Goal: Task Accomplishment & Management: Manage account settings

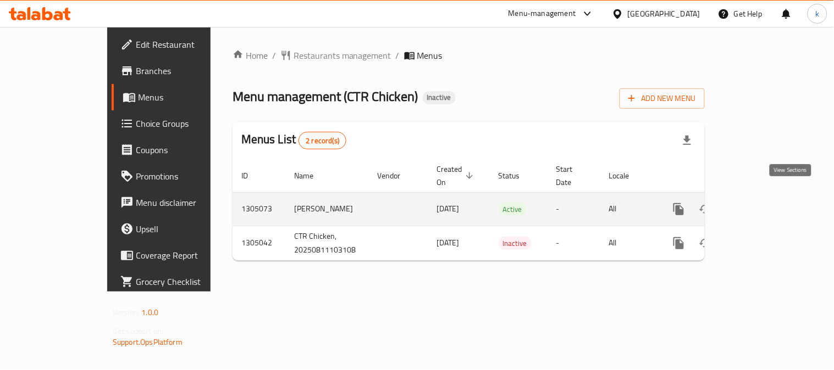
click at [771, 196] on link "enhanced table" at bounding box center [758, 209] width 26 height 26
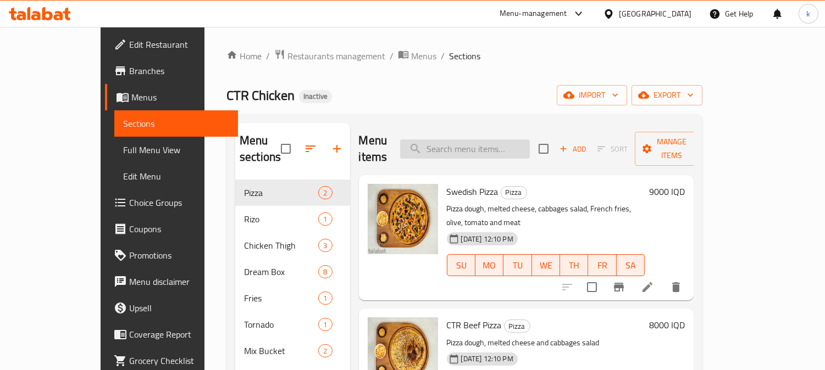
click at [503, 140] on input "search" at bounding box center [465, 149] width 130 height 19
paste input "Thighs Bucket"
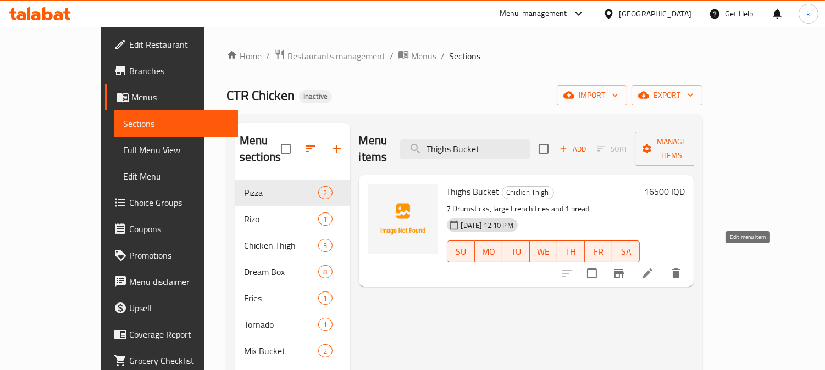
type input "Thighs Bucket"
click at [652, 269] on icon at bounding box center [647, 274] width 10 height 10
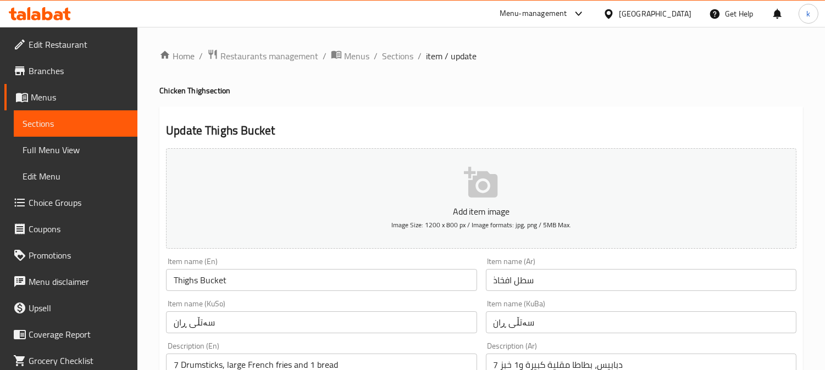
scroll to position [102, 0]
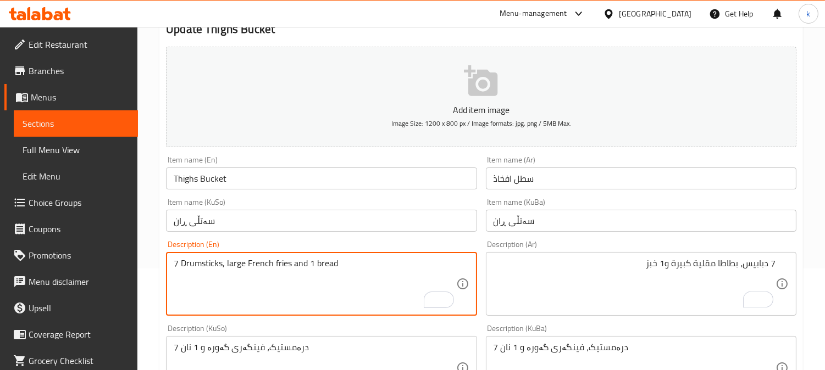
click at [287, 265] on textarea "7 Drumsticks, large French fries and 1 bread" at bounding box center [315, 284] width 282 height 52
paste textarea "Coca-Cola"
click at [297, 262] on textarea "7 Drumsticks, large French fries, Coca-Cola and 1 bread" at bounding box center [315, 284] width 282 height 52
click at [349, 261] on textarea "7 Drumsticks, large French fries, Coca-Cola and 1 bread" at bounding box center [315, 284] width 282 height 52
type textarea "7 Drumsticks, large French fries, Coca-Cola and 1 bread"
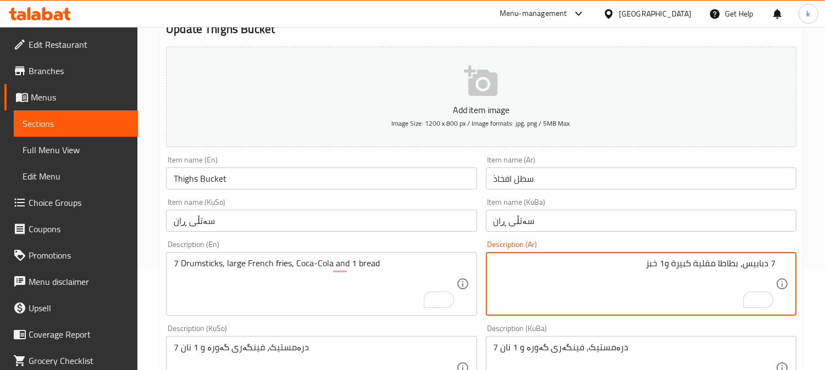
drag, startPoint x: 674, startPoint y: 264, endPoint x: 677, endPoint y: 296, distance: 31.4
click at [674, 264] on textarea "7 دبابيس، بطاطا مقلية كبيرة و1 خبز" at bounding box center [635, 284] width 282 height 52
paste textarea "كوكاكولا"
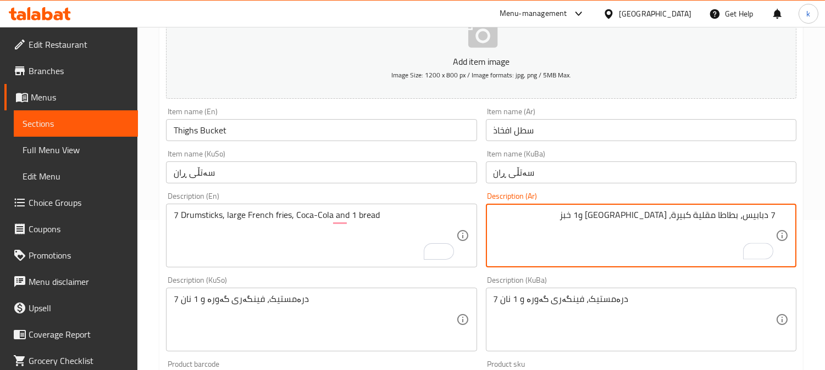
scroll to position [203, 0]
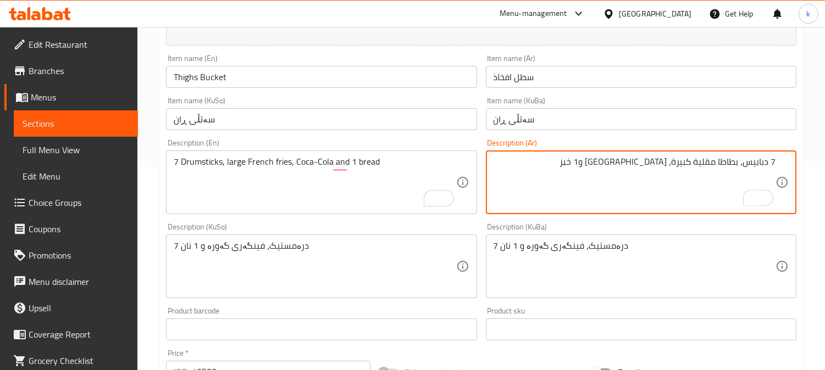
type textarea "7 دبابيس، بطاطا مقلية كبيرة، [GEOGRAPHIC_DATA] و1 خبز"
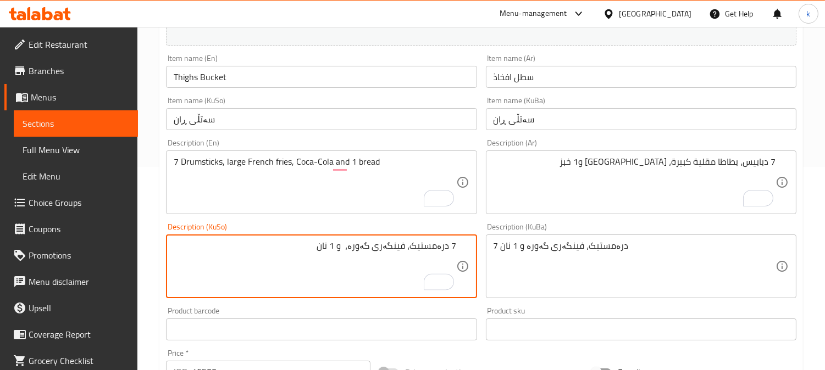
paste textarea "کۆکاکۆلا"
click at [353, 244] on textarea "7 درەمستیک، فینگەری گەورە، کۆکاکۆلا و 1 نان" at bounding box center [315, 267] width 282 height 52
type textarea "7 درەمستیک، فینگەری گەورە، کۆکاکۆلا و 1 نان"
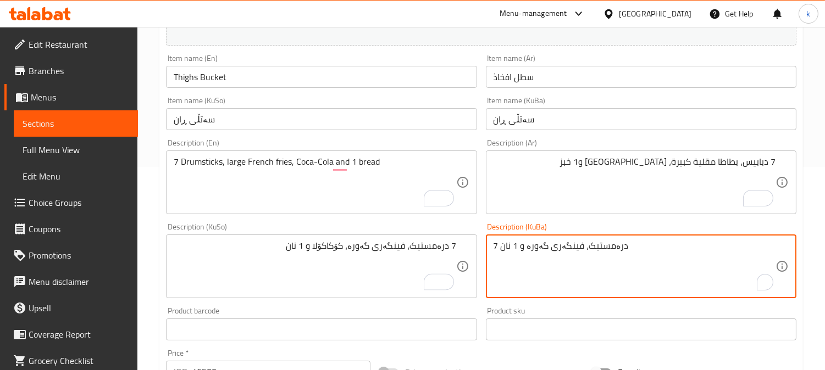
click at [577, 251] on textarea "7 درەمستیک، فینگەری گەورە و 1 نان" at bounding box center [635, 267] width 282 height 52
paste textarea "، کۆکاکۆلا"
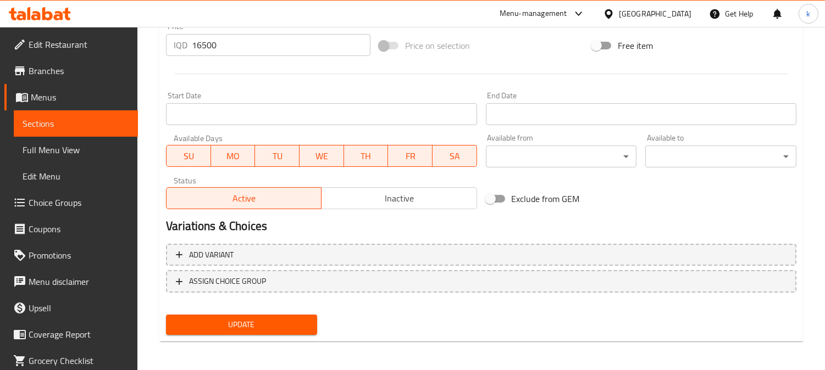
type textarea "7 درەمستیک، فینگەری گەورە، کۆکاکۆلا و 1 نان"
click at [287, 328] on span "Update" at bounding box center [242, 325] width 134 height 14
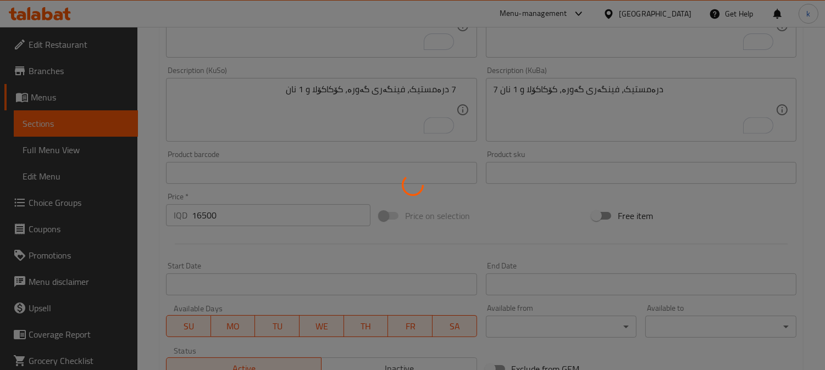
scroll to position [123, 0]
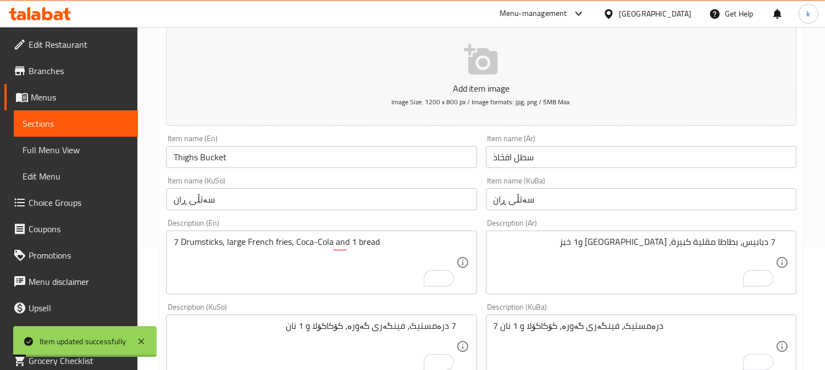
click at [228, 161] on input "Thighs Bucket" at bounding box center [321, 157] width 311 height 22
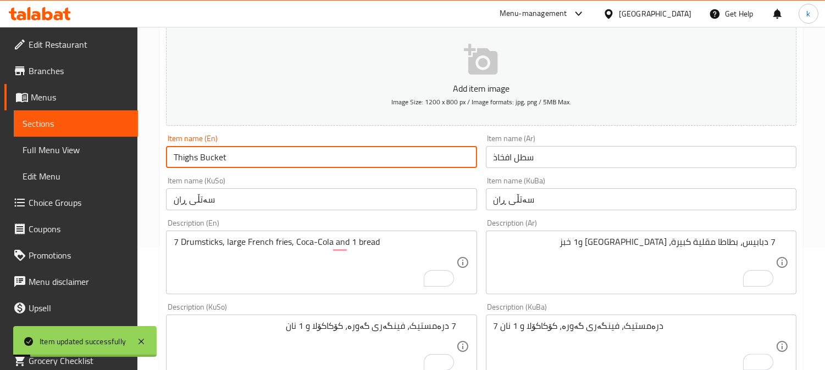
click at [228, 161] on input "Thighs Bucket" at bounding box center [321, 157] width 311 height 22
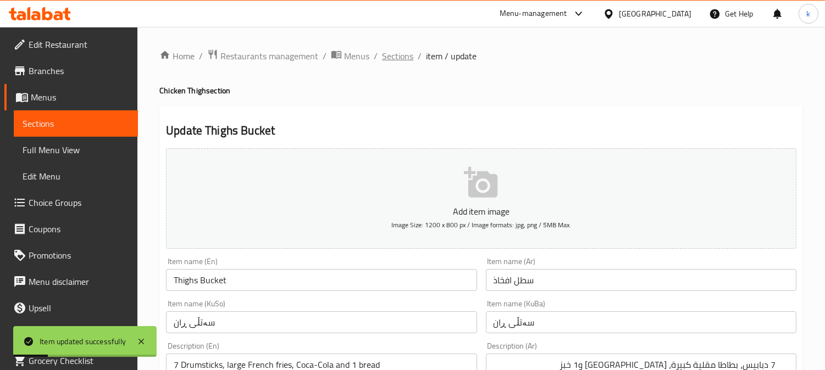
click at [407, 56] on span "Sections" at bounding box center [397, 55] width 31 height 13
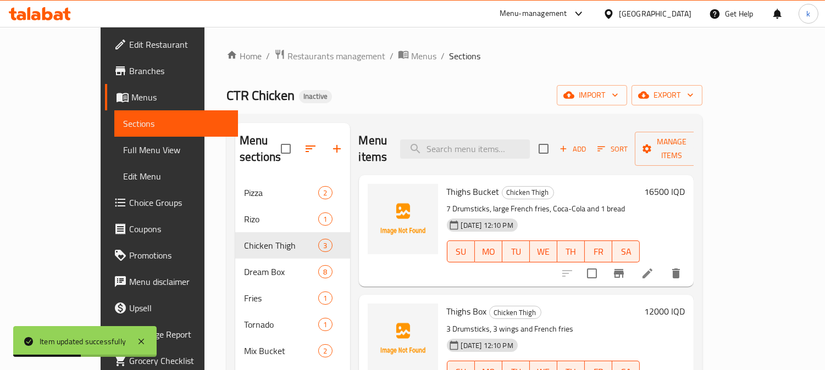
click at [495, 153] on div "Menu items Add Sort Manage items" at bounding box center [526, 149] width 335 height 52
click at [490, 147] on input "search" at bounding box center [465, 149] width 130 height 19
paste input "Thighs Bucket"
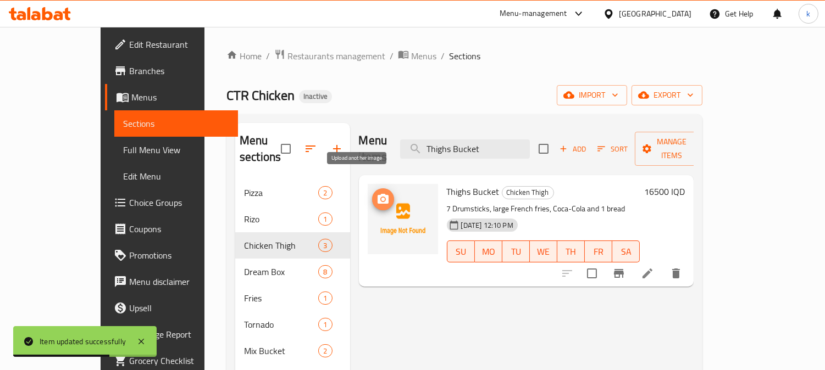
click at [372, 189] on button "upload picture" at bounding box center [383, 200] width 22 height 22
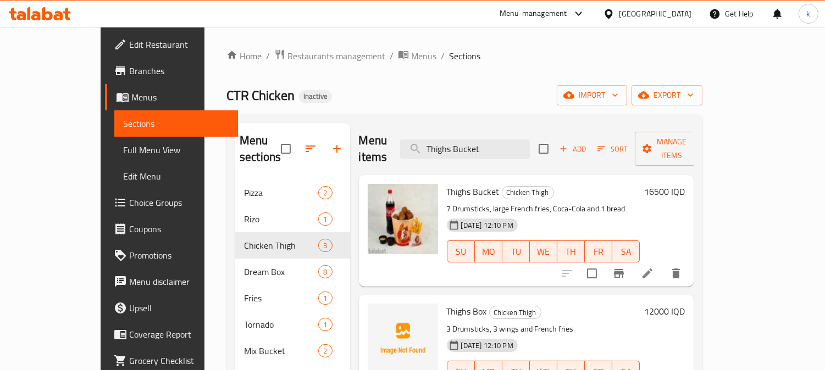
drag, startPoint x: 524, startPoint y: 143, endPoint x: 370, endPoint y: 143, distance: 153.9
click at [359, 143] on div "Menu items Thighs Bucket Add Sort Manage items" at bounding box center [526, 149] width 335 height 52
paste input "ox"
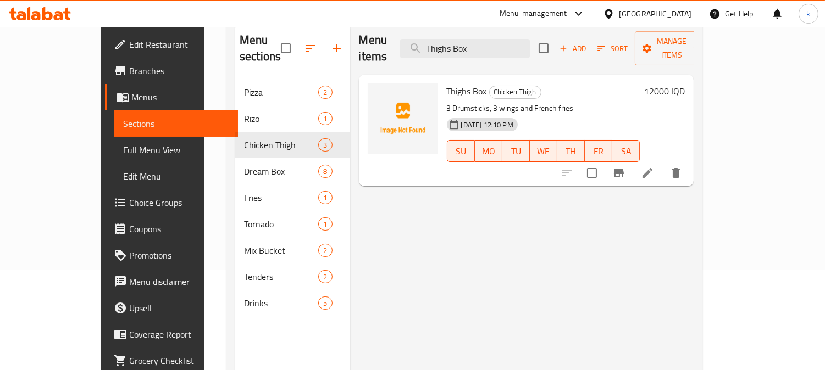
scroll to position [102, 0]
type input "Thighs Box"
click at [652, 167] on icon at bounding box center [647, 172] width 10 height 10
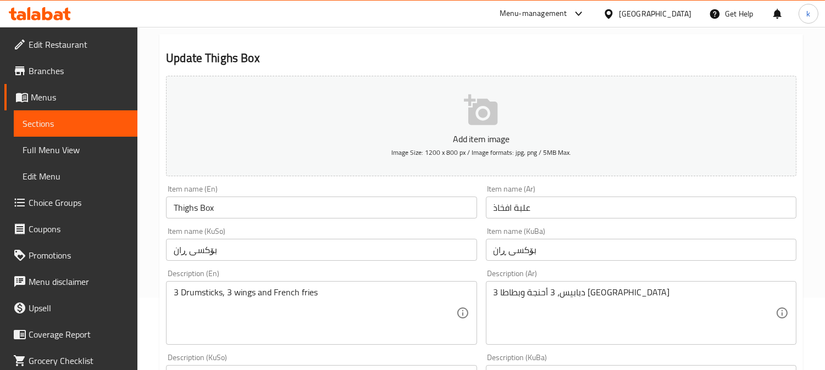
scroll to position [102, 0]
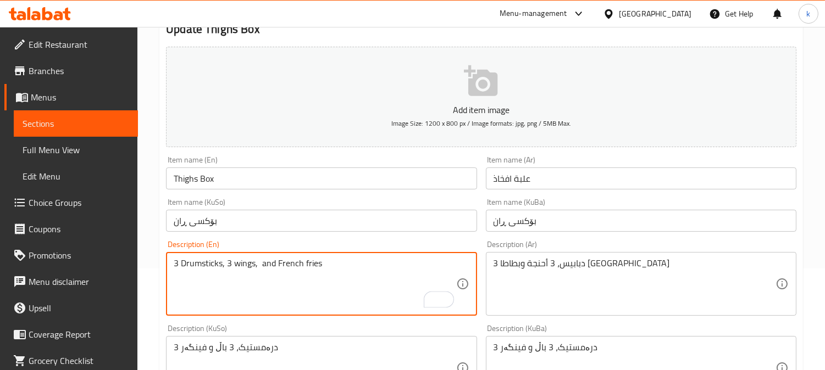
paste textarea "Coca-Cola"
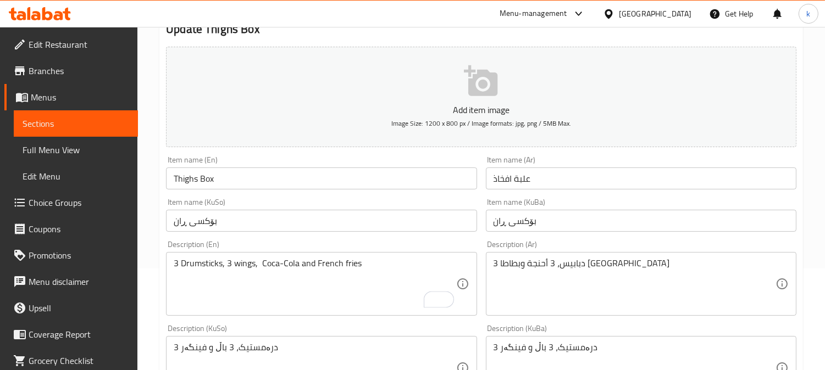
click at [261, 257] on div "3 Drumsticks, 3 wings, Coca-Cola and French fries Description (En)" at bounding box center [321, 284] width 311 height 64
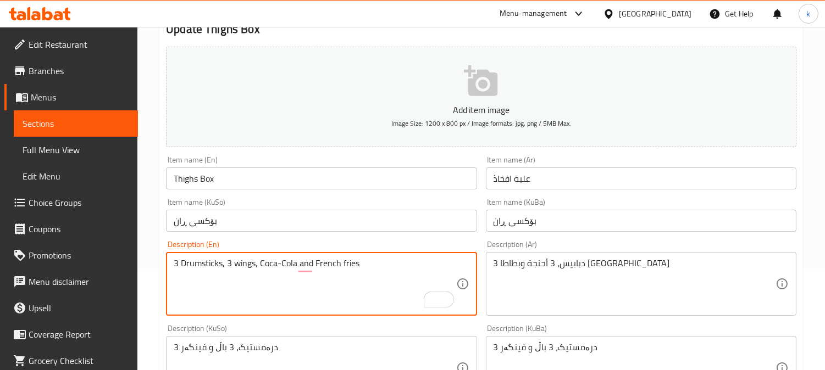
type textarea "3 Drumsticks, 3 wings, Coca-Cola and French fries"
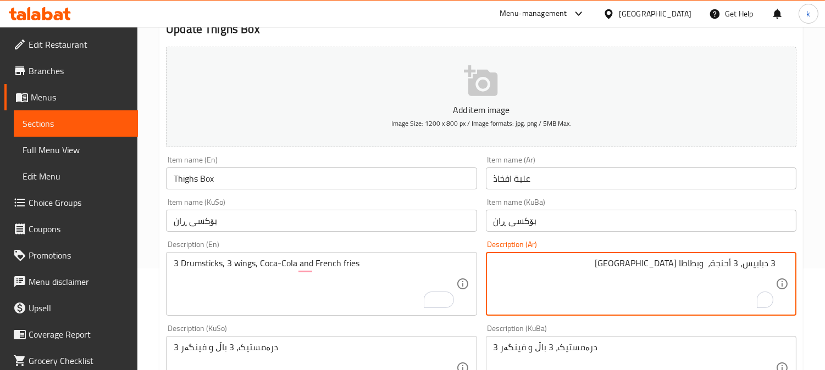
paste textarea "كوكاكولا"
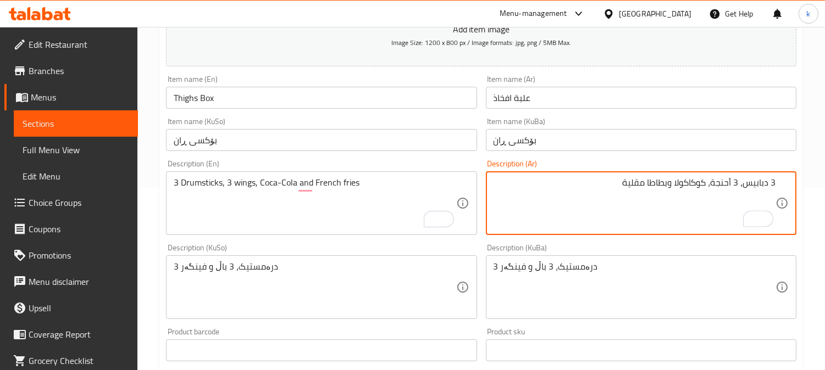
scroll to position [203, 0]
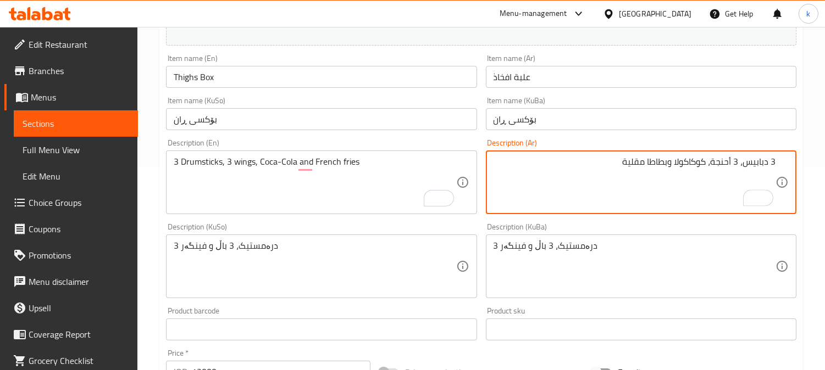
type textarea "3 دبابيس، 3 أحنجة، كوكاكولا وبطاطا مقلية"
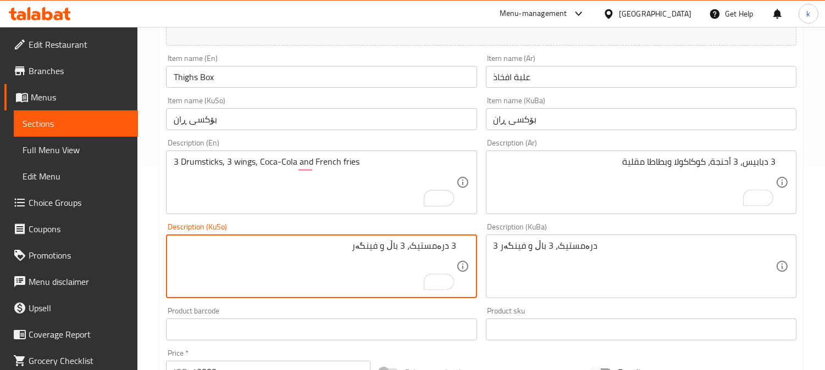
click at [391, 247] on textarea "3 درەمستیک، 3 باڵ و فینگەر" at bounding box center [315, 267] width 282 height 52
paste textarea "کۆکاکۆلا"
click at [365, 246] on textarea "3 درەمستیک، 3 باڵ، کۆکاکۆلا و فینگەر" at bounding box center [315, 267] width 282 height 52
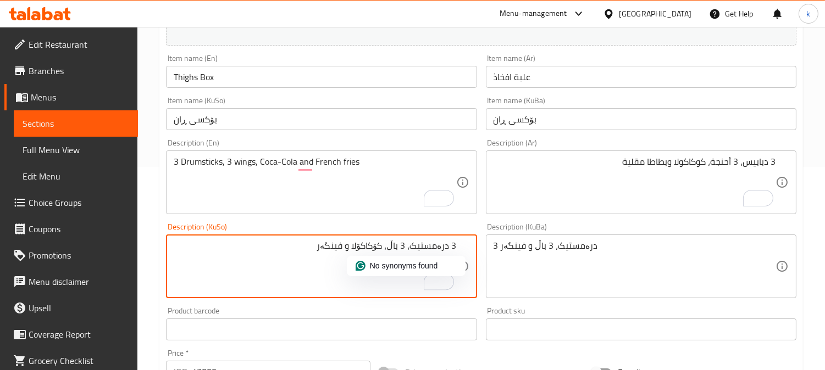
type textarea "3 درەمستیک، 3 باڵ، کۆکاکۆلا و فینگەر"
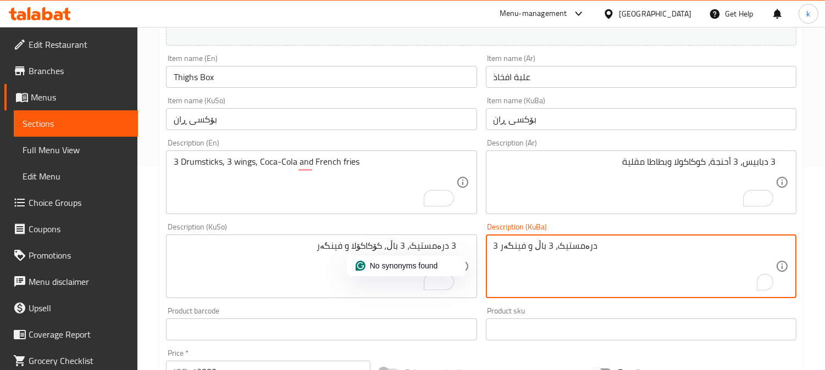
click at [547, 246] on textarea "3 درەمستیک، 3 باڵ و فینگەر" at bounding box center [635, 267] width 282 height 52
paste textarea "، کۆکاکۆلا"
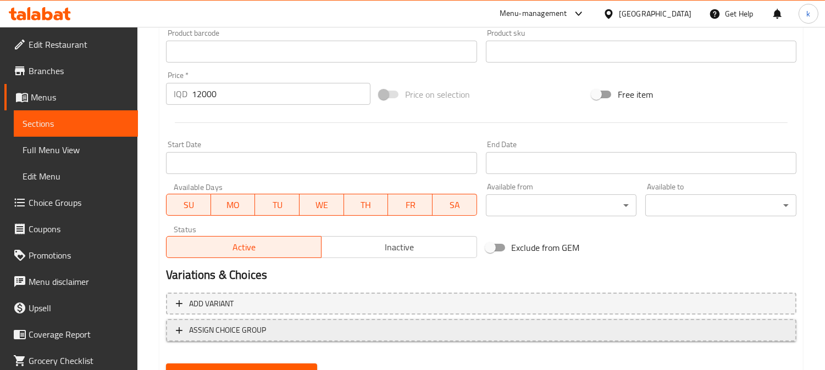
scroll to position [530, 0]
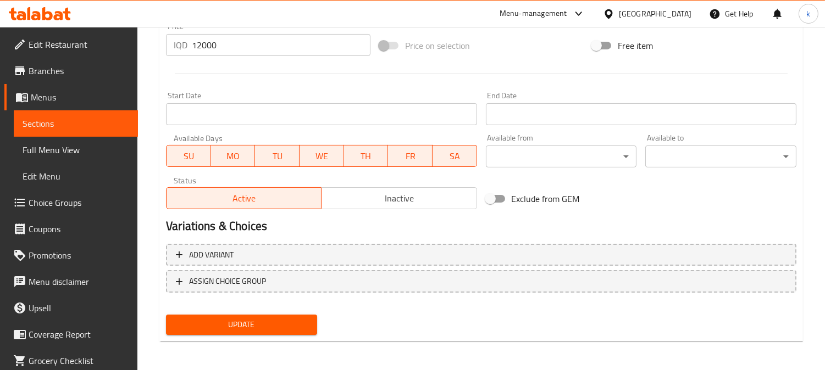
type textarea "3 درەمستیک، 3 باڵ، کۆکاکۆلا و فینگەر"
click at [300, 312] on div "Update" at bounding box center [242, 325] width 160 height 29
drag, startPoint x: 311, startPoint y: 315, endPoint x: 367, endPoint y: 286, distance: 63.7
click at [310, 315] on button "Update" at bounding box center [241, 325] width 151 height 20
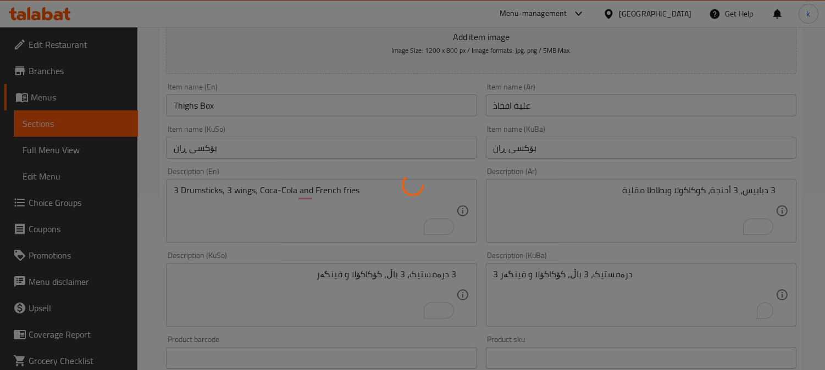
scroll to position [123, 0]
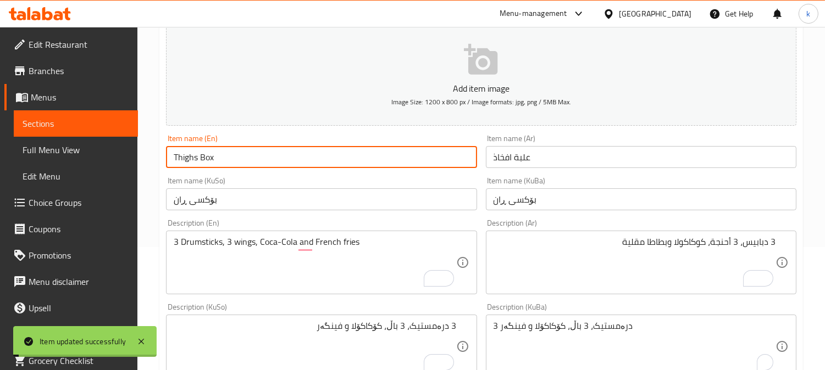
click at [231, 156] on input "Thighs Box" at bounding box center [321, 157] width 311 height 22
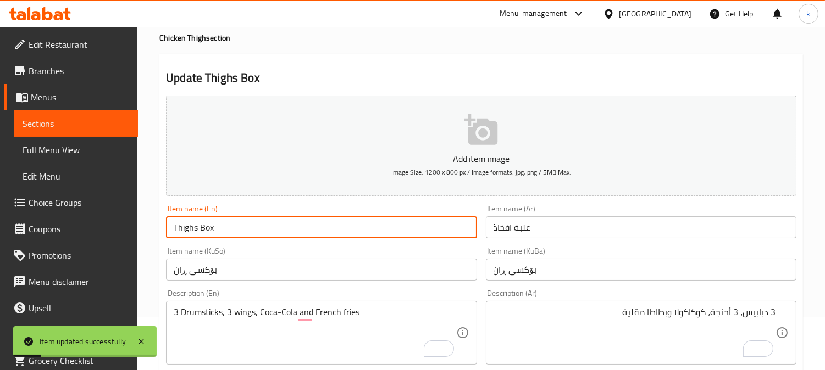
scroll to position [0, 0]
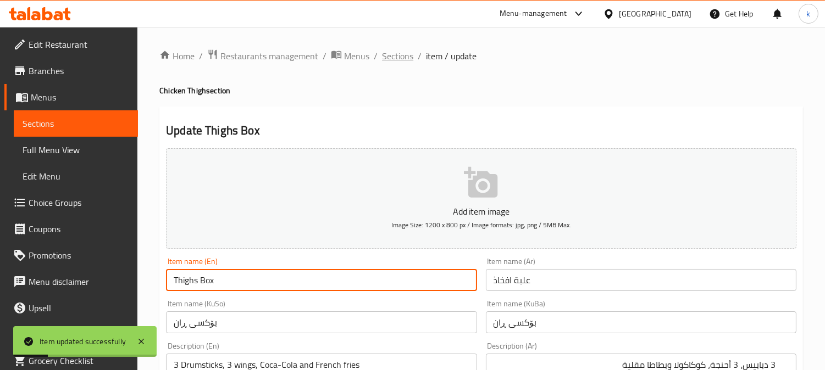
click at [385, 56] on span "Sections" at bounding box center [397, 55] width 31 height 13
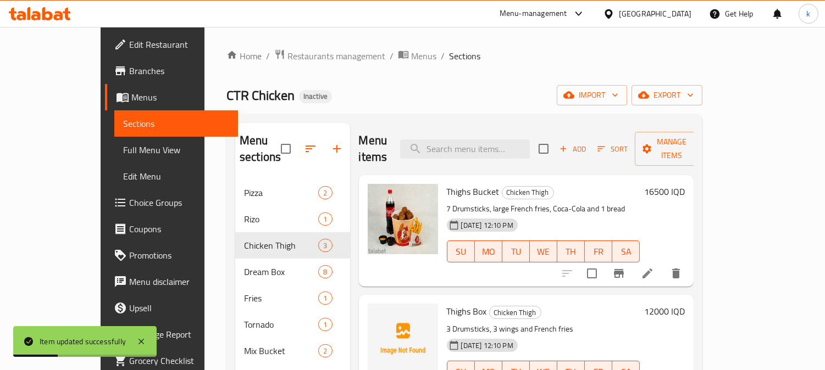
scroll to position [16, 0]
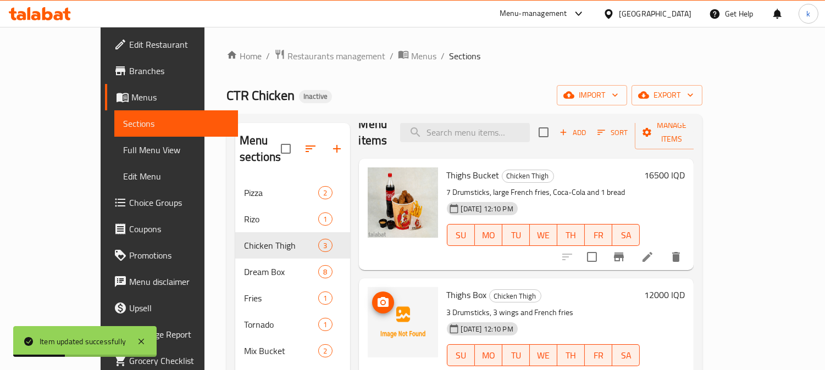
click at [376, 296] on icon "upload picture" at bounding box center [382, 302] width 13 height 13
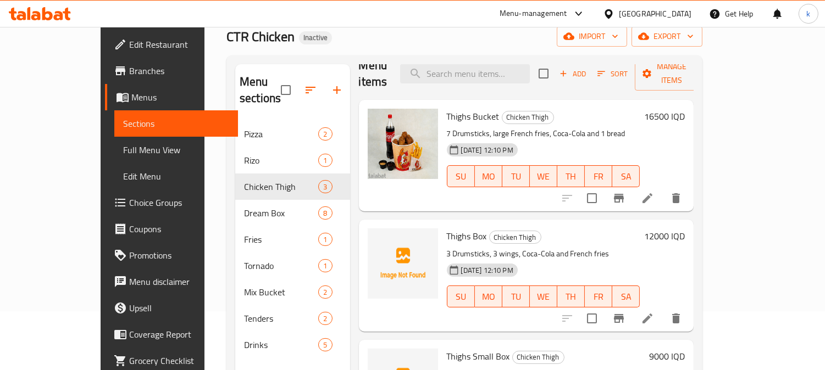
scroll to position [102, 0]
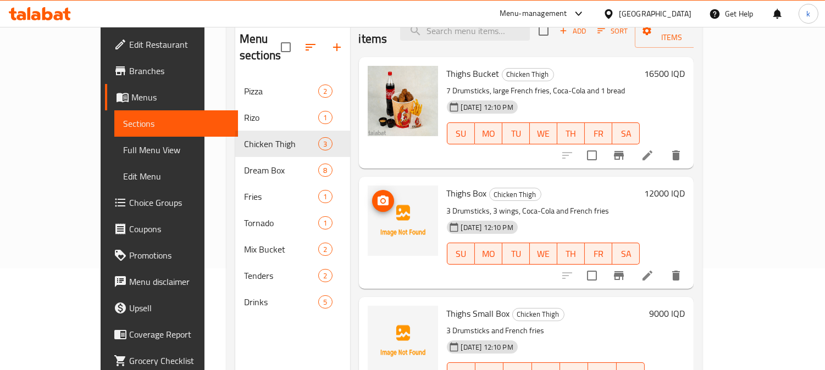
click at [372, 195] on span "upload picture" at bounding box center [383, 201] width 22 height 13
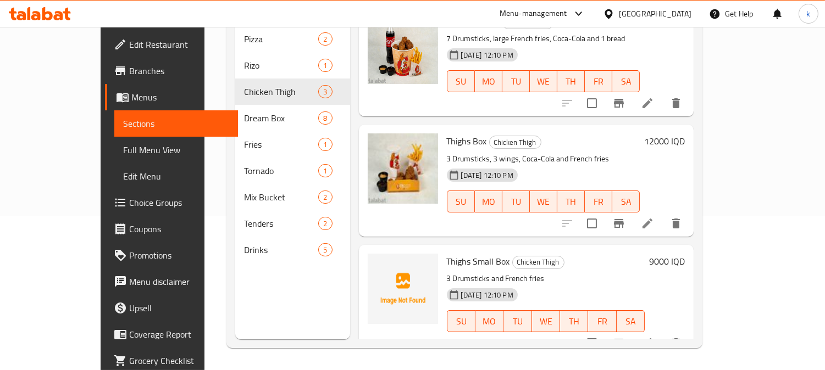
click at [447, 253] on span "Thighs Small Box" at bounding box center [478, 261] width 63 height 16
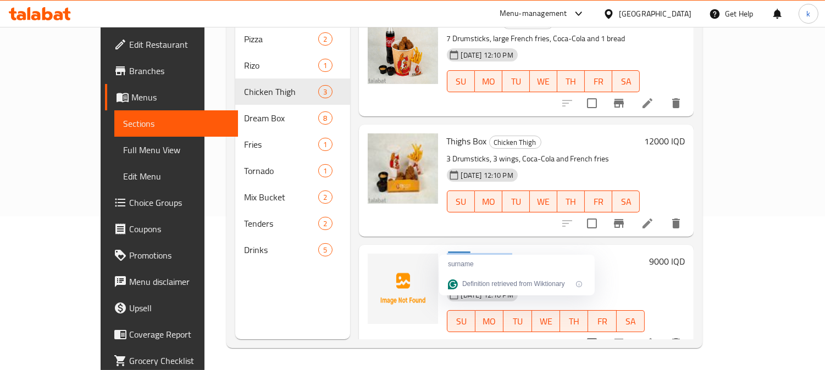
copy h6 "Thighs Small Box"
click at [378, 264] on icon "upload picture" at bounding box center [383, 269] width 11 height 10
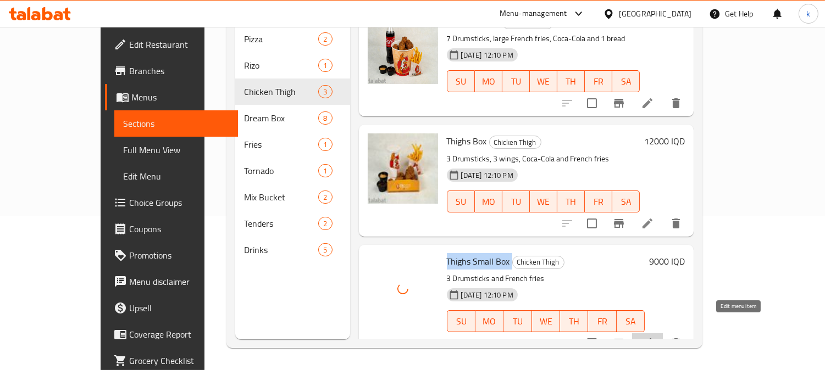
click at [654, 337] on icon at bounding box center [647, 343] width 13 height 13
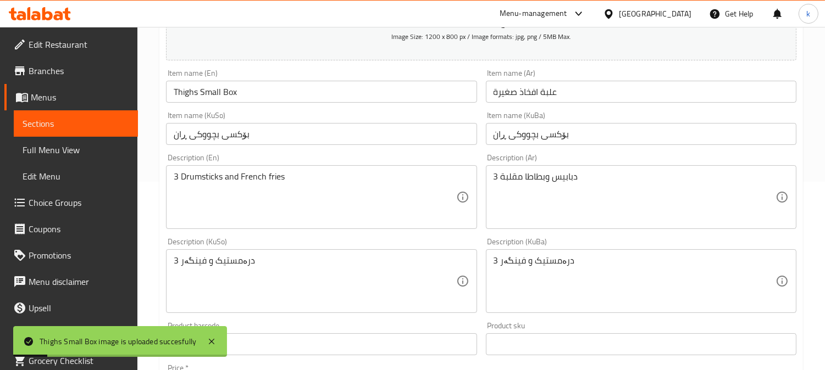
scroll to position [203, 0]
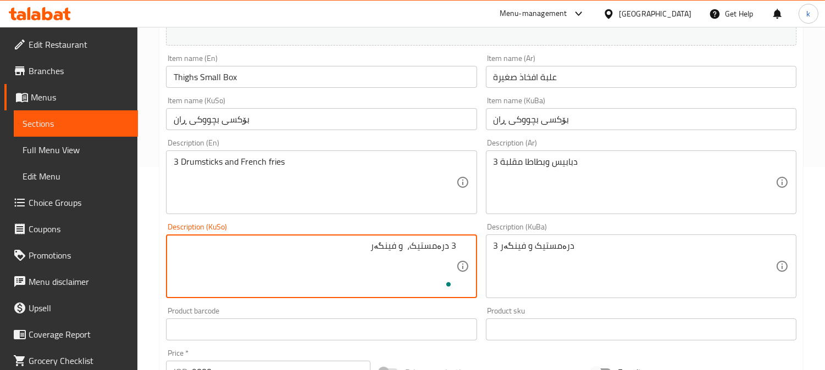
paste textarea "کۆکاکۆلا"
type textarea "3 درەمستیک، کۆکاکۆلا و فینگەر"
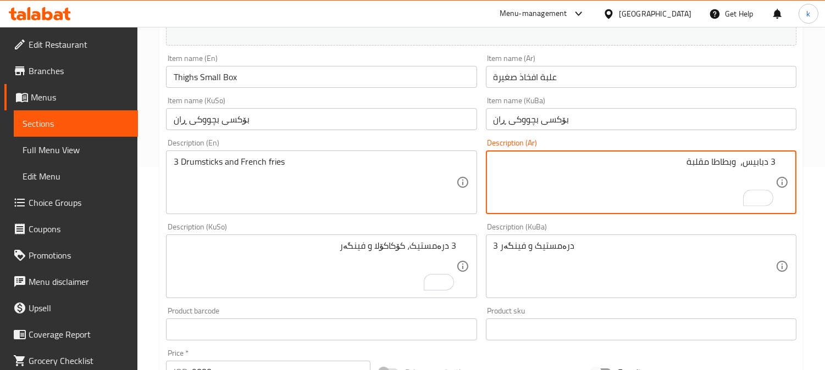
paste textarea "كوكاكولا"
type textarea "3 دبابيس، كوكاكولا وبطاطا مقلبة"
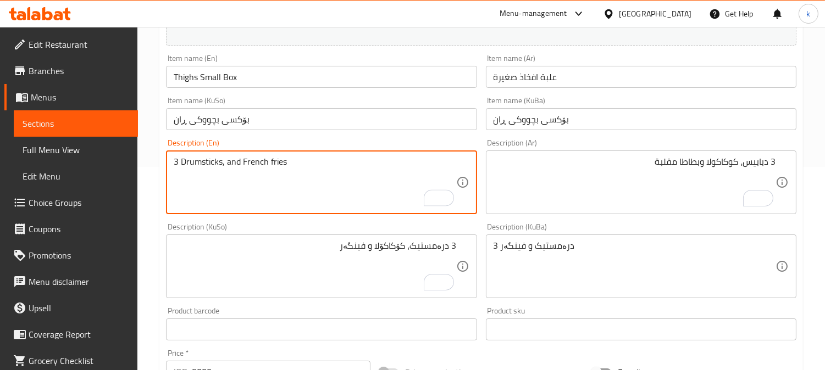
paste textarea "Coca-Cola"
type textarea "3 Drumsticks, Coca-Cola and French fries"
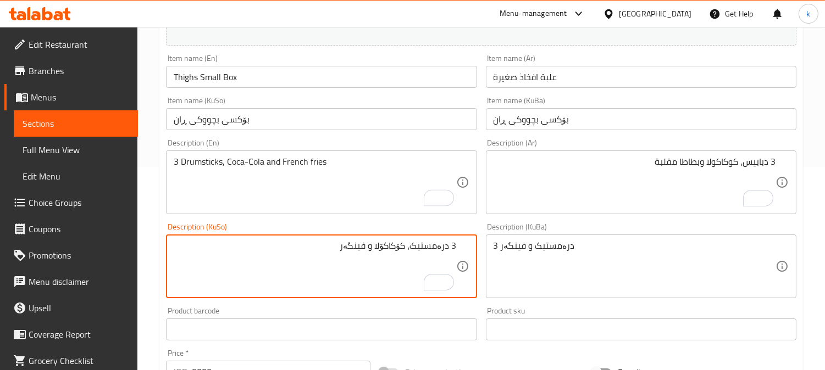
click at [415, 246] on textarea "3 درەمستیک، کۆکاکۆلا و فینگەر" at bounding box center [315, 267] width 282 height 52
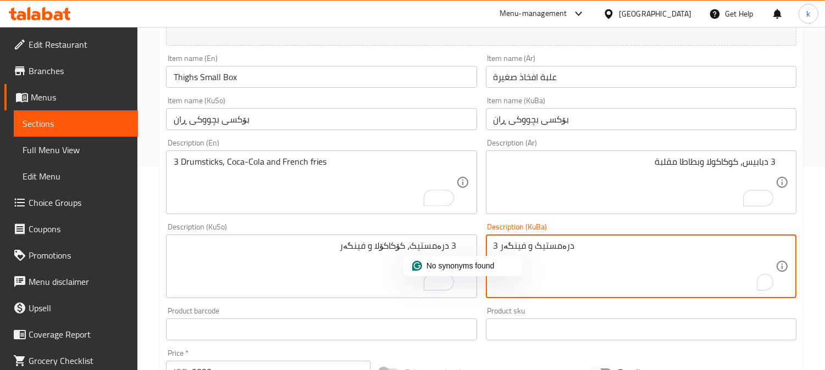
click at [524, 251] on textarea "3 درەمستیک و فینگەر" at bounding box center [635, 267] width 282 height 52
paste textarea "، کۆکاکۆلا"
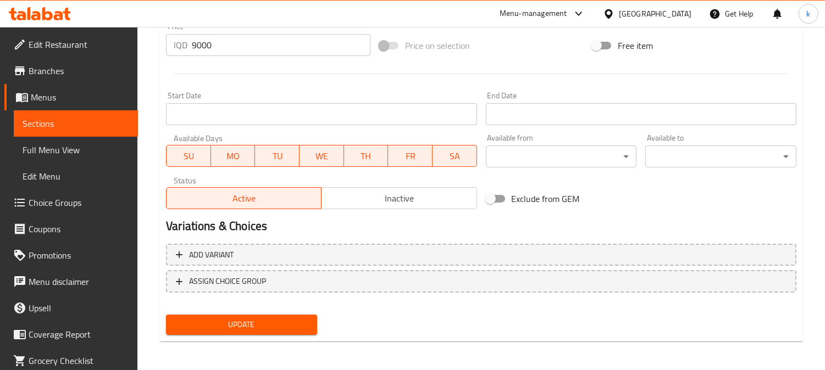
type textarea "3 درەمستیک، کۆکاکۆلا و فینگەر"
click at [253, 321] on span "Update" at bounding box center [242, 325] width 134 height 14
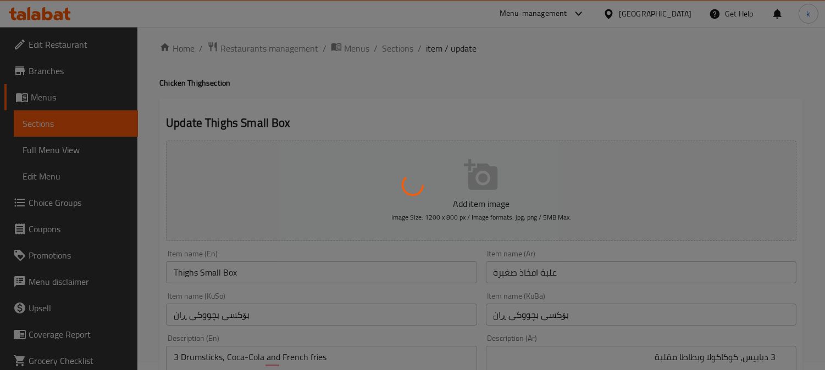
scroll to position [0, 0]
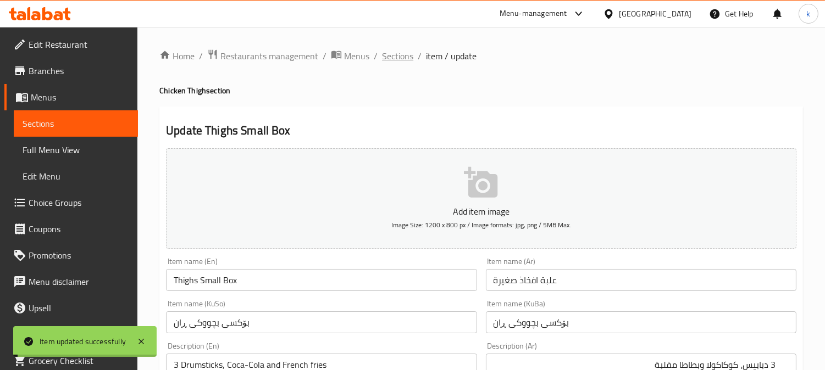
click at [397, 57] on span "Sections" at bounding box center [397, 55] width 31 height 13
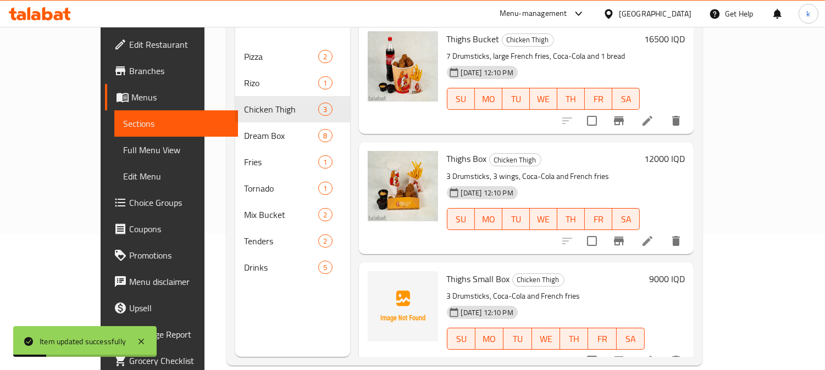
scroll to position [154, 0]
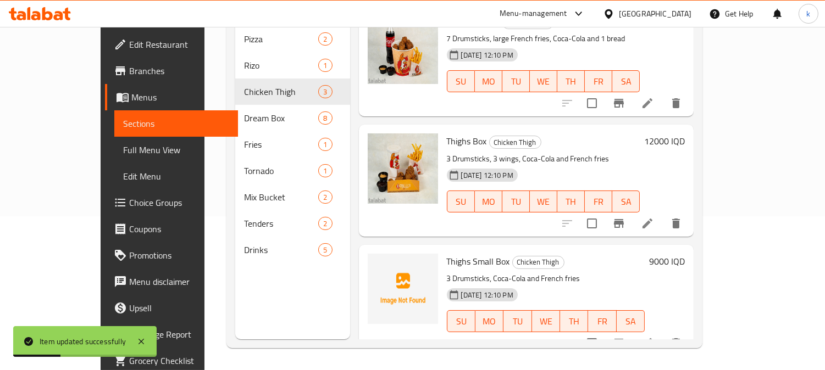
click at [451, 253] on span "Thighs Small Box" at bounding box center [478, 261] width 63 height 16
copy h6 "Thighs Small Box"
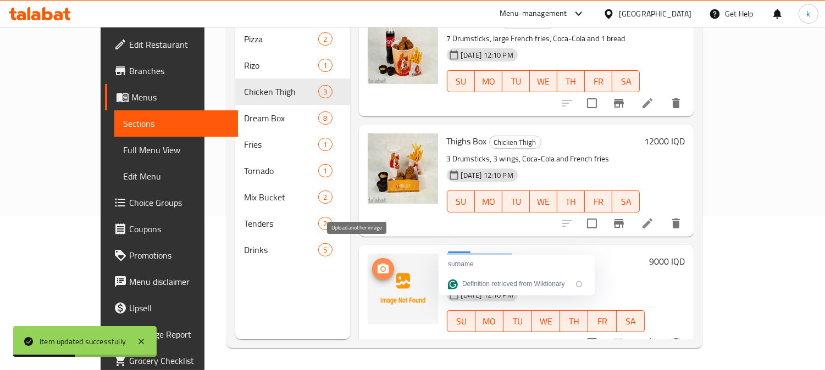
click at [372, 263] on span "upload picture" at bounding box center [383, 269] width 22 height 13
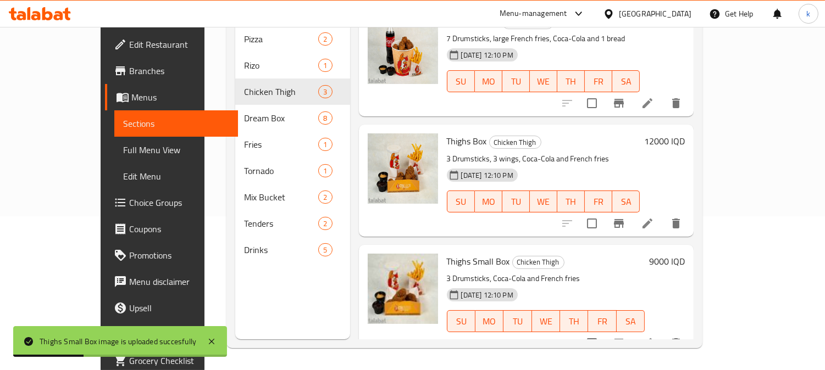
click at [611, 272] on p "3 Drumsticks, Coca-Cola and French fries" at bounding box center [546, 279] width 198 height 14
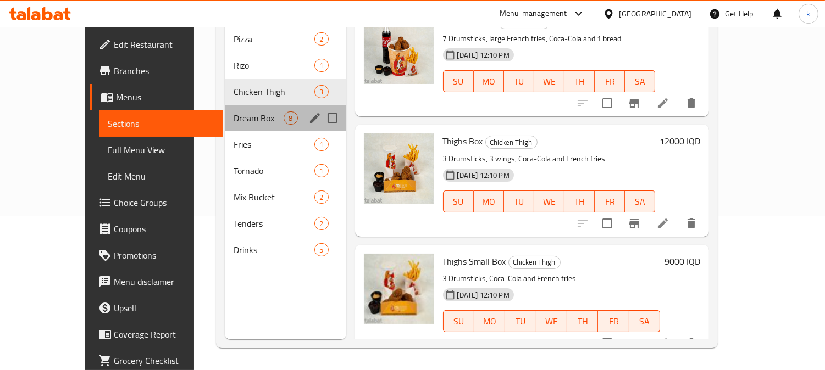
click at [225, 108] on div "Dream Box 8" at bounding box center [285, 118] width 121 height 26
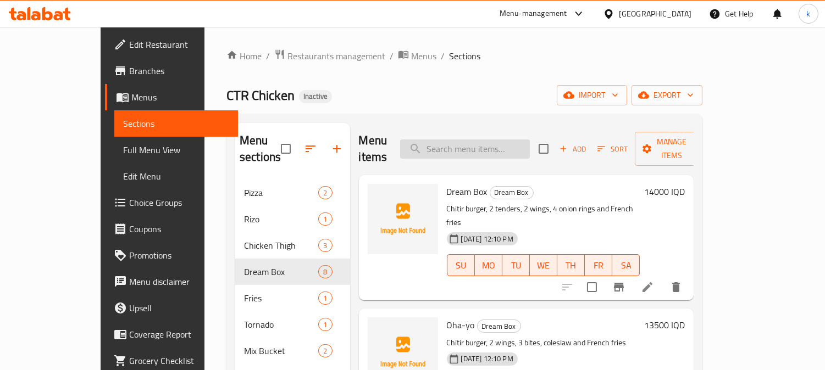
click at [496, 144] on input "search" at bounding box center [465, 149] width 130 height 19
paste input "Dream Box"
type input "Dream Box"
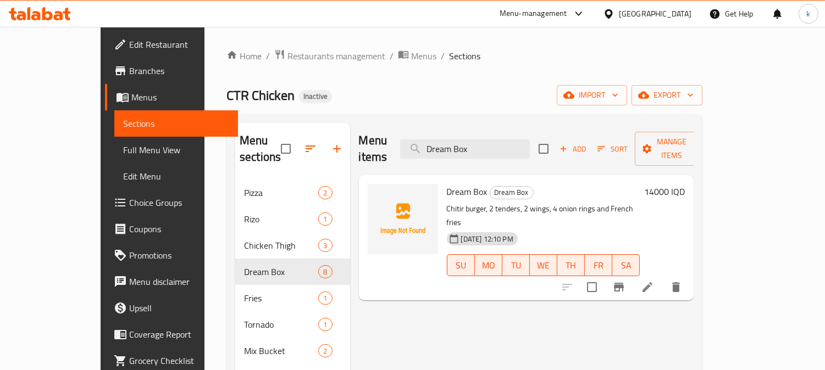
drag, startPoint x: 447, startPoint y: 143, endPoint x: 427, endPoint y: 145, distance: 20.4
click at [429, 145] on div "Menu items Dream Box Add Sort Manage items" at bounding box center [526, 149] width 335 height 52
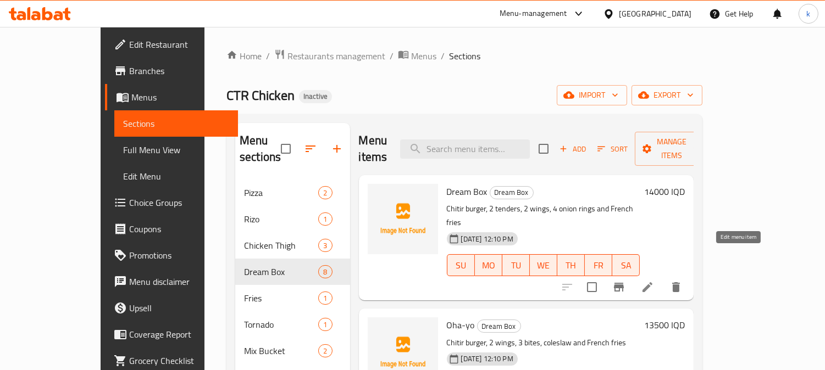
click at [652, 282] on icon at bounding box center [647, 287] width 10 height 10
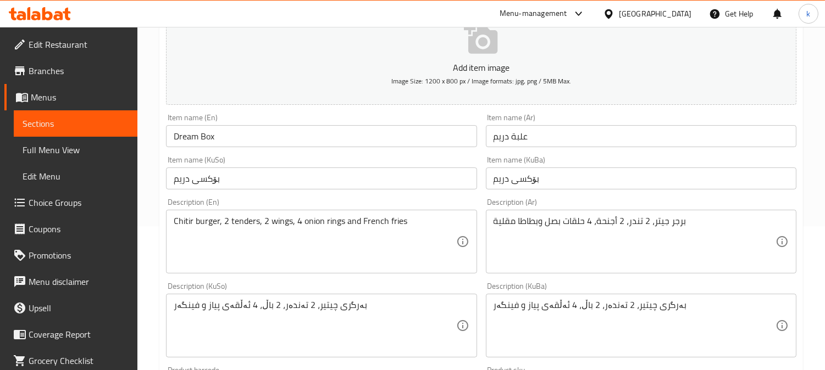
scroll to position [203, 0]
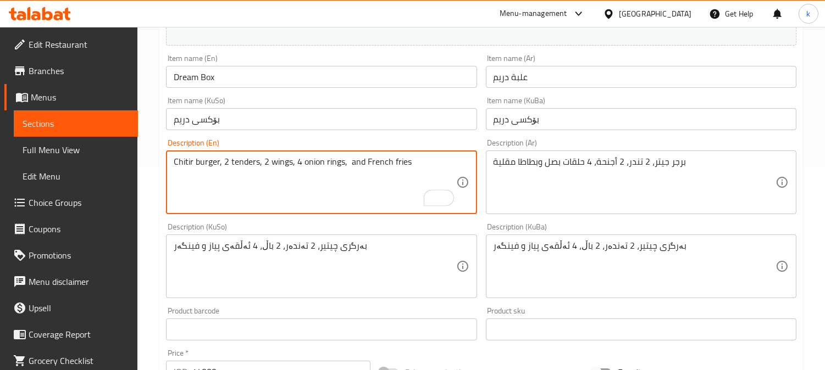
type textarea "Chitir burger, 2 tenders, 2 wings, 4 onion rings, and French fries"
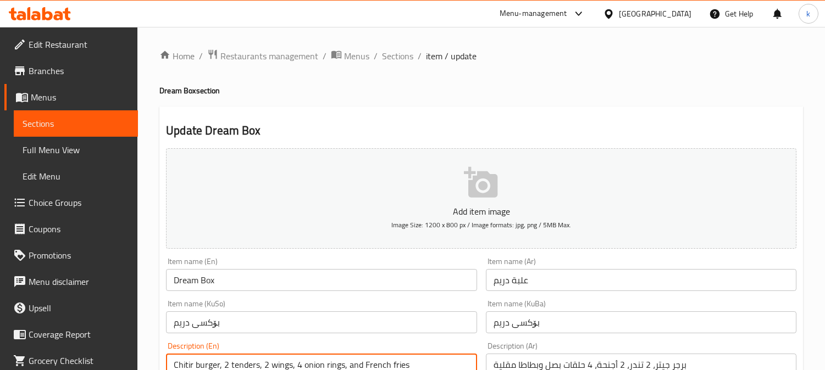
scroll to position [203, 0]
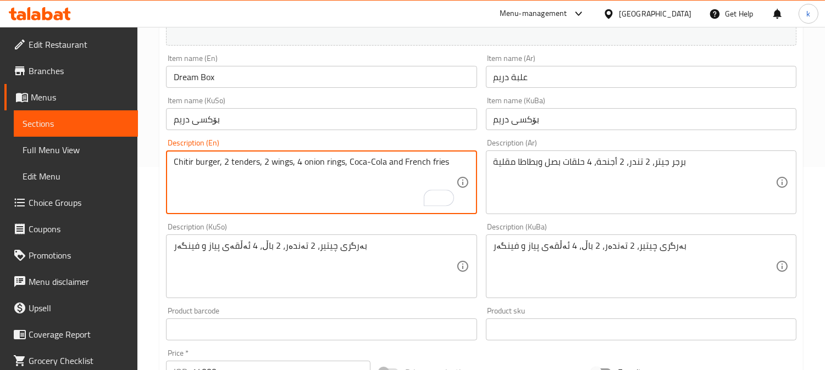
type textarea "Chitir burger, 2 tenders, 2 wings, 4 onion rings, Coca-Cola and French fries"
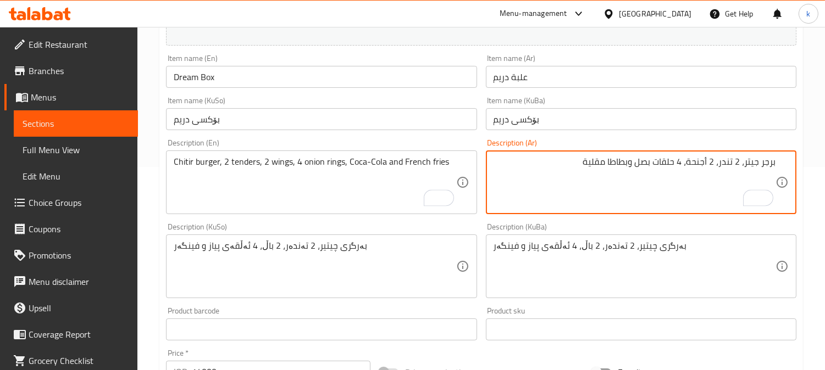
click at [640, 167] on textarea "برجر جيتر، 2 تندر، 2 أجنحة، 4 حلقات بصل وبطاطا مقلية" at bounding box center [635, 183] width 282 height 52
paste textarea "كوكاكولا"
type textarea "برجر جيتر، 2 تندر، 2 أجنحة، 4 حلقات بصل، كوكاكولا وبطاطا مقلية"
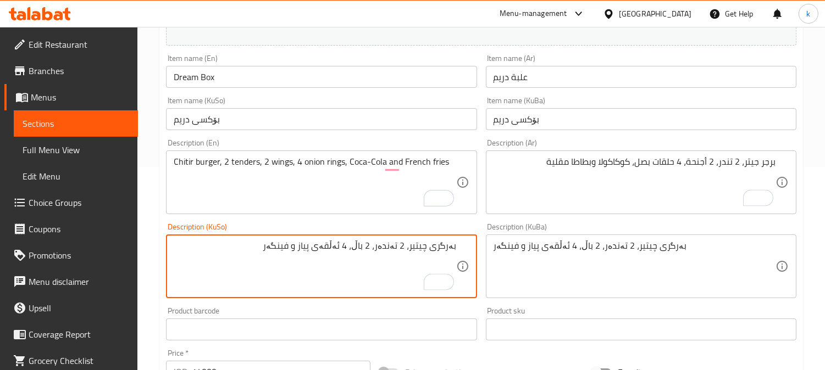
click at [358, 249] on textarea "بەرگری چیتیر، 2 تەندەر، 2 باڵ، 4 ئەڵقەی پیاز و فینگەر" at bounding box center [315, 267] width 282 height 52
paste textarea "کۆکاکۆلا"
click at [306, 247] on textarea "بەرگری چیتیر، 2 تەندەر، 2 باڵ، 4 ئەڵقەی پیاز، کۆکاکۆلا و فینگەر" at bounding box center [315, 267] width 282 height 52
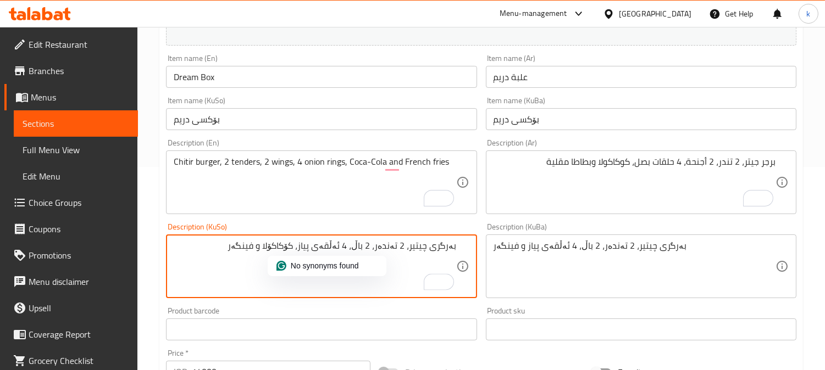
type textarea "بەرگری چیتیر، 2 تەندەر، 2 باڵ، 4 ئەڵقەی پیاز، کۆکاکۆلا و فینگەر"
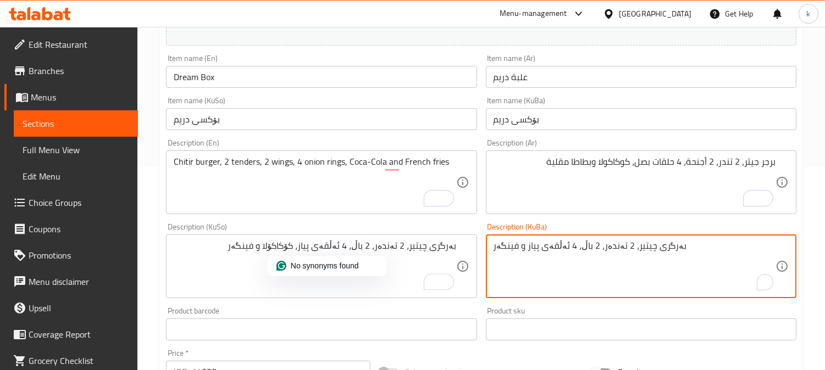
click at [544, 254] on textarea "بەرگری چیتیر، 2 تەندەر، 2 باڵ، 4 ئەڵقەی پیاز و فینگەر" at bounding box center [635, 267] width 282 height 52
paste textarea "، کۆکاکۆلا"
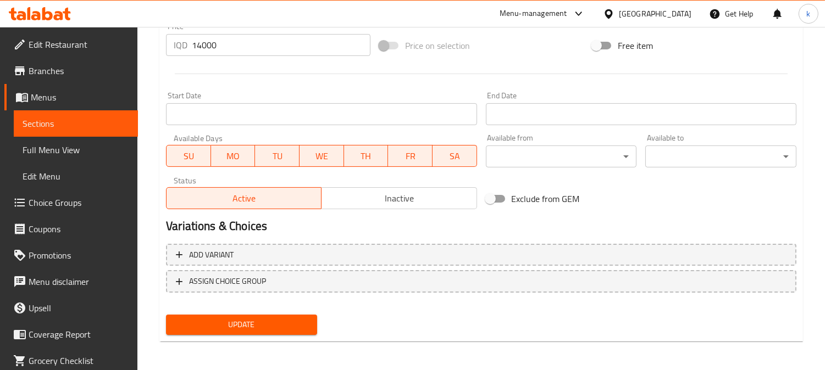
type textarea "بەرگری چیتیر، 2 تەندەر، 2 باڵ، 4 ئەڵقەی پیاز، کۆکاکۆلا و فینگەر"
click at [293, 320] on span "Update" at bounding box center [242, 325] width 134 height 14
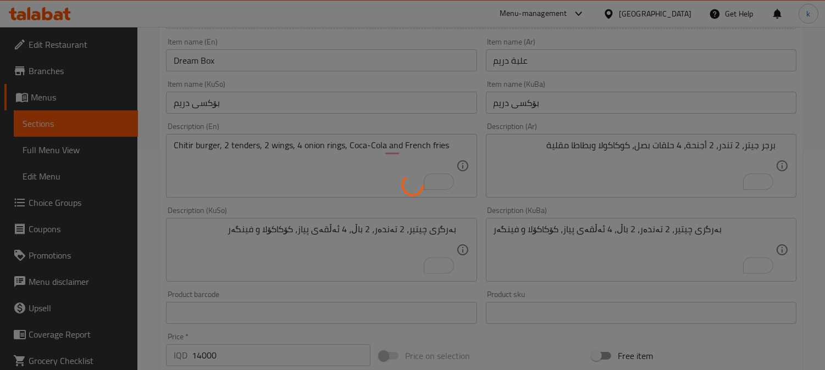
scroll to position [123, 0]
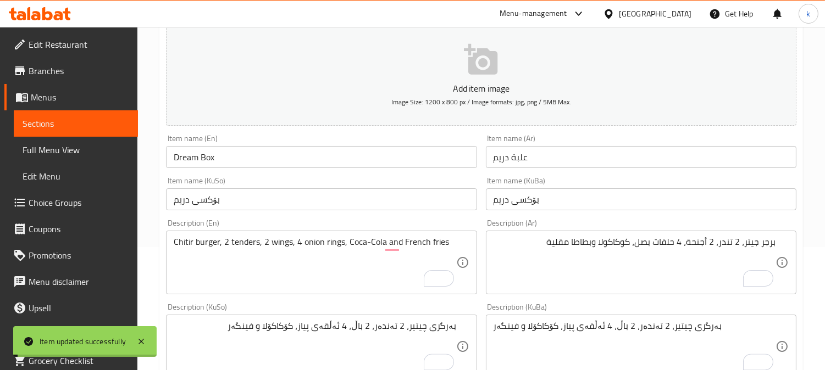
click at [255, 169] on div "Item name (En) Dream Box Item name (En)" at bounding box center [321, 151] width 319 height 42
copy div "Item name (En)"
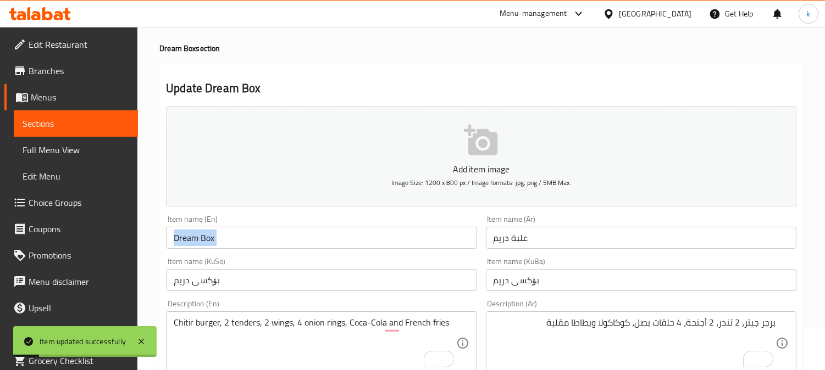
scroll to position [0, 0]
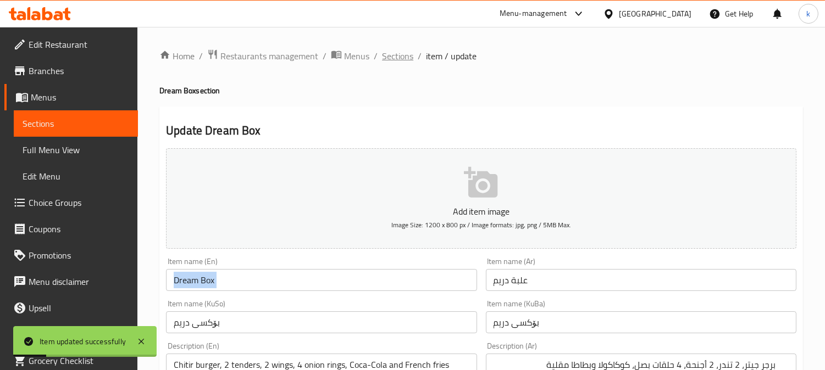
click at [406, 49] on span "Sections" at bounding box center [397, 55] width 31 height 13
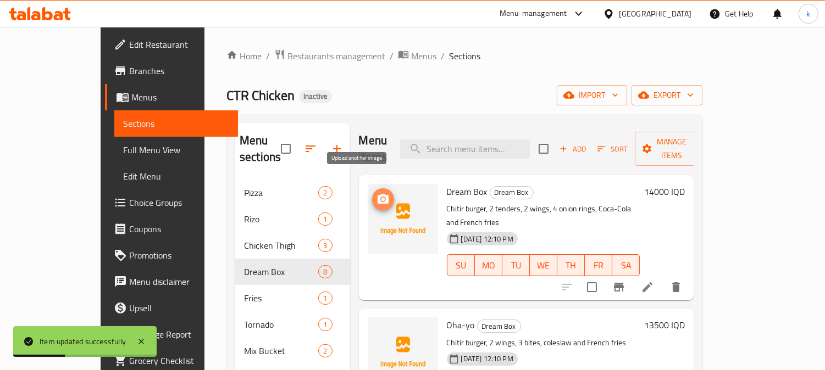
click at [372, 193] on span "upload picture" at bounding box center [383, 199] width 22 height 13
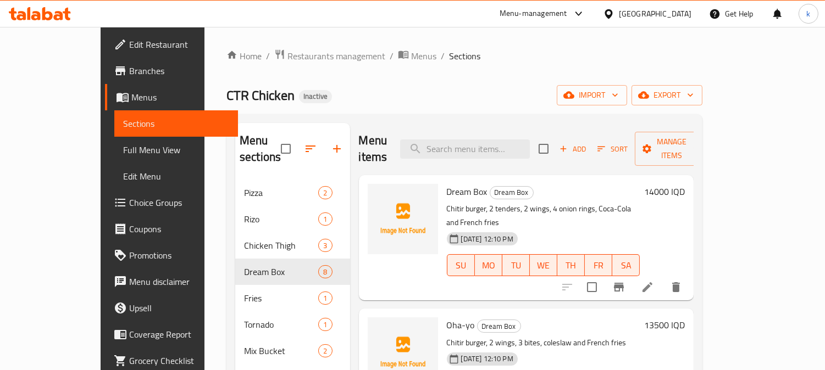
click at [447, 184] on span "Dream Box" at bounding box center [467, 192] width 41 height 16
copy h6 "Dream Box"
click at [378, 194] on icon "upload picture" at bounding box center [383, 199] width 11 height 10
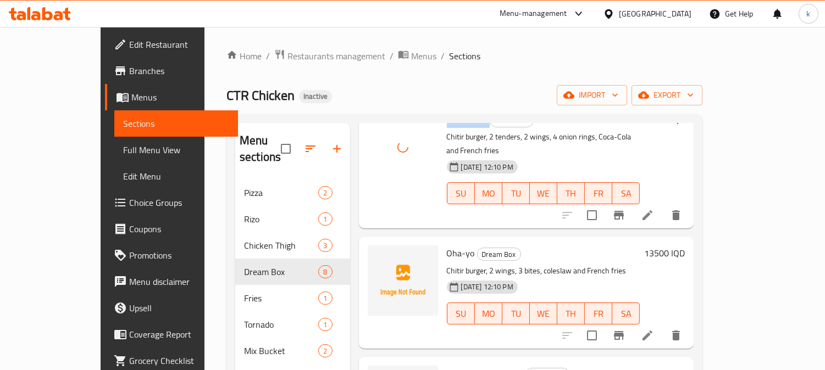
scroll to position [102, 0]
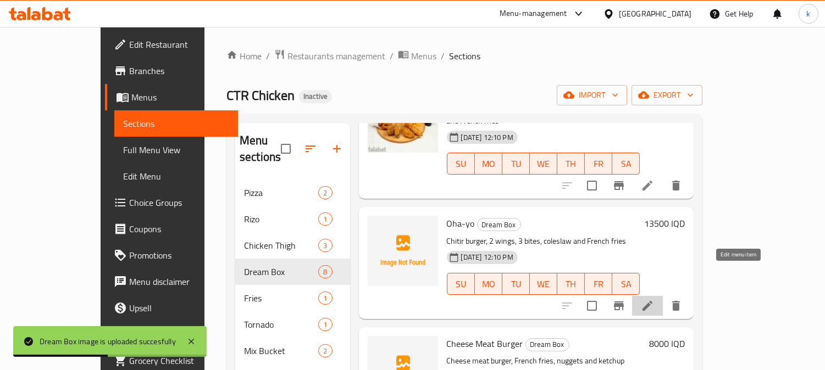
click at [654, 300] on icon at bounding box center [647, 306] width 13 height 13
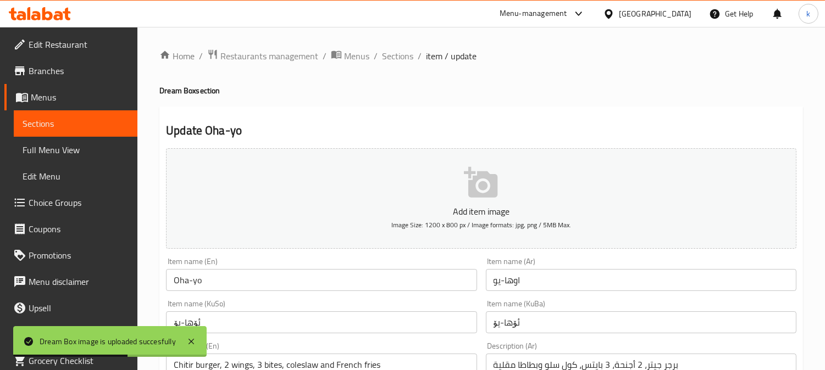
scroll to position [102, 0]
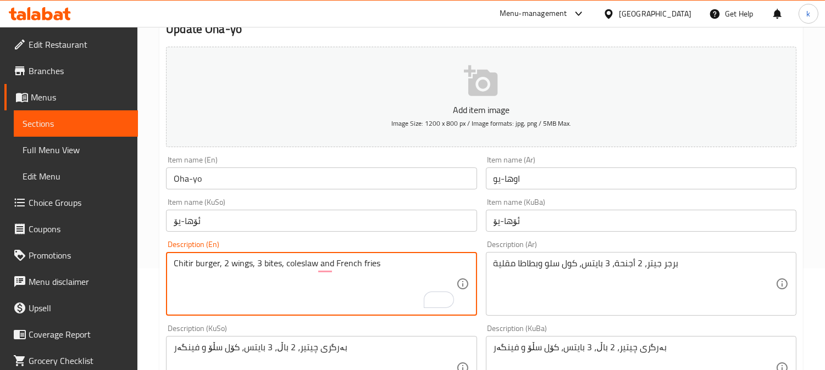
paste textarea "Coca-Cola"
type textarea "Chitir burger, 2 wings, 3 bites, coleslaw Coca-Cola and French fries"
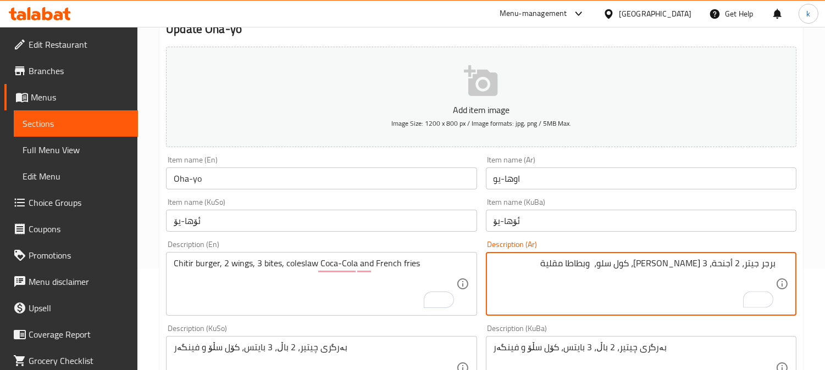
paste textarea "كوكاكولا"
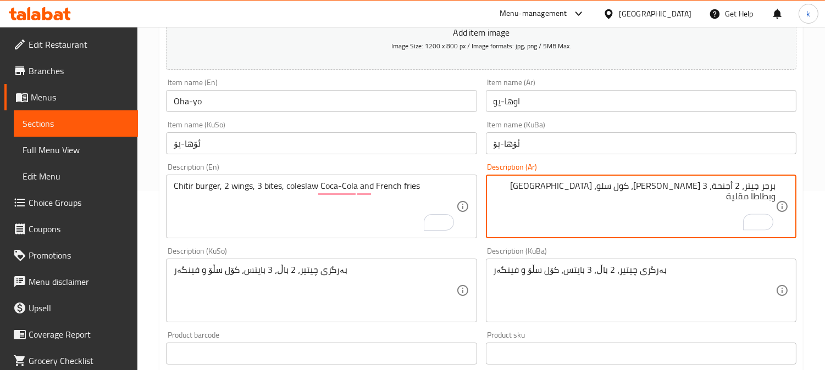
scroll to position [203, 0]
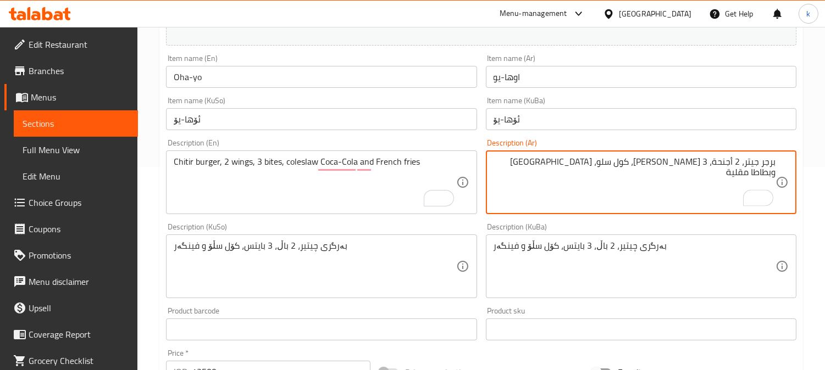
type textarea "برجر جيتر، 2 أجنحة، 3 بايتس، كول سلو، كوكاكولا وبطاطا مقلية"
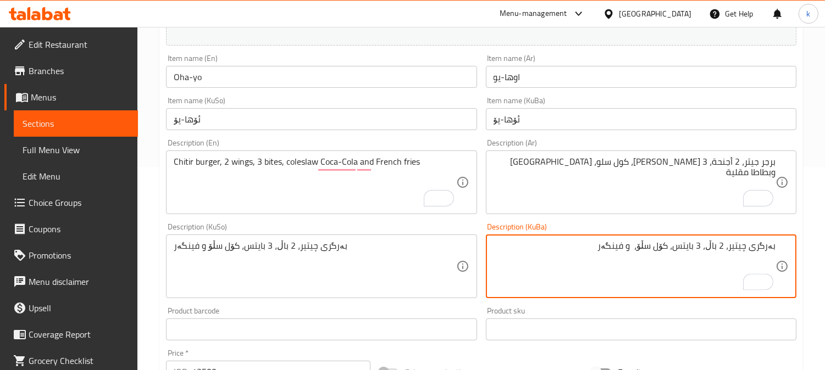
paste textarea "کۆکاکۆلا"
click at [619, 243] on textarea "بەرگری چیتیر، 2 باڵ، 3 بایتس، کۆل سڵۆ، کۆکاکۆلا و فینگەر" at bounding box center [635, 267] width 282 height 52
type textarea "بەرگری چیتیر، 2 باڵ، 3 بایتس، کۆل سڵۆ، کۆکاکۆلا و فینگەر"
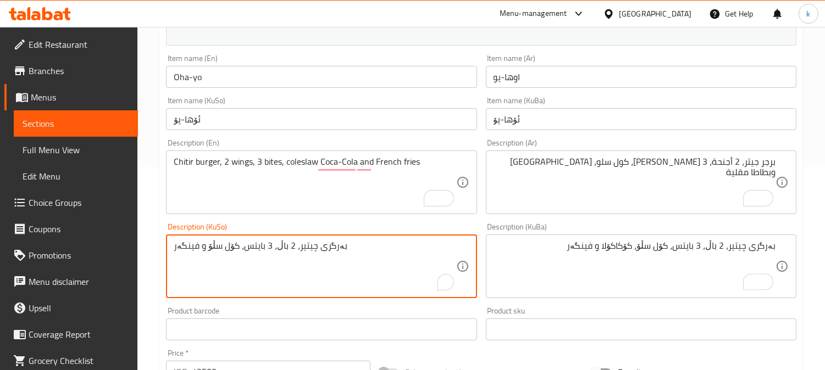
click at [306, 248] on textarea "بەرگری چیتیر، 2 باڵ، 3 بایتس، کۆل سڵۆ و فینگەر" at bounding box center [315, 267] width 282 height 52
paste textarea "، کۆکاکۆلا"
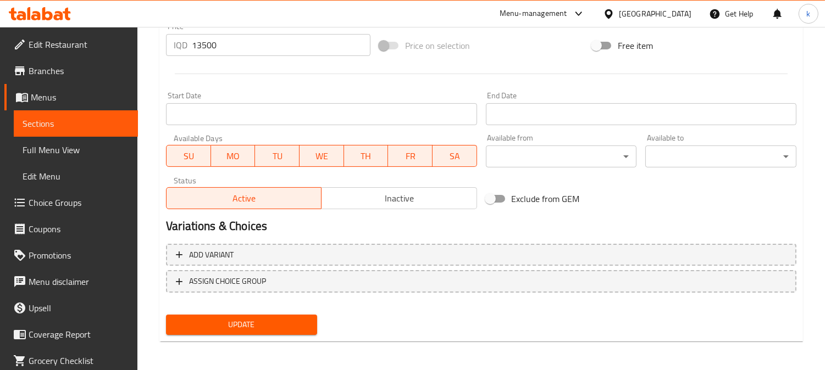
type textarea "بەرگری چیتیر، 2 باڵ، 3 بایتس، کۆل سڵۆ، کۆکاکۆلا و فینگەر"
click at [253, 325] on span "Update" at bounding box center [242, 325] width 134 height 14
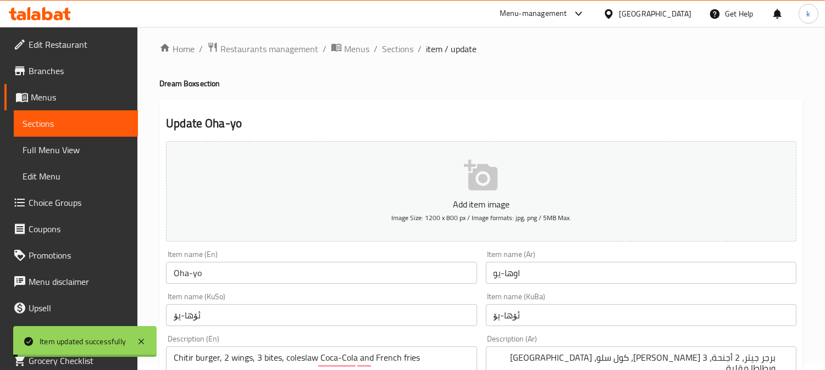
scroll to position [0, 0]
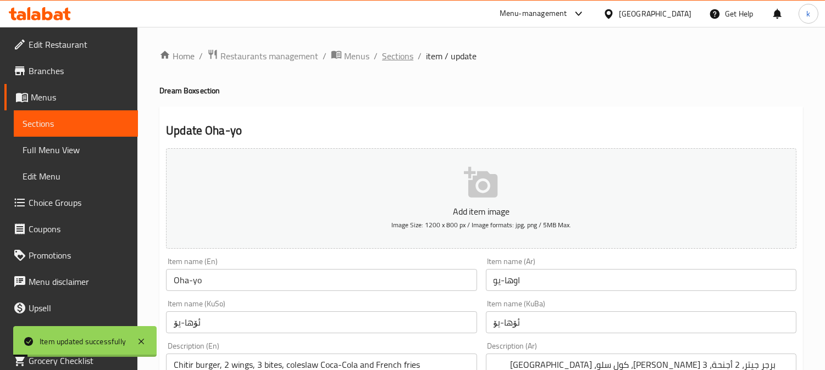
click at [397, 59] on span "Sections" at bounding box center [397, 55] width 31 height 13
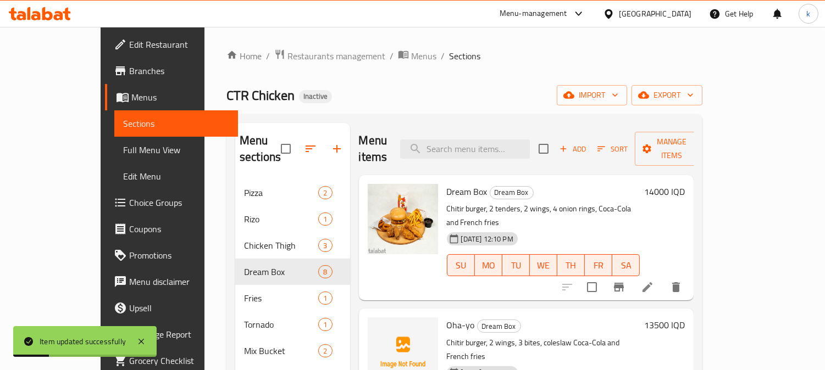
click at [447, 317] on span "Oha-yo" at bounding box center [461, 325] width 28 height 16
copy h6 "Oha-yo"
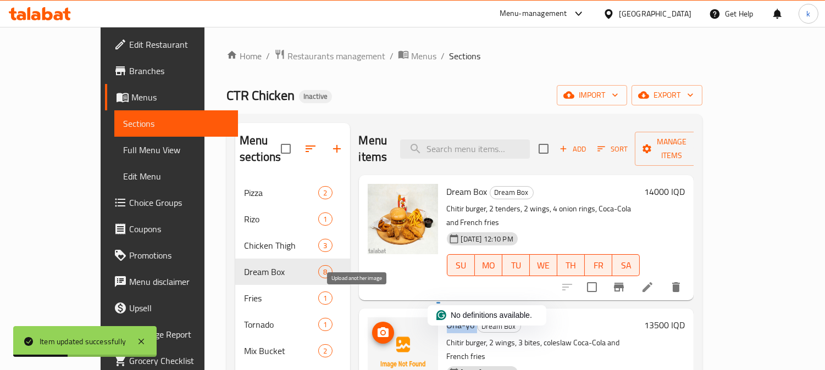
click at [372, 326] on span "upload picture" at bounding box center [383, 332] width 22 height 13
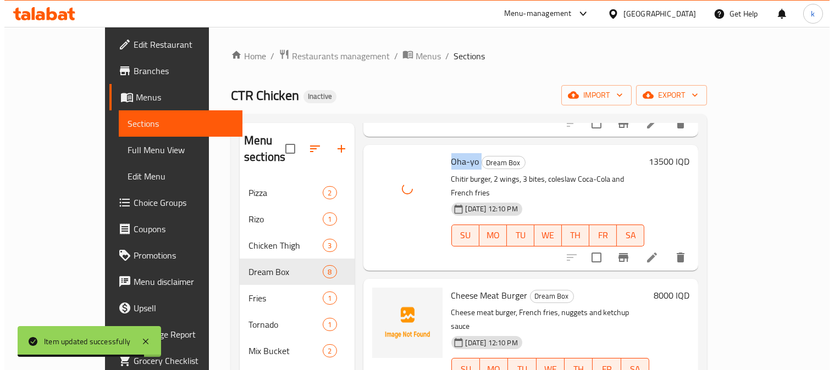
scroll to position [203, 0]
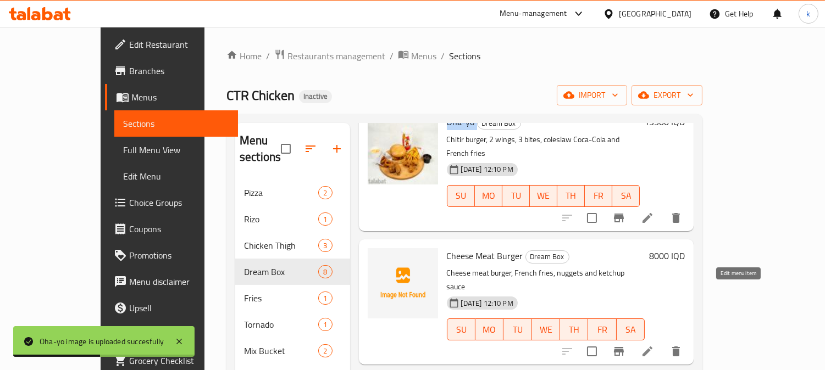
click at [654, 345] on icon at bounding box center [647, 351] width 13 height 13
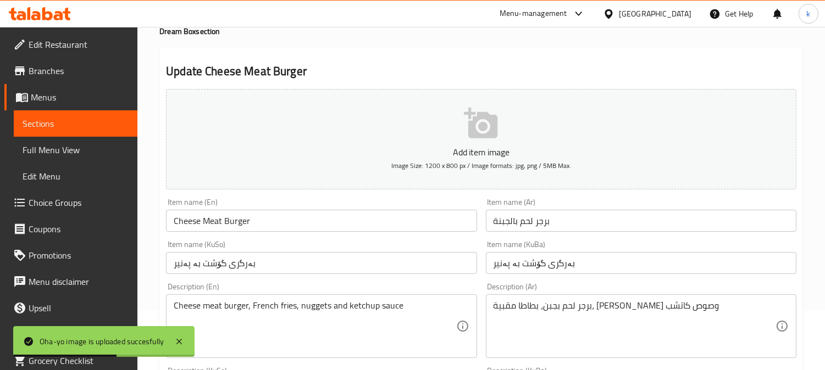
scroll to position [203, 0]
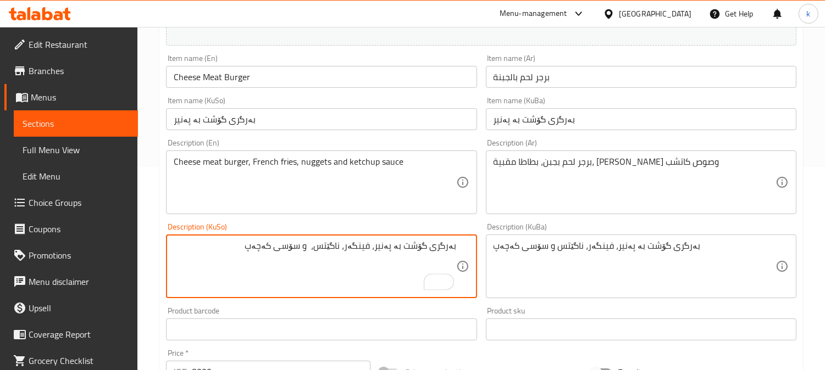
paste textarea "کۆکاکۆلا"
type textarea "بەرگری گۆشت بە پەنیر، فینگەر، ناگێتس، کۆکاکۆلا و سۆسی کەچەپ"
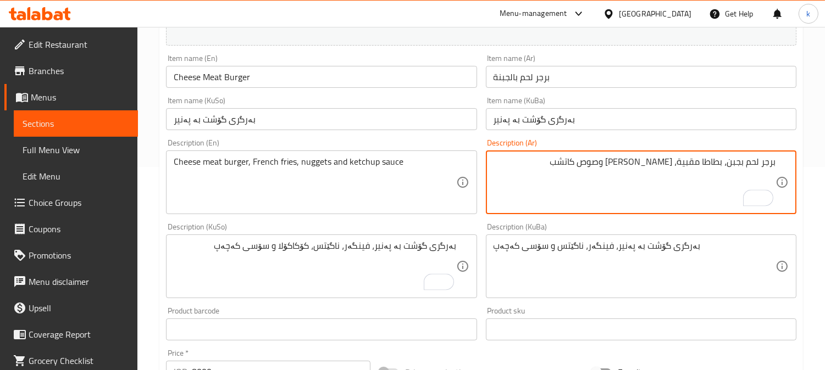
click at [649, 160] on textarea "برجر لحم بجبن، بطاطا مقبية، ناجتس وصوص كاتشب" at bounding box center [635, 183] width 282 height 52
paste textarea "كوكاكولا"
type textarea "برجر لحم بجبن، بطاطا مقبية، ناجتس، كوكاكولا وصوص كاتشب"
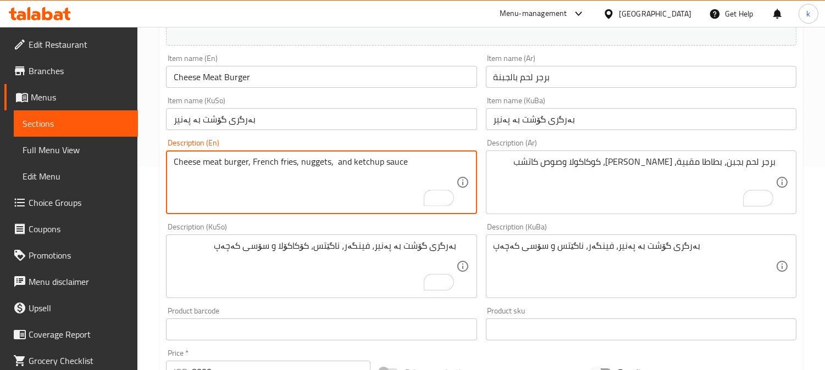
paste textarea "Coca-Cola"
click at [333, 160] on textarea "Cheese meat burger, French fries, nuggets, Coca-Cola and ketchup sauce" at bounding box center [315, 183] width 282 height 52
type textarea "Cheese meat burger, French fries, nuggets, Coca-Cola and ketchup sauce"
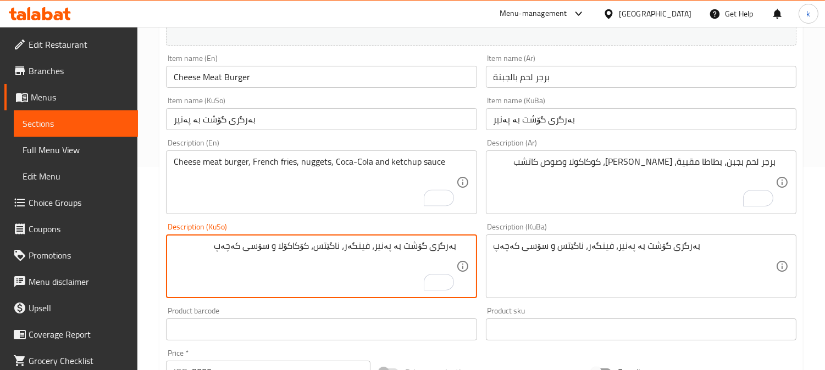
click at [314, 244] on textarea "بەرگری گۆشت بە پەنیر، فینگەر، ناگێتس، کۆکاکۆلا و سۆسی کەچەپ" at bounding box center [315, 267] width 282 height 52
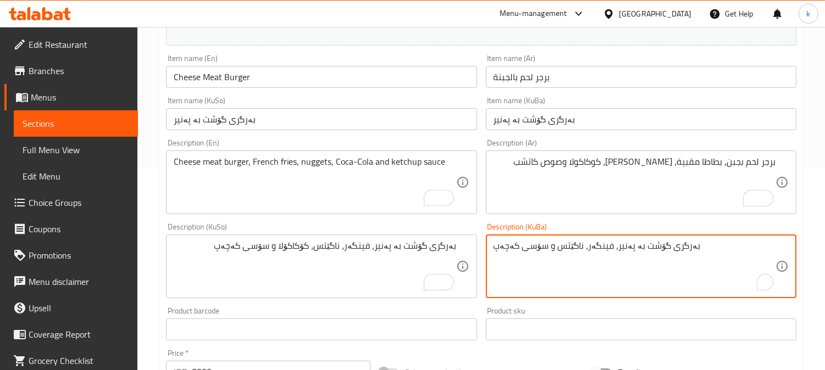
click at [589, 250] on textarea "بەرگری گۆشت بە پەنیر، فینگەر، ناگێتس و سۆسی کەچەپ" at bounding box center [635, 267] width 282 height 52
paste textarea "، کۆکاکۆلا"
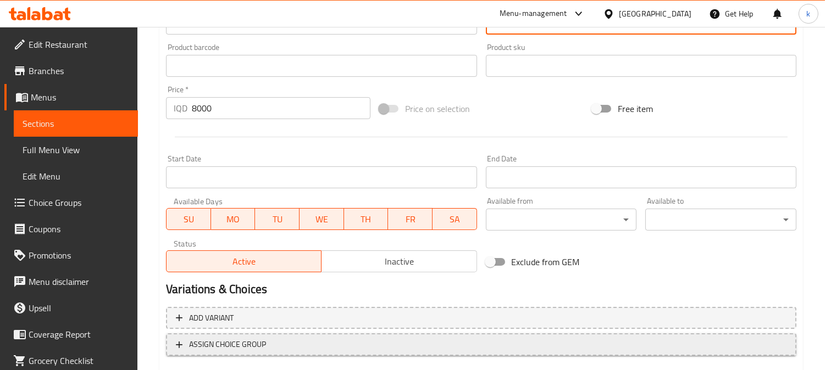
scroll to position [530, 0]
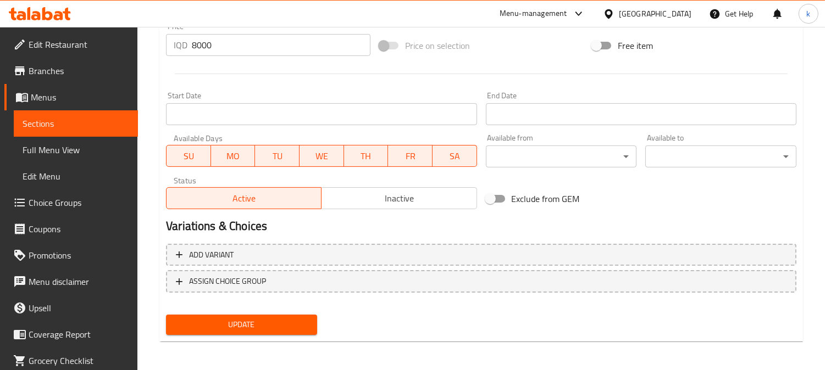
type textarea "بەرگری گۆشت بە پەنیر، فینگەر، ناگێتس، کۆکاکۆلا و سۆسی کەچەپ"
click at [287, 311] on div "Update" at bounding box center [242, 325] width 160 height 29
click at [306, 311] on div "Update" at bounding box center [242, 325] width 160 height 29
click at [314, 317] on button "Update" at bounding box center [241, 325] width 151 height 20
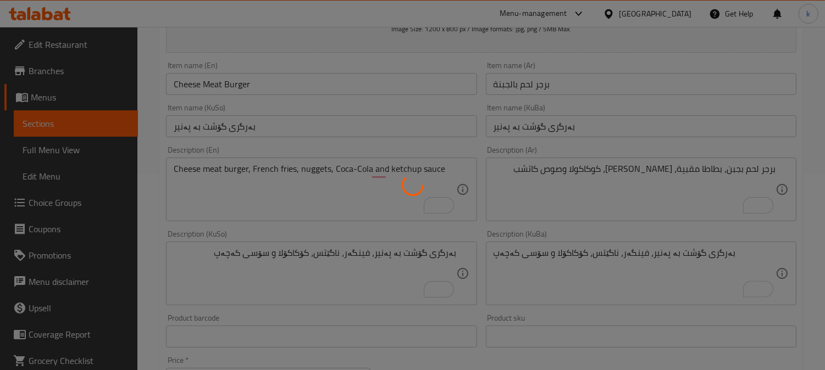
scroll to position [22, 0]
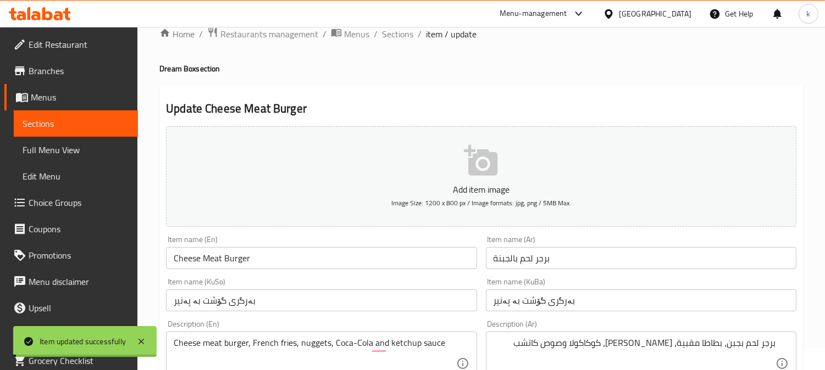
click at [257, 258] on input "Cheese Meat Burger" at bounding box center [321, 258] width 311 height 22
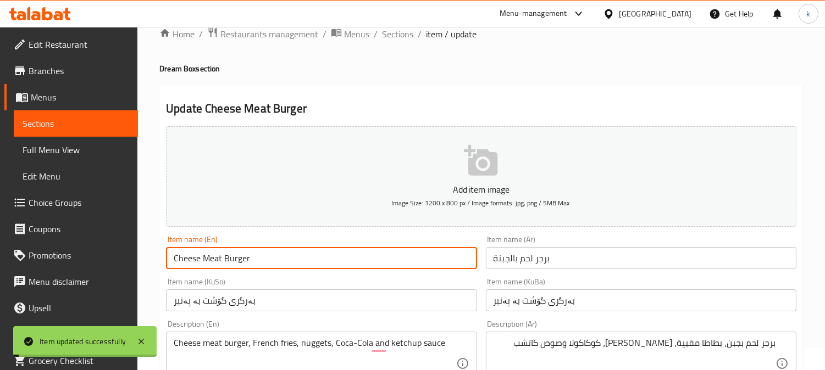
click at [257, 258] on input "Cheese Meat Burger" at bounding box center [321, 258] width 311 height 22
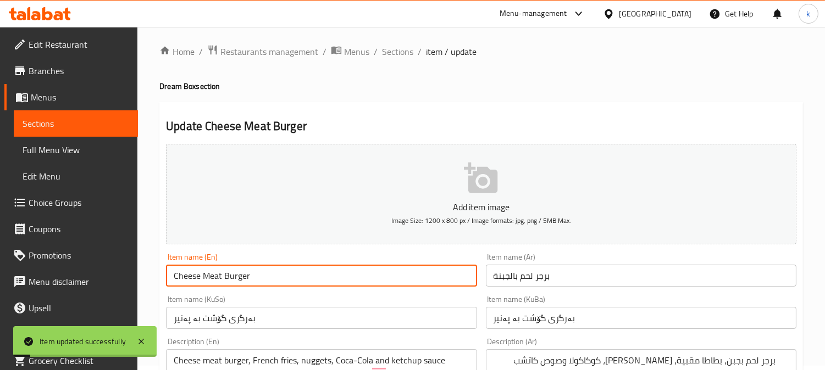
scroll to position [0, 0]
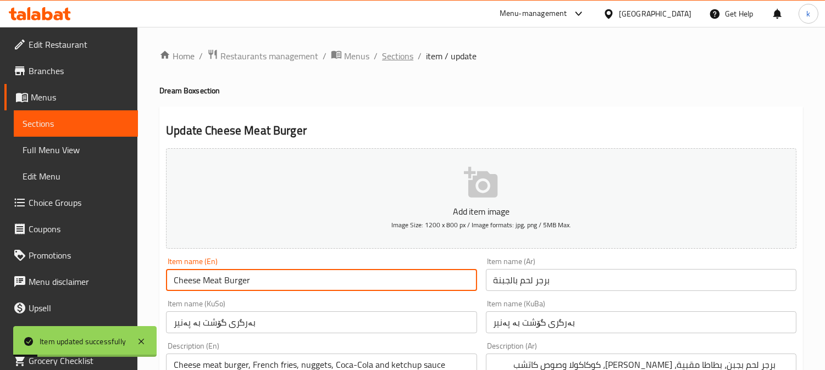
click at [398, 59] on span "Sections" at bounding box center [397, 55] width 31 height 13
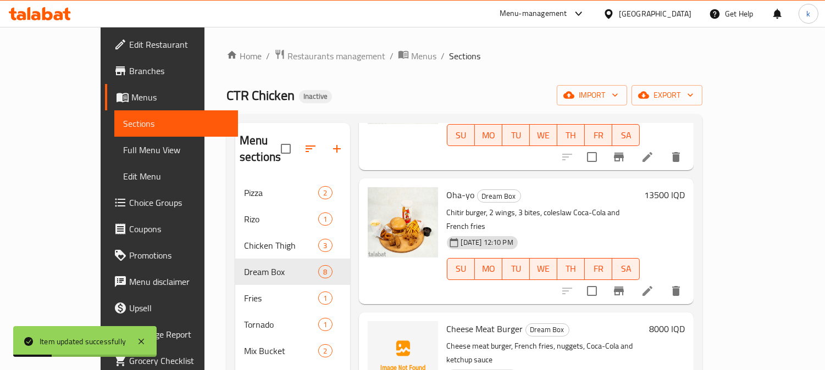
scroll to position [203, 0]
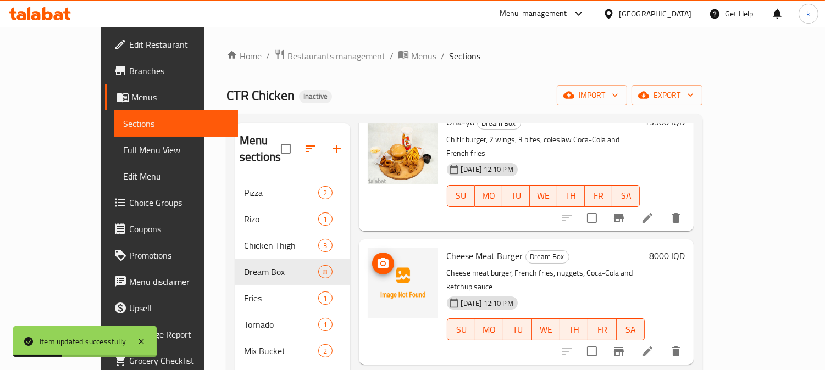
click at [372, 257] on span "upload picture" at bounding box center [383, 263] width 22 height 13
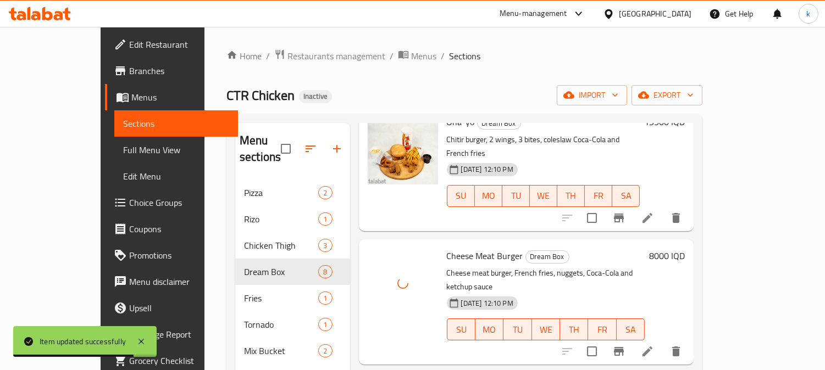
scroll to position [305, 0]
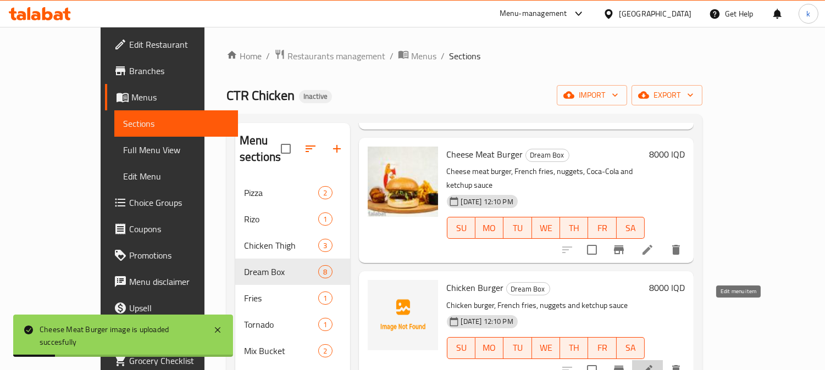
click at [654, 364] on icon at bounding box center [647, 370] width 13 height 13
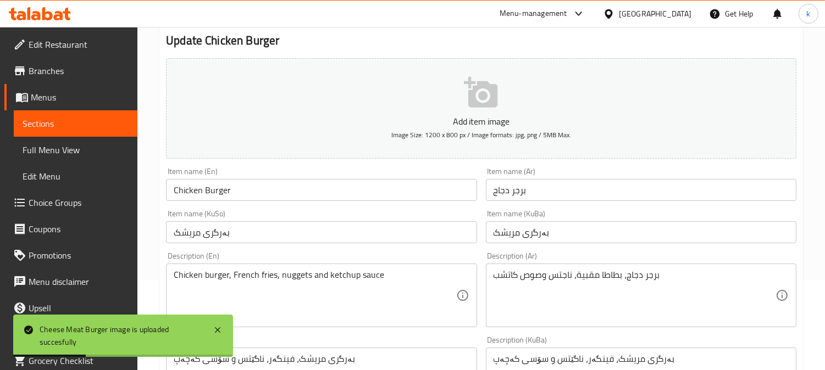
scroll to position [203, 0]
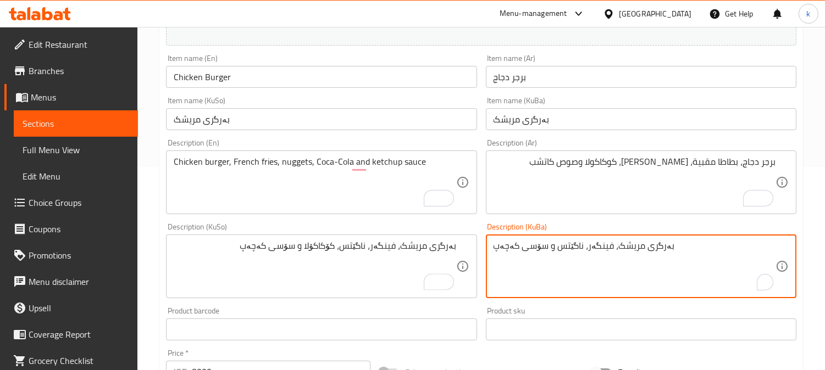
click at [569, 246] on textarea "بەرگری مریشک، فینگەر، ناگێتس و سۆسی کەچەپ" at bounding box center [635, 267] width 282 height 52
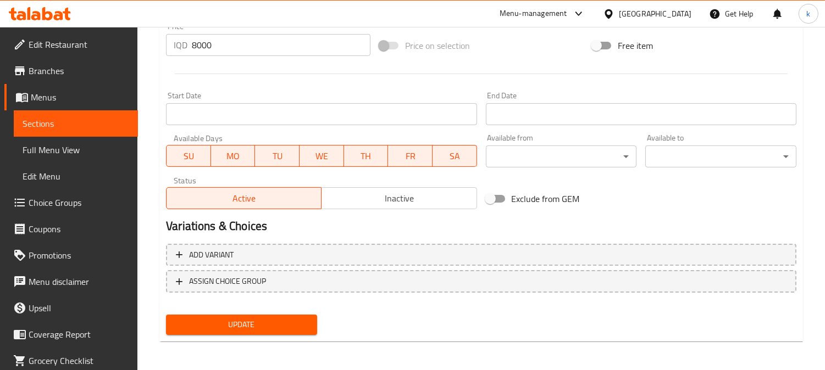
type textarea "بەرگری مریشک، فینگەر، ناگێتس، کۆکاکۆلا و سۆسی کەچەپ"
click at [270, 325] on span "Update" at bounding box center [242, 325] width 134 height 14
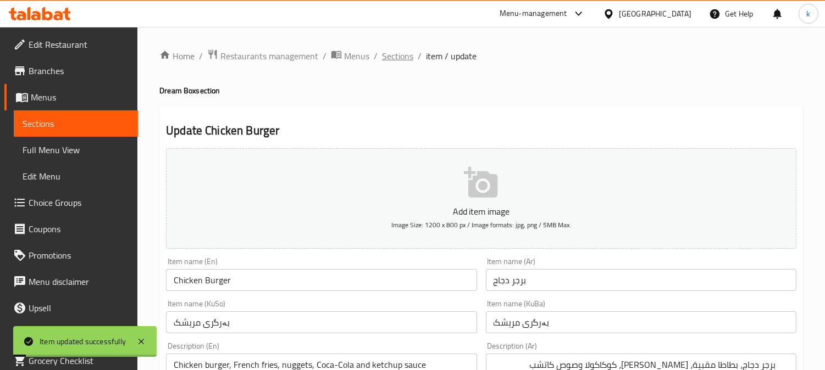
click at [409, 53] on span "Sections" at bounding box center [397, 55] width 31 height 13
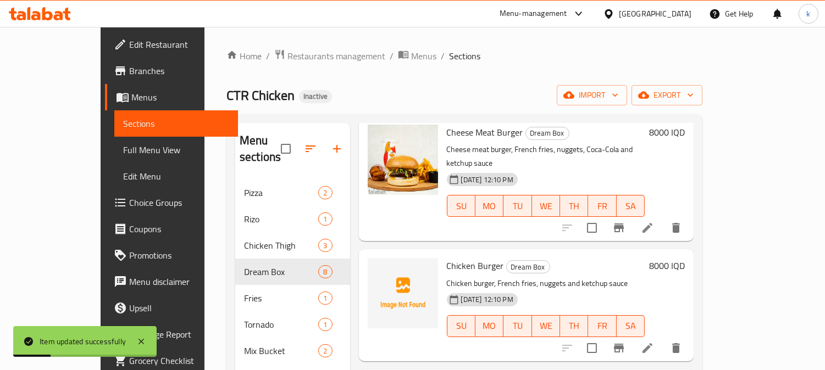
scroll to position [305, 0]
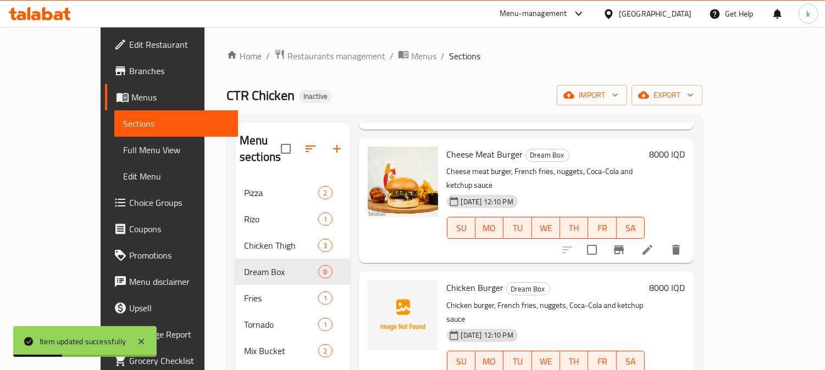
click at [447, 280] on span "Chicken Burger" at bounding box center [475, 288] width 57 height 16
copy h6 "Chicken Burger"
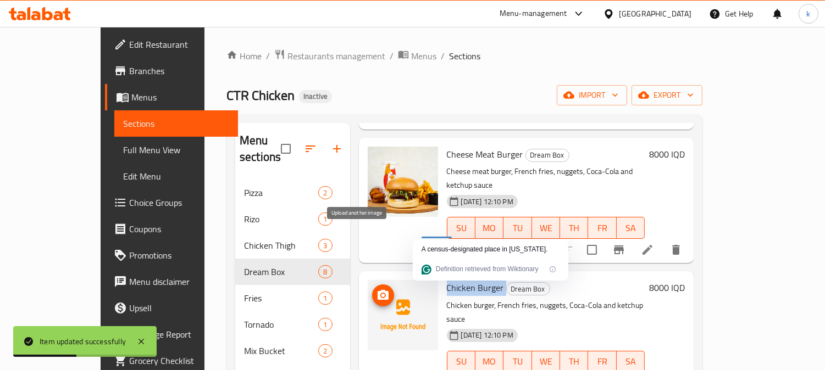
click at [372, 289] on span "upload picture" at bounding box center [383, 295] width 22 height 13
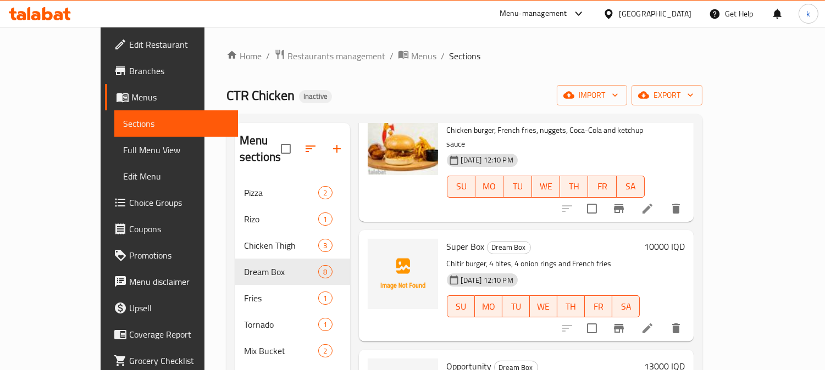
scroll to position [508, 0]
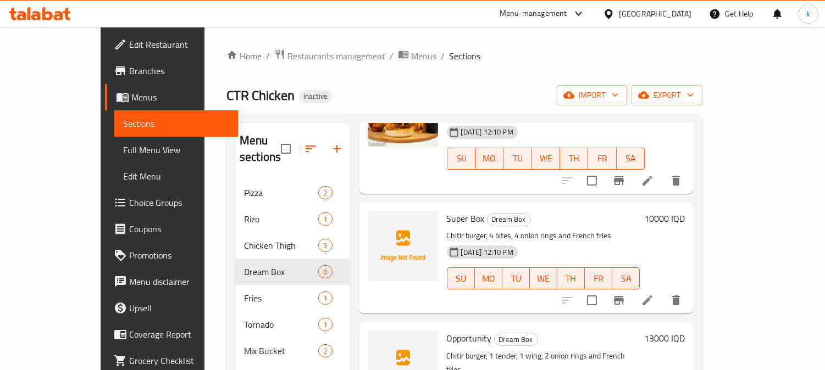
click at [447, 210] on span "Super Box" at bounding box center [466, 218] width 38 height 16
copy h6 "Super Box"
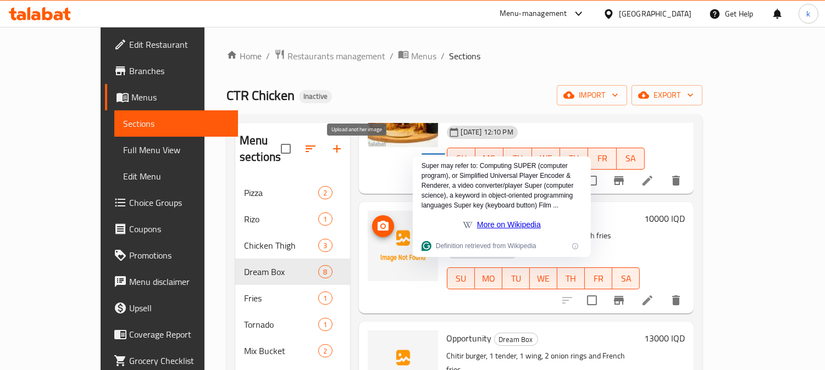
click at [372, 220] on span "upload picture" at bounding box center [383, 226] width 22 height 13
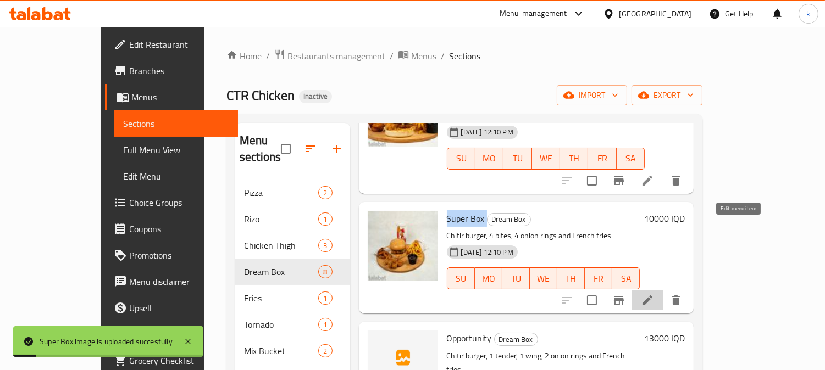
click at [654, 294] on icon at bounding box center [647, 300] width 13 height 13
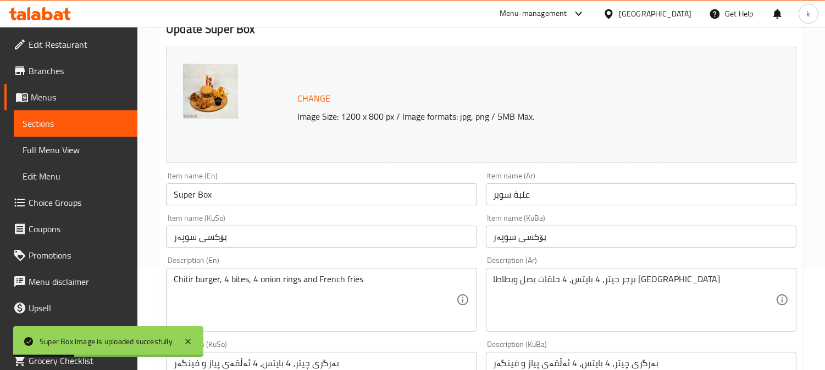
scroll to position [203, 0]
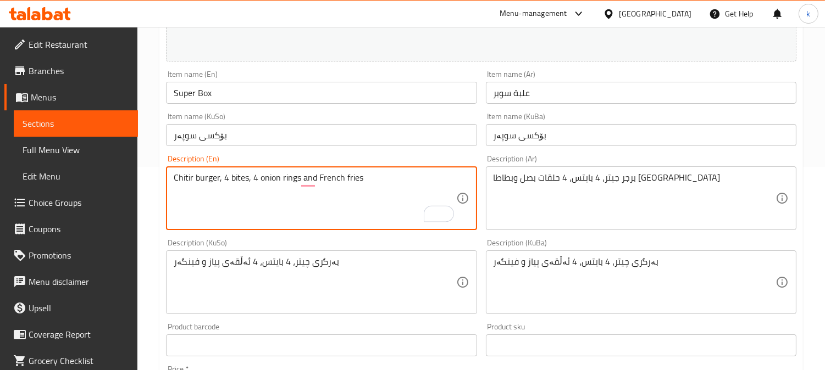
drag, startPoint x: 359, startPoint y: 283, endPoint x: 362, endPoint y: 278, distance: 5.9
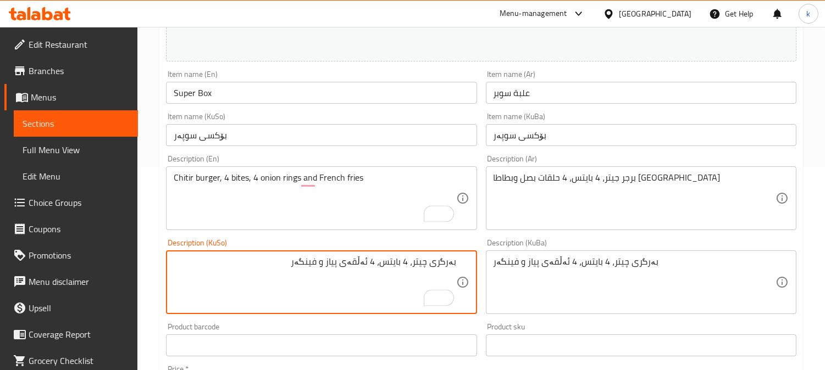
click at [335, 264] on textarea "بەرگری چیتر، 4 بایتس، 4 ئەڵقەی پیاز و فینگەر" at bounding box center [315, 283] width 282 height 52
paste textarea "کۆکاکۆلا"
type textarea "بەرگری چیتر، 4 بایتس، 4 ئەڵقەی پیاز، کۆکاکۆلا و فینگەر"
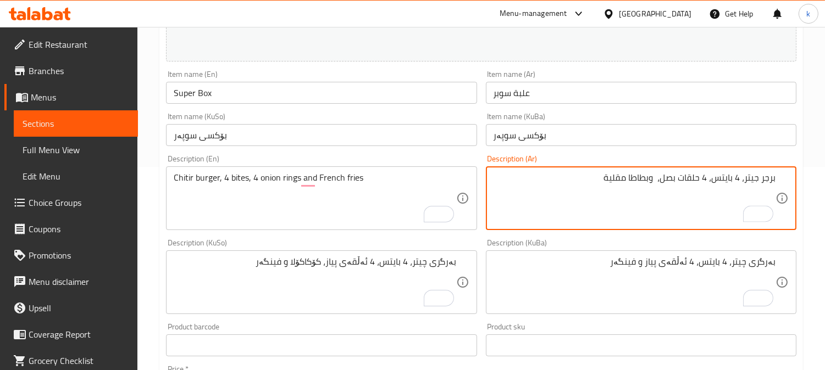
paste textarea "كوكاكولا"
type textarea "برجر جيتر، 4 بايتس، 4 حلقات بصل، كوكاكولا وبطاطا مقلية"
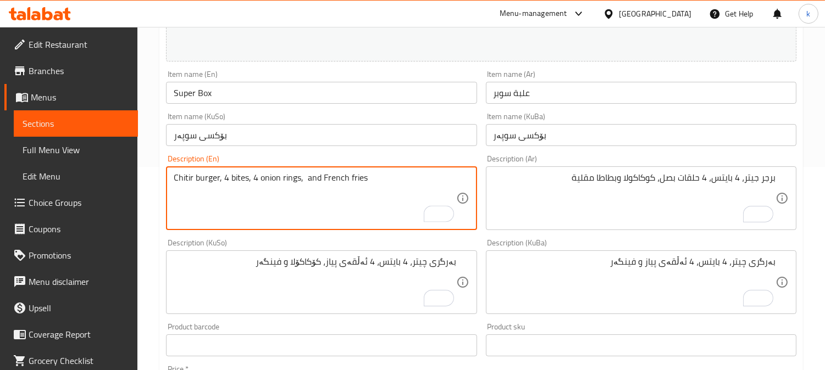
paste textarea "Coca-Cola"
click at [303, 179] on textarea "Chitir burger, 4 bites, 4 onion rings, Coca-Cola and French fries" at bounding box center [315, 199] width 282 height 52
type textarea "Chitir burger, 4 bites, 4 onion rings, Coca-Cola and French fries"
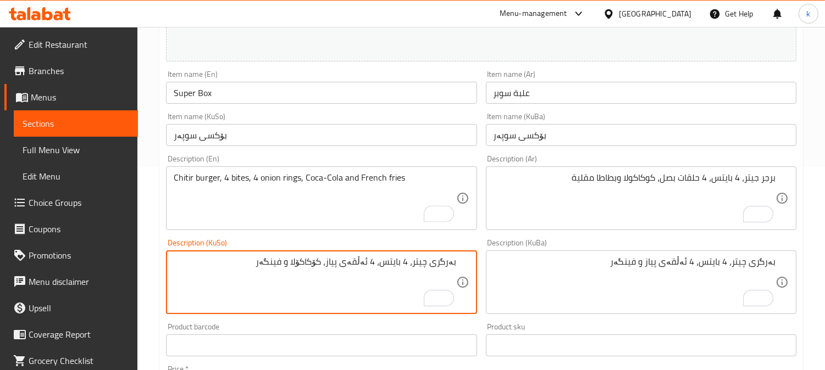
click at [324, 261] on textarea "بەرگری چیتر، 4 بایتس، 4 ئەڵقەی پیاز، کۆکاکۆلا و فینگەر" at bounding box center [315, 283] width 282 height 52
click at [323, 262] on textarea "بەرگری چیتر، 4 بایتس، 4 ئەڵقەی پیاز، کۆکاکۆلا و فینگەر" at bounding box center [315, 283] width 282 height 52
click at [616, 276] on textarea "بەرگری چیتر، 4 بایتس، 4 ئەڵقەی پیاز و فینگەر" at bounding box center [635, 283] width 282 height 52
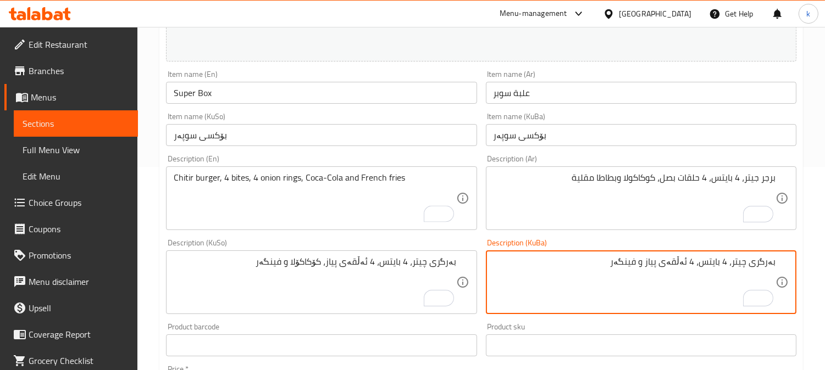
paste textarea "، کۆکاکۆلا"
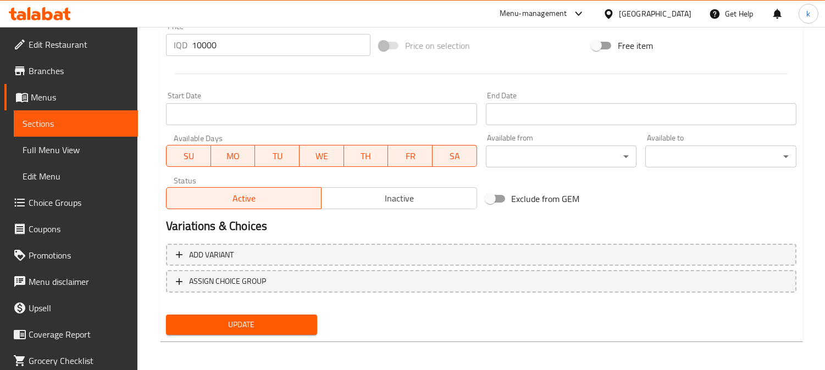
type textarea "بەرگری چیتر، 4 بایتس، 4 ئەڵقەی پیاز، کۆکاکۆلا و فینگەر"
click at [289, 326] on span "Update" at bounding box center [242, 325] width 134 height 14
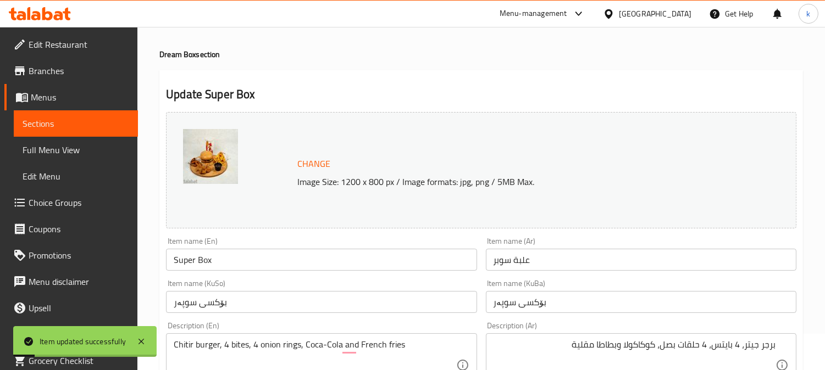
scroll to position [0, 0]
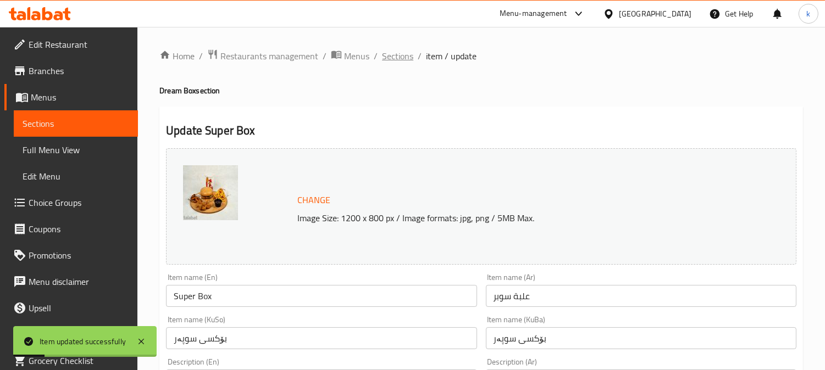
click at [396, 58] on span "Sections" at bounding box center [397, 55] width 31 height 13
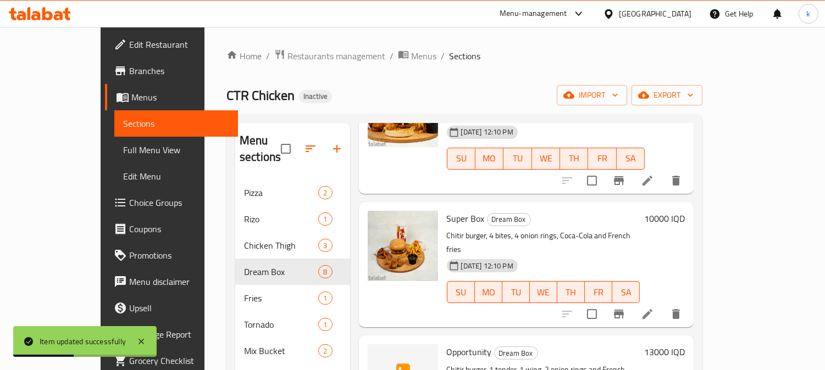
scroll to position [611, 0]
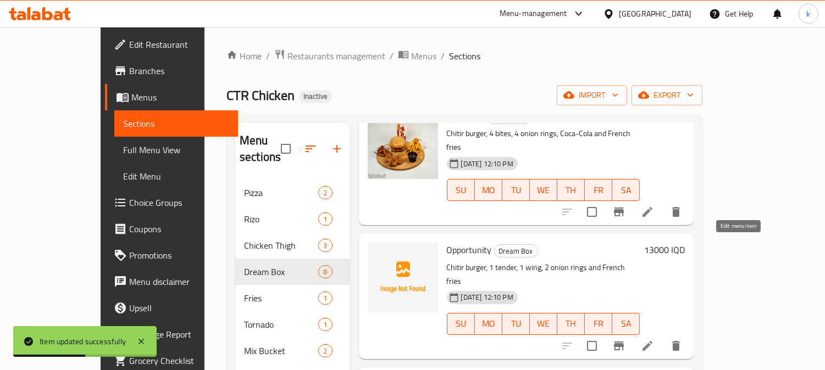
click at [652, 341] on icon at bounding box center [647, 346] width 10 height 10
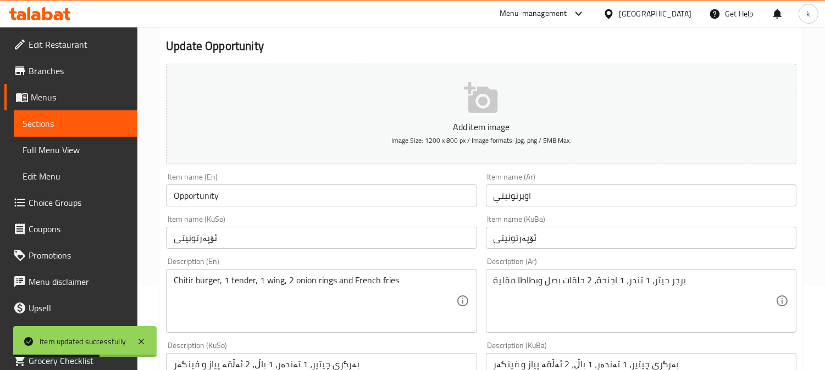
scroll to position [203, 0]
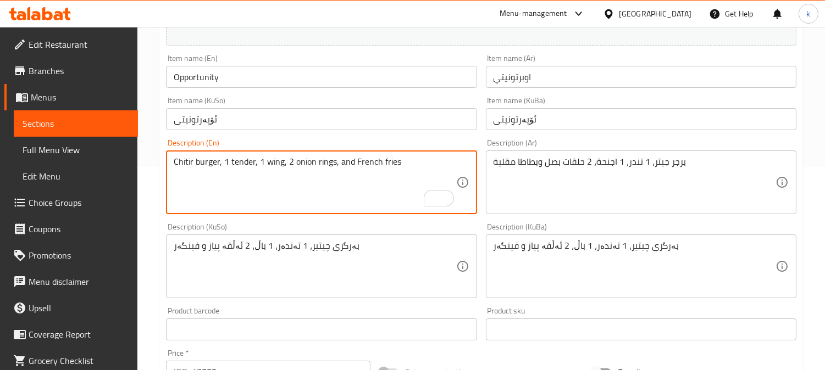
paste textarea "Coca-Cola"
type textarea "Chitir burger, 1 tender, 1 wing, 2 onion rings, Coca-Cola and French fries"
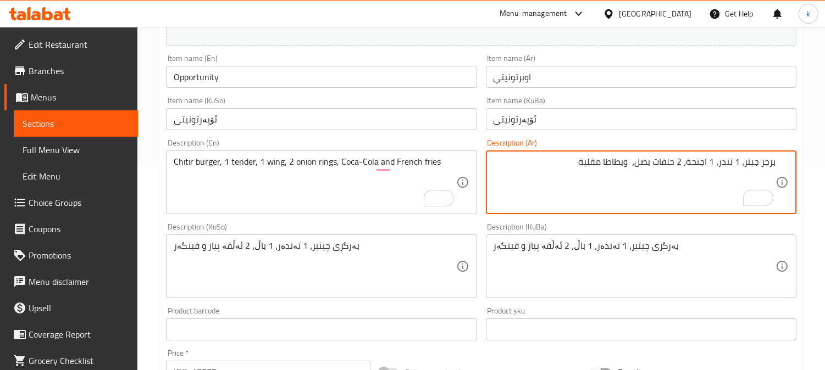
paste textarea "كوكاكولا"
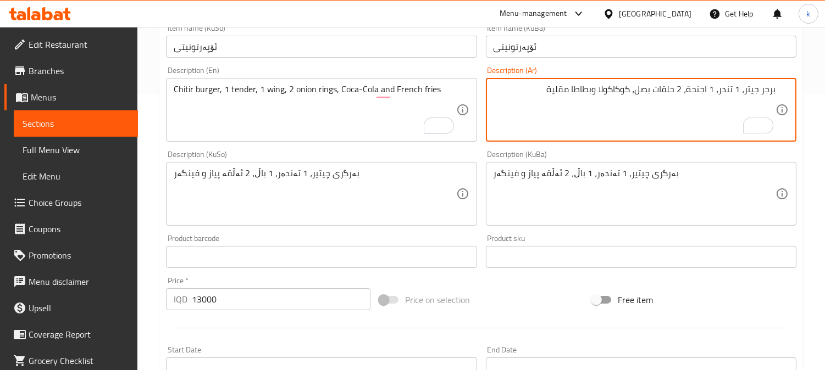
scroll to position [305, 0]
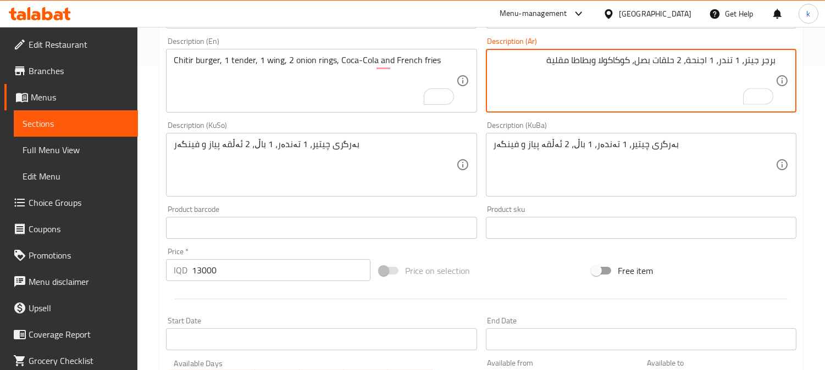
type textarea "برجر جيتر، 1 تندر، 1 اجنحة، 2 حلقات بصل، كوكاكولا وبطاطا مقلية"
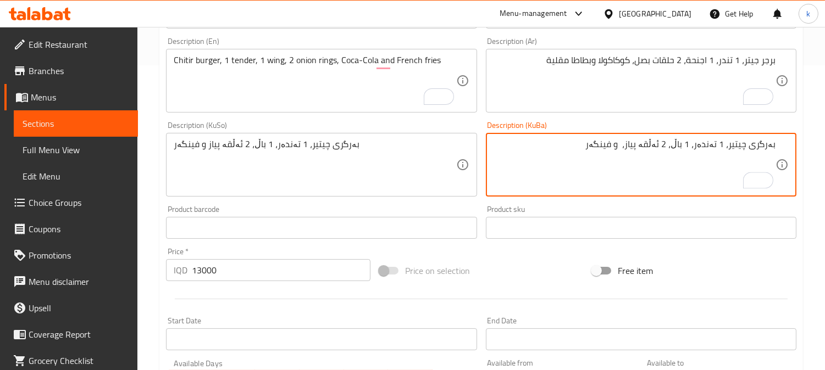
paste textarea "کۆکاکۆلا"
click at [636, 144] on textarea "بەرگری چیتیر، 1 تەندەر، 1 باڵ، 2 ئەڵقە پیاز، کۆکاکۆلا و فینگەر" at bounding box center [635, 165] width 282 height 52
type textarea "بەرگری چیتیر، 1 تەندەر، 1 باڵ، 2 ئەڵقە پیاز، کۆکاکۆلا و فینگەر"
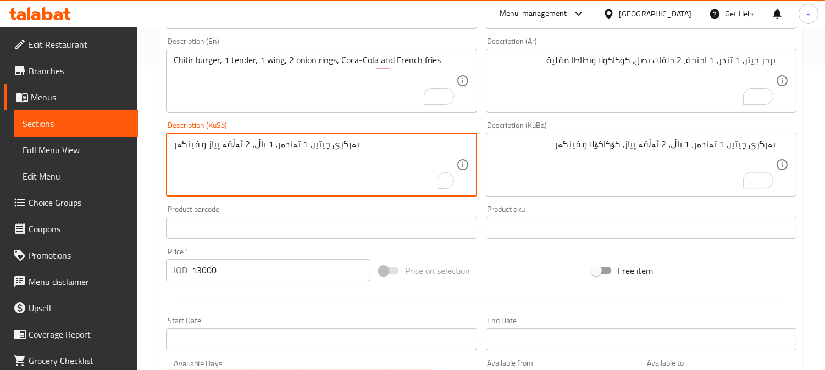
click at [288, 154] on textarea "بەرگری چیتیر، 1 تەندەر، 1 باڵ، 2 ئەڵقە پیاز و فینگەر" at bounding box center [315, 165] width 282 height 52
paste textarea "، کۆکاکۆلا"
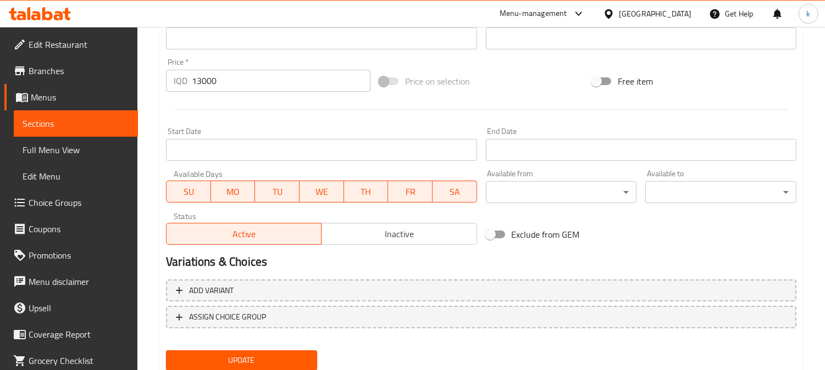
scroll to position [530, 0]
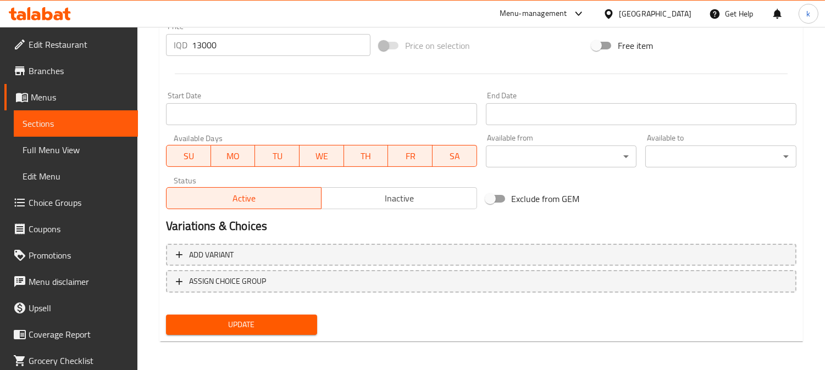
type textarea "بەرگری چیتیر، 1 تەندەر، 1 باڵ، 2 ئەڵقە پیاز، کۆکاکۆلا و فینگەر"
click at [257, 326] on span "Update" at bounding box center [242, 325] width 134 height 14
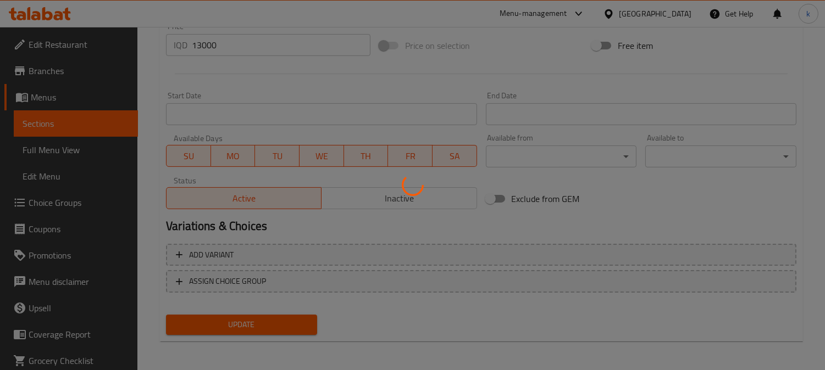
scroll to position [0, 0]
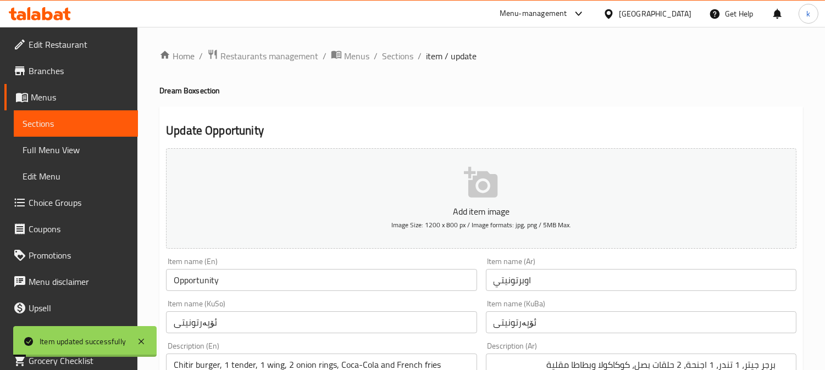
click at [179, 281] on input "Opportunity" at bounding box center [321, 280] width 311 height 22
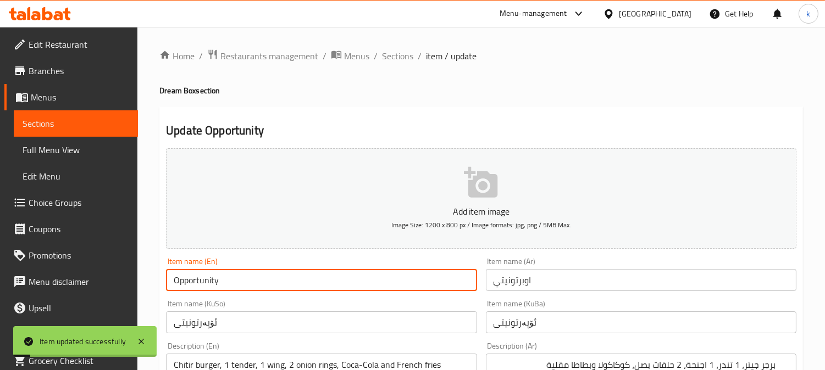
click at [179, 281] on input "Opportunity" at bounding box center [321, 280] width 311 height 22
click at [412, 58] on ol "Home / Restaurants management / Menus / Sections / item / update" at bounding box center [481, 56] width 644 height 14
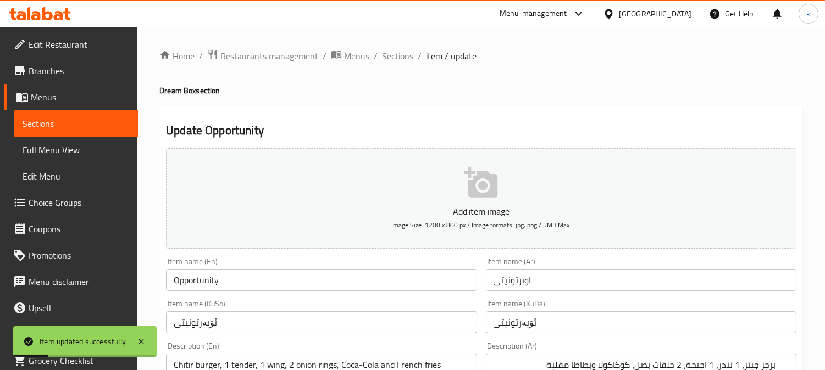
click at [411, 58] on span "Sections" at bounding box center [397, 55] width 31 height 13
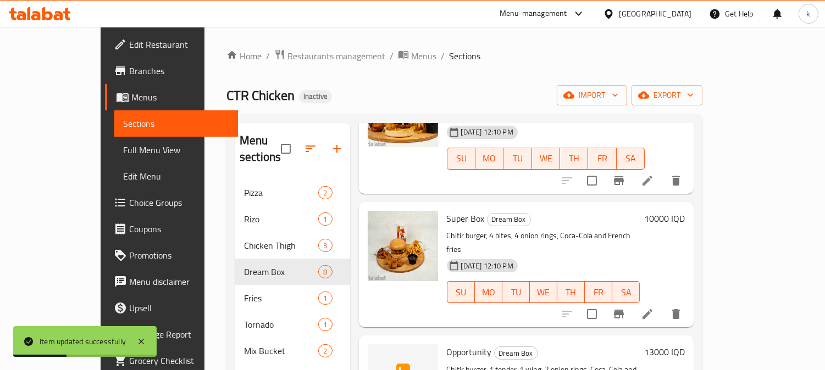
scroll to position [611, 0]
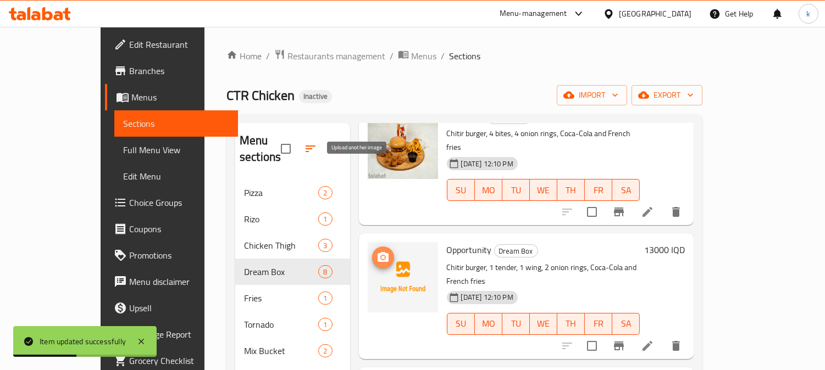
click at [372, 251] on span "upload picture" at bounding box center [383, 257] width 22 height 13
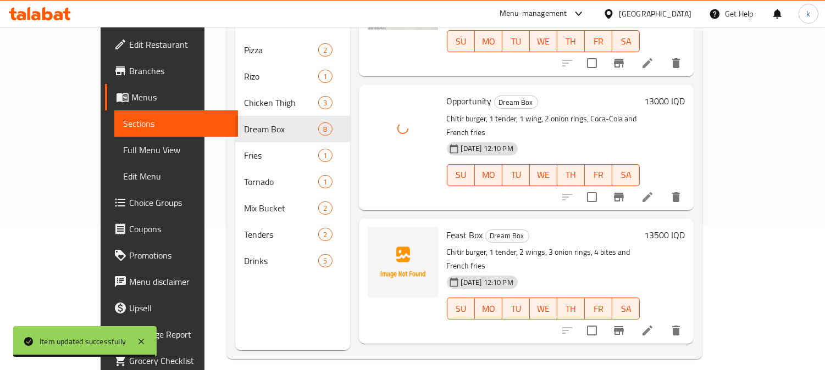
scroll to position [154, 0]
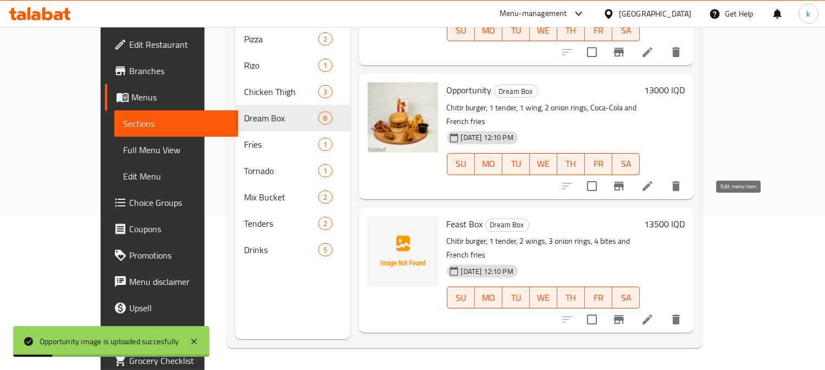
click at [654, 313] on icon at bounding box center [647, 319] width 13 height 13
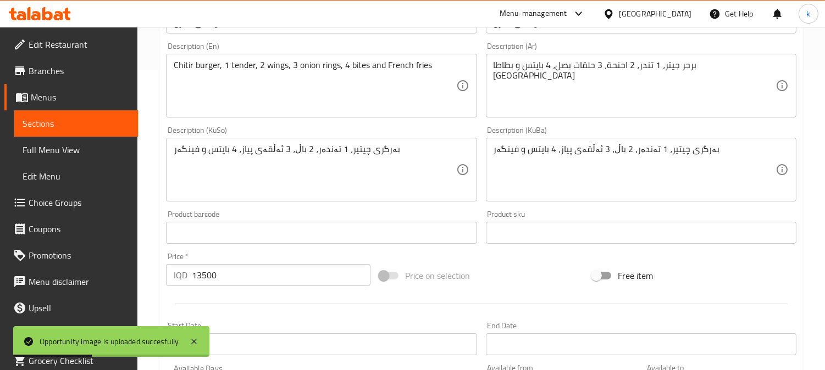
scroll to position [305, 0]
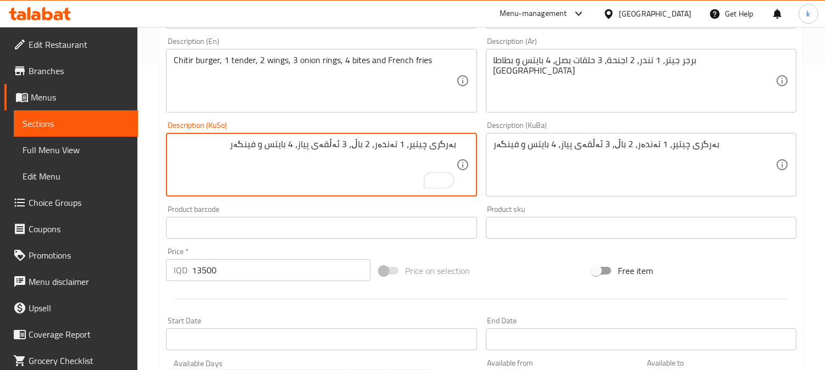
click at [281, 146] on textarea "بەرگری چیتیر، 1 تەندەر، 2 باڵ، 3 ئەڵقەی پیاز، 4 بایتس و فینگەر" at bounding box center [315, 165] width 282 height 52
paste textarea "کۆکاکۆلا"
type textarea "بەرگری چیتیر، 1 تەندەر، 2 باڵ، 3 ئەڵقەی پیاز، 4 بایتس، کۆکاکۆلا و فینگەر"
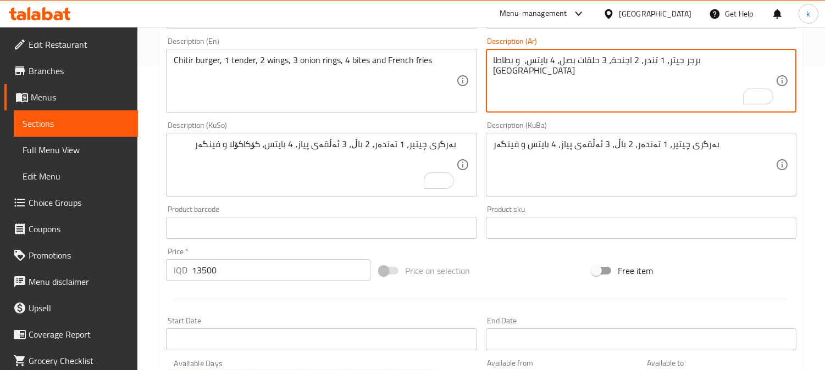
paste textarea "كوكاكولا"
type textarea "برجر جيتر، 1 تندر، 2 اجنحة، 3 حلقات بصل، 4 بايتس، كوكاكولا و بطاطا مقلية"
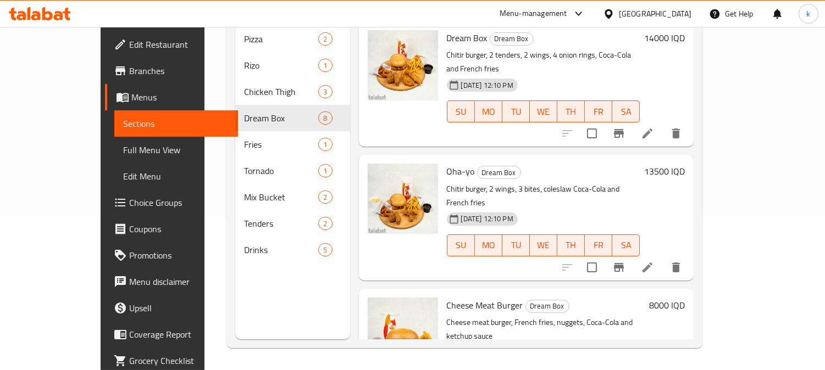
scroll to position [617, 0]
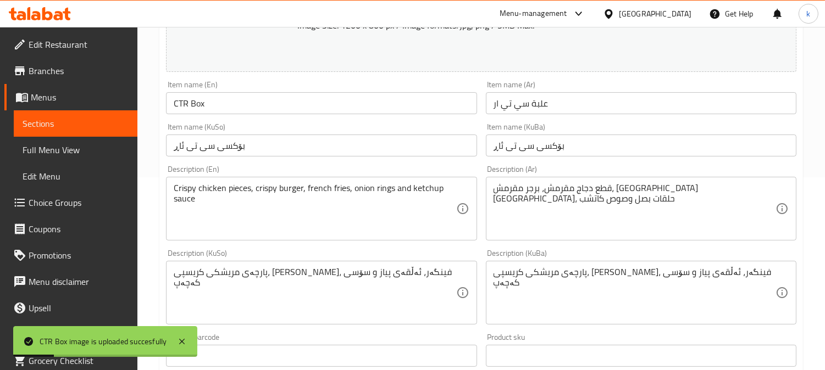
scroll to position [203, 0]
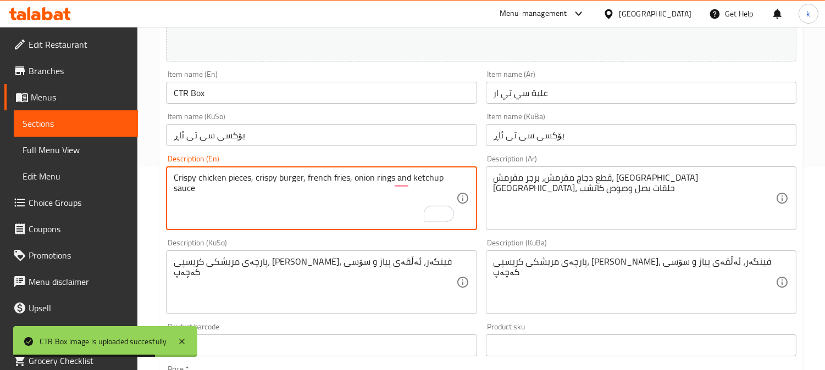
click at [391, 179] on textarea "Crispy chicken pieces, crispy burger, french fries, onion rings and ketchup sau…" at bounding box center [315, 199] width 282 height 52
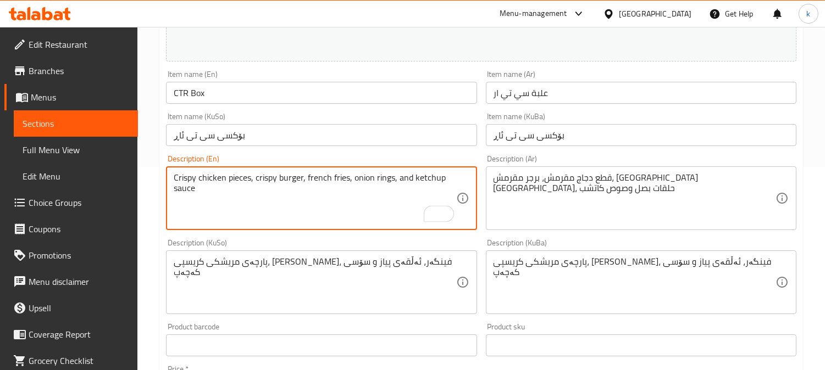
paste textarea "Coca-Cola"
type textarea "Crispy chicken pieces, crispy burger, french fries, onion rings, Coca-Cola and …"
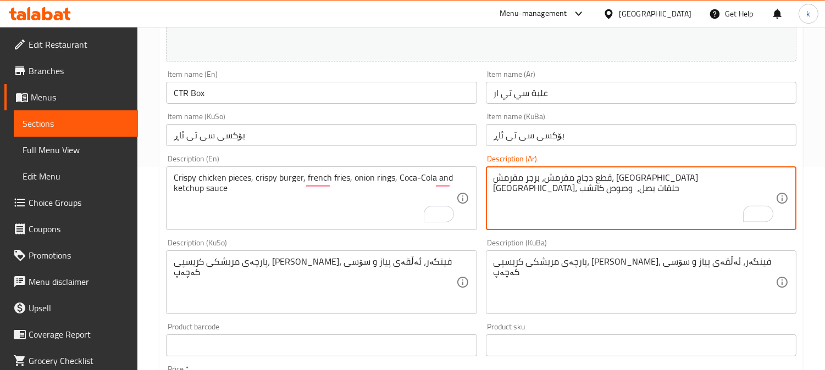
paste textarea "كوكاكولا"
type textarea "قطع دجاج مقرمش، برجر مقرمش، بطاطا مقلية، حلقات بصل، كوكاكولا وصوص كاتشب"
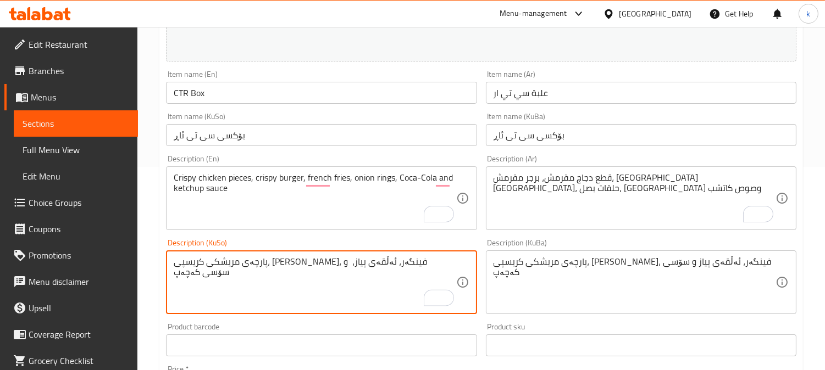
paste textarea "کۆکاکۆلا"
click at [242, 262] on textarea "پارچەی مریشكی کریسپی، بەرگری کریسپی، فینگەر، ئەڵقەی پیاز، کۆکاکۆلا و سۆسی کەچەپ" at bounding box center [315, 283] width 282 height 52
type textarea "پارچەی مریشكی کریسپی، بەرگری کریسپی، فینگەر، ئەڵقەی پیاز، کۆکاکۆلا و سۆسی کەچەپ"
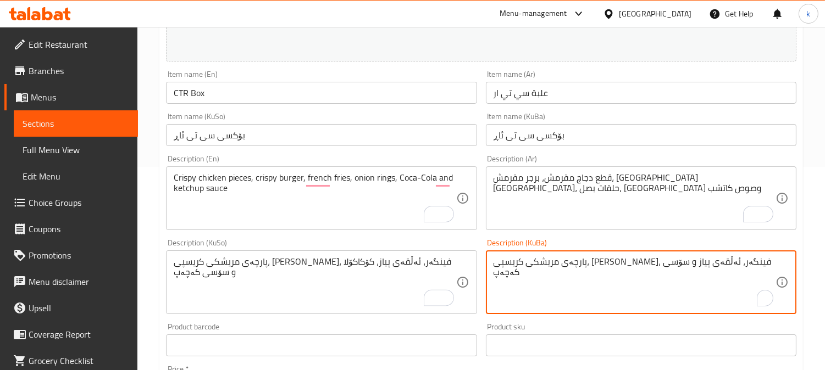
click at [614, 263] on textarea "پارچەی مریشكی کریسپی، بەرگری کریسپی، فینگەر، ئەڵقەی پیاز و سۆسی کەچەپ" at bounding box center [635, 283] width 282 height 52
paste textarea "، کۆکاکۆلا"
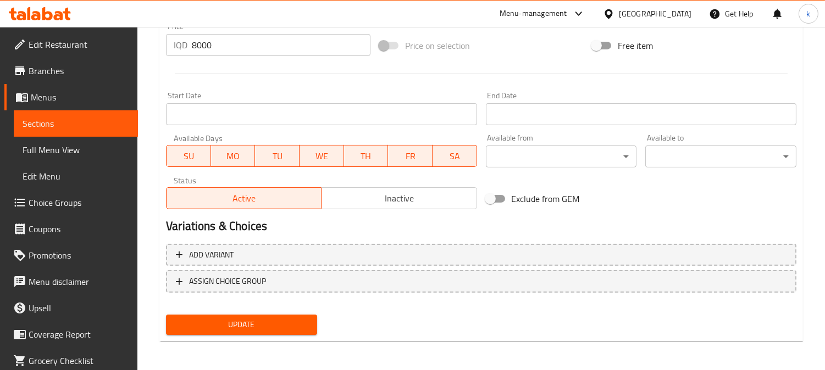
type textarea "پارچەی مریشكی کریسپی، بەرگری کریسپی، فینگەر، ئەڵقەی پیاز، کۆکاکۆلا و سۆسی کەچەپ"
click at [272, 326] on span "Update" at bounding box center [242, 325] width 134 height 14
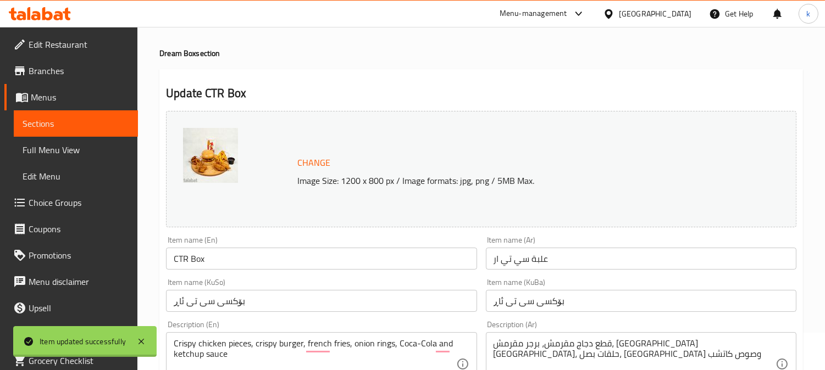
scroll to position [0, 0]
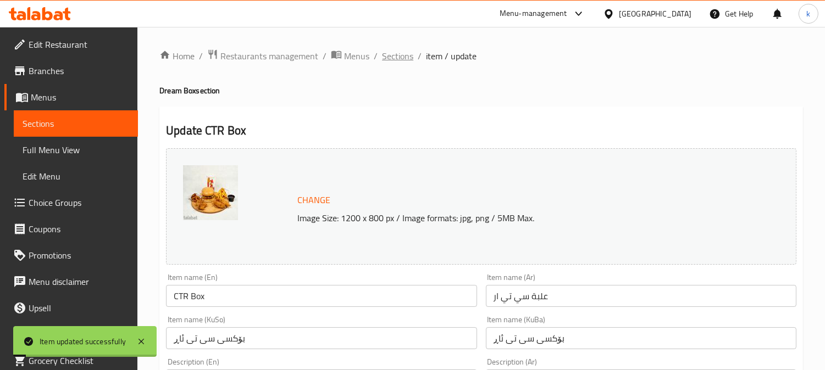
click at [391, 53] on span "Sections" at bounding box center [397, 55] width 31 height 13
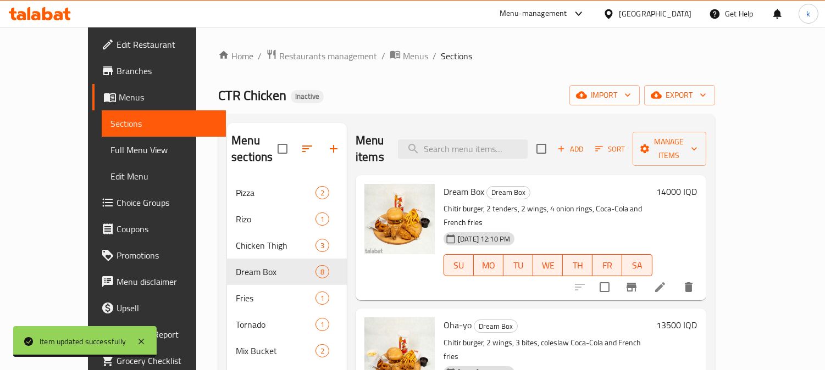
click at [495, 130] on div "Menu items Add Sort Manage items" at bounding box center [531, 149] width 351 height 52
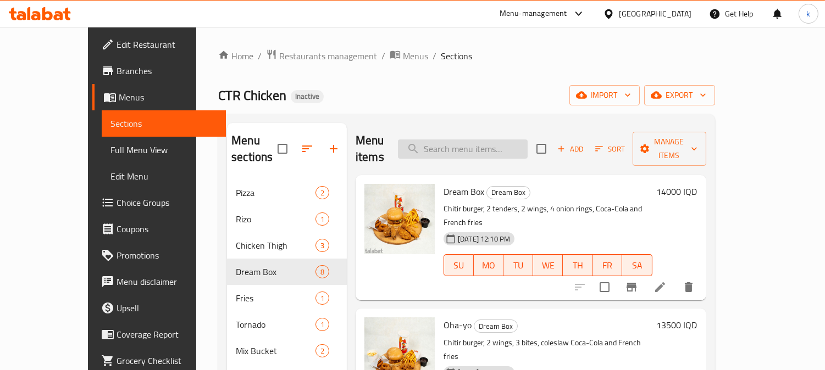
click at [508, 147] on input "search" at bounding box center [463, 149] width 130 height 19
paste input "Wings"
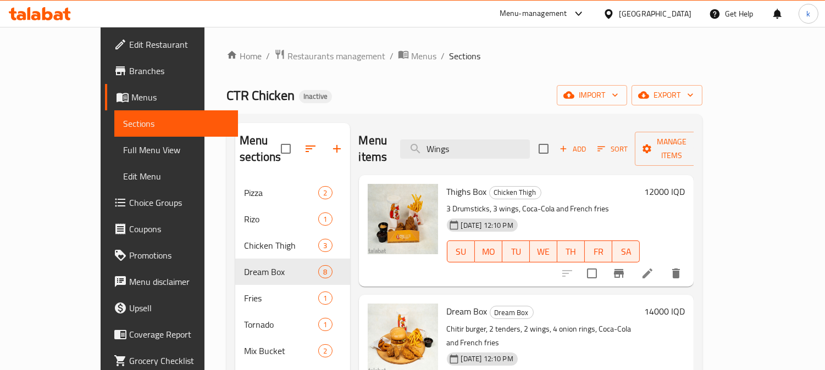
type input "Wings"
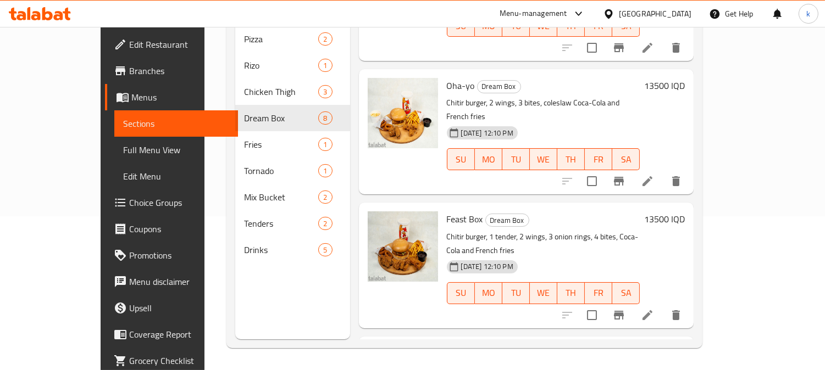
scroll to position [256, 0]
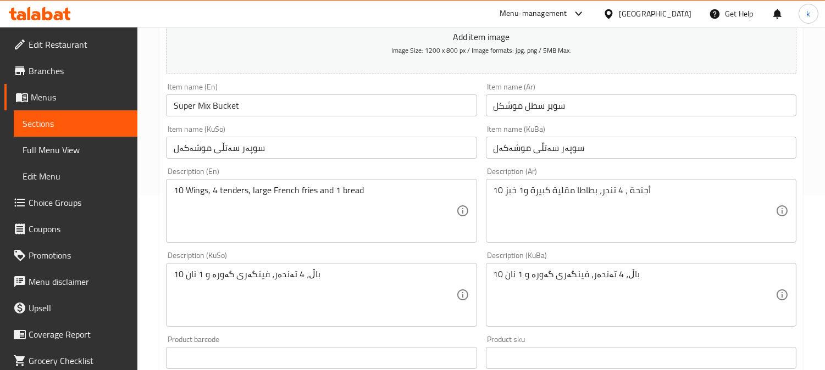
scroll to position [203, 0]
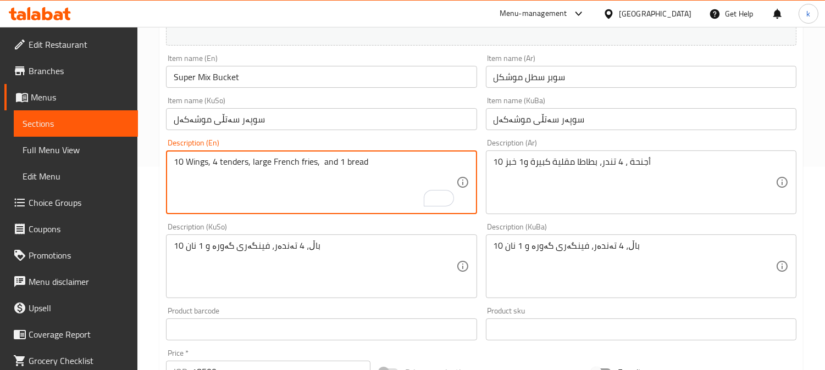
paste textarea "Coca-Cola"
click at [325, 165] on textarea "10 Wings, 4 tenders, large French fries, Coca-Cola and 1 bread" at bounding box center [315, 183] width 282 height 52
type textarea "10 Wings, 4 tenders, large French fries, Coca-Cola and 1 bread"
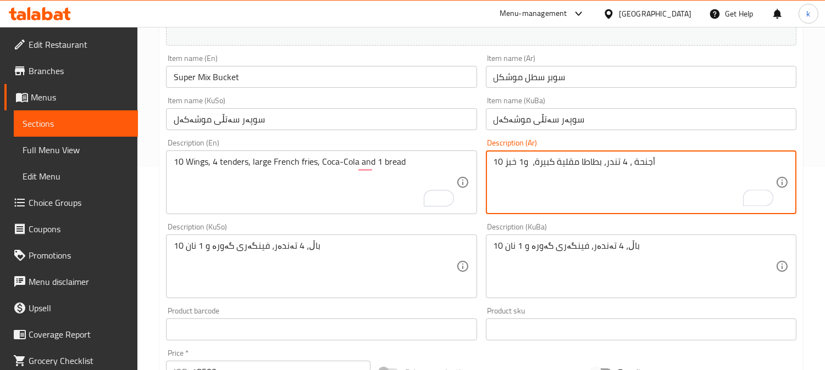
paste textarea "كوكاكولا"
type textarea "10 أجنحة ، 4 تندر، بطاطا مقلية كبيرة، كوكاكولا و1 خبز"
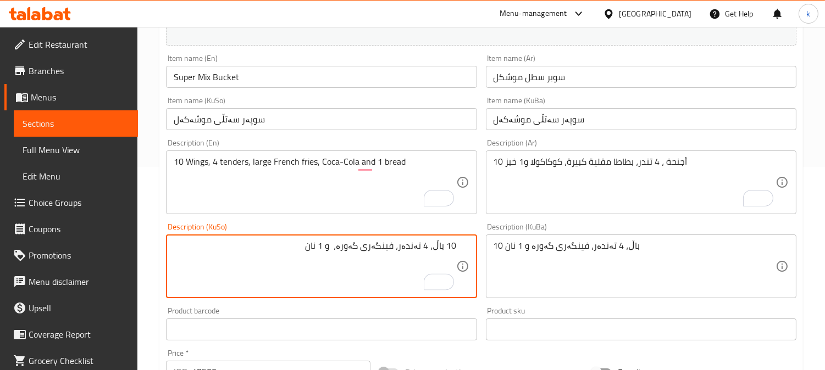
paste textarea "کۆکاکۆلا"
click at [331, 242] on textarea "10 باڵ، 4 تەندەر، فینگەری گەورە، کۆکاکۆلا و 1 نان" at bounding box center [315, 267] width 282 height 52
type textarea "10 باڵ، 4 تەندەر، فینگەری گەورە، کۆکاکۆلا و 1 نان"
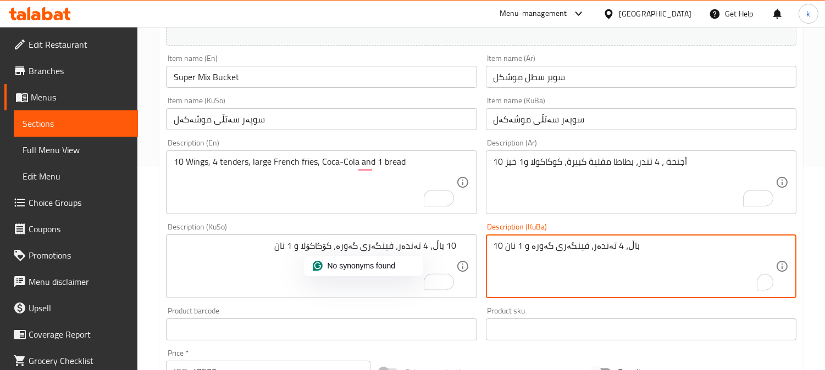
click at [553, 253] on textarea "10 باڵ، 4 تەندەر، فینگەری گەورە و 1 نان" at bounding box center [635, 267] width 282 height 52
paste textarea "، کۆکاکۆلا"
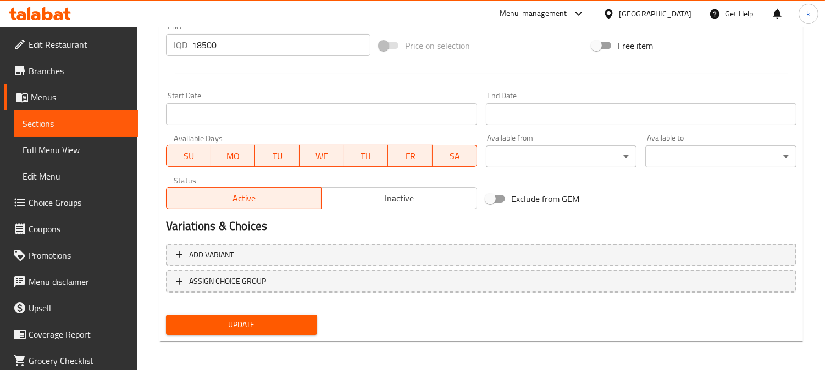
type textarea "10 باڵ، 4 تەندەر، فینگەری گەورە، کۆکاکۆلا و 1 نان"
click at [281, 329] on span "Update" at bounding box center [242, 325] width 134 height 14
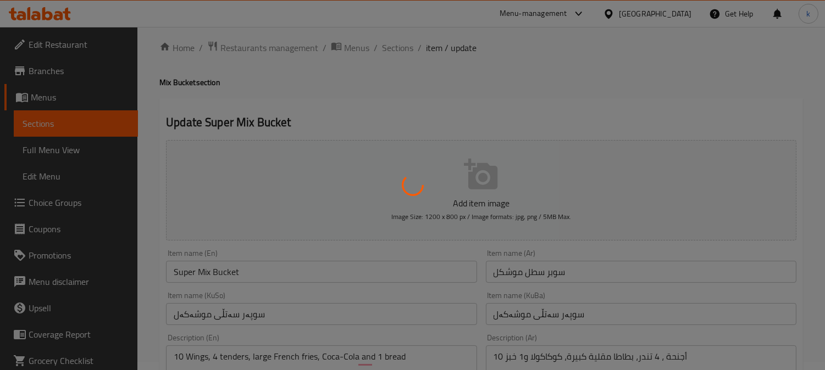
scroll to position [0, 0]
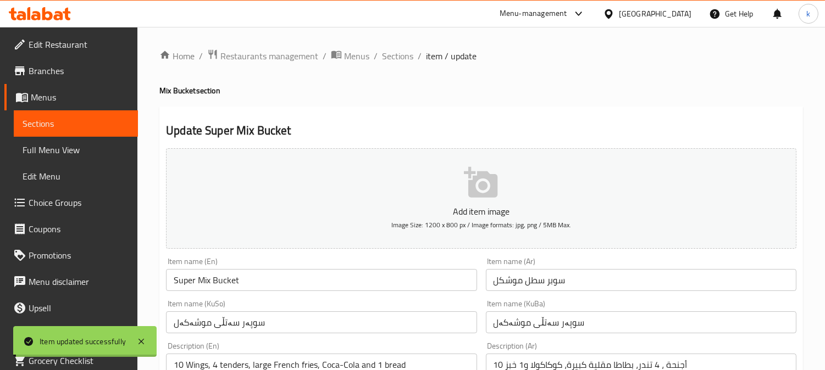
click at [242, 282] on input "Super Mix Bucket" at bounding box center [321, 280] width 311 height 22
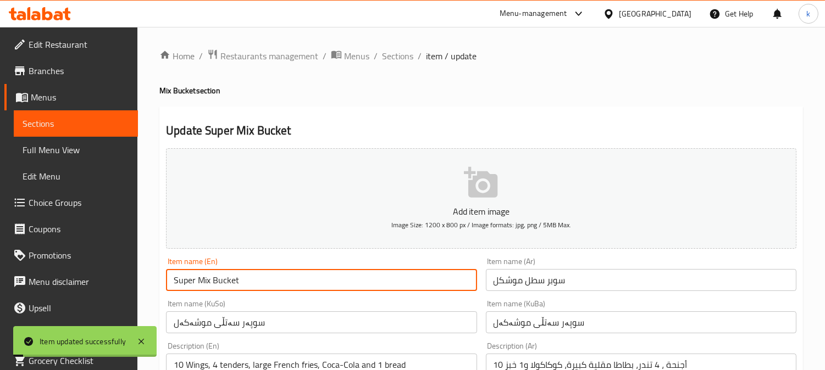
click at [242, 282] on input "Super Mix Bucket" at bounding box center [321, 280] width 311 height 22
click at [396, 60] on span "Sections" at bounding box center [397, 55] width 31 height 13
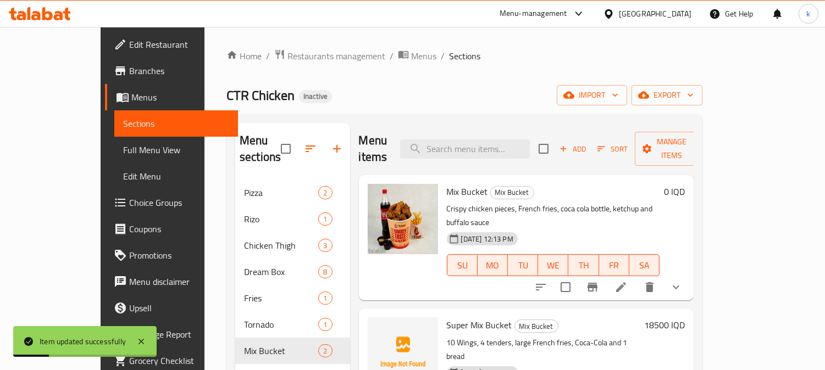
click at [483, 129] on div "Menu items Add Sort Manage items" at bounding box center [526, 149] width 335 height 52
click at [484, 140] on input "search" at bounding box center [465, 149] width 130 height 19
paste input "Super Mix Bucket"
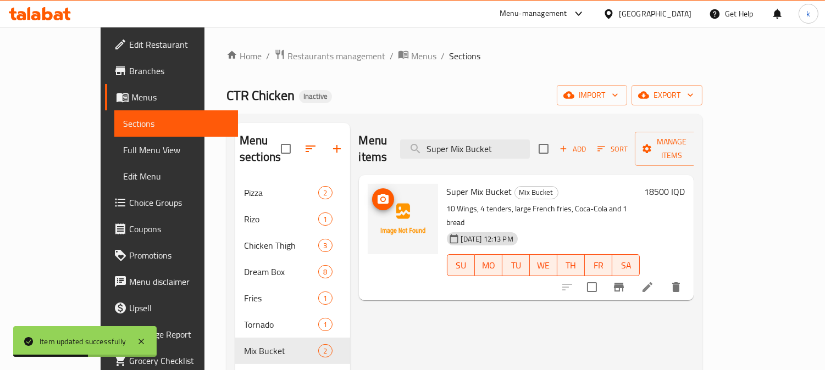
click at [372, 193] on span "upload picture" at bounding box center [383, 199] width 22 height 13
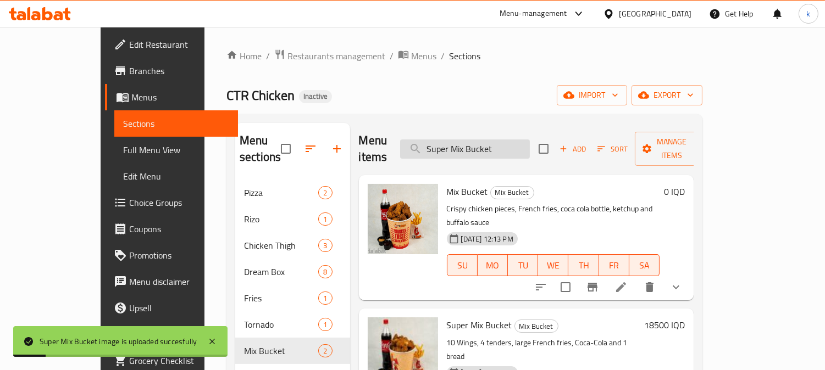
click at [463, 145] on input "Super Mix Bucket" at bounding box center [465, 149] width 130 height 19
paste input "Tenders"
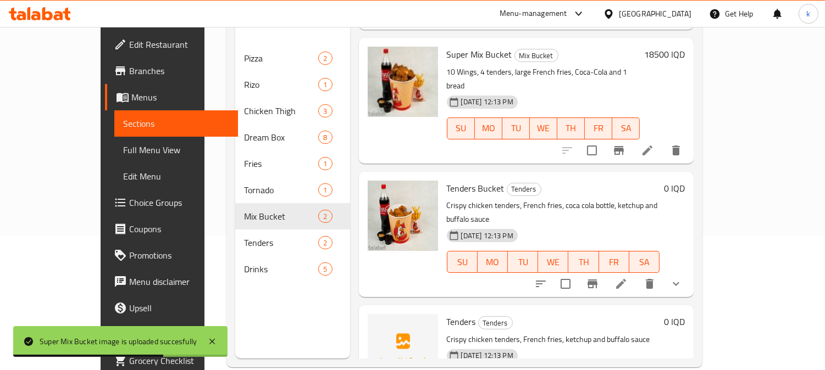
scroll to position [154, 0]
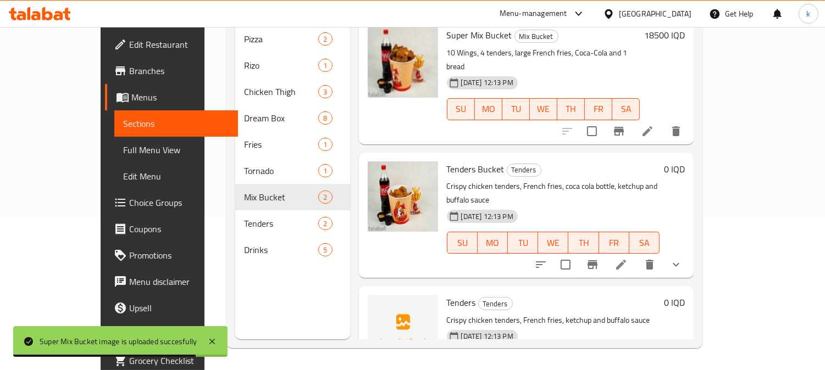
type input "Tenders"
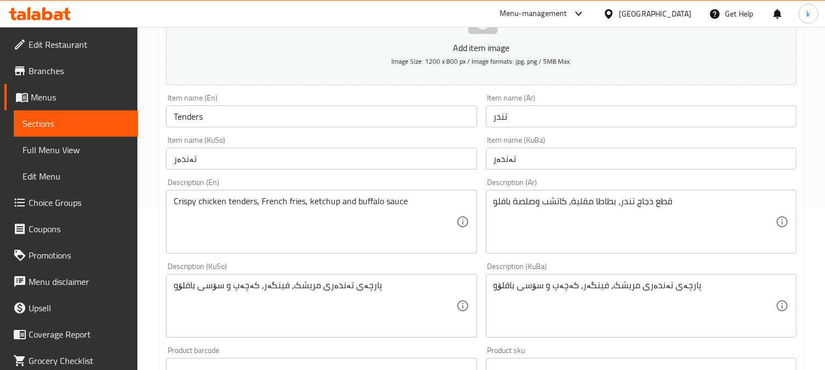
scroll to position [203, 0]
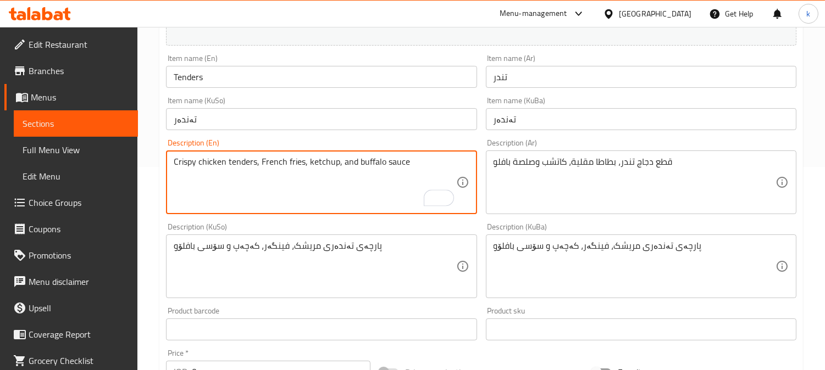
paste textarea "Coca-Cola"
type textarea "Crispy chicken tenders, French fries, ketchup, Coca-Cola and buffalo sauce"
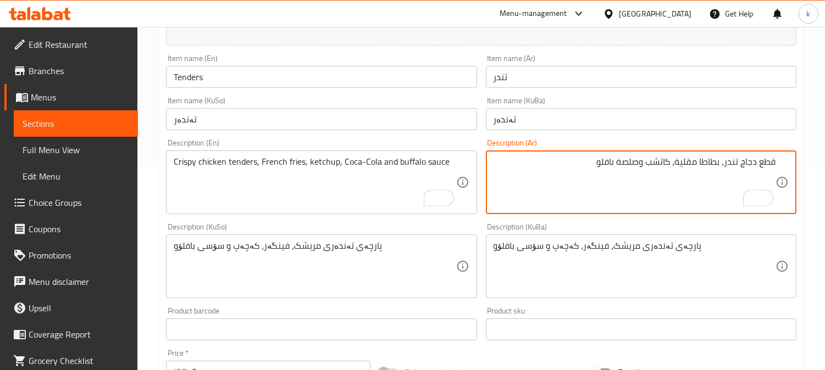
click at [646, 163] on textarea "قطع دجاج تندر، بطاطا مقلية، كاتشب وصلصة بافلو" at bounding box center [635, 183] width 282 height 52
paste textarea "كوكاكولا"
type textarea "قطع دجاج تندر، بطاطا مقلية، كاتشب، كوكاكولا وصلصة بافلو"
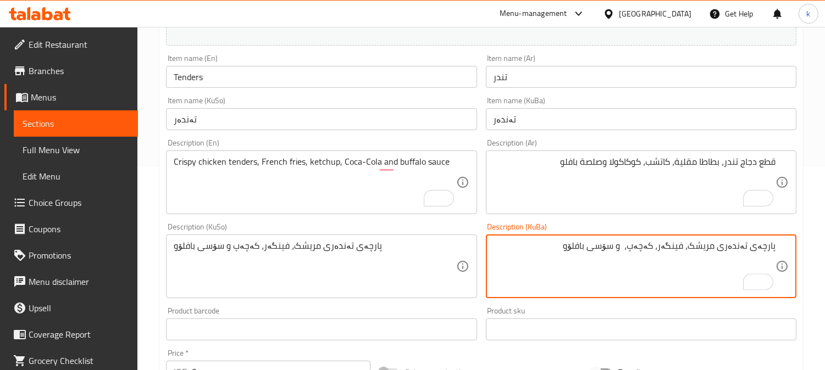
paste textarea "کۆکاکۆلا"
click at [627, 245] on textarea "پارچەی تەندەری مریشک، فینگەر، کەچەپ، کۆکاکۆلا و سۆسی بافلۆو" at bounding box center [635, 267] width 282 height 52
type textarea "پارچەی تەندەری مریشک، فینگەر، کەچەپ، کۆکاکۆلا و سۆسی بافلۆو"
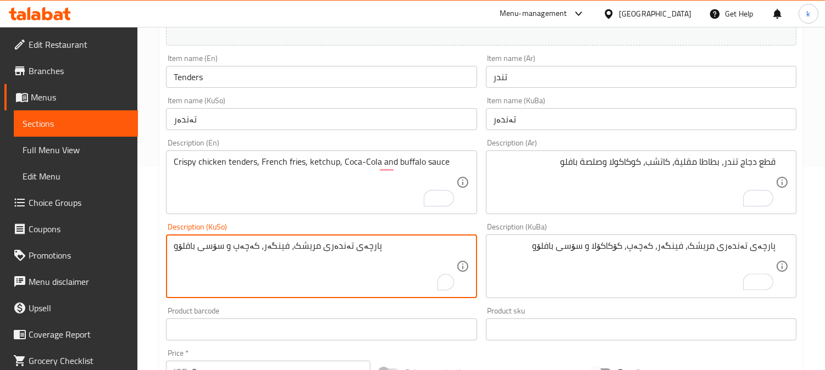
click at [305, 242] on textarea "پارچەی تەندەری مریشک، فینگەر، کەچەپ و سۆسی بافلۆو" at bounding box center [315, 267] width 282 height 52
paste textarea "، کۆکاکۆلا"
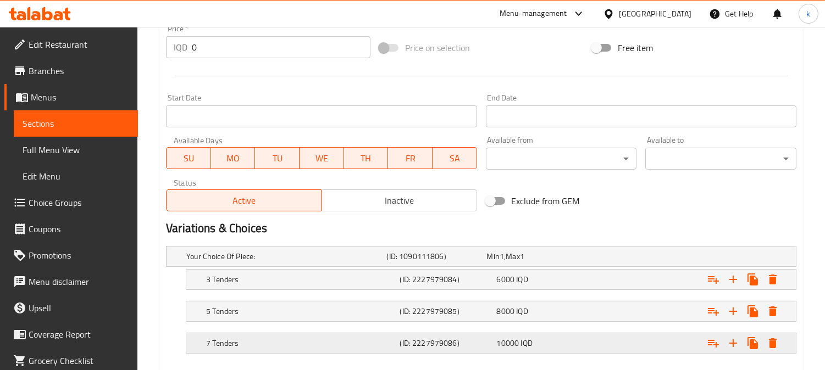
scroll to position [589, 0]
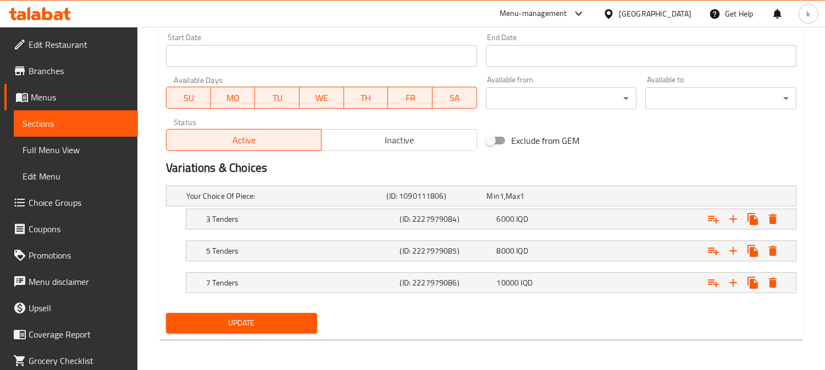
type textarea "پارچەی تەندەری مریشک، فینگەر، کەچەپ، کۆکاکۆلا و سۆسی بافلۆو"
click at [270, 325] on span "Update" at bounding box center [242, 324] width 134 height 14
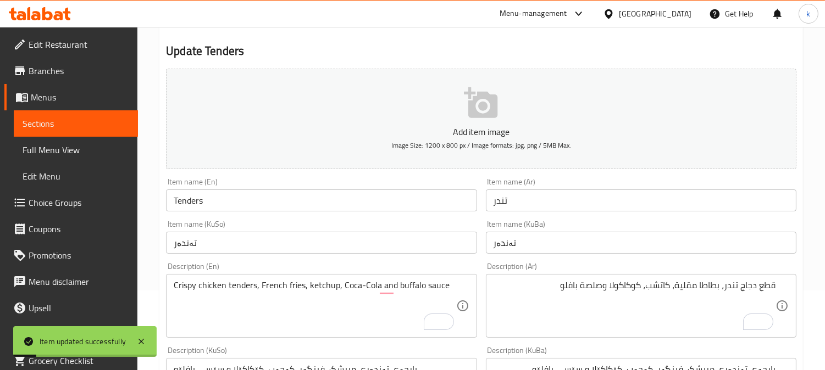
scroll to position [0, 0]
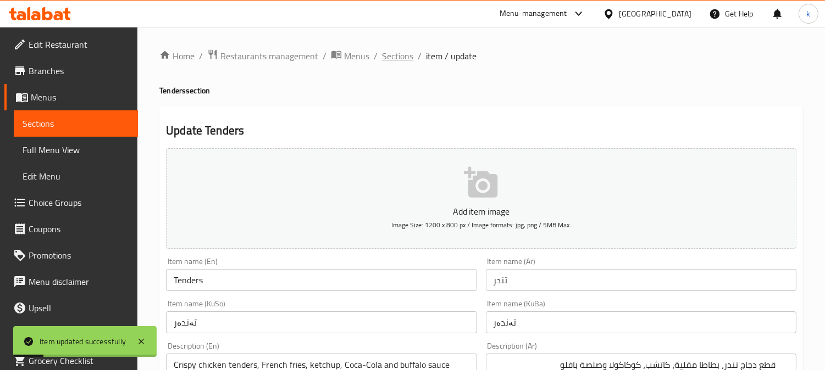
click at [402, 56] on span "Sections" at bounding box center [397, 55] width 31 height 13
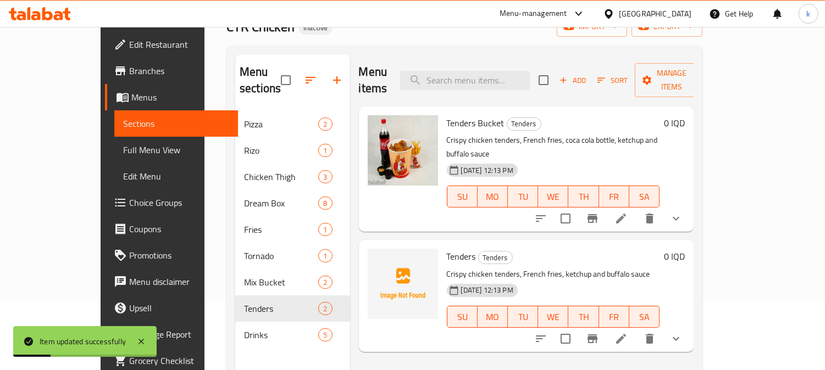
scroll to position [154, 0]
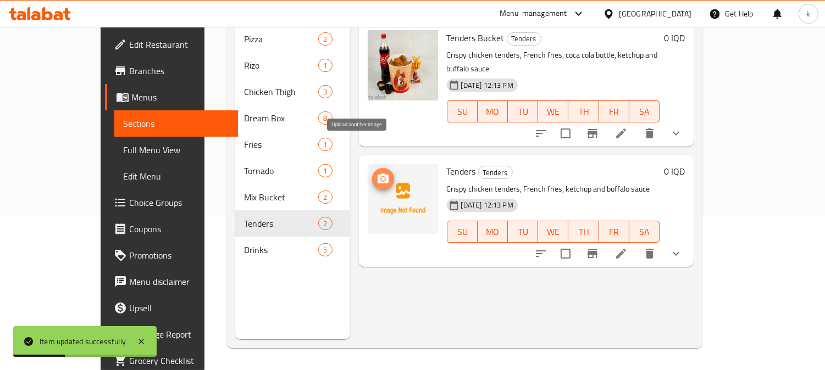
click at [372, 168] on button "upload picture" at bounding box center [383, 179] width 22 height 22
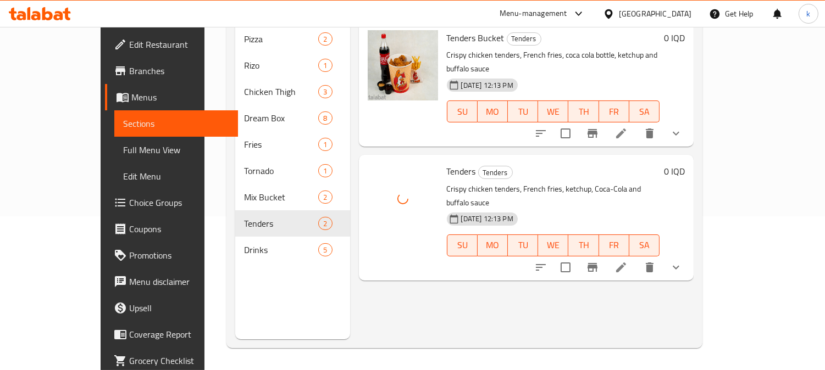
scroll to position [52, 0]
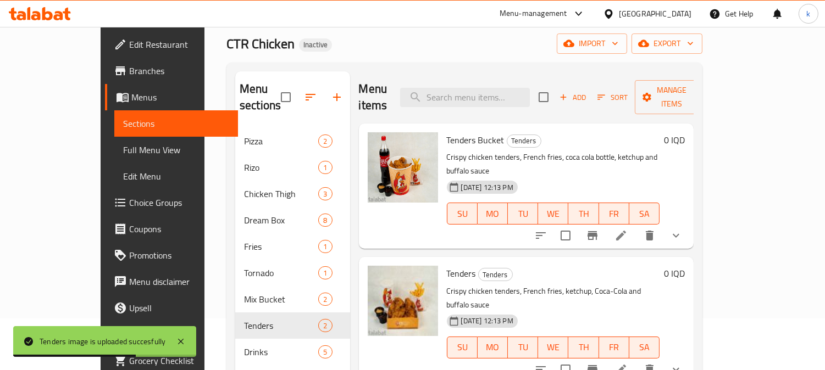
click at [490, 102] on div "Menu items Add Sort Manage items" at bounding box center [526, 97] width 335 height 52
click at [488, 90] on input "search" at bounding box center [465, 97] width 130 height 19
paste input "Tornado Wrap"
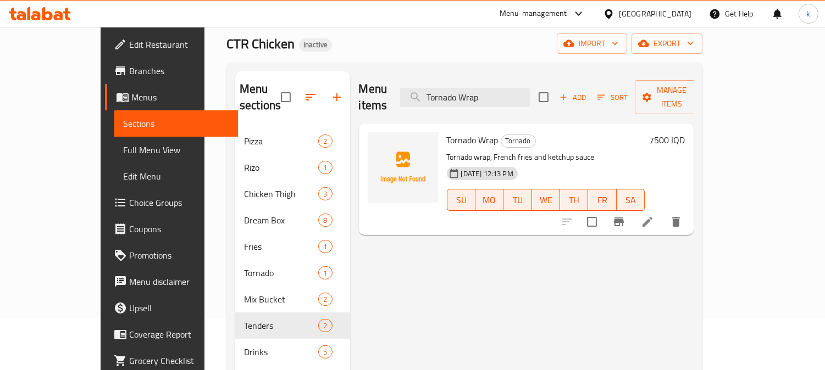
type input "Tornado Wrap"
click at [652, 217] on icon at bounding box center [647, 222] width 10 height 10
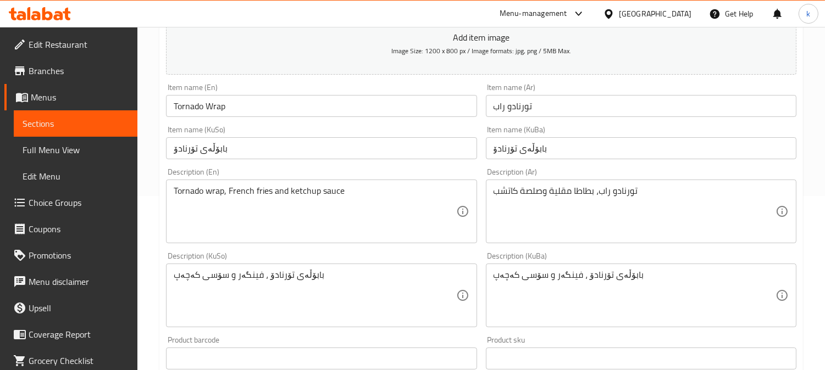
scroll to position [203, 0]
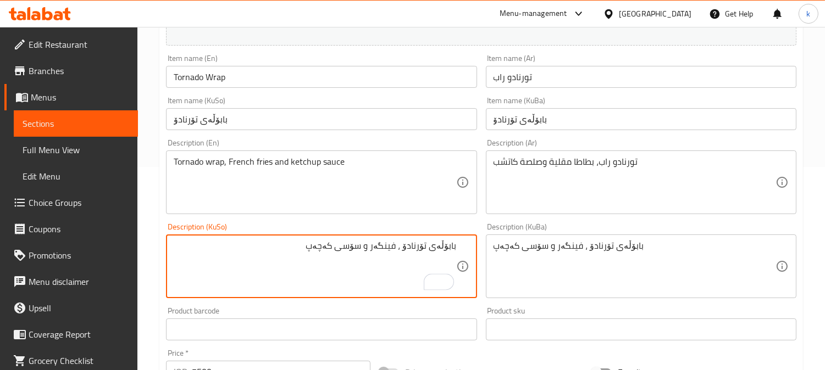
click at [379, 249] on textarea "بابۆڵەی تۆرنادۆ ، فینگەر و سۆسی کەچەپ" at bounding box center [315, 267] width 282 height 52
paste textarea "کۆکاکۆلا"
type textarea "بابۆڵەی تۆرنادۆ ، فینگەر، کۆکاکۆلا و سۆسی کەچەپ"
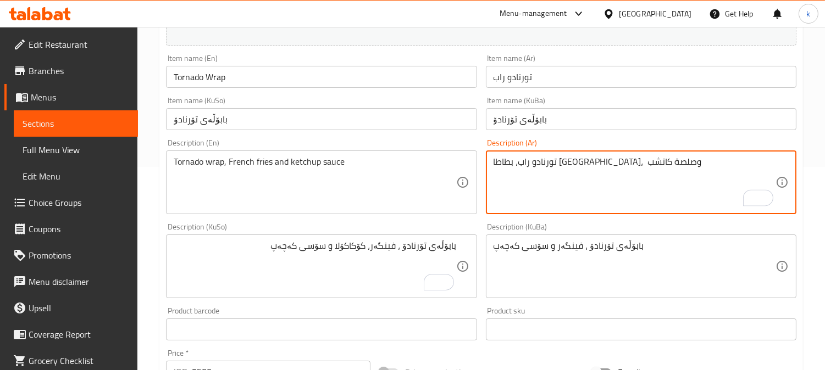
paste textarea "كوكاكولا"
type textarea "تورنادو راب، بطاطا مقلية، كوكاكولا وصلصة كاتشب"
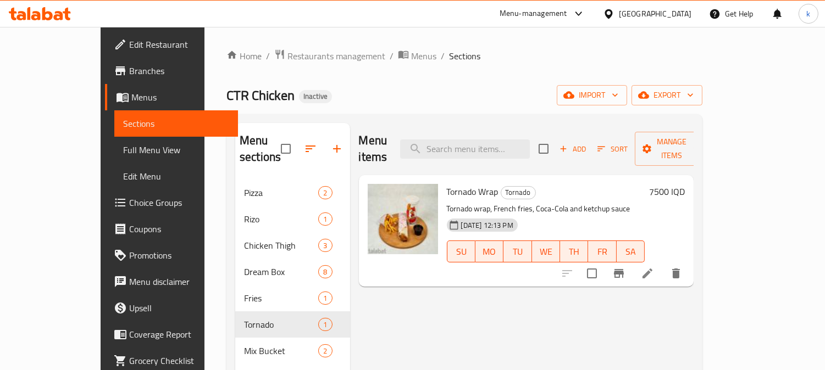
click at [333, 145] on icon "button" at bounding box center [337, 149] width 8 height 8
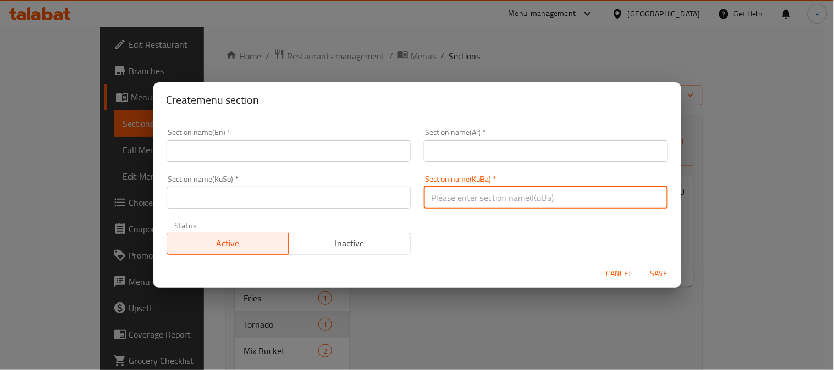
click at [459, 206] on input "text" at bounding box center [546, 198] width 244 height 22
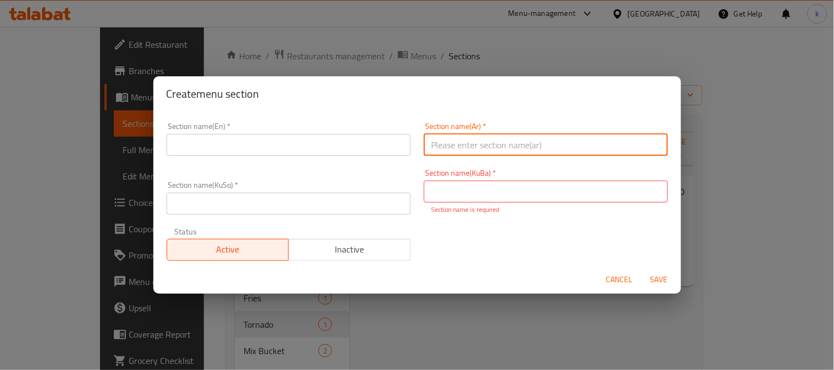
click at [457, 152] on input "text" at bounding box center [546, 145] width 244 height 22
click at [276, 149] on input "text" at bounding box center [289, 145] width 244 height 22
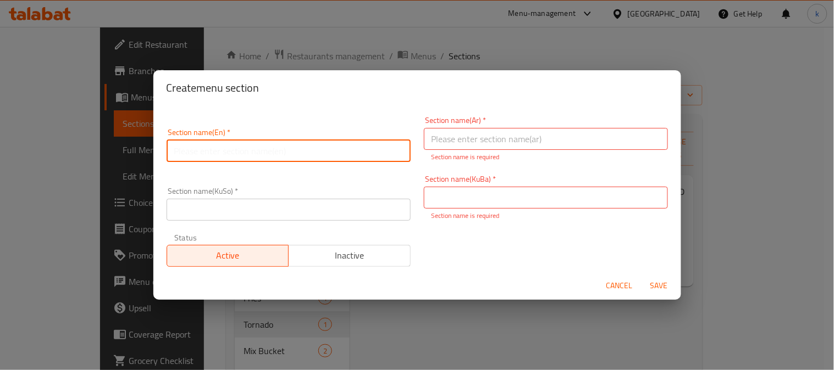
paste input "Wings"
type input "Wings"
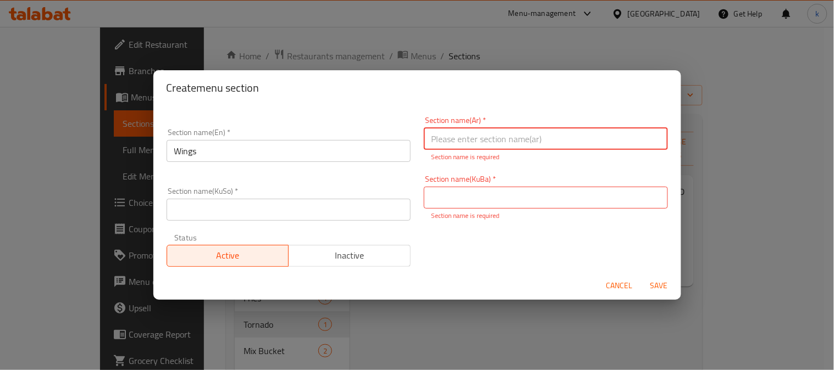
click at [444, 140] on input "text" at bounding box center [546, 139] width 244 height 22
type input "الاجنحة"
click at [491, 201] on input "text" at bounding box center [546, 198] width 244 height 22
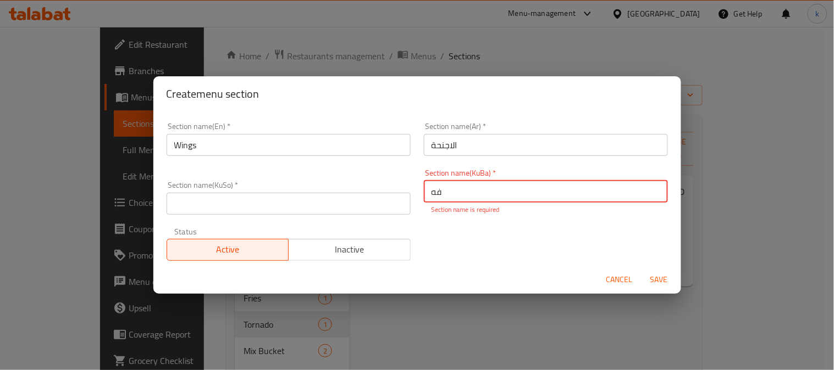
type input "ف"
click at [476, 193] on input "باڵ" at bounding box center [546, 192] width 244 height 22
type input "باڵ"
click at [291, 208] on input "text" at bounding box center [289, 204] width 244 height 22
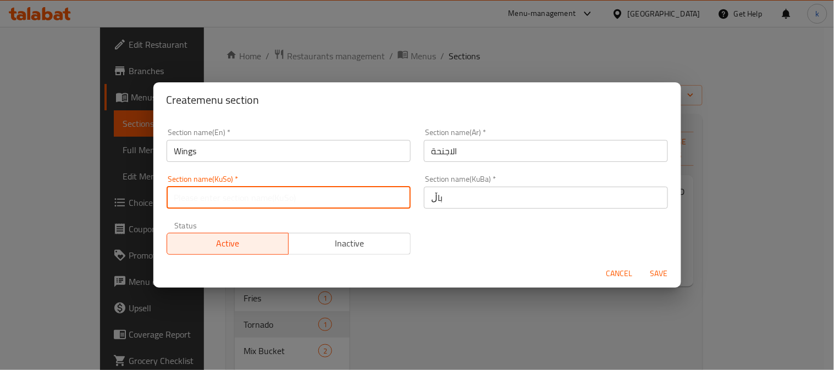
paste input "باڵ"
type input "باڵ"
click at [653, 272] on span "Save" at bounding box center [659, 274] width 26 height 14
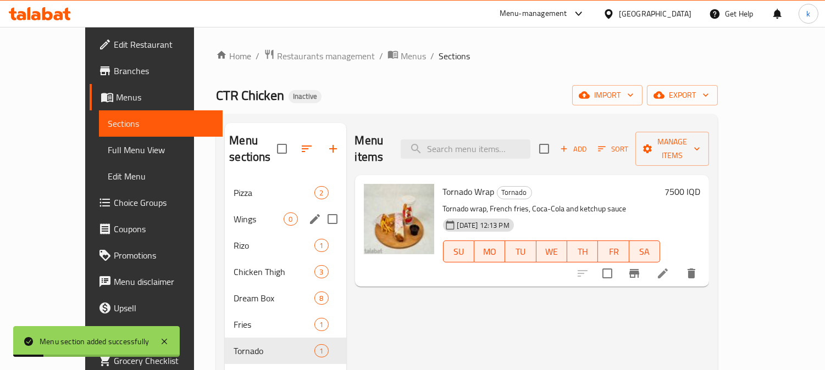
click at [234, 213] on span "Wings" at bounding box center [259, 219] width 50 height 13
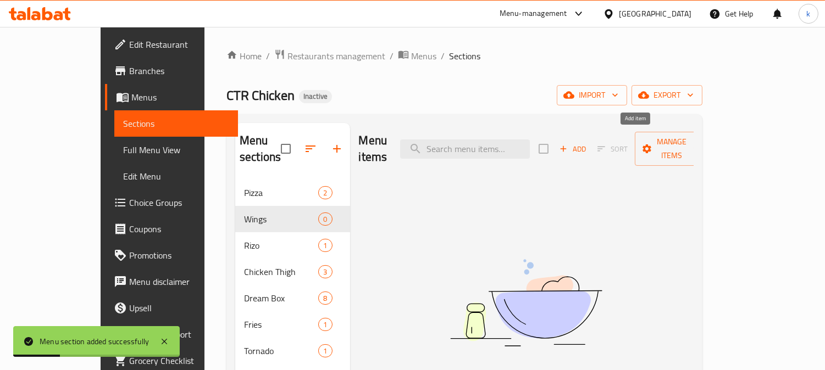
click at [588, 143] on span "Add" at bounding box center [573, 149] width 30 height 13
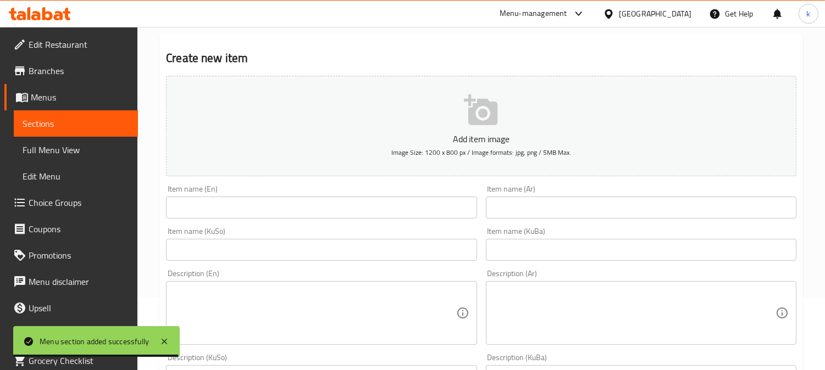
scroll to position [102, 0]
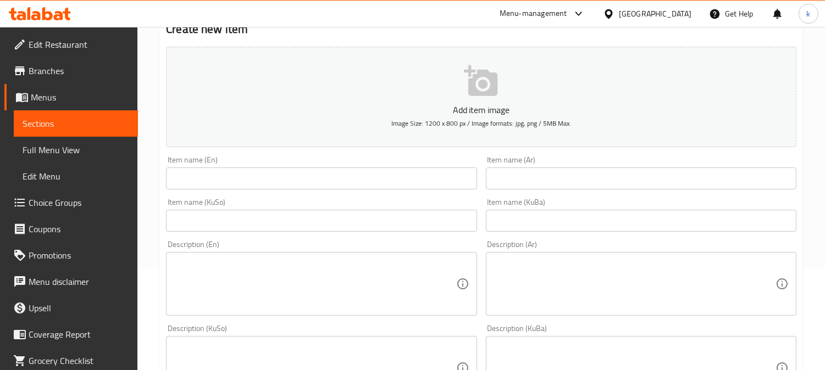
click at [217, 174] on input "text" at bounding box center [321, 179] width 311 height 22
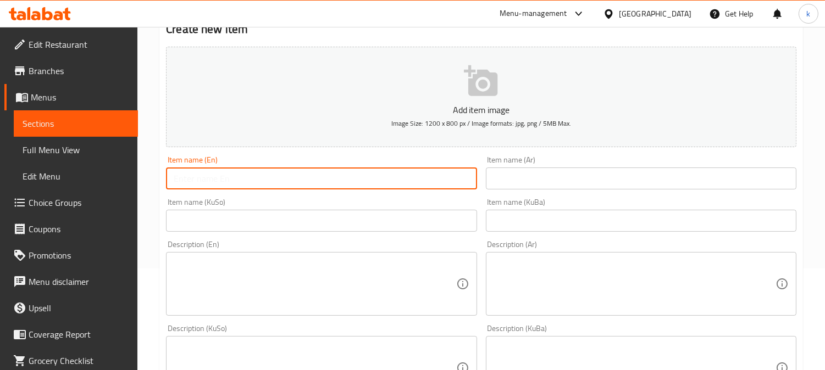
paste input "Wings Bucket"
type input "Wings Bucket"
click at [559, 174] on input "text" at bounding box center [641, 179] width 311 height 22
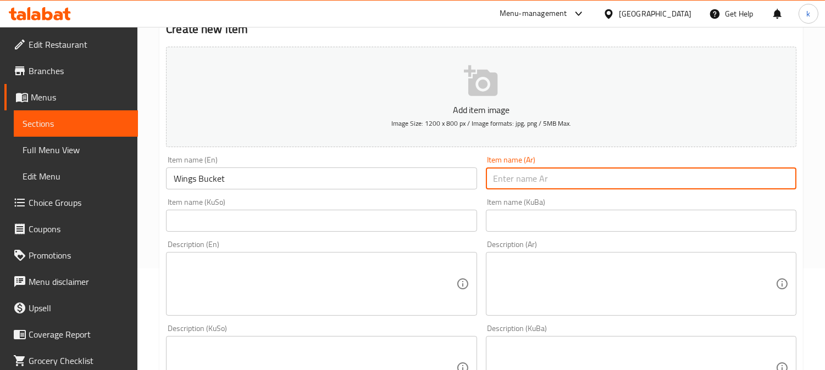
click at [564, 218] on input "text" at bounding box center [641, 221] width 311 height 22
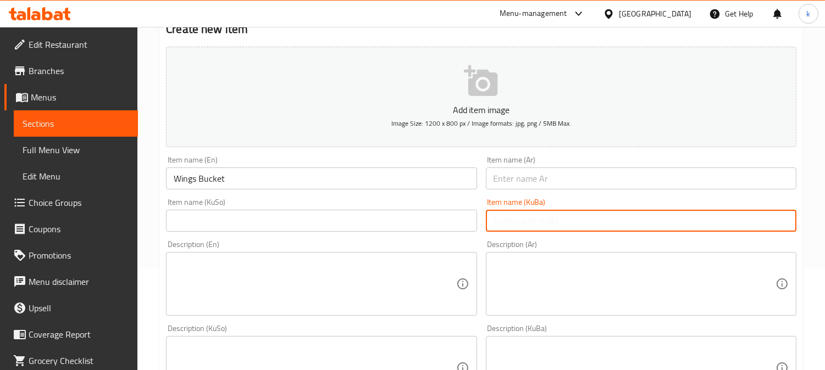
paste input "سەتڵی باڵەکان"
type input "سەتڵی باڵەکان"
click at [519, 174] on input "text" at bounding box center [641, 179] width 311 height 22
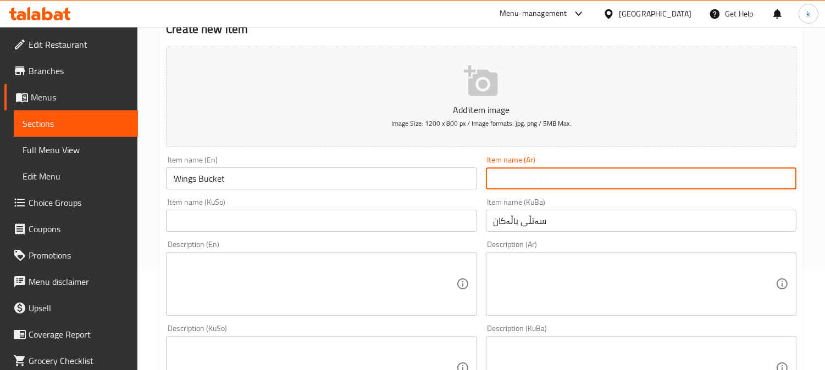
paste input "دلو الأجنحة"
click at [531, 178] on input "دلو الأجنحة" at bounding box center [641, 179] width 311 height 22
click at [524, 178] on input "دلو الأجنحة" at bounding box center [641, 179] width 311 height 22
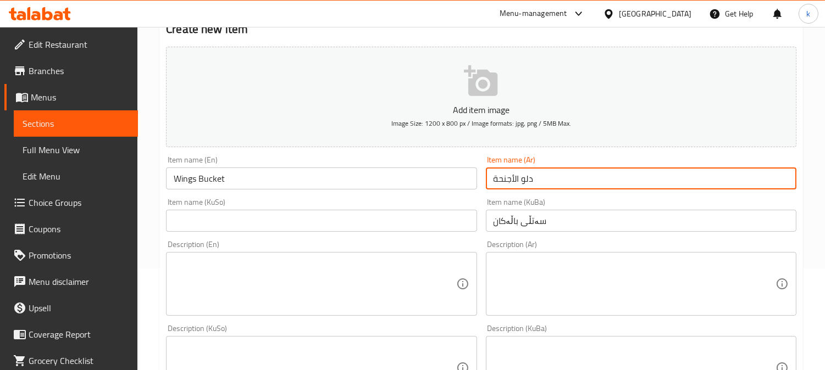
paste input "طل"
type input "سطل أجنحة"
click at [570, 220] on input "سەتڵی باڵەکان" at bounding box center [641, 221] width 311 height 22
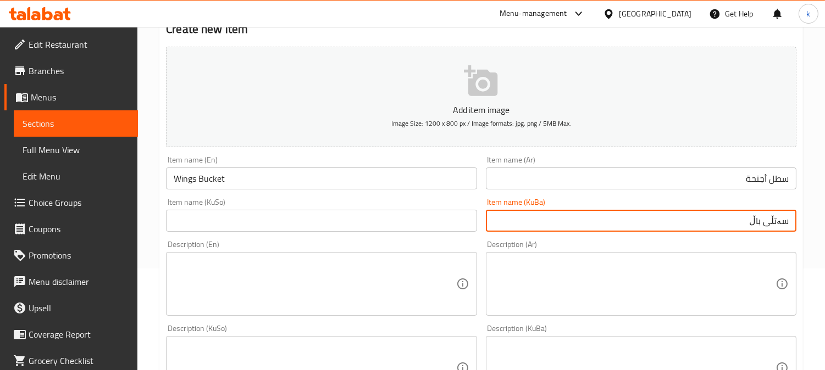
click at [765, 218] on input "سەتڵی باڵ" at bounding box center [641, 221] width 311 height 22
type input "سەتڵی باڵ"
click at [360, 230] on input "text" at bounding box center [321, 221] width 311 height 22
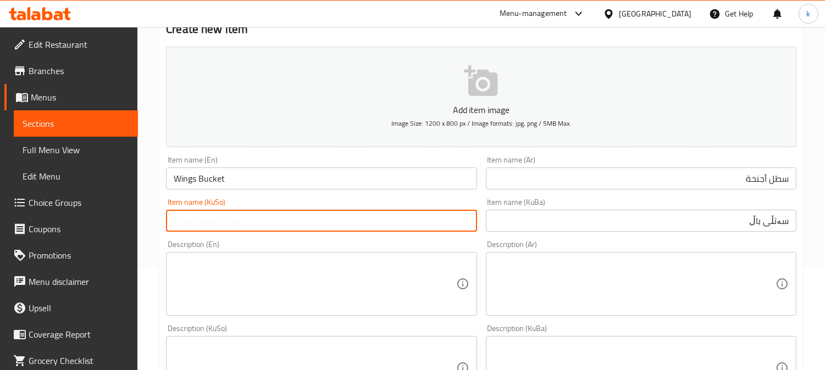
paste input "سەتڵی باڵ"
type input "سەتڵی باڵ"
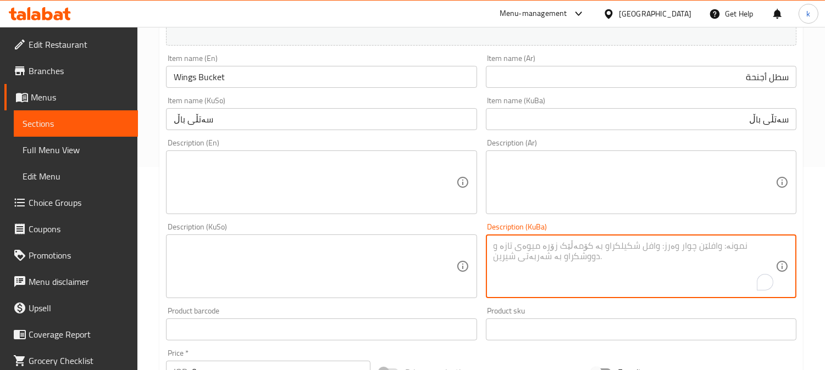
click at [628, 279] on textarea "To enrich screen reader interactions, please activate Accessibility in Grammarl…" at bounding box center [635, 267] width 282 height 52
click at [613, 184] on textarea at bounding box center [635, 183] width 282 height 52
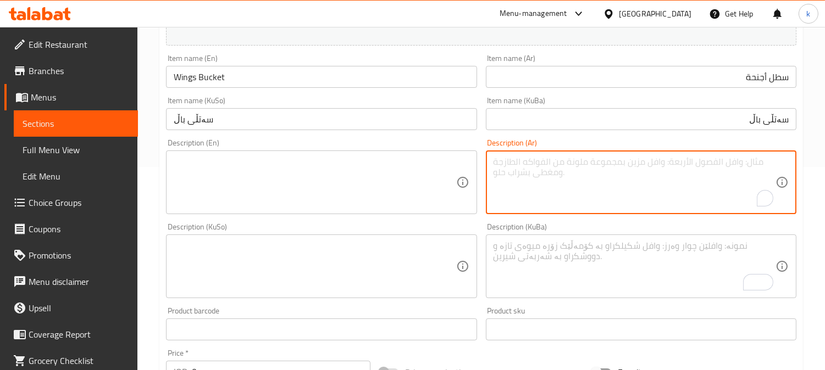
paste textarea "أجنحة دجاج مقرمشة، بطاطس مقلية، زجاجة كوكاكولا، كاتشب وصلصة بافلو"
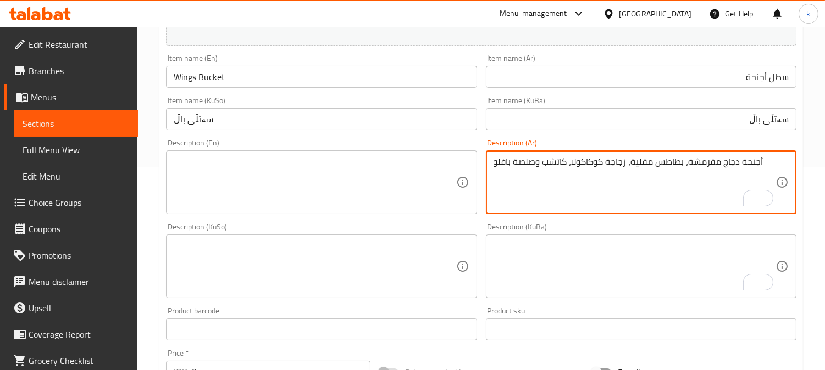
type textarea "أجنحة دجاج مقرمشة، بطاطس مقلية، زجاجة كوكاكولا، كاتشب وصلصة بافلو"
click at [602, 248] on textarea "To enrich screen reader interactions, please activate Accessibility in Grammarl…" at bounding box center [635, 267] width 282 height 52
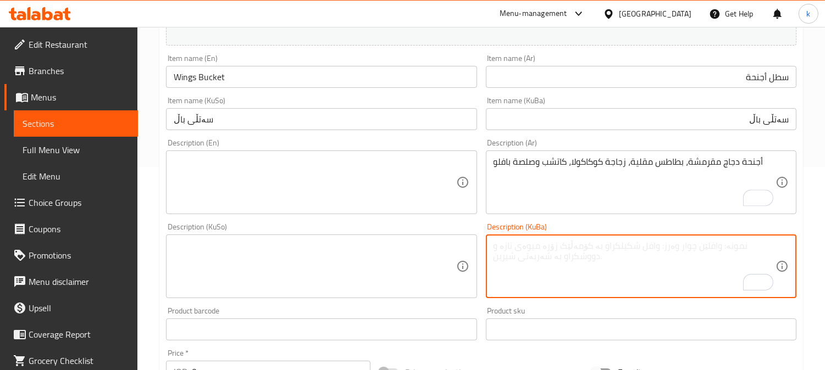
paste textarea "باڵەکانی مریشکی کریسپی، سوورکراوەی فەرەنسی، شووشەی کۆکاکۆلا، کەچاپ و سۆسی بوفالۆ"
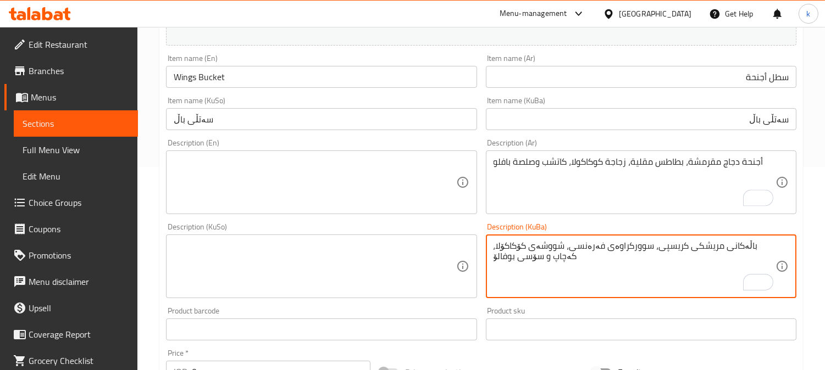
type textarea "باڵەکانی مریشکی کریسپی، سوورکراوەی فەرەنسی، شووشەی کۆکاکۆلا، کەچاپ و سۆسی بوفالۆ"
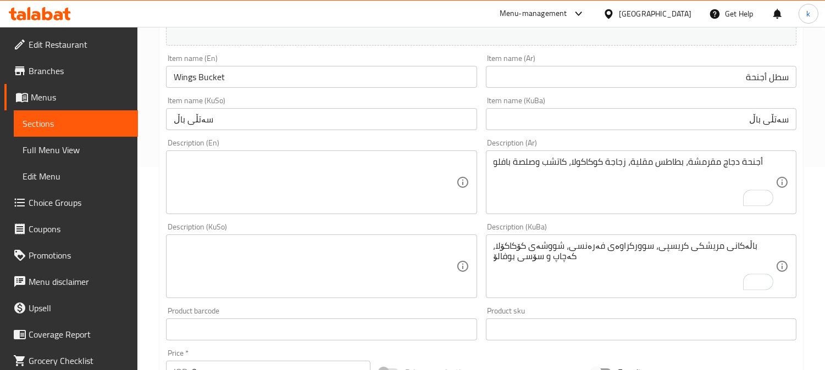
click at [335, 138] on div "Description (En) Description (En)" at bounding box center [321, 177] width 319 height 84
click at [325, 180] on textarea at bounding box center [315, 183] width 282 height 52
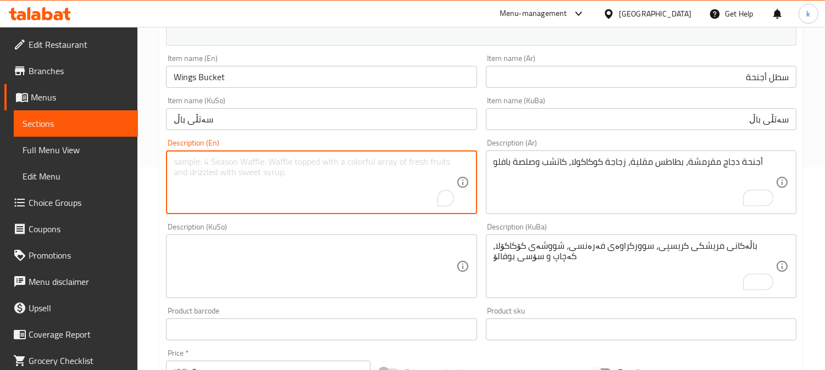
paste textarea "Crispy chicken wings, French fries, Coca-Cola bottle, ketchup and buffalo sauce"
type textarea "Crispy chicken wings, French fries, Coca-Cola bottle, ketchup and buffalo sauce"
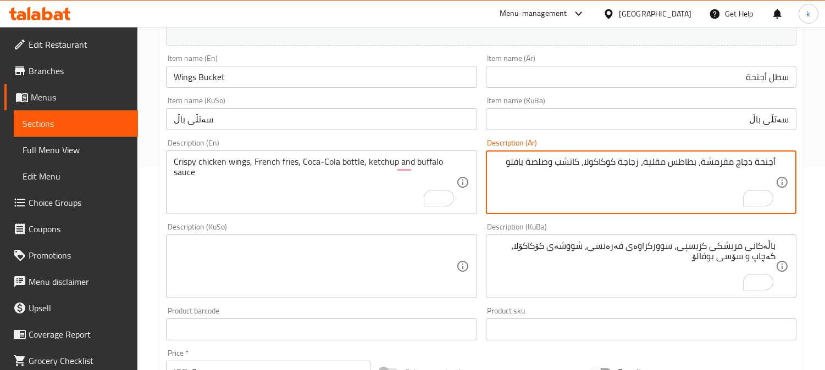
click at [669, 167] on textarea "أجنحة دجاج مقرمشة، بطاطس مقلية، زجاجة كوكاكولا، كاتشب وصلصة بافلو" at bounding box center [635, 183] width 282 height 52
type textarea "أجنحة دجاج مقرمشة، بطاطا مقلية، زجاجة كوكاكولا، كاتشب وصلصة بافلو"
click at [635, 160] on textarea "أجنحة دجاج مقرمشة، بطاطا مقلية، زجاجة كوكاكولا، كاتشب وصلصة بافلو" at bounding box center [635, 183] width 282 height 52
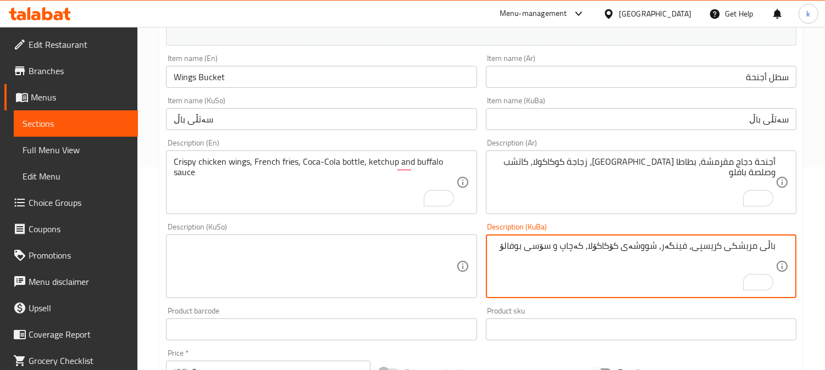
click at [647, 254] on textarea "باڵی مریشکی کریسپی، فینگەر، شووشەی کۆکاکۆلا، کەچاپ و سۆسی بوفالۆ" at bounding box center [635, 267] width 282 height 52
paste textarea "وتڵ"
click at [589, 246] on textarea "باڵی مریشکی کریسپی، فینگەر، بوتڵی کۆکاکۆلا، کەچاپ و سۆسی بوفالۆ" at bounding box center [635, 267] width 282 height 52
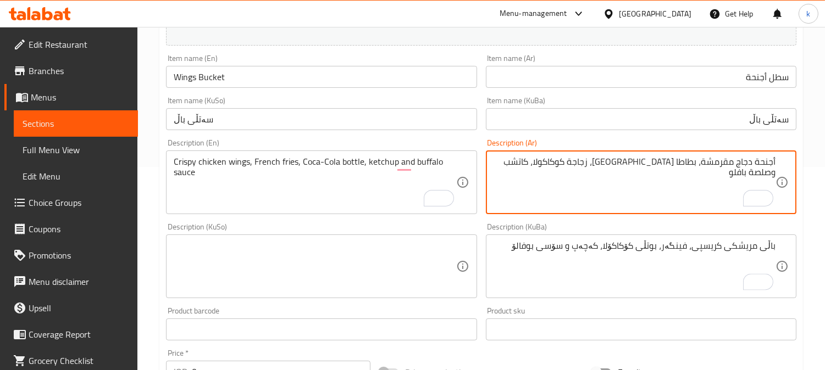
click at [524, 164] on textarea "أجنحة دجاج مقرمشة، بطاطا مقلية، زجاجة كوكاكولا، كاتشب وصلصة بافلو" at bounding box center [635, 183] width 282 height 52
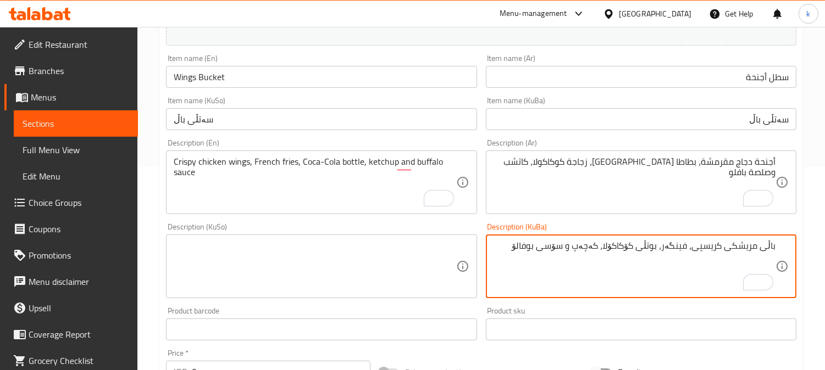
click at [534, 251] on textarea "باڵی مریشکی کریسپی، فینگەر، بوتڵی کۆکاکۆلا، کەچەپ و سۆسی بوفالۆ" at bounding box center [635, 267] width 282 height 52
paste textarea "ەفەڵۆو"
click at [550, 249] on textarea "باڵی مریشکی کریسپی، فینگەر، بوتڵی کۆکاکۆلا، کەچەپ و سۆسی بەفەڵۆو" at bounding box center [635, 267] width 282 height 52
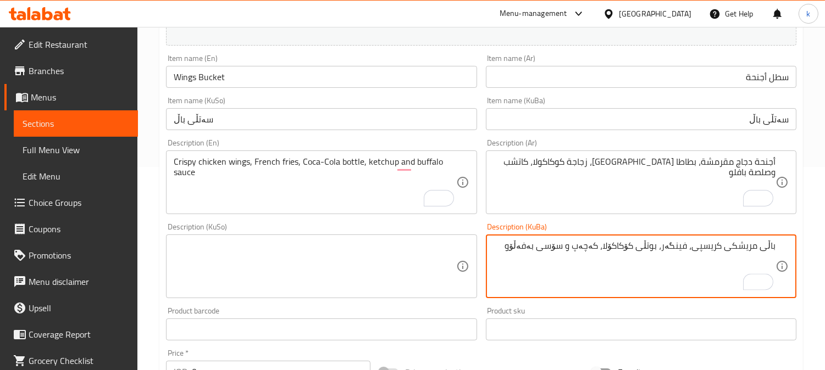
type textarea "باڵی مریشکی کریسپی، فینگەر، بوتڵی کۆکاکۆلا، کەچەپ و سۆسی بەفەڵۆو"
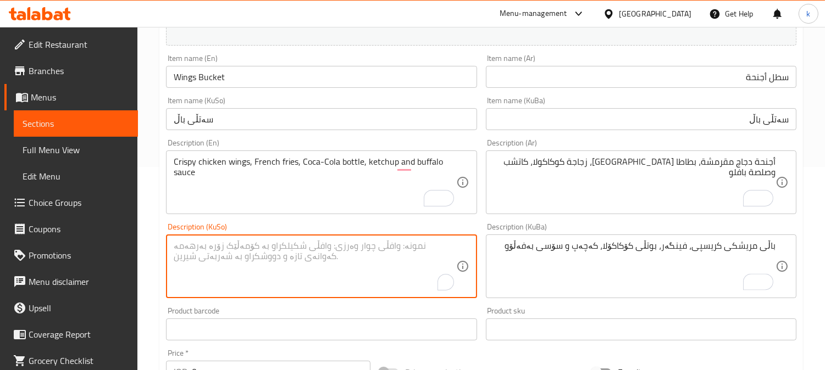
click at [343, 247] on textarea "To enrich screen reader interactions, please activate Accessibility in Grammarl…" at bounding box center [315, 267] width 282 height 52
paste textarea "باڵی مریشکی کریسپی، فینگەر، بوتڵی کۆکاکۆلا، کەچەپ و سۆسی بەفەڵۆو"
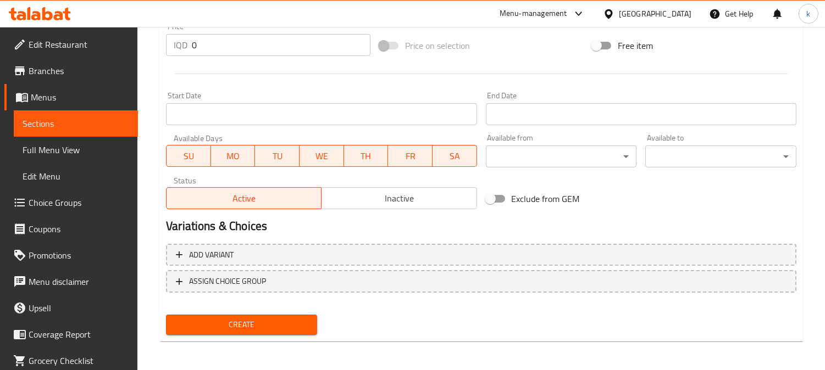
type textarea "باڵی مریشکی کریسپی، فینگەر، بوتڵی کۆکاکۆلا، کەچەپ و سۆسی بەفەڵۆو"
click at [289, 319] on span "Create" at bounding box center [242, 325] width 134 height 14
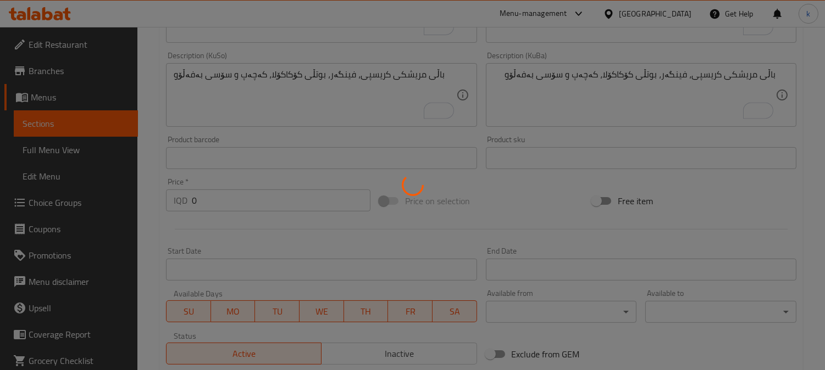
scroll to position [225, 0]
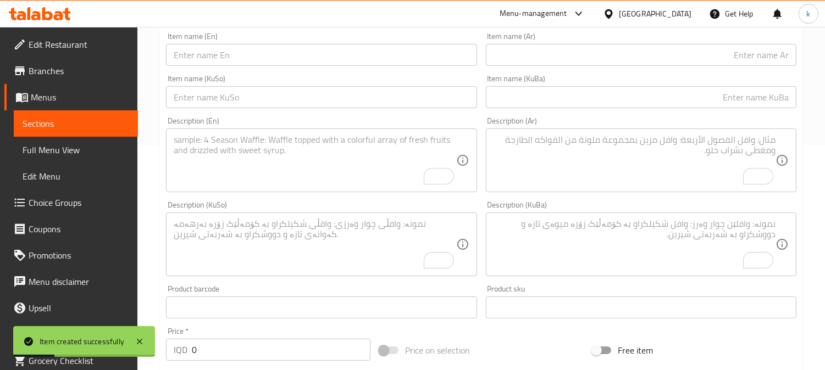
click at [220, 62] on input "text" at bounding box center [321, 55] width 311 height 22
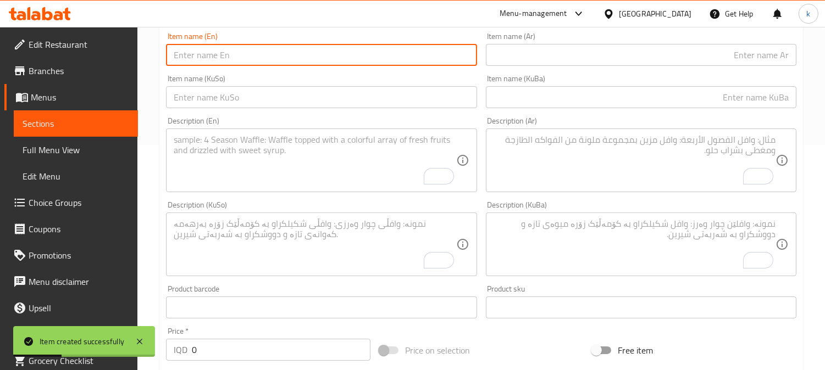
paste input "Wings"
type input "Wings"
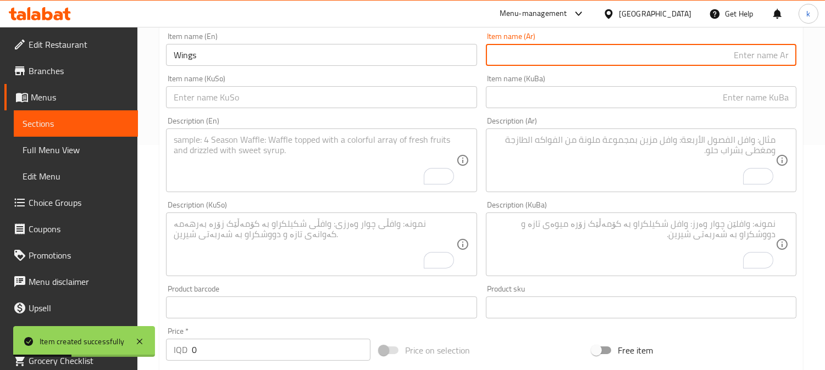
click at [573, 59] on input "text" at bounding box center [641, 55] width 311 height 22
type input "ه"
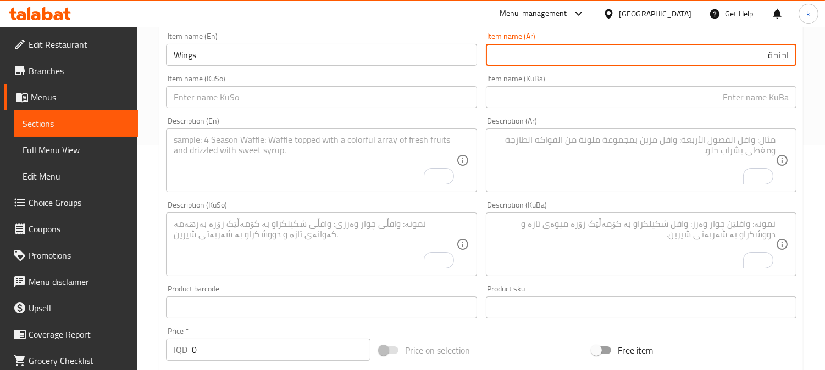
type input "اجنحة"
click at [580, 98] on input "text" at bounding box center [641, 97] width 311 height 22
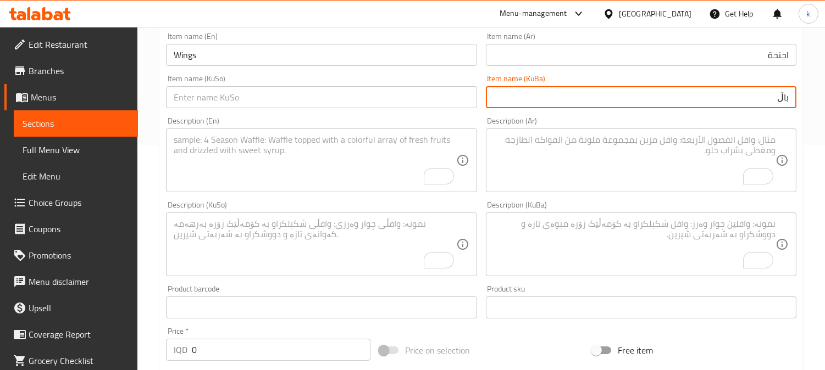
click at [584, 98] on input "باڵ" at bounding box center [641, 97] width 311 height 22
type input "باڵ"
click at [308, 95] on input "text" at bounding box center [321, 97] width 311 height 22
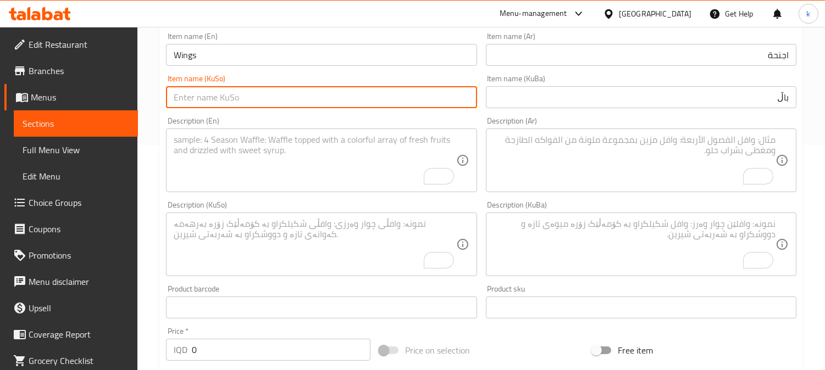
paste input "باڵ"
type input "باڵ"
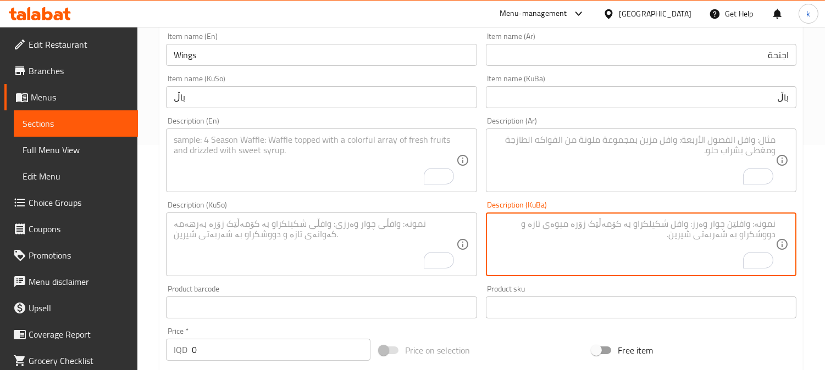
click at [661, 244] on textarea "To enrich screen reader interactions, please activate Accessibility in Grammarl…" at bounding box center [635, 245] width 282 height 52
paste textarea "باڵی مریشکی کریسپی، فینگەر، بوتڵی کۆکاکۆلا، کەچەپ و سۆسی بەفەڵۆو"
type textarea "باڵی مریشکی کریسپی، فینگەر، بوتڵی کۆکاکۆلا، کەچەپ و سۆسی بەفەڵۆو"
click at [652, 158] on textarea "To enrich screen reader interactions, please activate Accessibility in Grammarl…" at bounding box center [635, 161] width 282 height 52
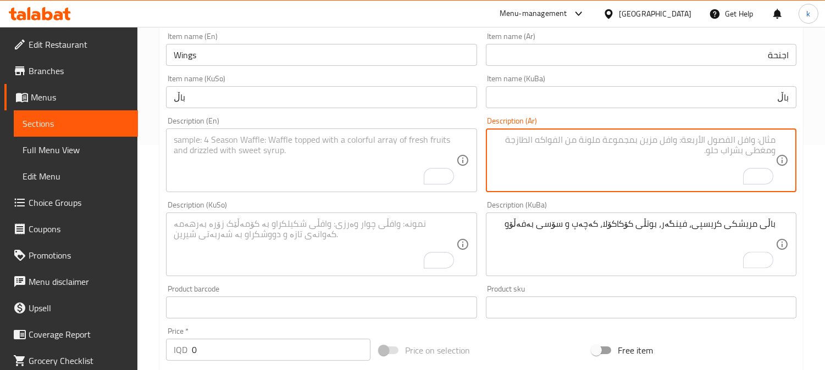
paste textarea "أجنحة دجاج مقرمشة، بطاطا مقلية، زجاجة كوكاكولا، كاتشب وصلصة بافلو"
type textarea "أجنحة دجاج مقرمشة، بطاطا مقلية، زجاجة كوكاكولا، كاتشب وصلصة بافلو"
click at [300, 145] on textarea "To enrich screen reader interactions, please activate Accessibility in Grammarl…" at bounding box center [315, 161] width 282 height 52
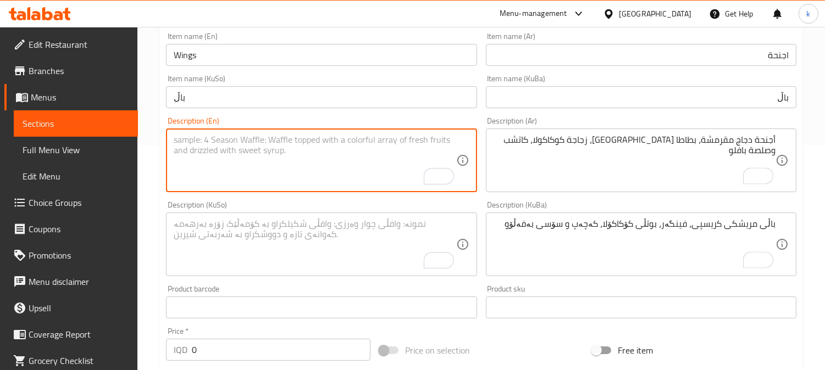
paste textarea "Crispy chicken wings, French fries, Coca-Cola bottle, ketchup and buffalo sauce"
drag, startPoint x: 301, startPoint y: 135, endPoint x: 356, endPoint y: 165, distance: 63.2
click at [363, 140] on textarea "Crispy chicken wings, French fries, Coca-Cola bottle, ketchup and buffalo sauce" at bounding box center [315, 161] width 282 height 52
drag, startPoint x: 400, startPoint y: 145, endPoint x: 405, endPoint y: 149, distance: 6.6
click at [403, 147] on textarea "Crispy chicken wings, French fries, ketchup and buffalo sauce" at bounding box center [315, 161] width 282 height 52
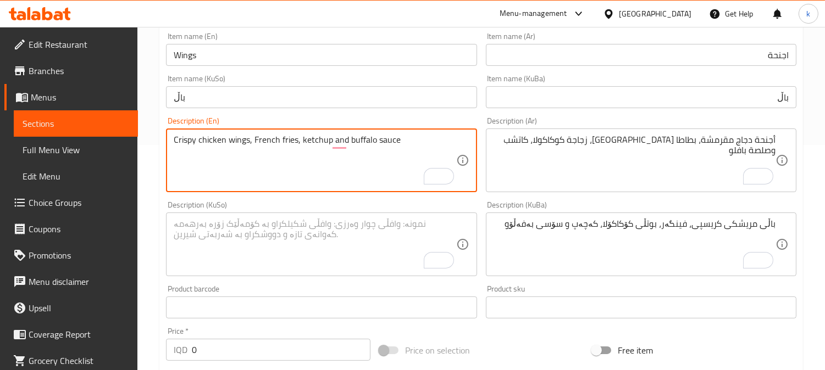
paste textarea "Crispy Chicken Wings , French fries , ketchup and buffalo sauce"
type textarea "Crispy chicken wings, French fries, ketchup and buffalo sauce"
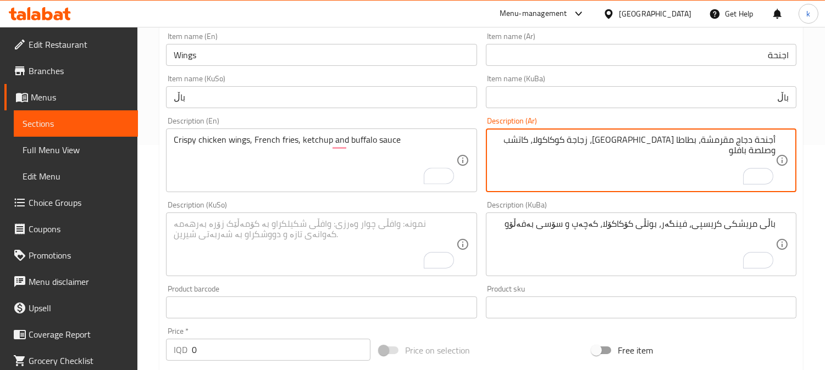
drag, startPoint x: 590, startPoint y: 141, endPoint x: 650, endPoint y: 138, distance: 59.4
type textarea "أجنحة دجاج مقرمشة، بطاطا مقلية، كاتشب وصلصة بافلو"
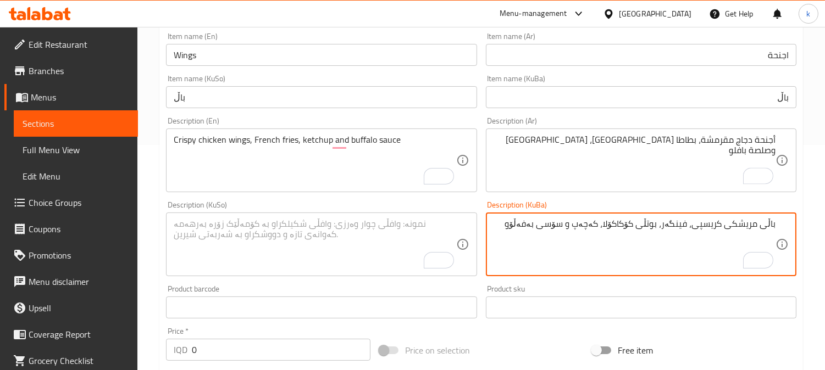
drag, startPoint x: 607, startPoint y: 225, endPoint x: 657, endPoint y: 223, distance: 50.6
click at [643, 231] on textarea "باڵی مریشکی کریسپی، فینگەر، کەچەپ و سۆسی بەفەڵۆو" at bounding box center [635, 245] width 282 height 52
type textarea "باڵی مریشکی کریسپی، فینگەر، کەچەپ و سۆسی بەفەڵۆو"
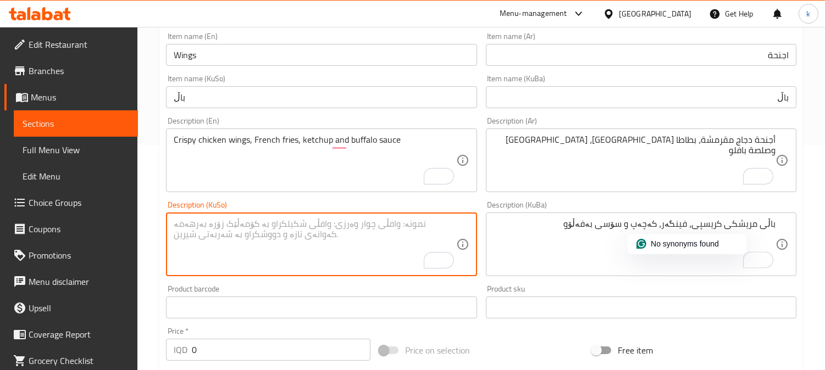
click at [268, 232] on textarea "To enrich screen reader interactions, please activate Accessibility in Grammarl…" at bounding box center [315, 245] width 282 height 52
paste textarea "باڵی مریشکی کریسپی، فینگەر، کەچەپ و سۆسی بەفەڵۆو"
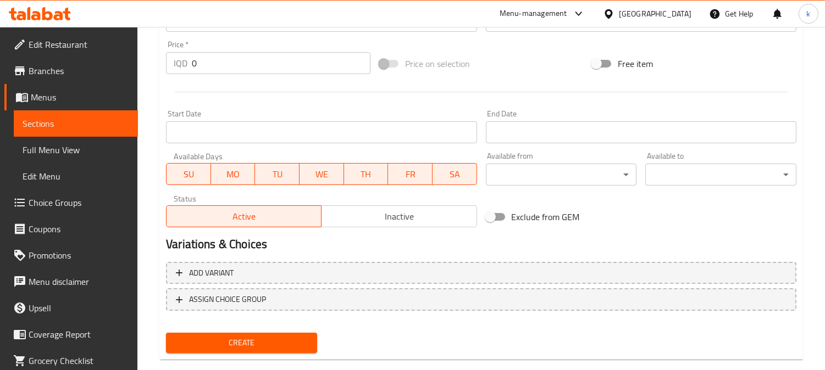
scroll to position [530, 0]
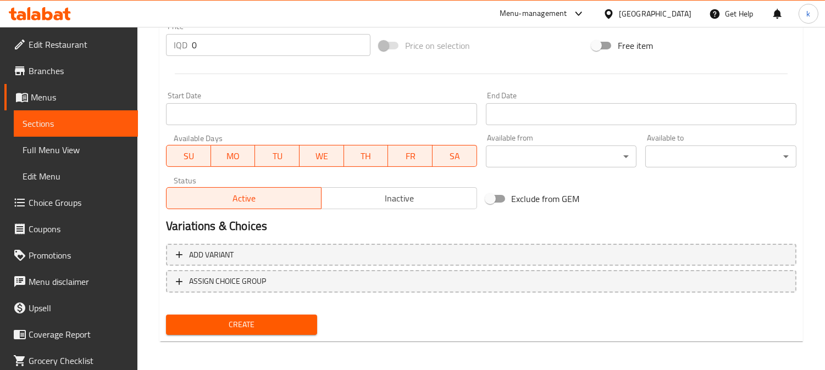
type textarea "باڵی مریشکی کریسپی، فینگەر، کەچەپ و سۆسی بەفەڵۆو"
click at [267, 318] on span "Create" at bounding box center [242, 325] width 134 height 14
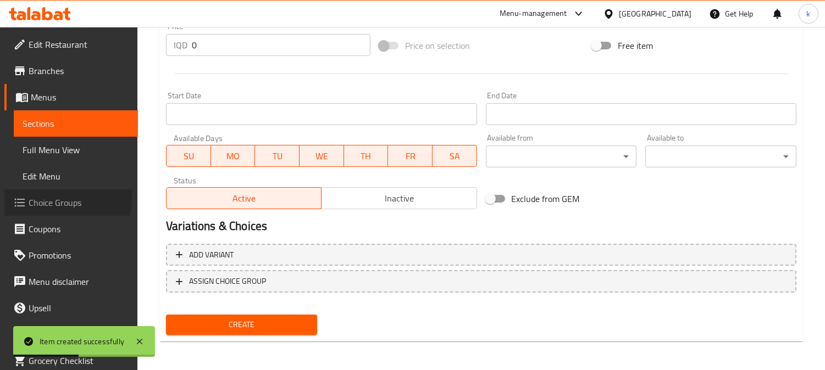
click at [61, 198] on span "Choice Groups" at bounding box center [79, 202] width 101 height 13
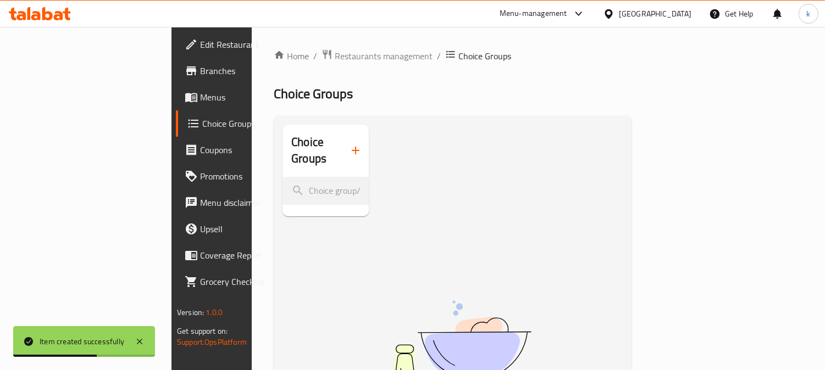
click at [342, 149] on button "button" at bounding box center [355, 150] width 26 height 26
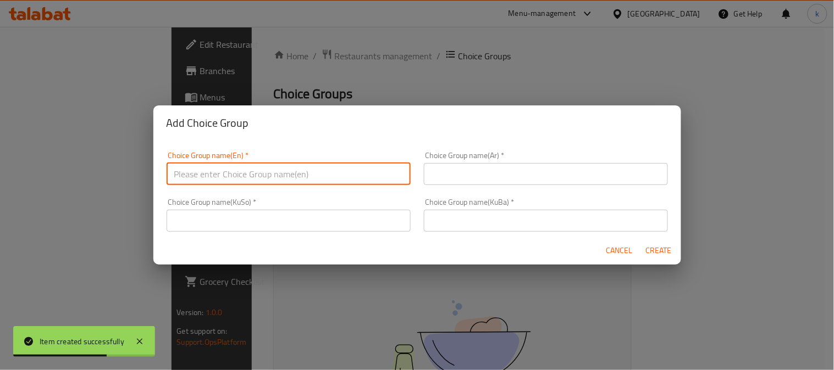
click at [230, 165] on input "text" at bounding box center [289, 174] width 244 height 22
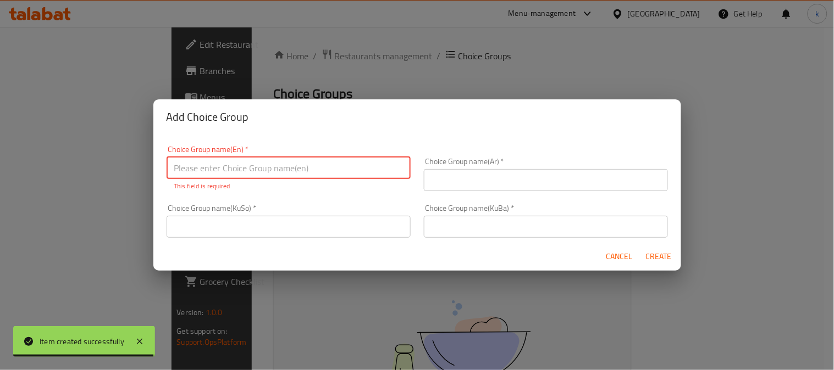
drag, startPoint x: 525, startPoint y: 222, endPoint x: 519, endPoint y: 222, distance: 6.0
click at [525, 222] on input "text" at bounding box center [546, 227] width 244 height 22
paste input "هەڵبژاردنت لە قەبارە:"
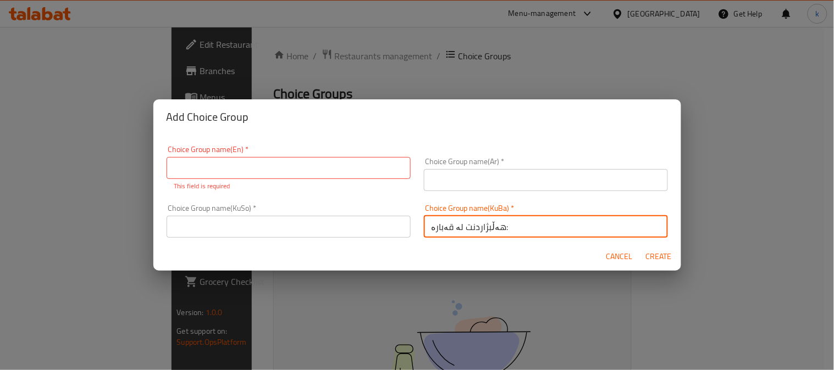
type input "هەڵبژاردنت لە قەبارە:"
drag, startPoint x: 361, startPoint y: 227, endPoint x: 401, endPoint y: 217, distance: 41.3
click at [361, 227] on input "text" at bounding box center [289, 227] width 244 height 22
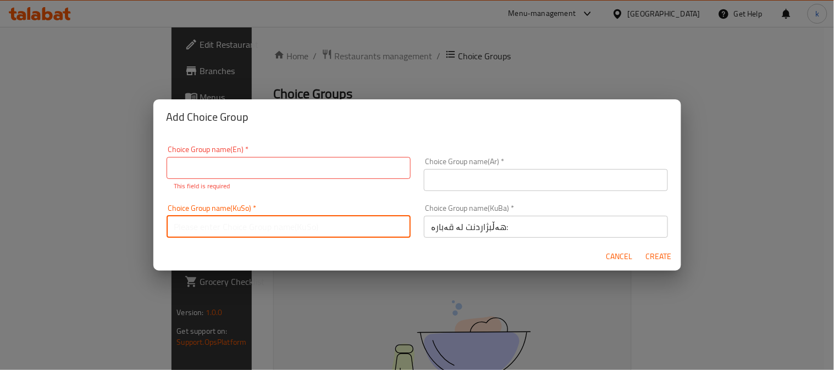
paste input "هەڵبژاردنت لە قەبارە:"
type input "هەڵبژاردنت لە قەبارە:"
click at [479, 181] on input "text" at bounding box center [546, 180] width 244 height 22
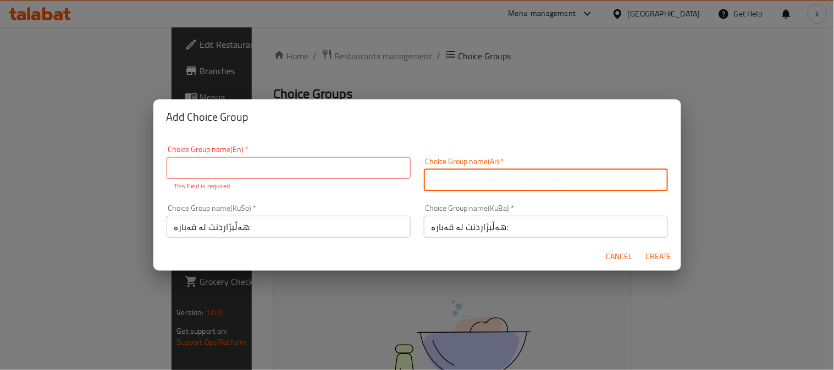
paste input "إختيارك من الحجم:"
type input "إختيارك من الحجم:"
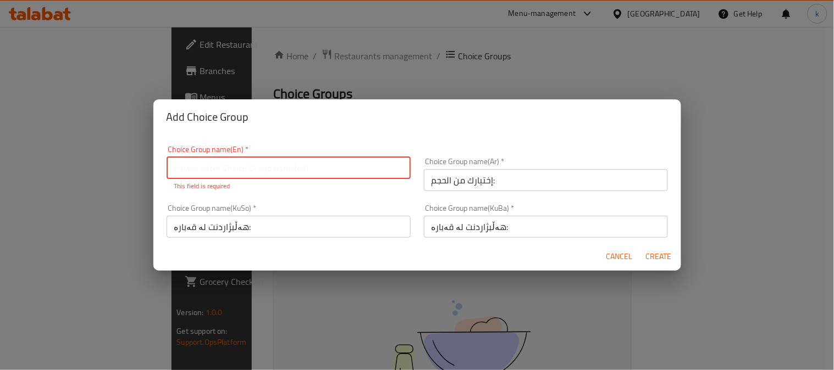
click at [218, 173] on input "text" at bounding box center [289, 168] width 244 height 22
paste input "Your Choice Of Size:"
type input "Your Choice Of Size:"
click at [666, 256] on span "Create" at bounding box center [659, 257] width 26 height 14
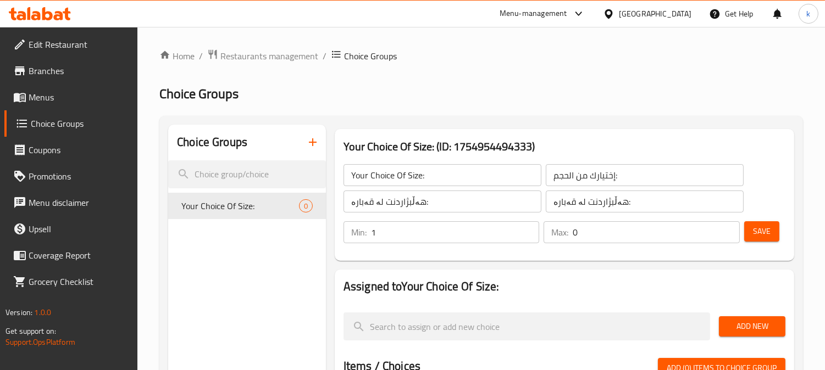
type input "1"
click at [526, 229] on input "1" at bounding box center [455, 232] width 169 height 22
type input "1"
click at [729, 230] on input "1" at bounding box center [656, 232] width 167 height 22
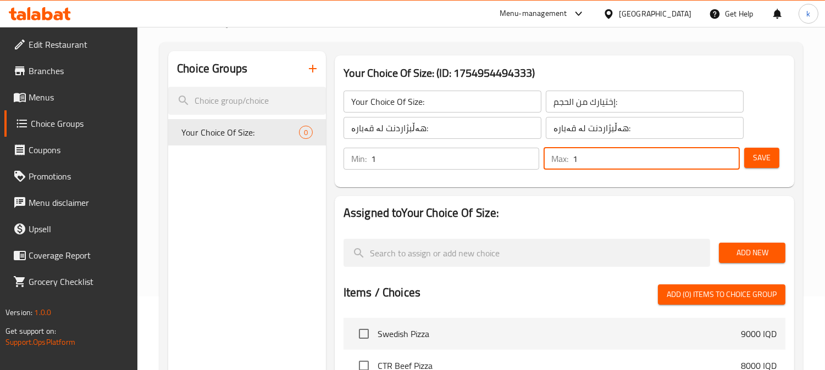
scroll to position [102, 0]
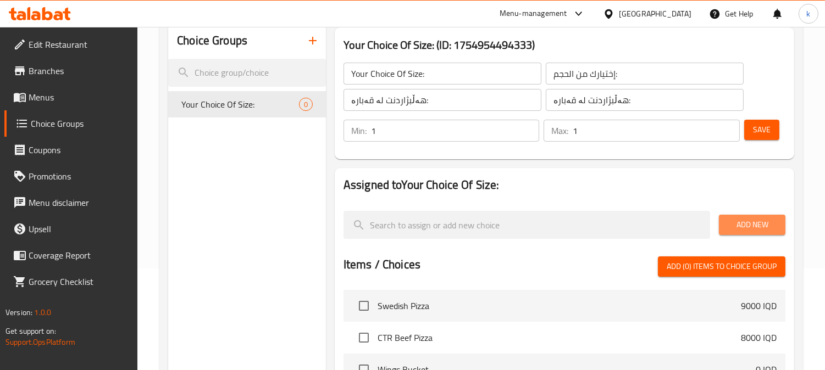
click at [745, 221] on span "Add New" at bounding box center [752, 225] width 49 height 14
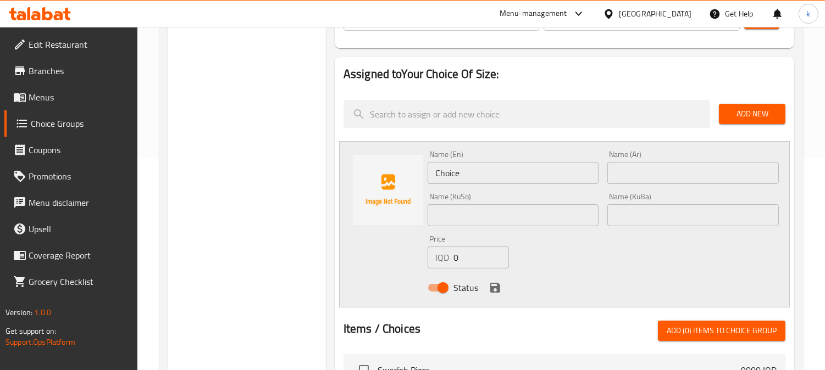
scroll to position [305, 0]
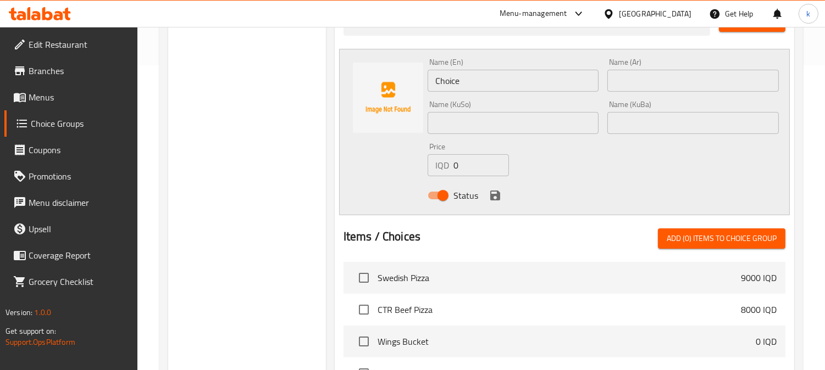
click at [471, 75] on input "Choice" at bounding box center [513, 81] width 171 height 22
type input "س"
type input "Small"
click at [623, 85] on input "text" at bounding box center [692, 81] width 171 height 22
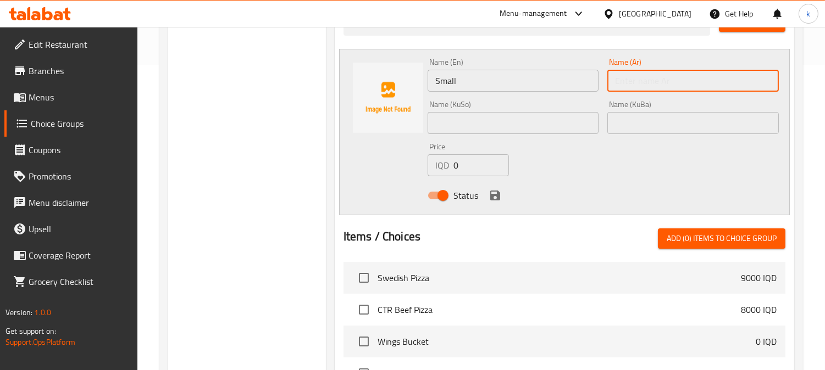
type input "صغير"
click at [640, 121] on input "text" at bounding box center [692, 123] width 171 height 22
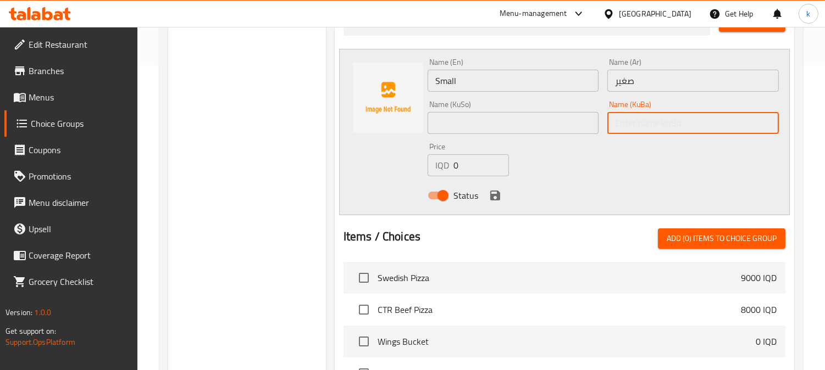
type input "بچووک"
click at [491, 123] on input "text" at bounding box center [513, 123] width 171 height 22
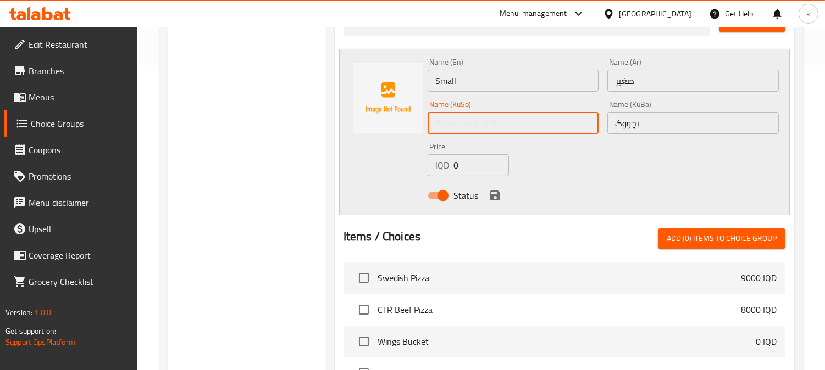
type input "بچووک"
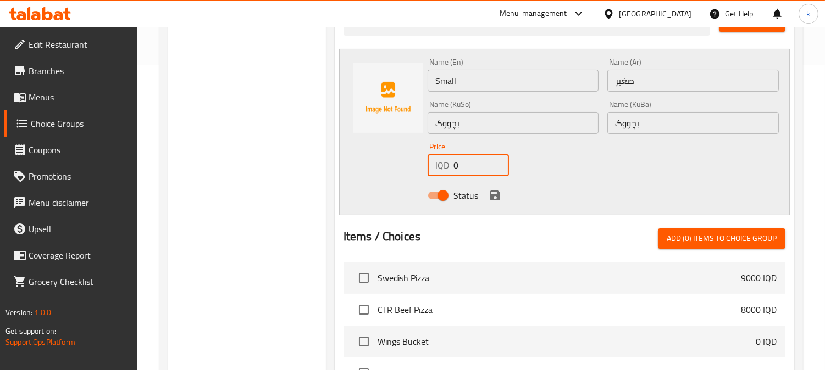
drag, startPoint x: 463, startPoint y: 164, endPoint x: 448, endPoint y: 164, distance: 15.4
click at [448, 164] on div "IQD 0 Price" at bounding box center [468, 165] width 81 height 22
paste input "1400"
type input "14000"
click at [494, 193] on icon "save" at bounding box center [495, 195] width 13 height 13
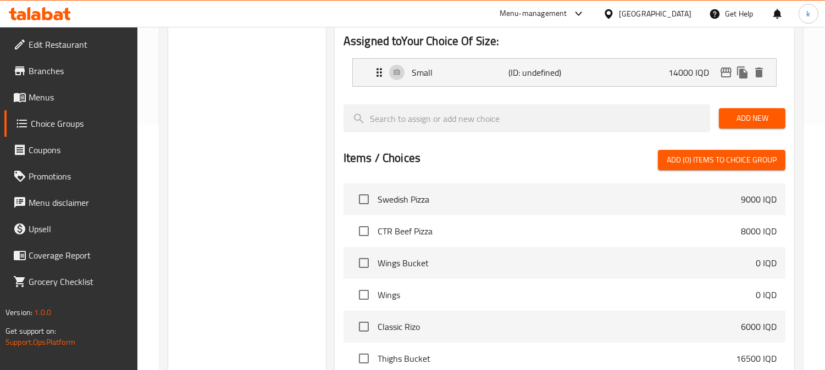
scroll to position [203, 0]
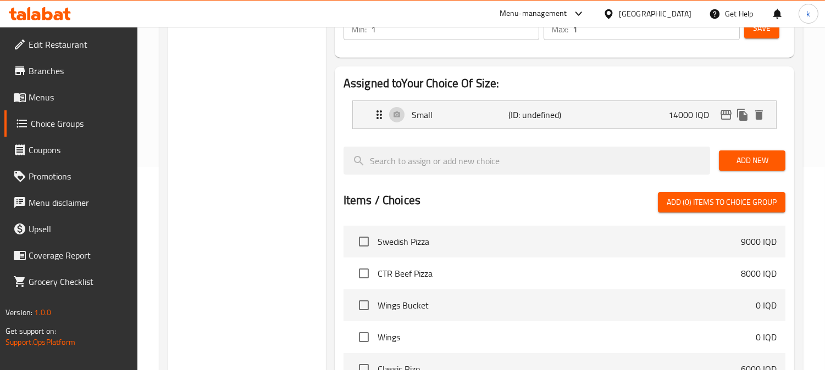
click at [775, 163] on span "Add New" at bounding box center [752, 161] width 49 height 14
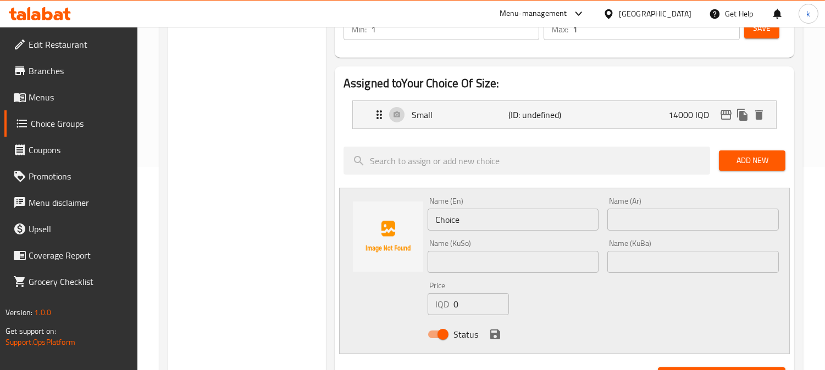
click at [463, 213] on input "Choice" at bounding box center [513, 220] width 171 height 22
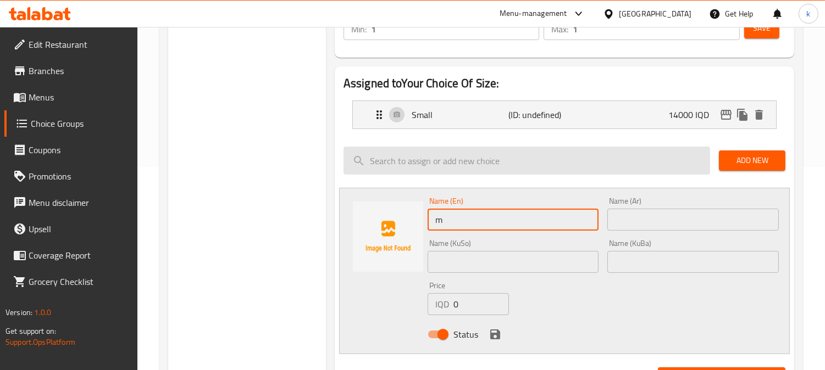
type input "Medium"
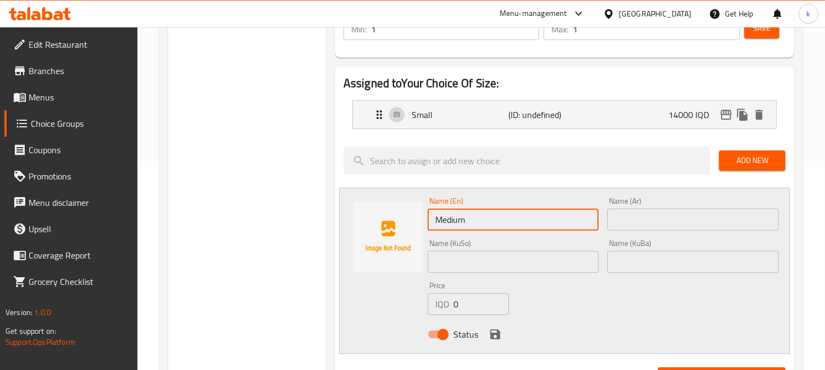
click at [636, 214] on input "text" at bounding box center [692, 220] width 171 height 22
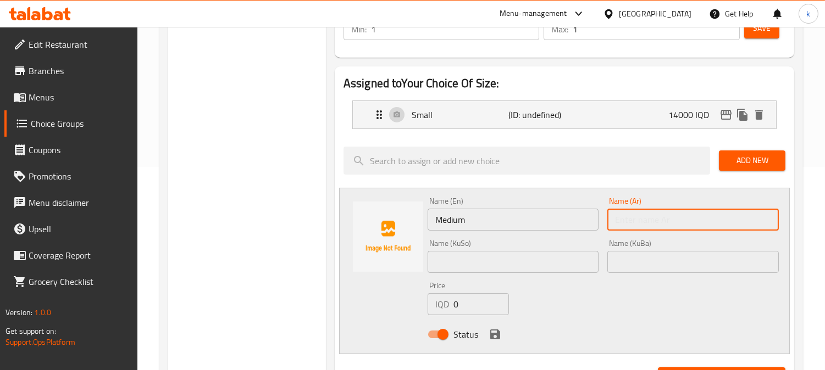
type input "وسط"
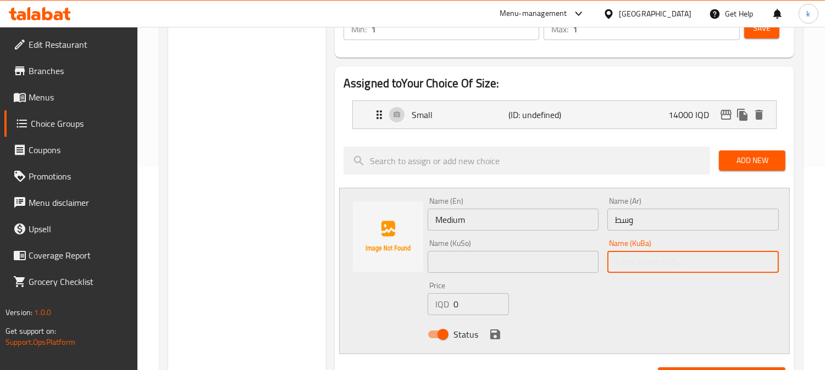
drag, startPoint x: 641, startPoint y: 257, endPoint x: 641, endPoint y: 245, distance: 11.5
click at [641, 257] on input "text" at bounding box center [692, 262] width 171 height 22
type input "ناوەند"
click at [493, 257] on input "text" at bounding box center [513, 262] width 171 height 22
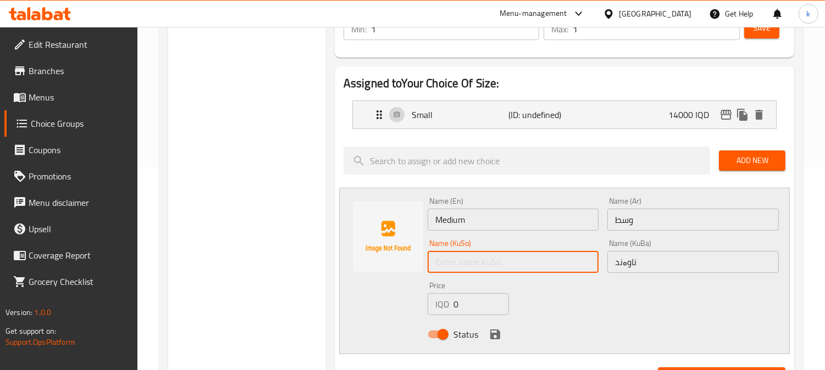
type input "ناوەند"
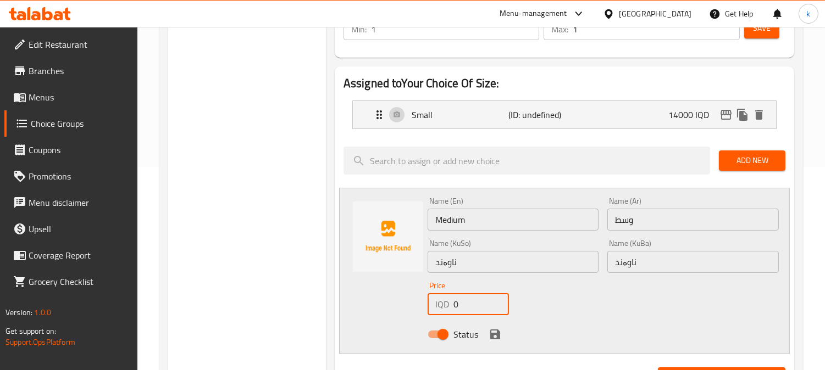
drag, startPoint x: 439, startPoint y: 305, endPoint x: 476, endPoint y: 317, distance: 39.3
click at [437, 306] on div "IQD 0 Price" at bounding box center [468, 304] width 81 height 22
paste input "1950"
type input "19500"
click at [498, 334] on icon "save" at bounding box center [495, 335] width 10 height 10
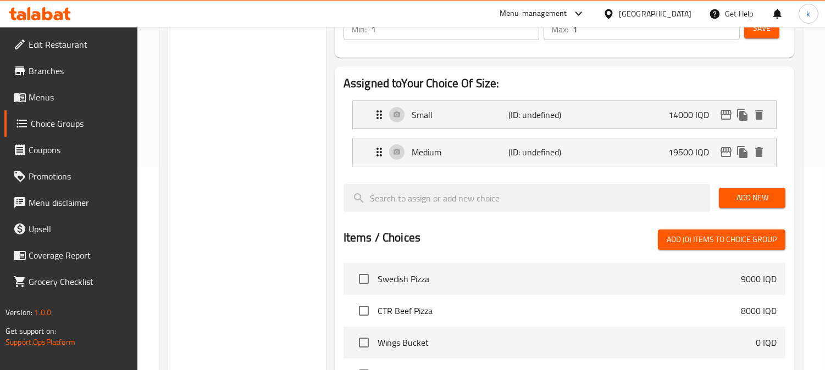
click at [750, 193] on span "Add New" at bounding box center [752, 198] width 49 height 14
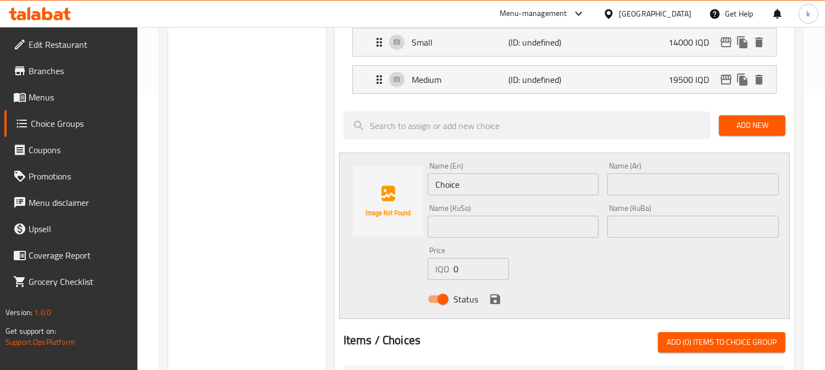
scroll to position [305, 0]
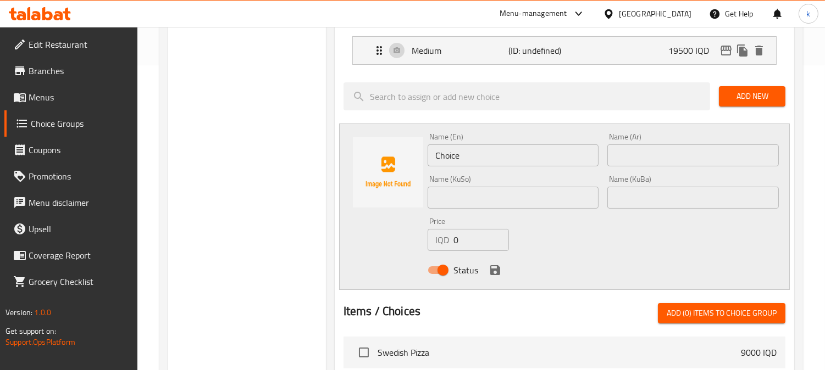
click at [470, 146] on input "Choice" at bounding box center [513, 156] width 171 height 22
type input "Large"
click at [635, 168] on div "Name (Ar) Name (Ar)" at bounding box center [693, 150] width 180 height 42
click at [639, 159] on input "text" at bounding box center [692, 156] width 171 height 22
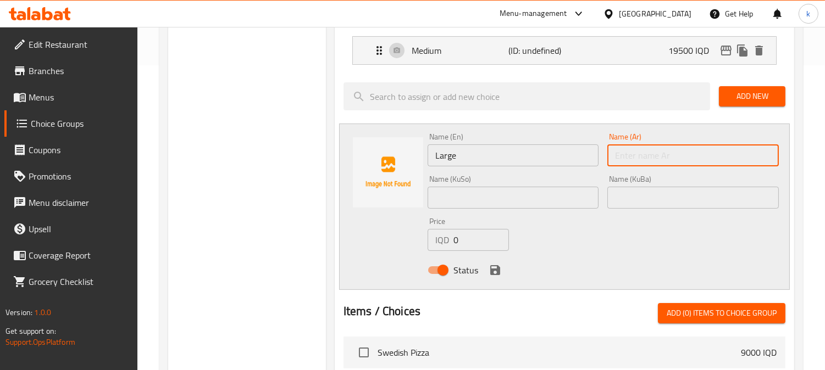
type input "كبير"
drag, startPoint x: 658, startPoint y: 198, endPoint x: 667, endPoint y: 179, distance: 21.4
click at [658, 198] on input "text" at bounding box center [692, 198] width 171 height 22
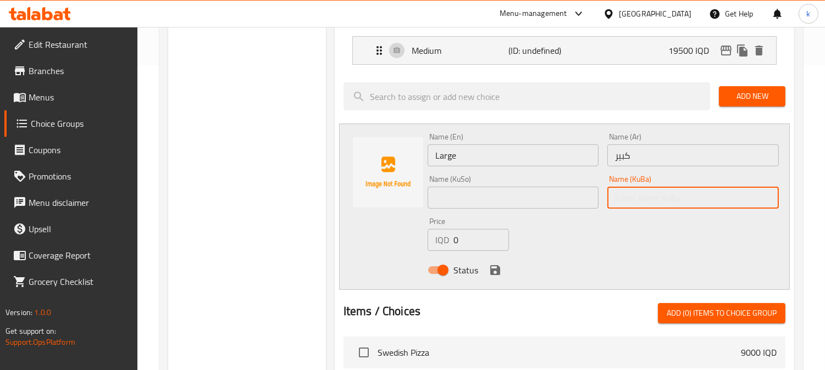
type input "گەورە"
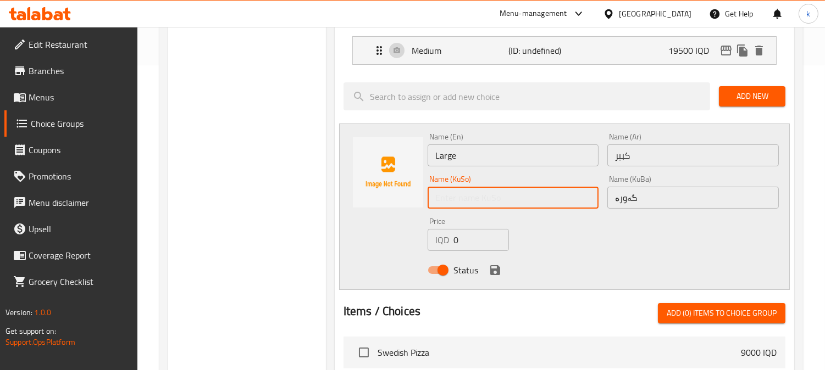
click at [457, 200] on input "text" at bounding box center [513, 198] width 171 height 22
type input "گەورە"
drag, startPoint x: 461, startPoint y: 237, endPoint x: 435, endPoint y: 237, distance: 25.3
click at [435, 236] on div "IQD 0 Price" at bounding box center [468, 240] width 81 height 22
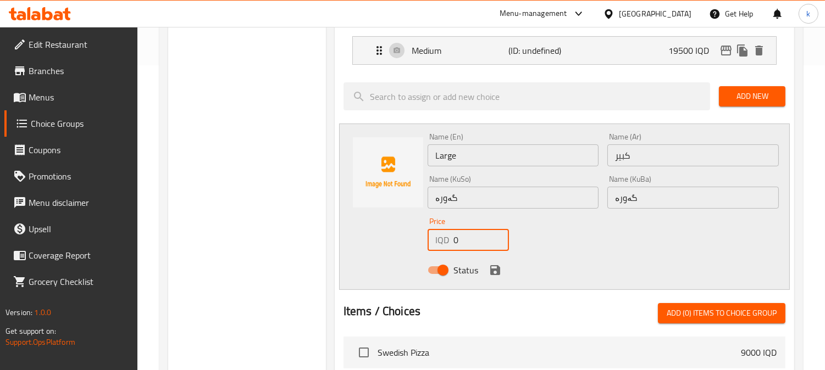
paste input "2550"
type input "25500"
click at [493, 271] on icon "save" at bounding box center [495, 270] width 13 height 13
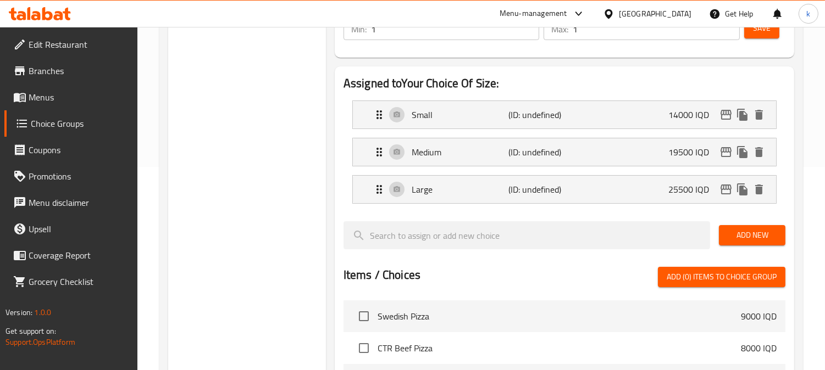
scroll to position [102, 0]
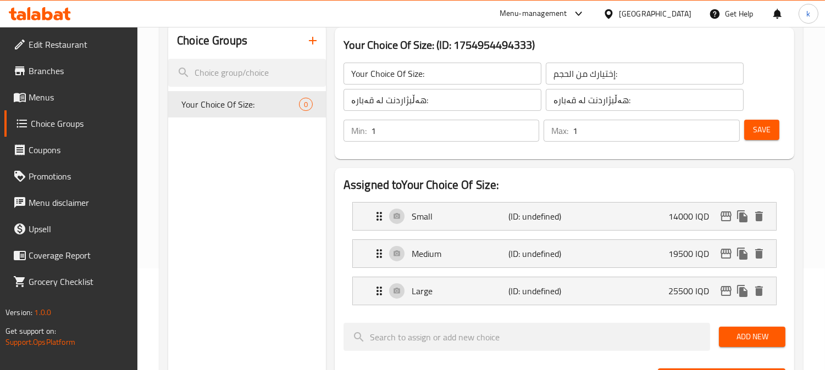
click at [757, 138] on button "Save" at bounding box center [761, 130] width 35 height 20
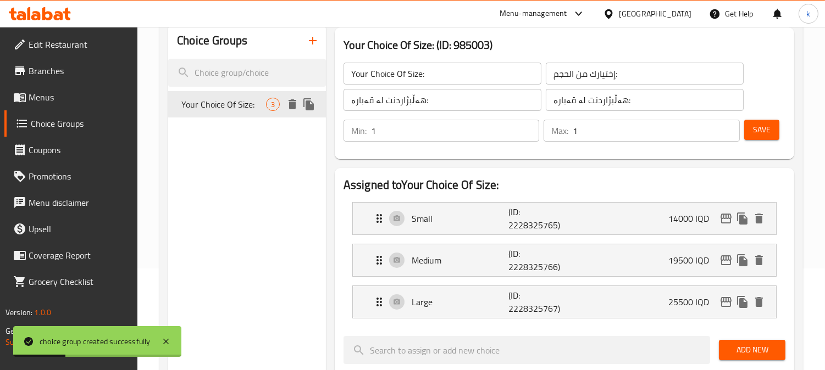
click at [306, 107] on icon "duplicate" at bounding box center [308, 104] width 10 height 12
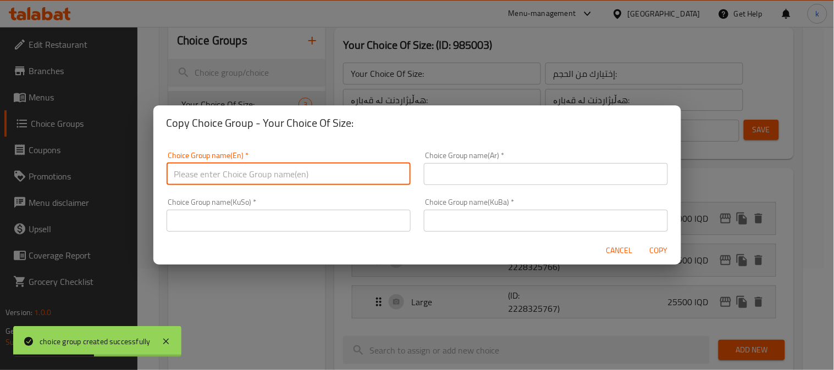
click at [239, 171] on input "text" at bounding box center [289, 174] width 244 height 22
click at [550, 228] on input "text" at bounding box center [546, 221] width 244 height 22
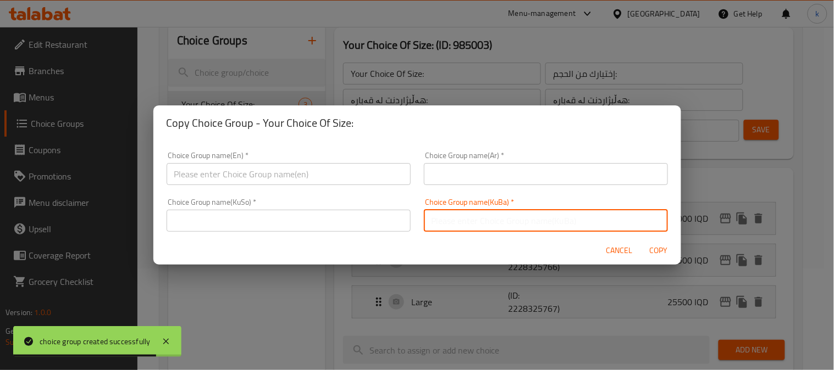
paste input "هەڵبژاردنت لە قەبارە:"
type input "هەڵبژاردنت لە قەبارە:"
drag, startPoint x: 373, startPoint y: 216, endPoint x: 421, endPoint y: 196, distance: 52.3
click at [379, 213] on input "text" at bounding box center [289, 221] width 244 height 22
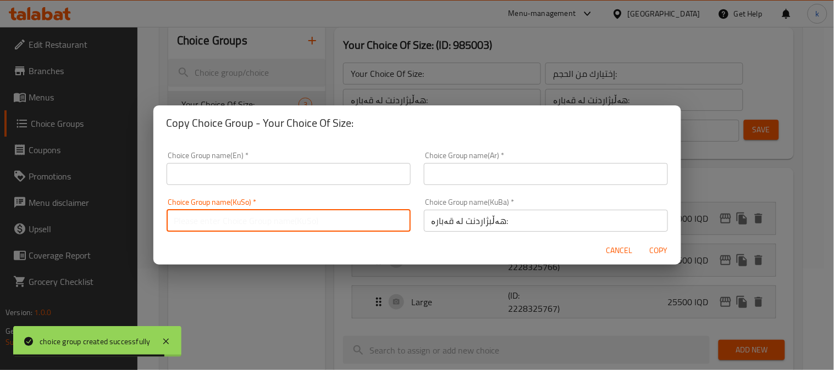
paste input "هەڵبژاردنت لە قەبارە:"
type input "هەڵبژاردنت لە قەبارە:"
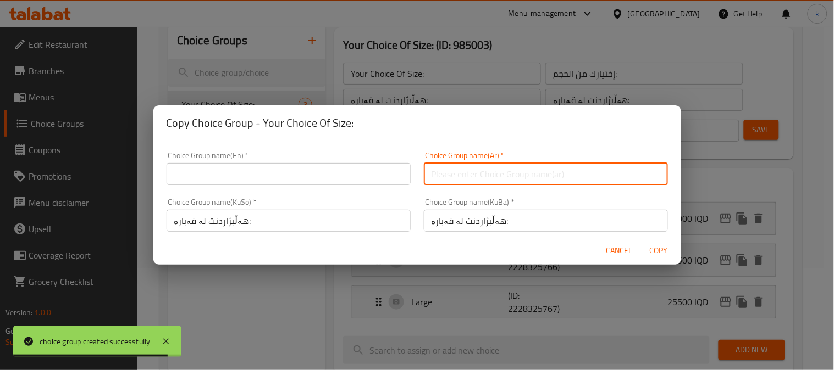
click at [474, 169] on input "text" at bounding box center [546, 174] width 244 height 22
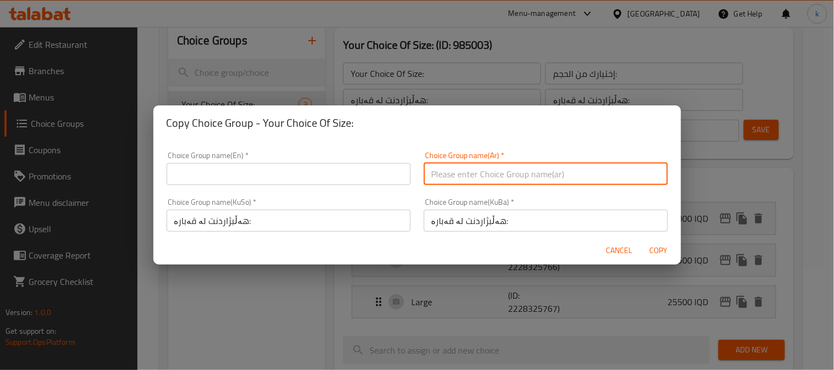
click at [477, 168] on input "text" at bounding box center [546, 174] width 244 height 22
paste input "إختيارك من الحجم:"
type input "إختيارك من الحجم:"
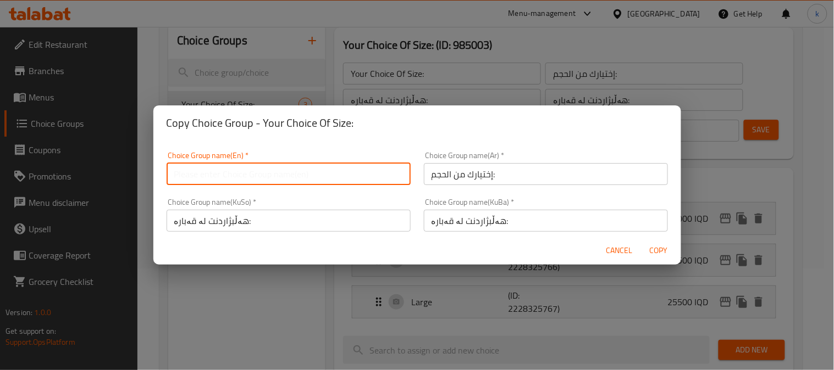
click at [248, 167] on input "text" at bounding box center [289, 174] width 244 height 22
paste input "Your Choice Of Size:"
type input "Your Choice Of Size:"
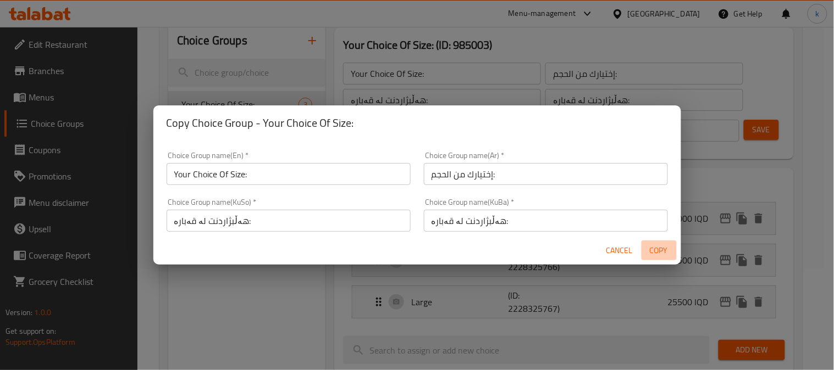
click at [667, 248] on span "Copy" at bounding box center [659, 251] width 26 height 14
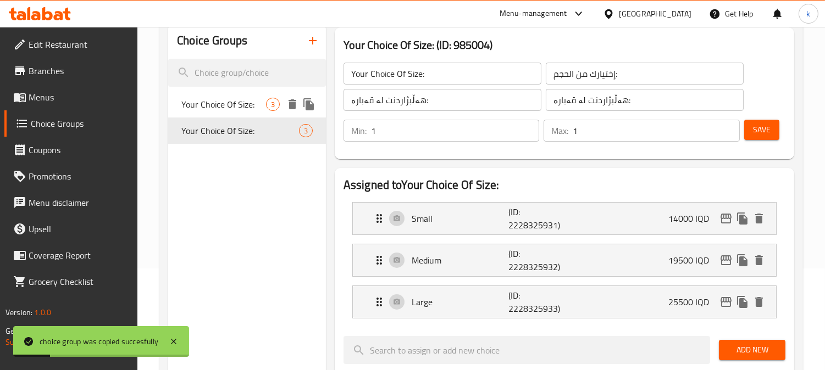
click at [253, 105] on span "Your Choice Of Size:" at bounding box center [223, 104] width 85 height 13
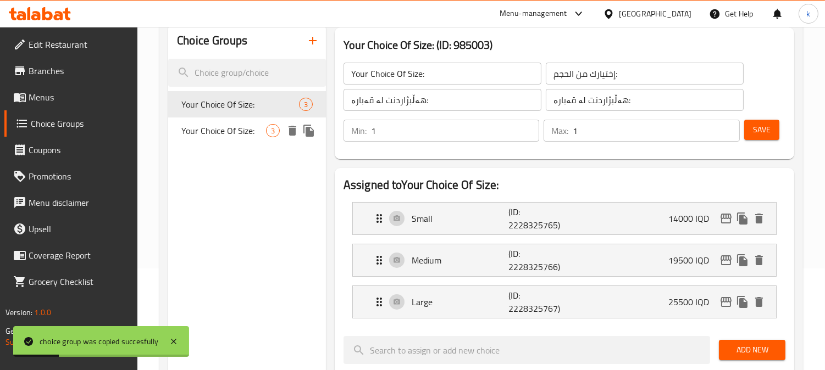
click at [248, 126] on span "Your Choice Of Size:" at bounding box center [223, 130] width 85 height 13
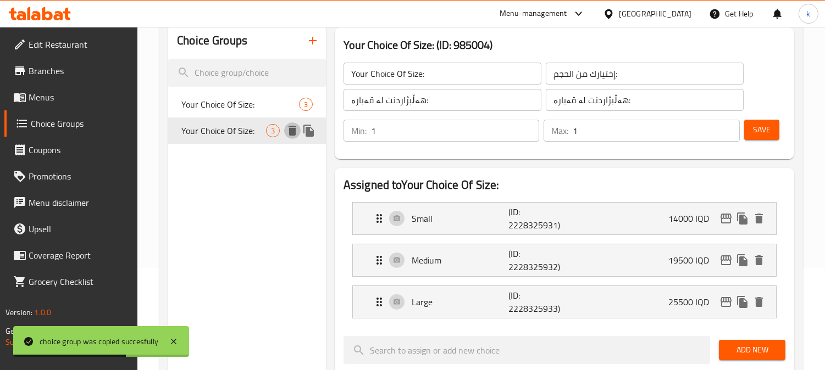
click at [298, 128] on icon "delete" at bounding box center [292, 130] width 13 height 13
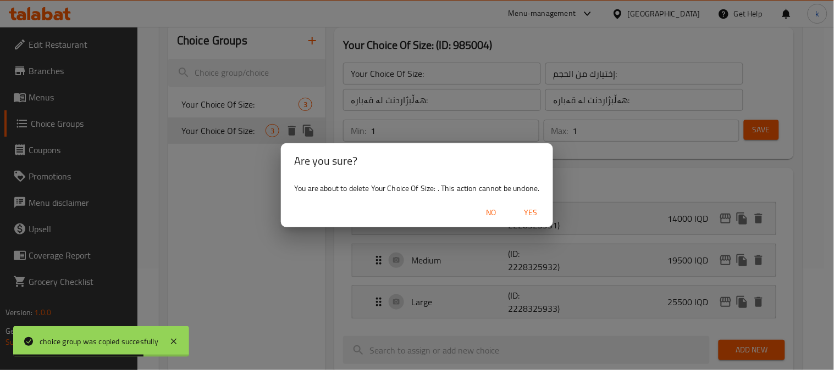
click at [536, 213] on span "Yes" at bounding box center [531, 213] width 26 height 14
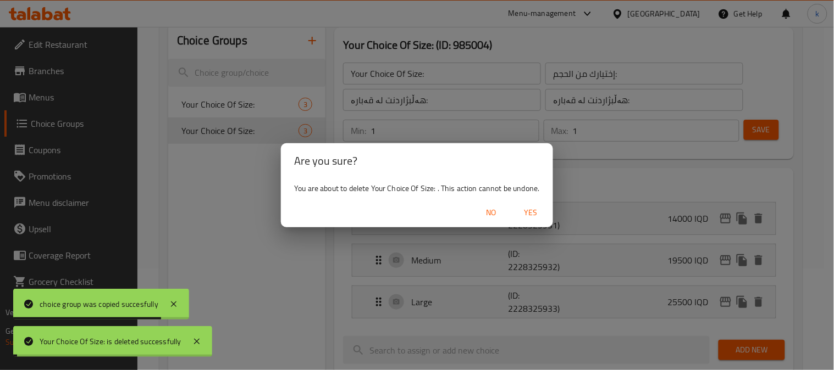
type input "Your Choice Of Size:"
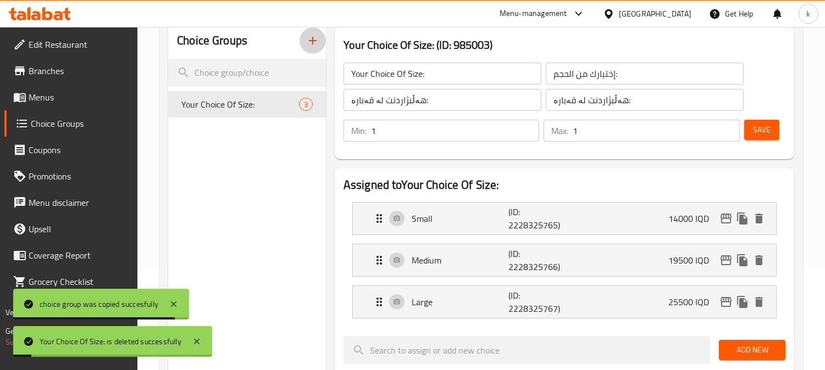
click at [311, 52] on button "button" at bounding box center [313, 40] width 26 height 26
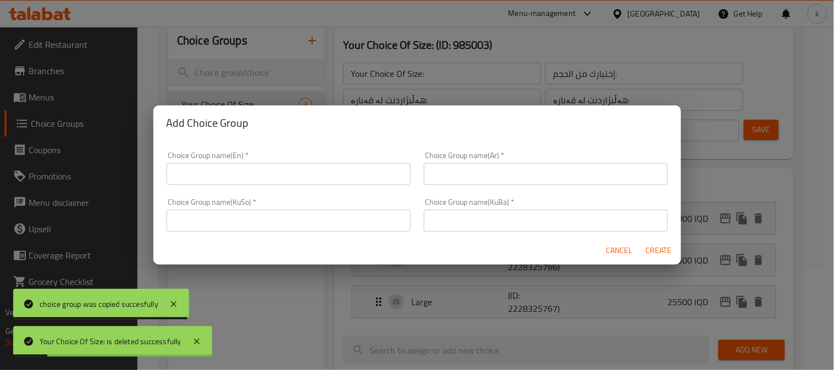
click at [218, 174] on input "text" at bounding box center [289, 174] width 244 height 22
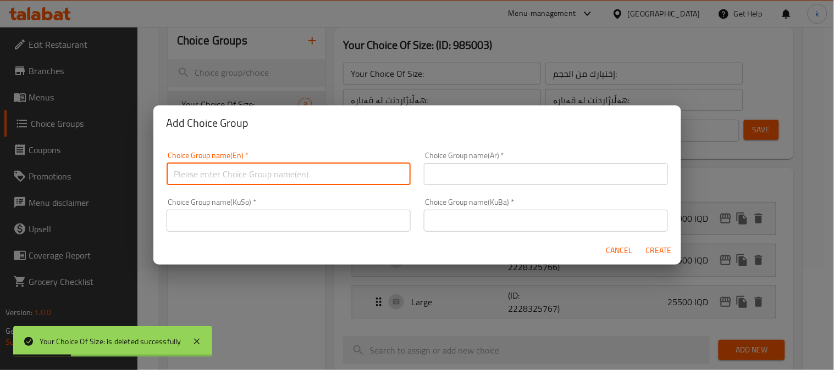
type input "Your Choice Of:"
click at [474, 168] on input "text" at bounding box center [546, 174] width 244 height 22
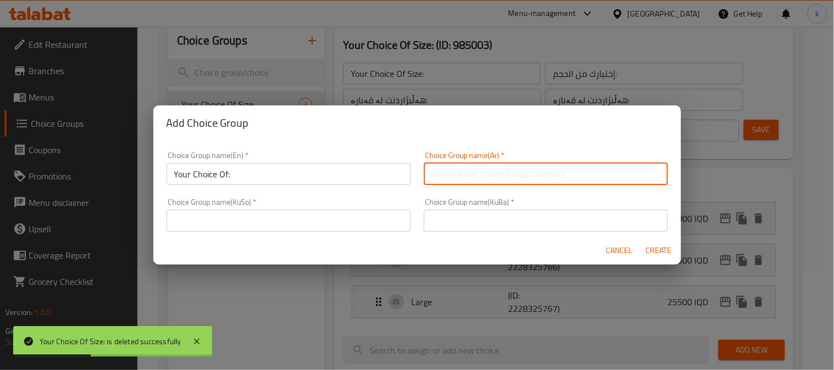
type input "إختيارك من:"
click at [476, 222] on input "text" at bounding box center [546, 221] width 244 height 22
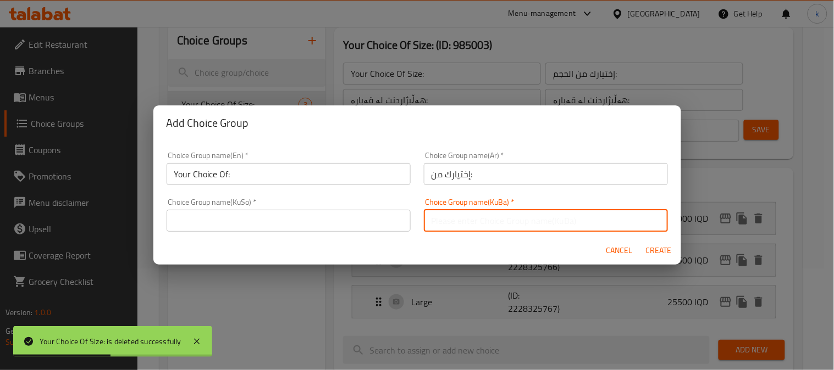
type input "هەڵبژاردنت لە:"
drag, startPoint x: 251, startPoint y: 231, endPoint x: 252, endPoint y: 225, distance: 5.5
click at [251, 229] on input "text" at bounding box center [289, 221] width 244 height 22
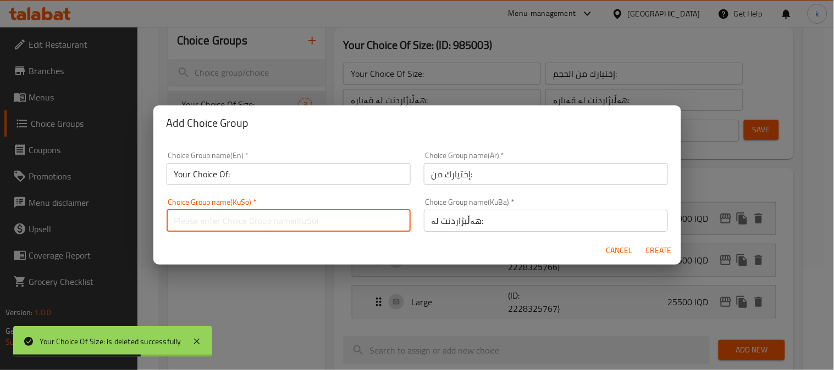
type input "هەڵبژاردنت لە:"
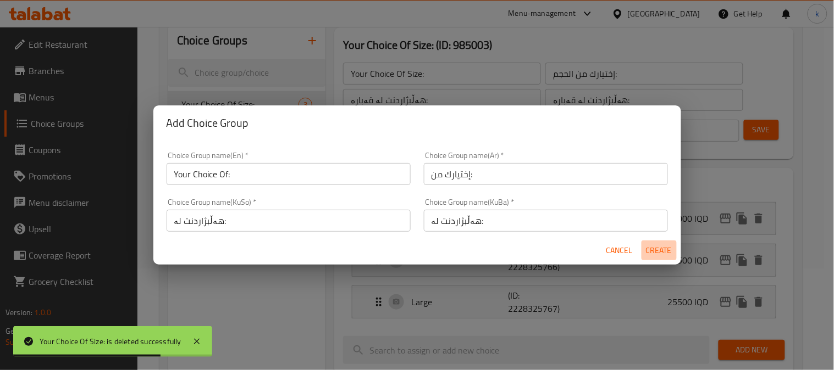
click at [653, 249] on span "Create" at bounding box center [659, 251] width 26 height 14
type input "Your Choice Of:"
type input "إختيارك من:"
type input "هەڵبژاردنت لە:"
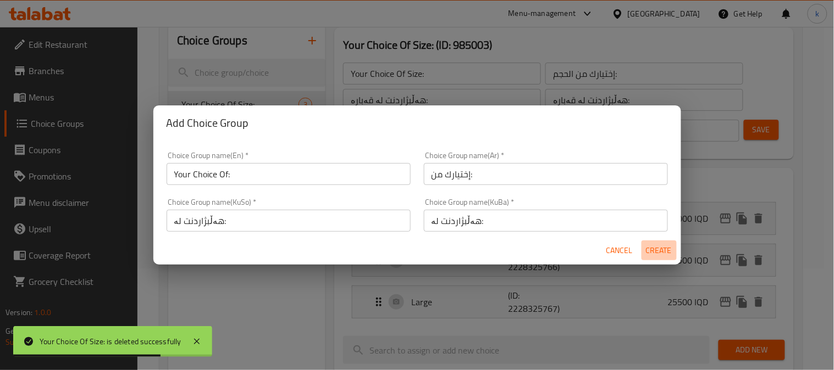
type input "0"
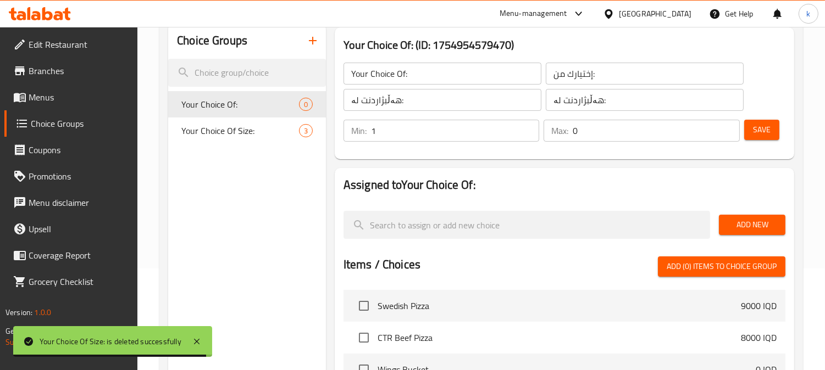
type input "1"
click at [528, 128] on input "1" at bounding box center [455, 131] width 169 height 22
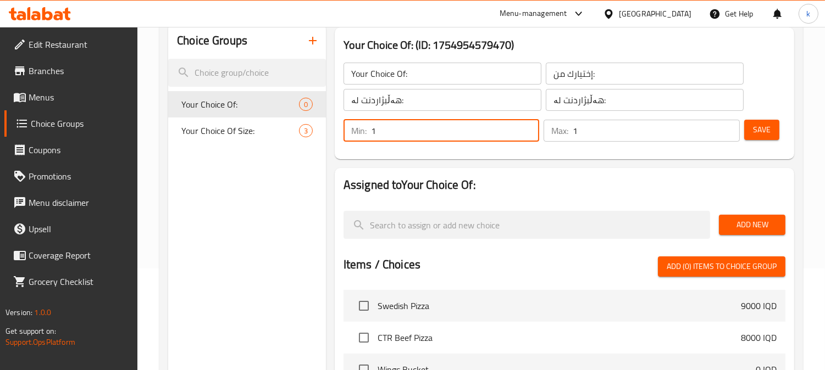
type input "1"
click at [726, 129] on input "1" at bounding box center [656, 131] width 167 height 22
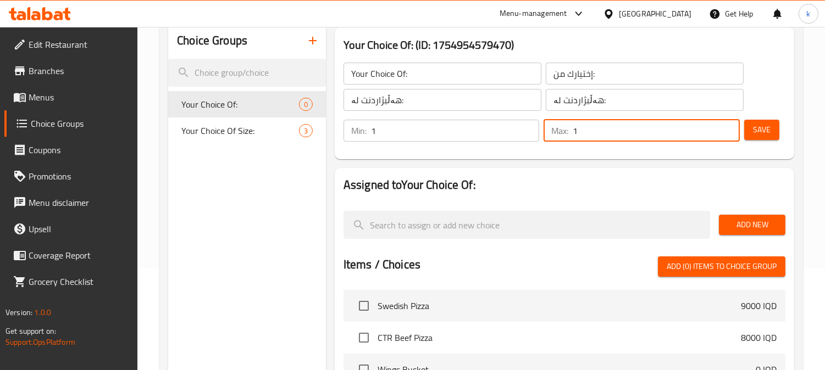
click at [752, 126] on button "Save" at bounding box center [761, 130] width 35 height 20
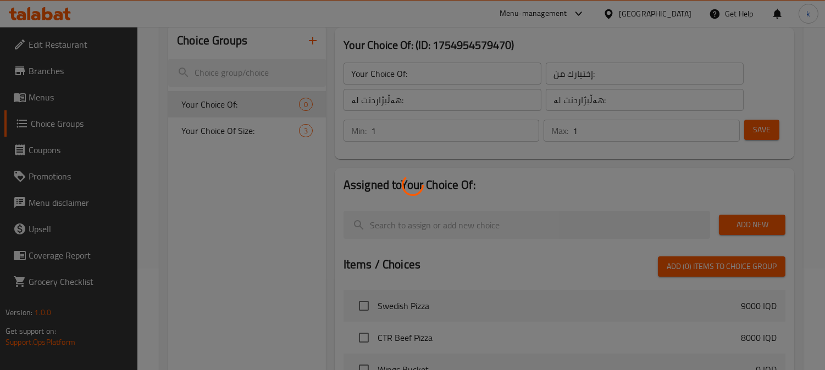
click at [755, 221] on div at bounding box center [412, 185] width 825 height 370
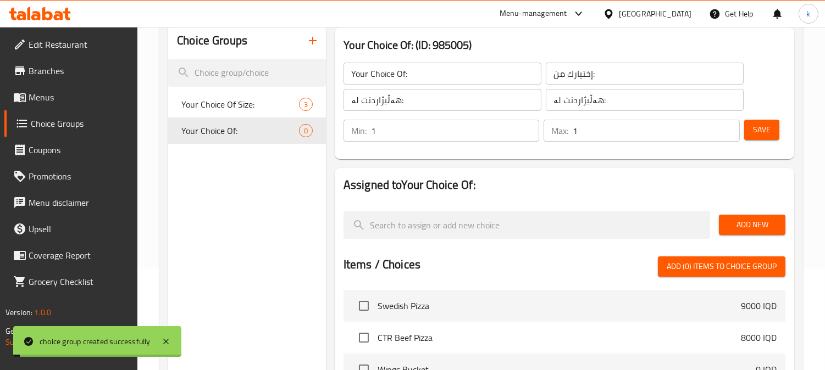
click at [744, 220] on span "Add New" at bounding box center [752, 225] width 49 height 14
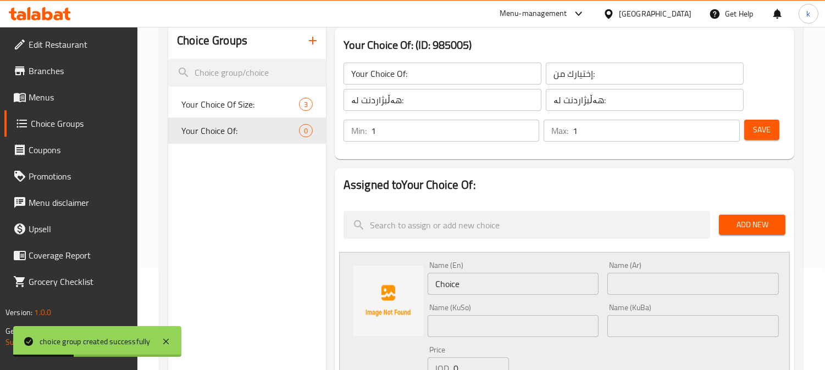
scroll to position [203, 0]
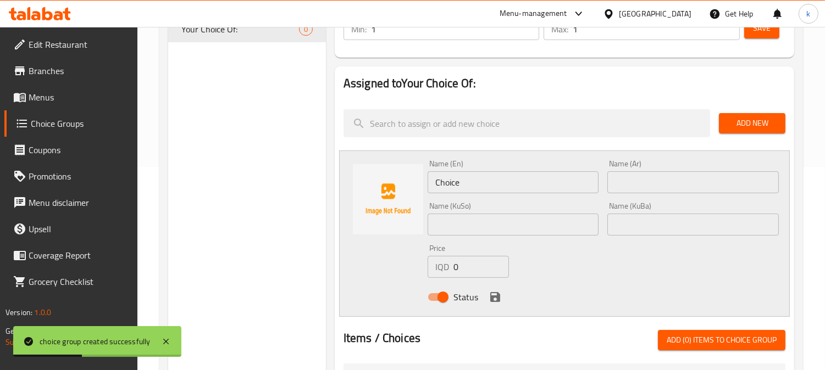
drag, startPoint x: 661, startPoint y: 187, endPoint x: 532, endPoint y: 185, distance: 129.2
click at [661, 187] on input "text" at bounding box center [692, 182] width 171 height 22
paste input "4 أجنحة"
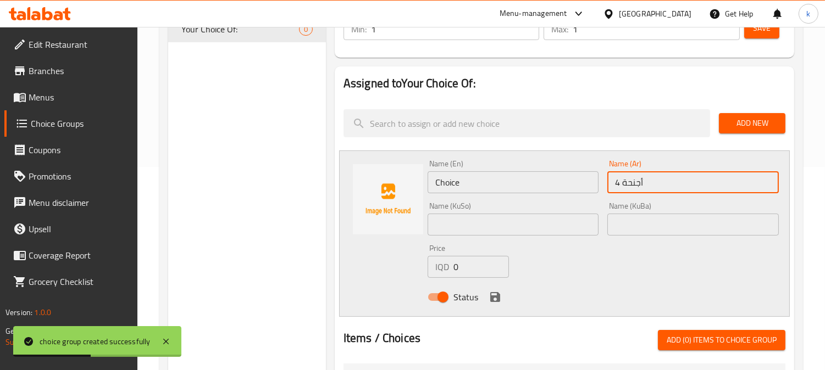
type input "4 أجنحة"
click at [489, 186] on input "Choice" at bounding box center [513, 182] width 171 height 22
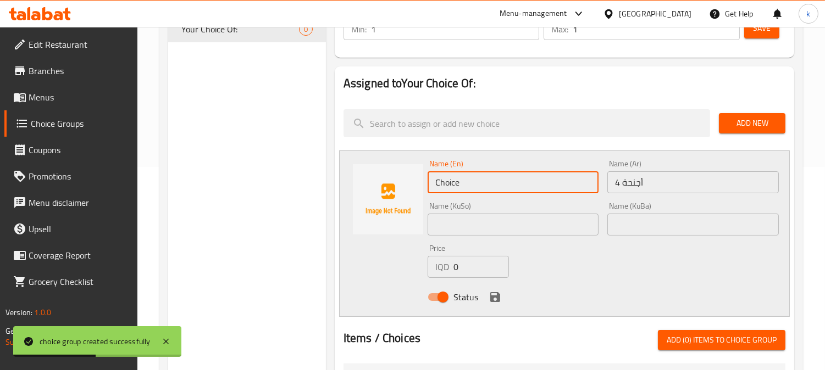
click at [489, 186] on input "Choice" at bounding box center [513, 182] width 171 height 22
paste input "4 Wings"
type input "4 Wings"
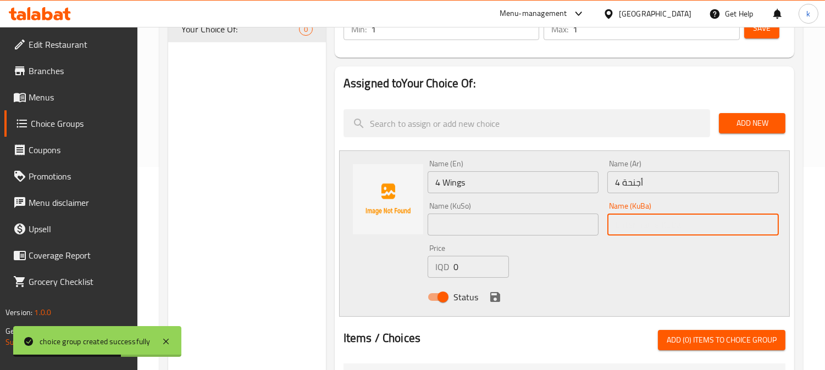
click at [656, 217] on input "text" at bounding box center [692, 225] width 171 height 22
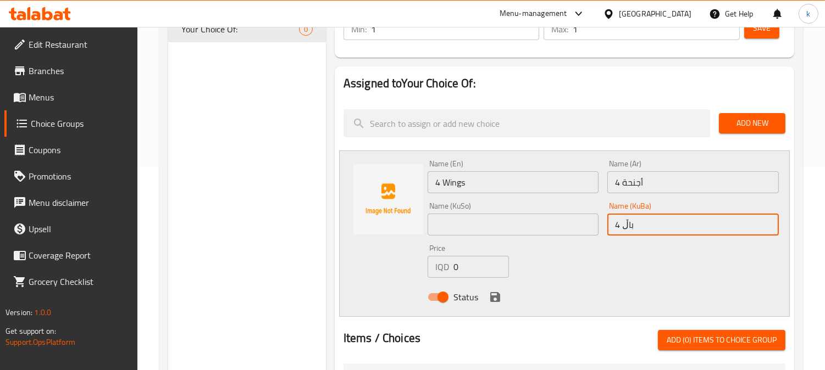
click at [658, 217] on input "4 باڵ" at bounding box center [692, 225] width 171 height 22
type input "4 باڵ"
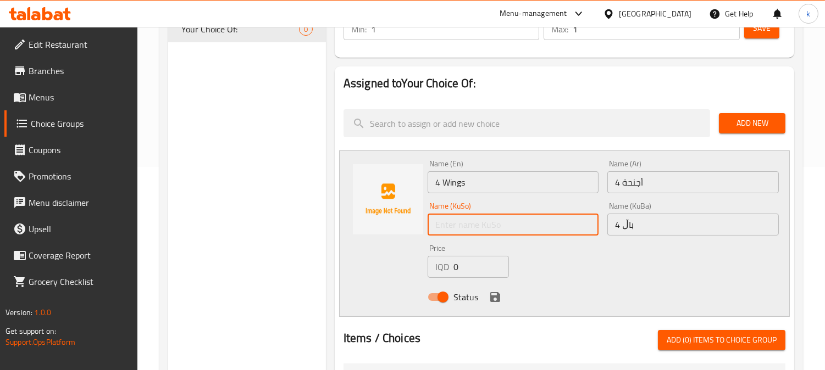
click at [464, 230] on input "text" at bounding box center [513, 225] width 171 height 22
paste input "4 باڵ"
type input "4 باڵ"
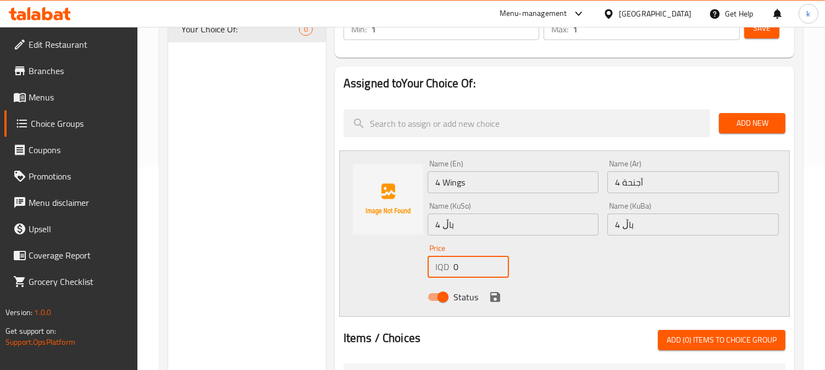
drag, startPoint x: 477, startPoint y: 264, endPoint x: 473, endPoint y: 295, distance: 30.4
click at [411, 276] on div "Name (En) 4 Wings Name (En) Name (Ar) 4 أجنحة Name (Ar) Name (KuSo) 4 باڵ Name …" at bounding box center [564, 234] width 451 height 167
paste input "600"
type input "6000"
click at [492, 297] on icon "save" at bounding box center [495, 297] width 10 height 10
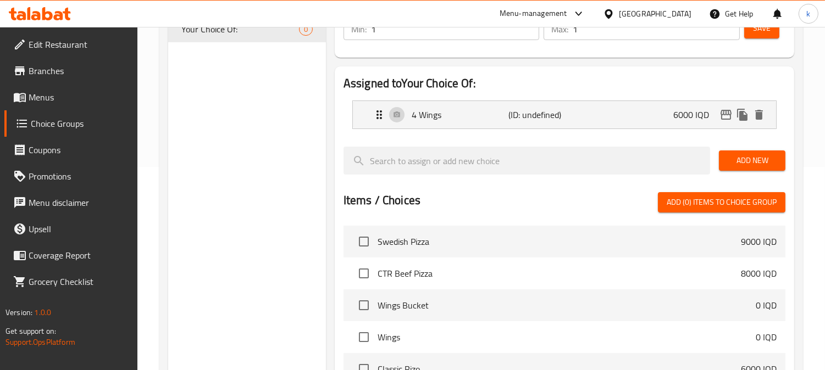
click at [738, 173] on div "Add New" at bounding box center [751, 160] width 75 height 37
click at [741, 158] on span "Add New" at bounding box center [752, 161] width 49 height 14
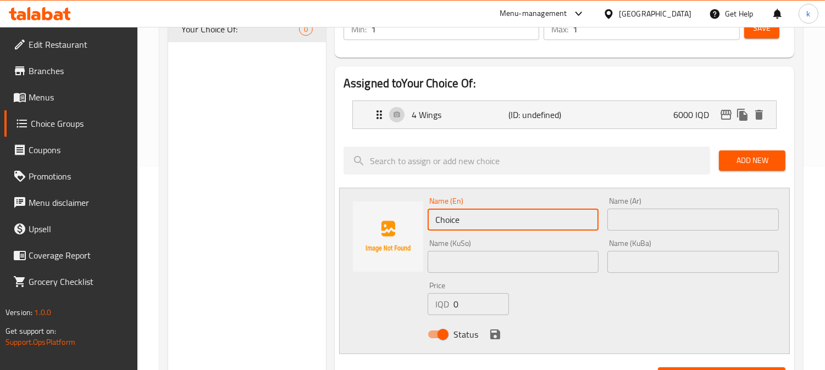
click at [496, 219] on input "Choice" at bounding box center [513, 220] width 171 height 22
paste input "6 Wings"
type input "6 Wings"
click at [625, 223] on input "text" at bounding box center [692, 220] width 171 height 22
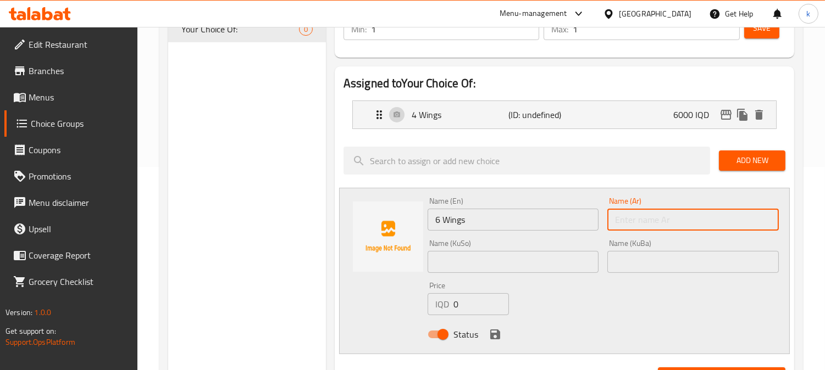
paste input "4 أجنحة"
click at [618, 221] on input "4 أجنحة" at bounding box center [692, 220] width 171 height 22
type input "6 أجنحة"
click at [697, 257] on input "text" at bounding box center [692, 262] width 171 height 22
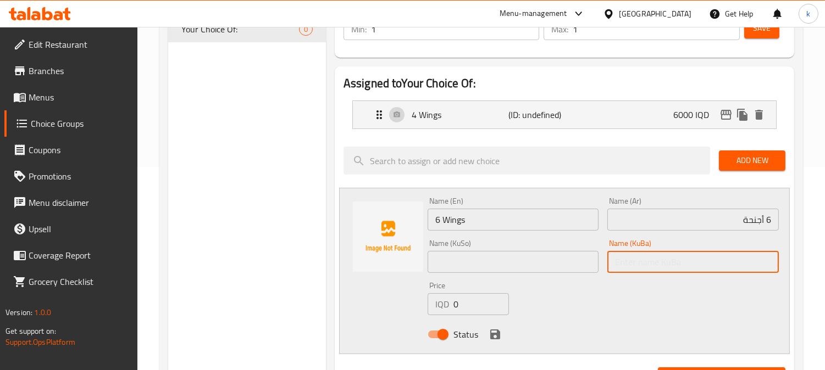
paste input "4 باڵ"
click at [616, 265] on input "4 باڵ" at bounding box center [692, 262] width 171 height 22
type input "6 باڵ"
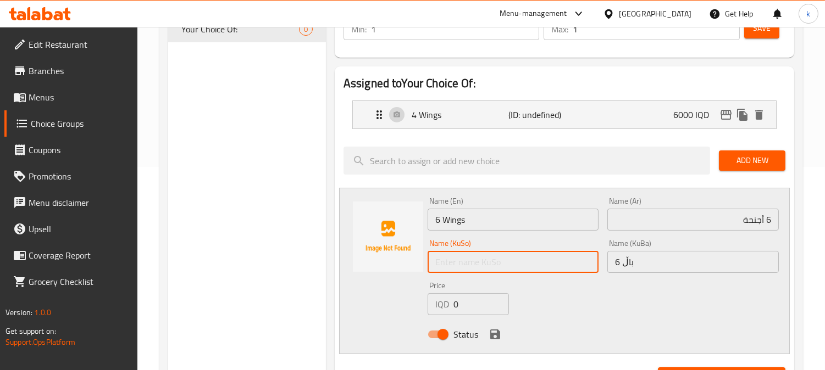
click at [539, 271] on input "text" at bounding box center [513, 262] width 171 height 22
paste input "4 باڵ"
click at [434, 265] on input "4 باڵ" at bounding box center [513, 262] width 171 height 22
type input "6 باڵ"
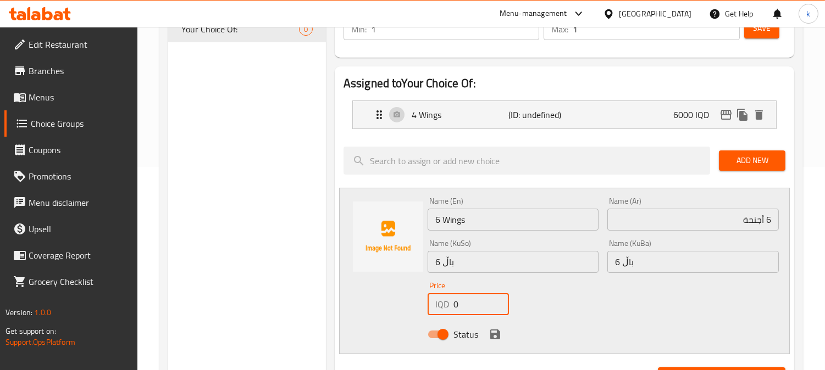
drag, startPoint x: 468, startPoint y: 303, endPoint x: 490, endPoint y: 327, distance: 32.7
click at [441, 304] on div "IQD 0 Price" at bounding box center [468, 304] width 81 height 22
paste input "800"
type input "8000"
click at [493, 337] on icon "save" at bounding box center [495, 334] width 13 height 13
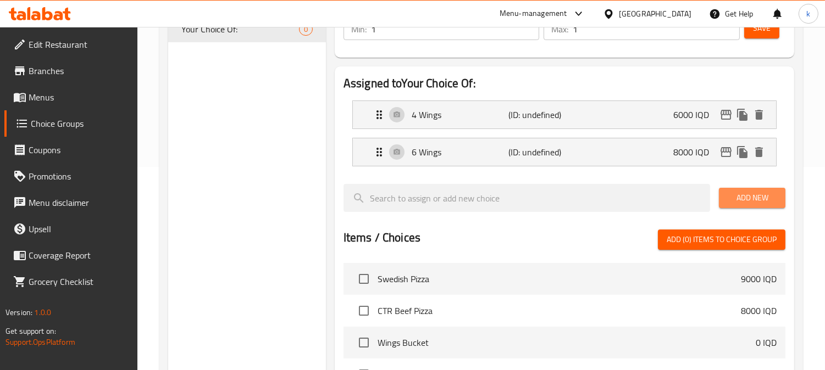
click at [749, 190] on button "Add New" at bounding box center [752, 198] width 67 height 20
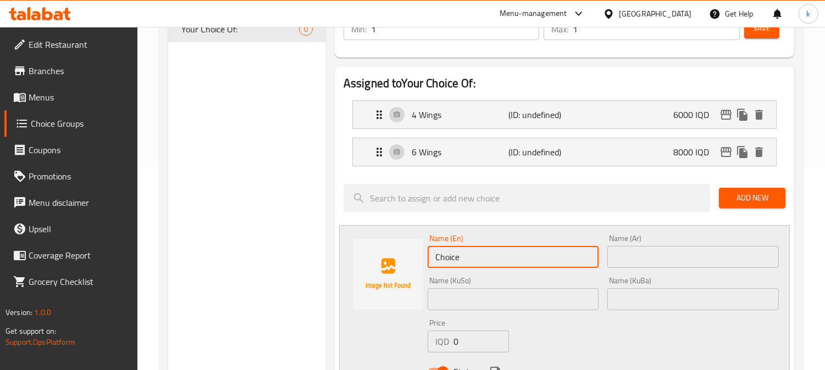
click at [470, 257] on input "Choice" at bounding box center [513, 257] width 171 height 22
paste input "8 Wings"
type input "8 Wings"
click at [630, 258] on input "text" at bounding box center [692, 257] width 171 height 22
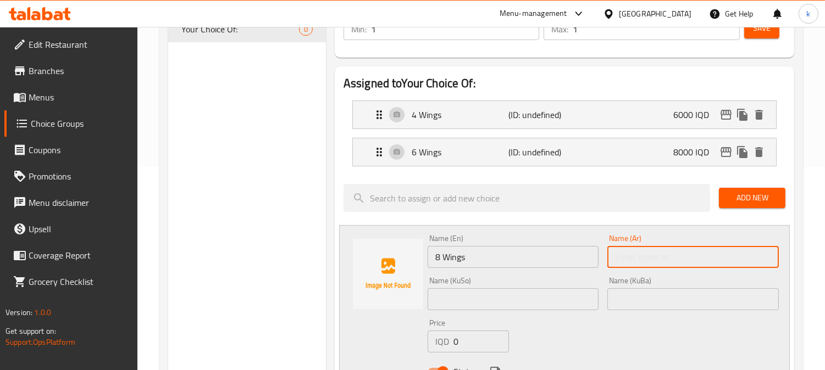
paste input "4 أجنحة"
drag, startPoint x: 618, startPoint y: 258, endPoint x: 610, endPoint y: 261, distance: 8.0
click at [610, 260] on input "4 أجنحة" at bounding box center [692, 257] width 171 height 22
type input "8 أجنحة"
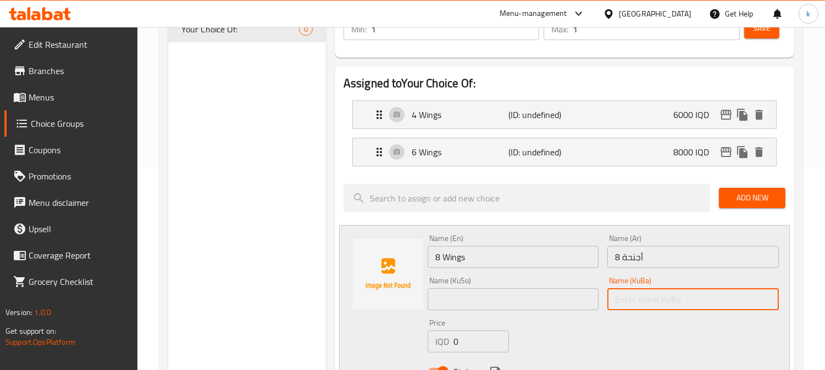
click at [612, 300] on input "text" at bounding box center [692, 300] width 171 height 22
paste input "4 باڵ"
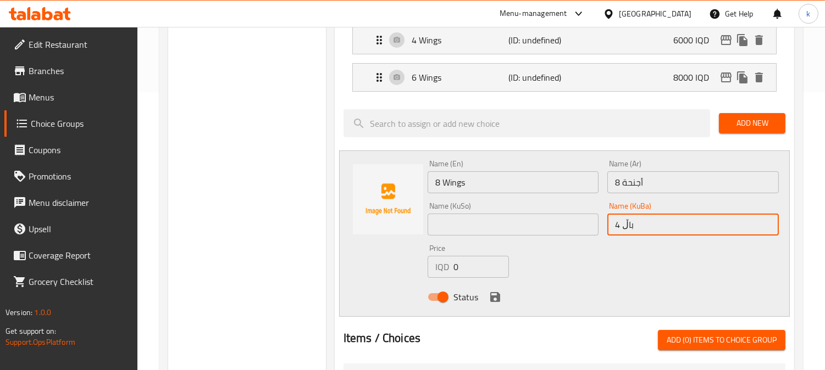
scroll to position [305, 0]
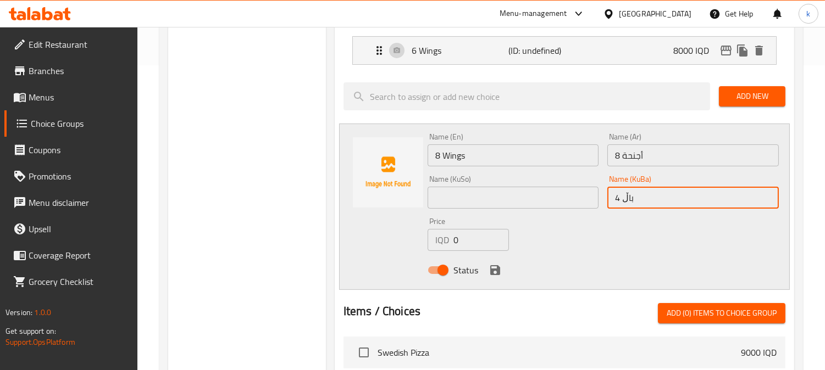
click at [619, 199] on input "4 باڵ" at bounding box center [692, 198] width 171 height 22
click at [691, 189] on input "8 باڵ" at bounding box center [692, 198] width 171 height 22
type input "8 باڵ"
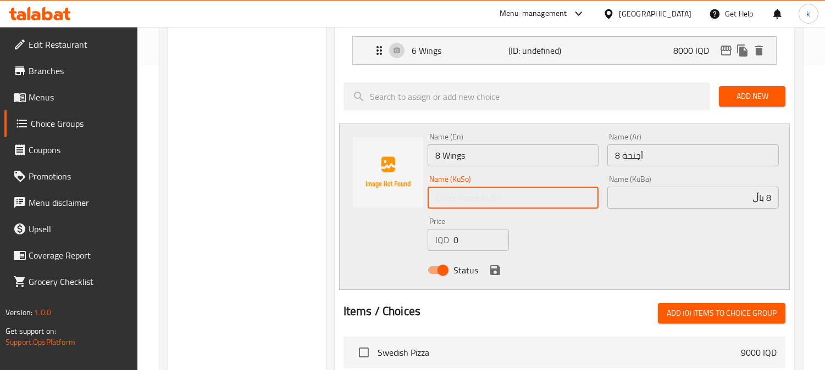
click at [509, 202] on input "text" at bounding box center [513, 198] width 171 height 22
paste input "8 باڵ"
type input "8 باڵ"
drag, startPoint x: 471, startPoint y: 236, endPoint x: 420, endPoint y: 240, distance: 51.2
click at [420, 237] on div "Name (En) 8 Wings Name (En) Name (Ar) 8 أجنحة Name (Ar) Name (KuSo) 8 باڵ Name …" at bounding box center [564, 207] width 451 height 167
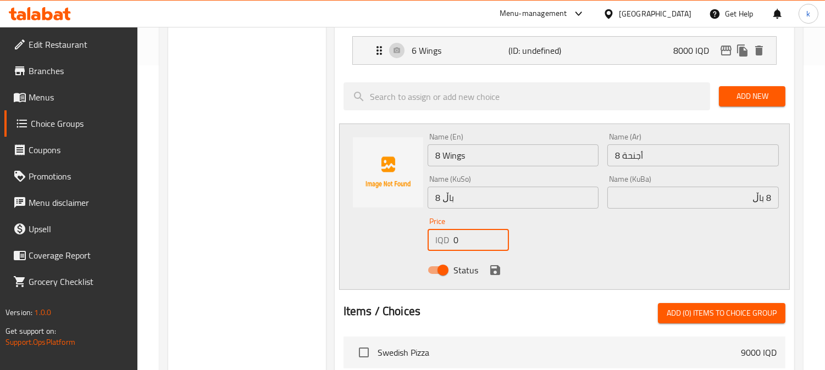
paste input "1000"
type input "10000"
click at [495, 267] on icon "save" at bounding box center [495, 270] width 13 height 13
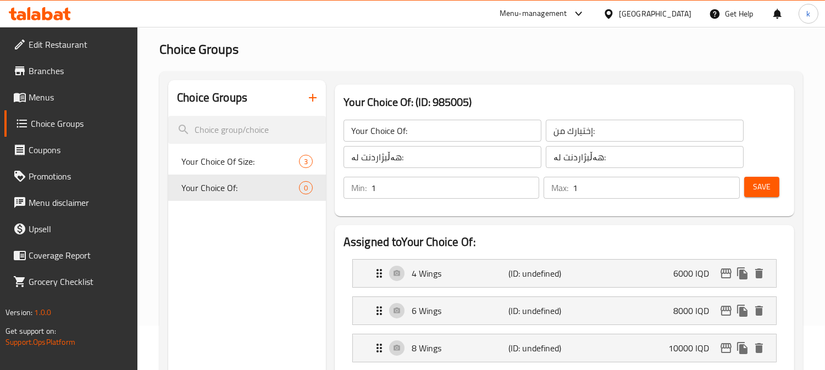
scroll to position [0, 0]
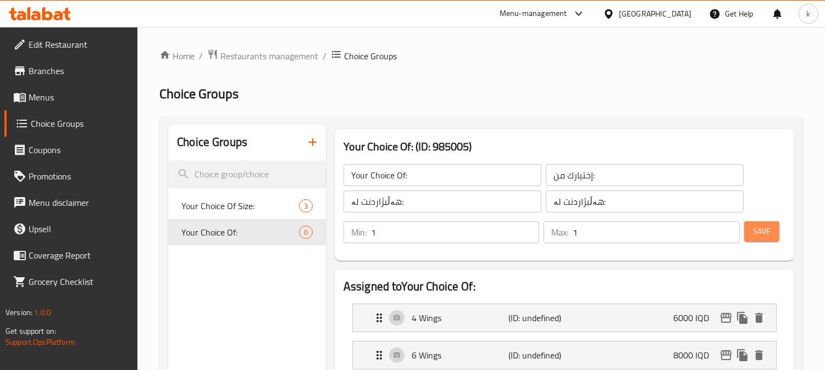
click at [768, 232] on span "Save" at bounding box center [762, 232] width 18 height 14
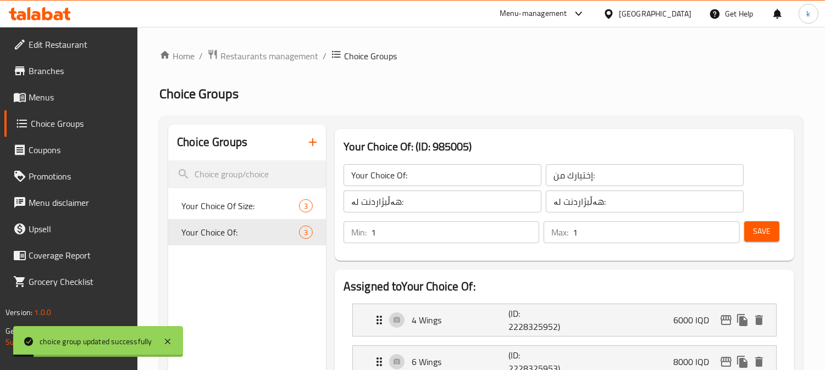
scroll to position [102, 0]
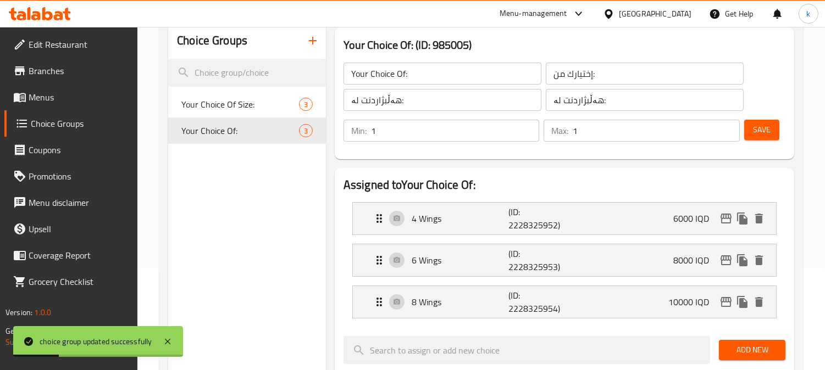
click at [34, 95] on span "Menus" at bounding box center [79, 97] width 101 height 13
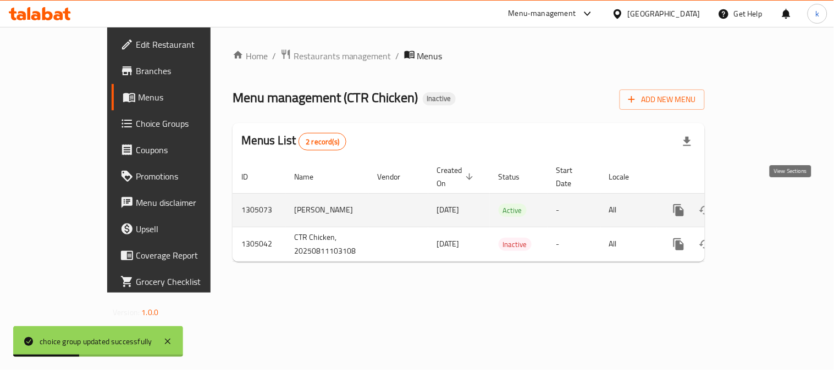
click at [771, 197] on link "enhanced table" at bounding box center [758, 210] width 26 height 26
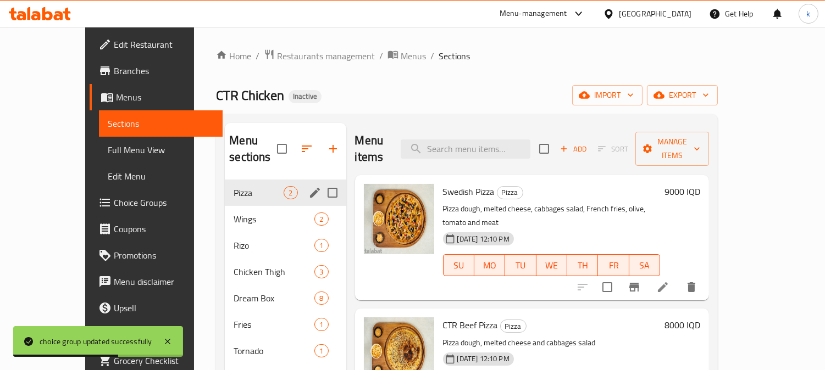
click at [231, 189] on div "Pizza 2" at bounding box center [285, 193] width 121 height 26
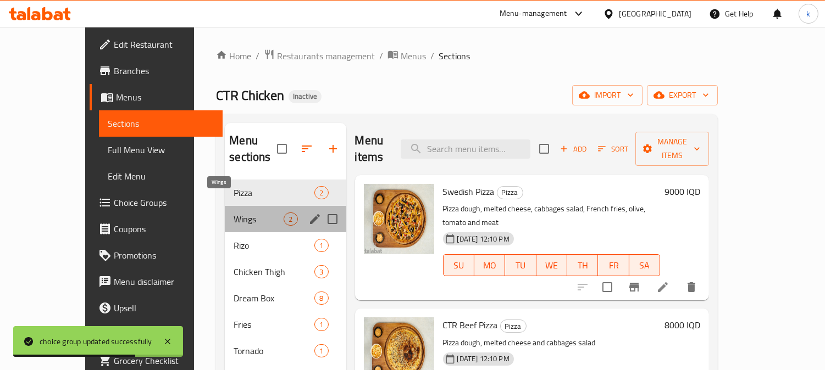
click at [234, 213] on span "Wings" at bounding box center [259, 219] width 50 height 13
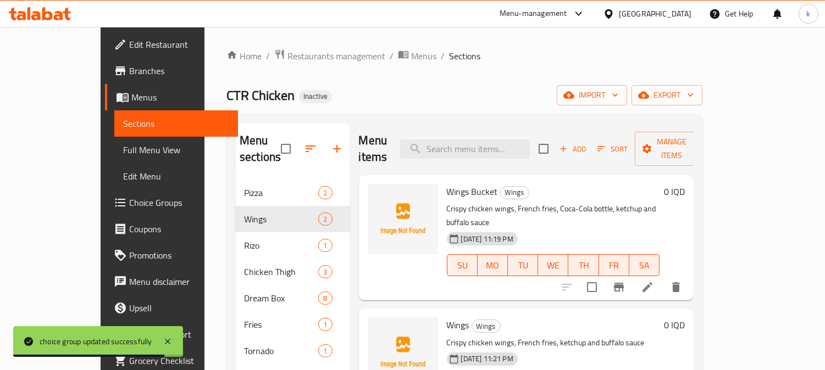
click at [448, 184] on span "Wings Bucket" at bounding box center [472, 192] width 51 height 16
copy h6 "Wings Bucket"
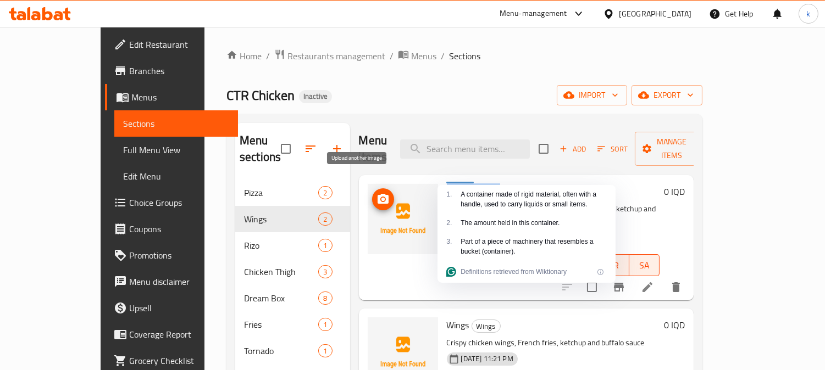
click at [378, 194] on icon "upload picture" at bounding box center [383, 199] width 11 height 10
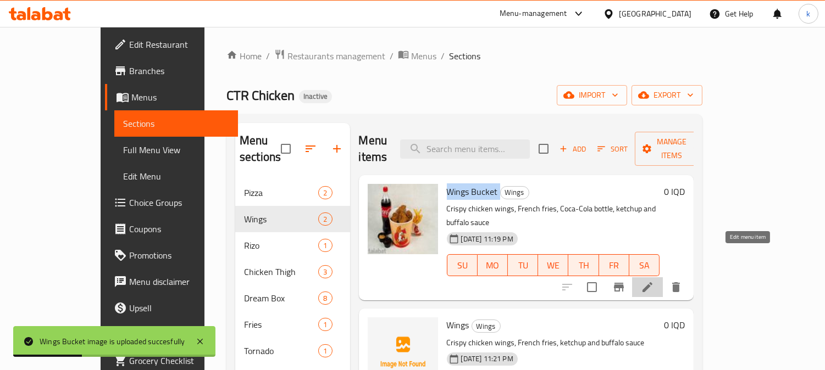
click at [652, 282] on icon at bounding box center [647, 287] width 10 height 10
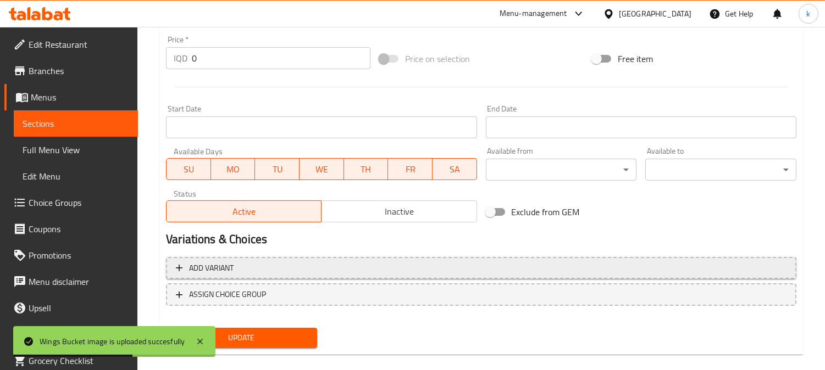
scroll to position [546, 0]
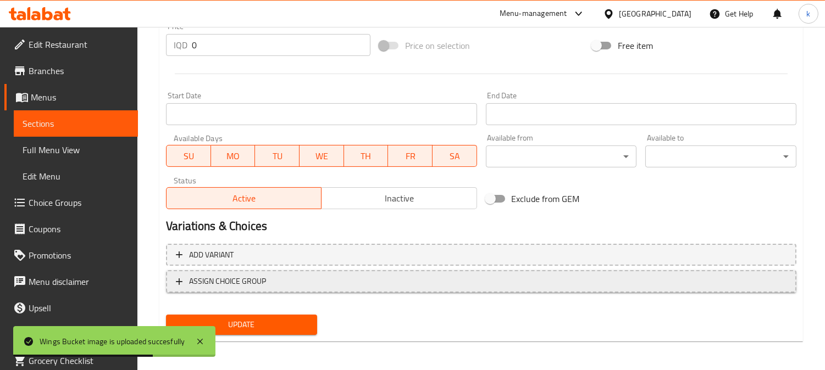
click at [323, 275] on span "ASSIGN CHOICE GROUP" at bounding box center [481, 282] width 611 height 14
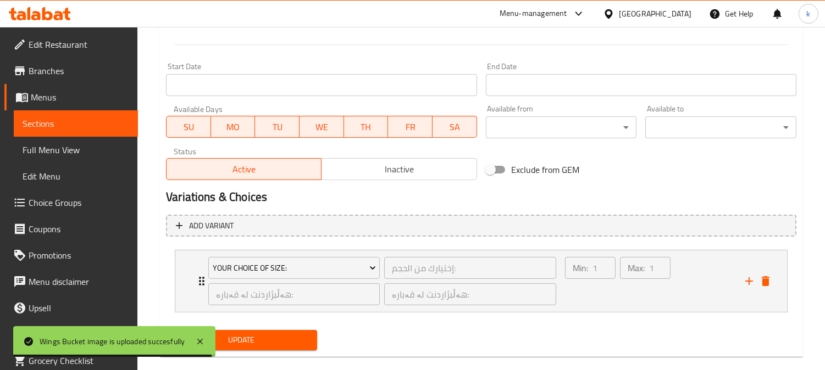
scroll to position [591, 0]
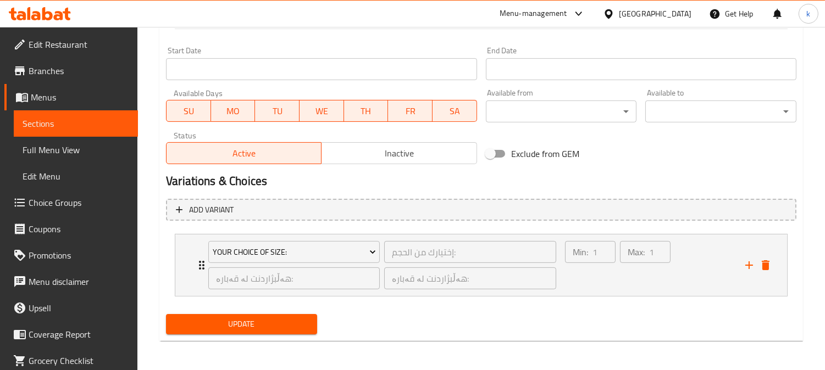
click at [279, 322] on span "Update" at bounding box center [242, 325] width 134 height 14
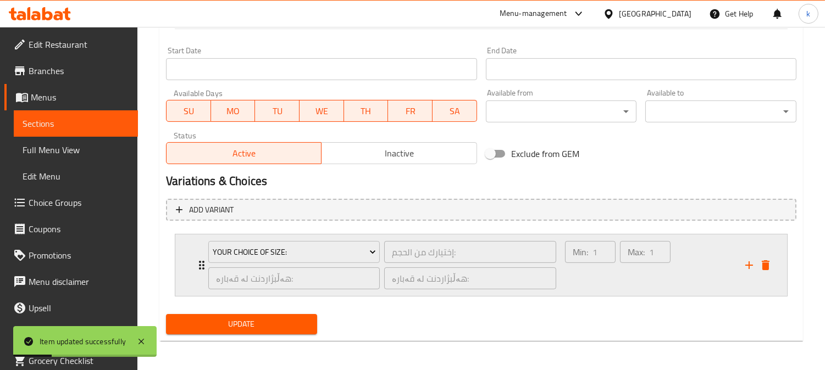
click at [612, 277] on div "Min: 1 ​" at bounding box center [590, 265] width 55 height 53
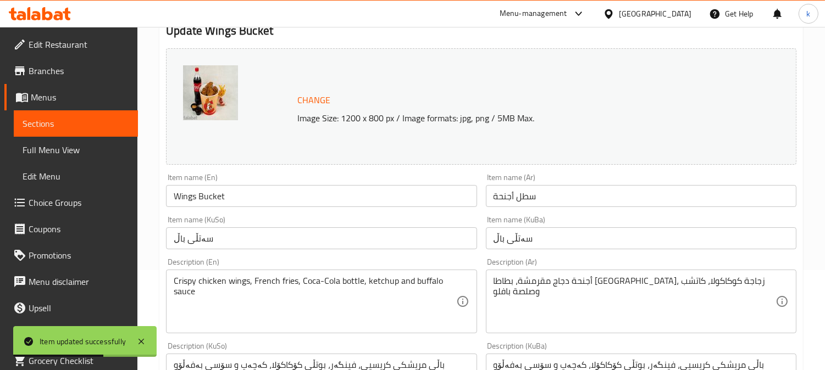
scroll to position [0, 0]
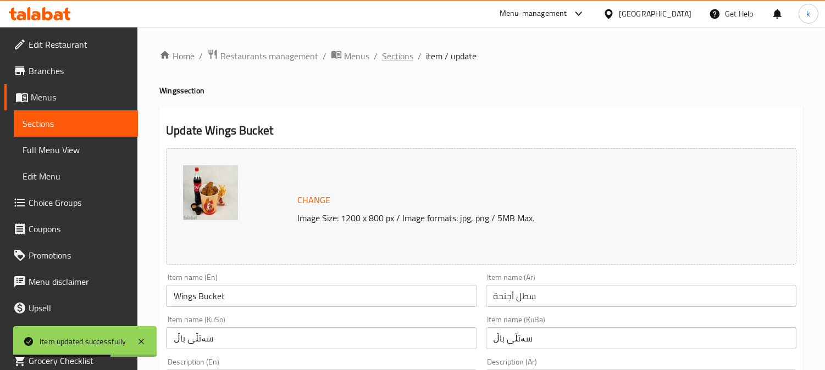
click at [405, 57] on span "Sections" at bounding box center [397, 55] width 31 height 13
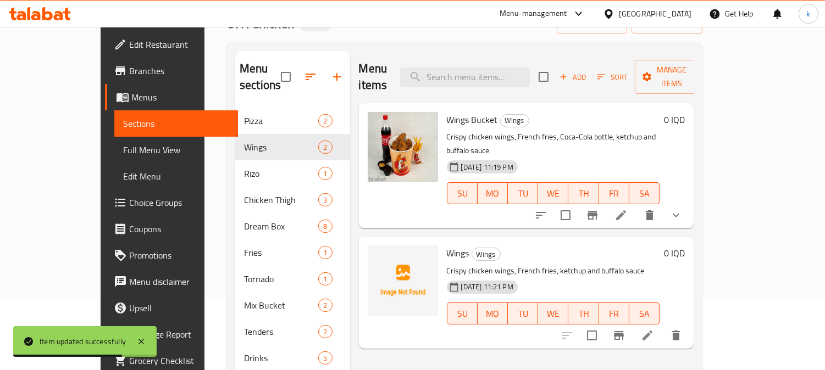
scroll to position [102, 0]
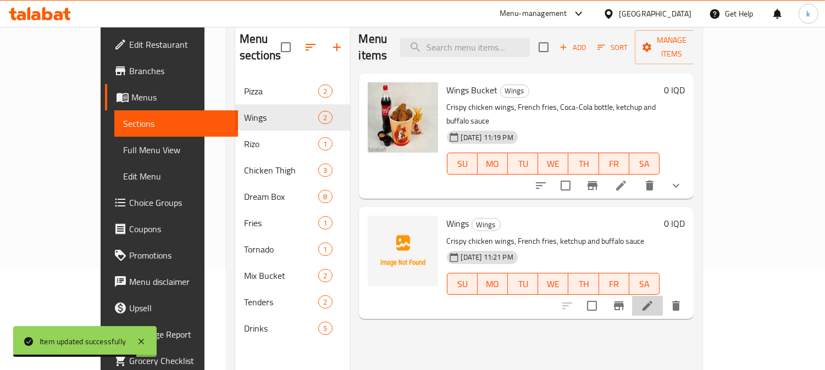
click at [663, 296] on li at bounding box center [647, 306] width 31 height 20
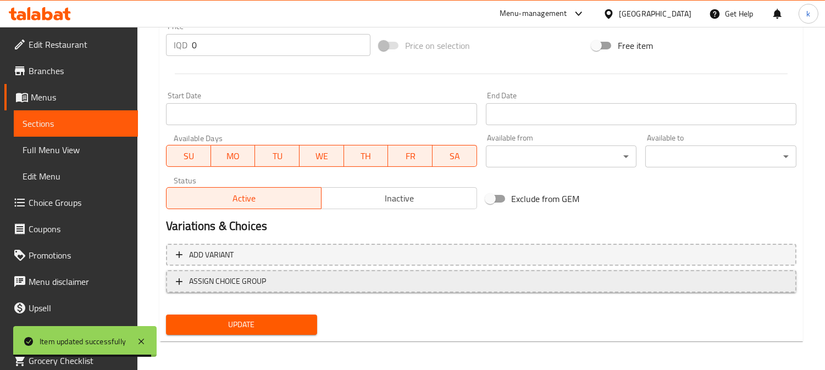
click at [409, 278] on span "ASSIGN CHOICE GROUP" at bounding box center [481, 282] width 611 height 14
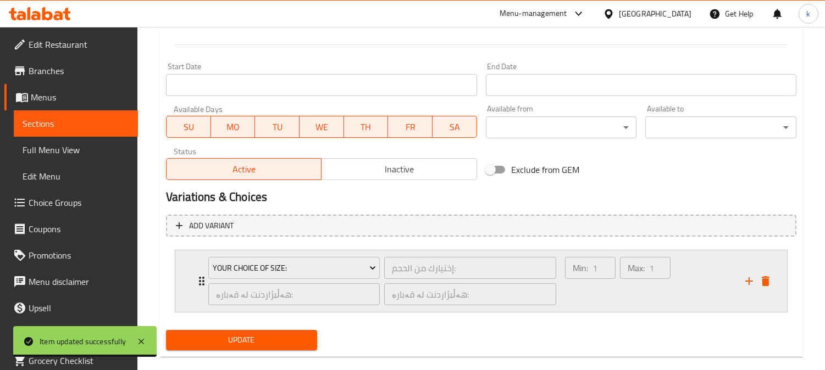
scroll to position [575, 0]
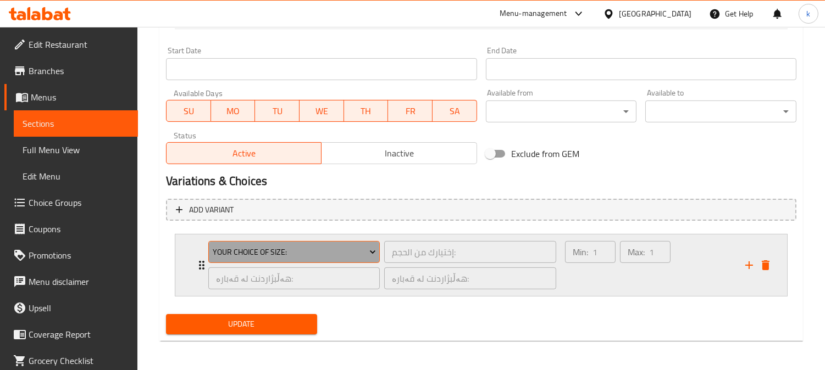
click at [316, 241] on button "Your Choice Of Size:" at bounding box center [293, 252] width 171 height 22
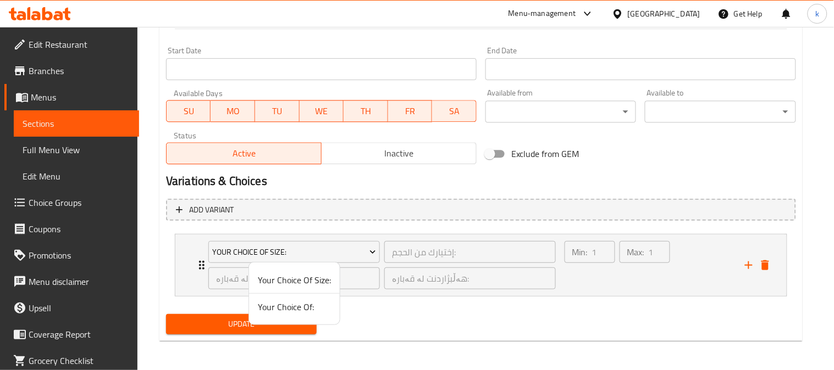
click at [303, 306] on span "Your Choice Of:" at bounding box center [294, 307] width 73 height 13
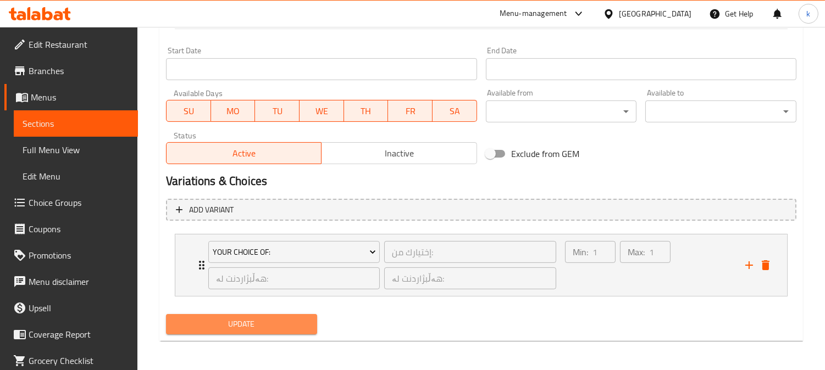
click at [279, 322] on span "Update" at bounding box center [242, 325] width 134 height 14
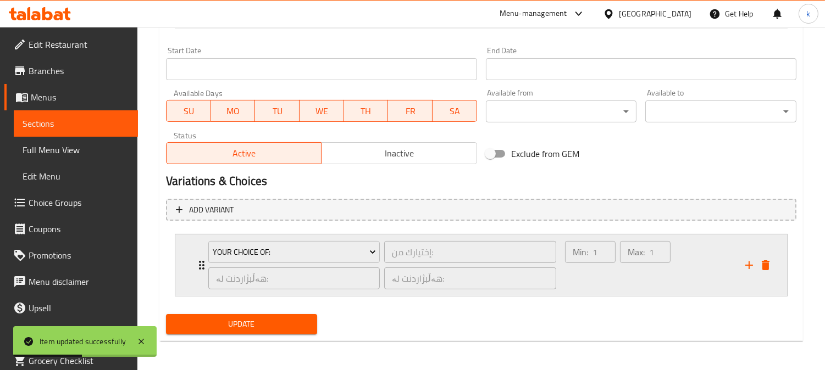
click at [619, 264] on div "Max: 1 ​" at bounding box center [645, 265] width 55 height 53
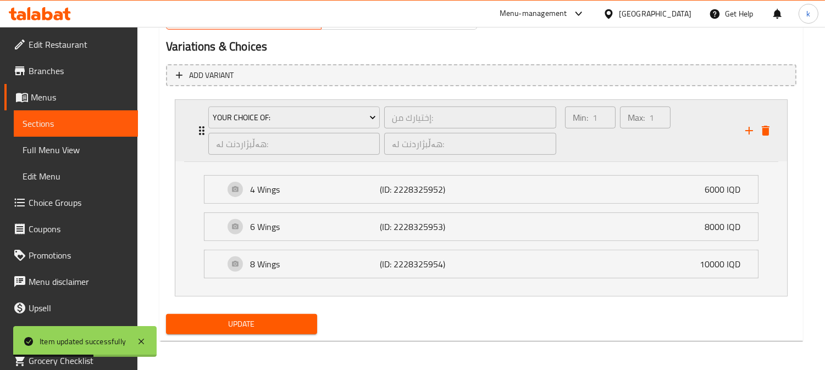
scroll to position [711, 0]
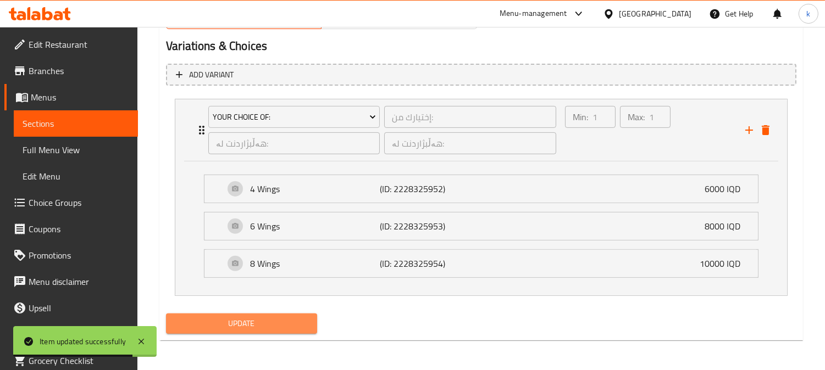
drag, startPoint x: 268, startPoint y: 320, endPoint x: 285, endPoint y: 295, distance: 30.0
click at [270, 317] on span "Update" at bounding box center [242, 324] width 134 height 14
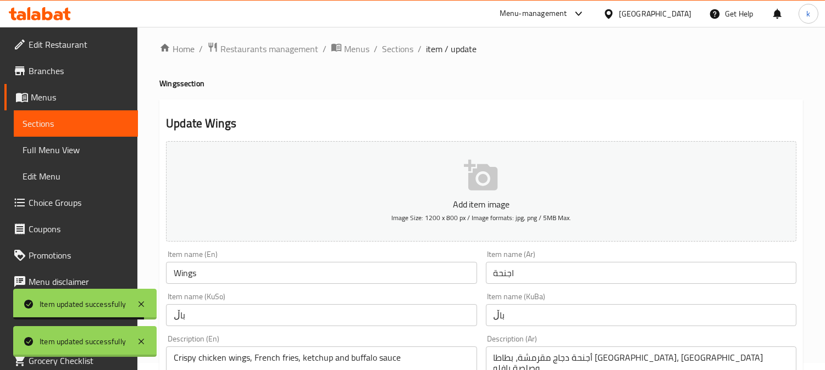
scroll to position [0, 0]
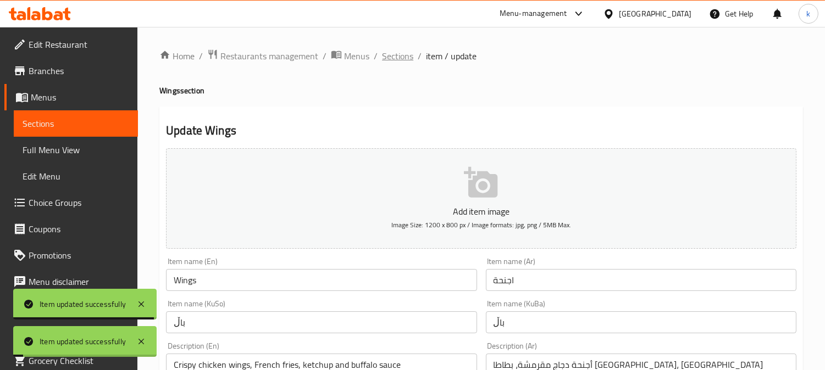
click at [404, 58] on span "Sections" at bounding box center [397, 55] width 31 height 13
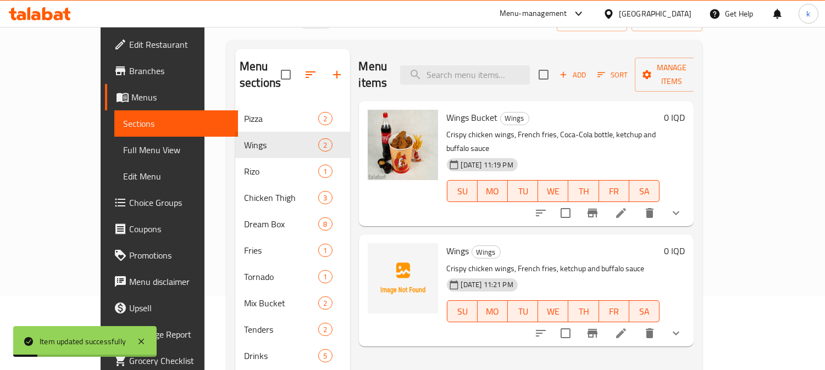
scroll to position [154, 0]
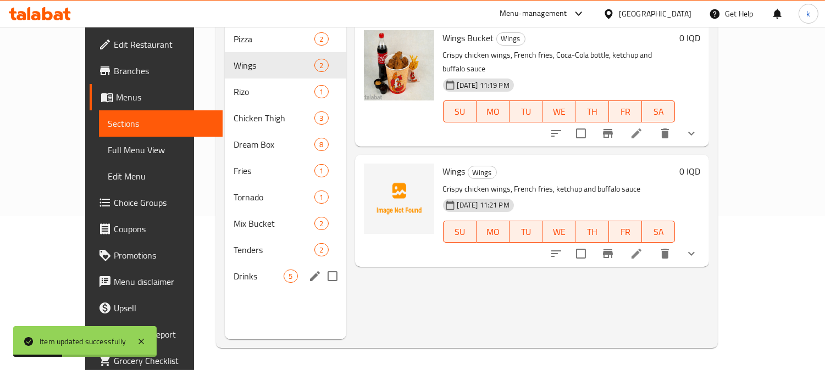
click at [234, 270] on span "Drinks" at bounding box center [259, 276] width 50 height 13
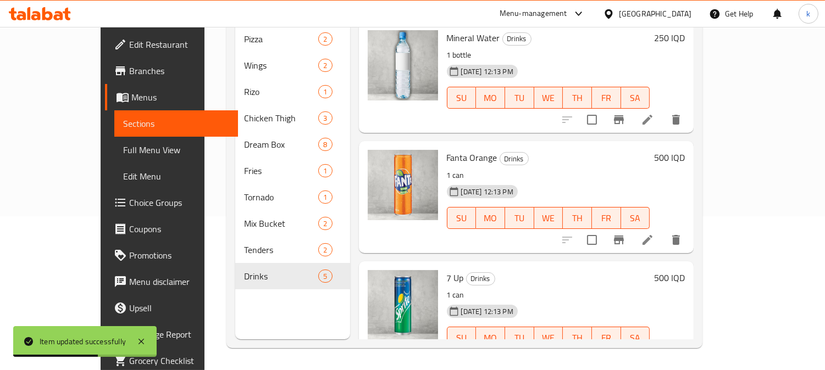
click at [114, 137] on link "Full Menu View" at bounding box center [176, 150] width 124 height 26
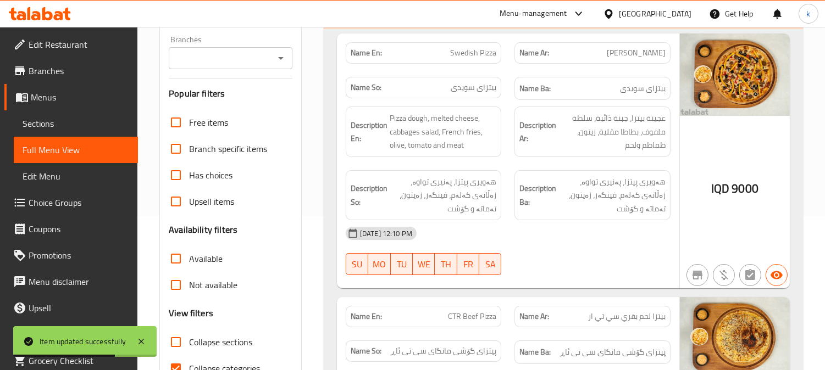
click at [216, 64] on input "Branches" at bounding box center [221, 58] width 99 height 15
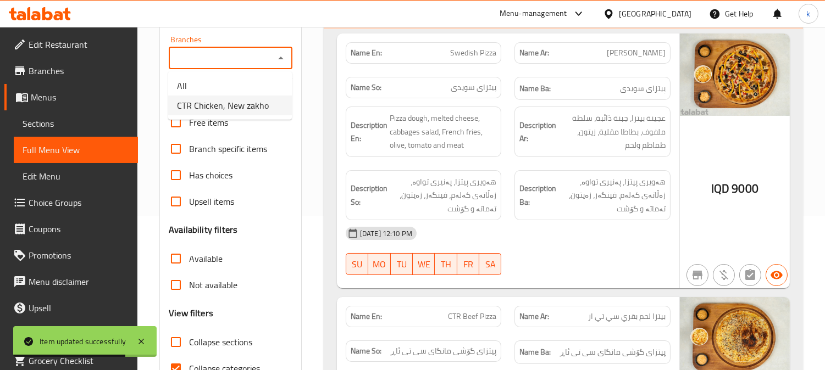
click at [226, 105] on span "CTR Chicken, New zakho" at bounding box center [223, 105] width 92 height 13
type input "CTR Chicken, New zakho"
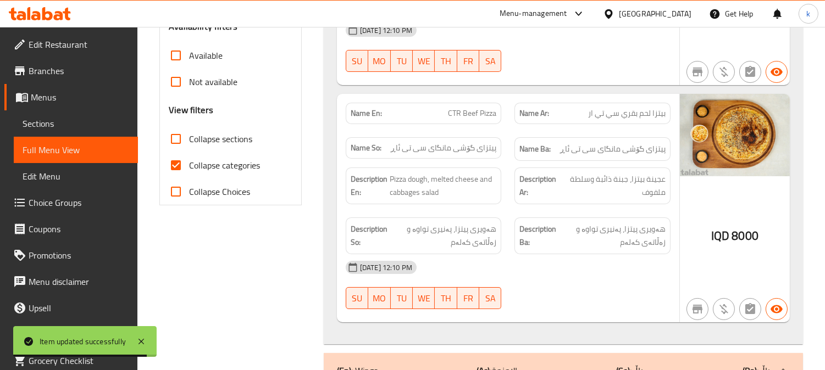
scroll to position [52, 0]
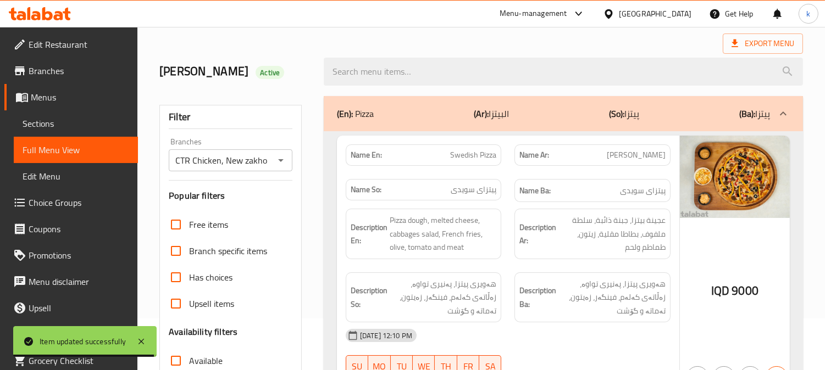
click at [499, 113] on p "(Ar): البيتزا" at bounding box center [491, 113] width 35 height 13
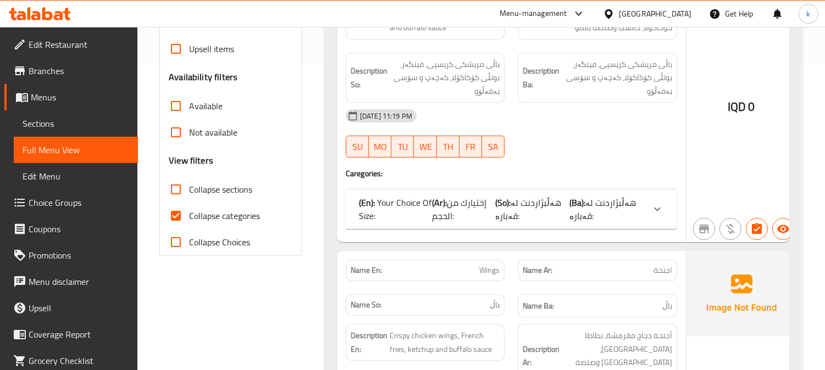
scroll to position [357, 0]
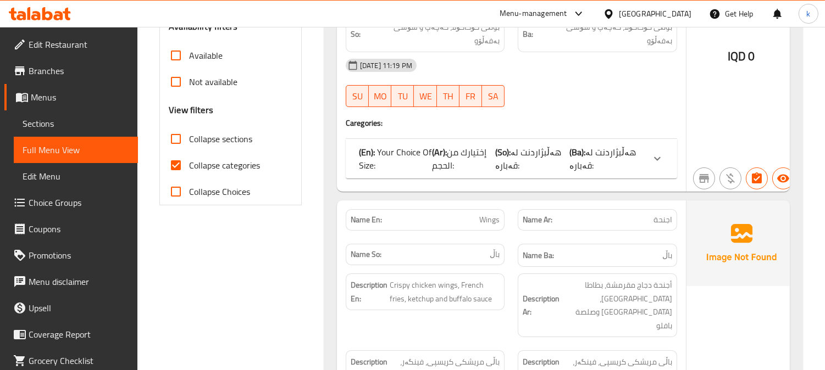
click at [485, 220] on span "Wings" at bounding box center [489, 220] width 20 height 12
copy span "Wings"
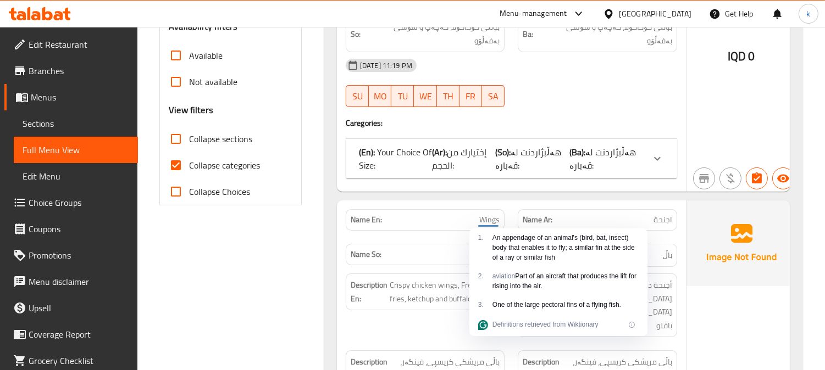
click at [212, 171] on span "Collapse categories" at bounding box center [224, 165] width 71 height 13
click at [189, 171] on input "Collapse categories" at bounding box center [176, 165] width 26 height 26
checkbox input "false"
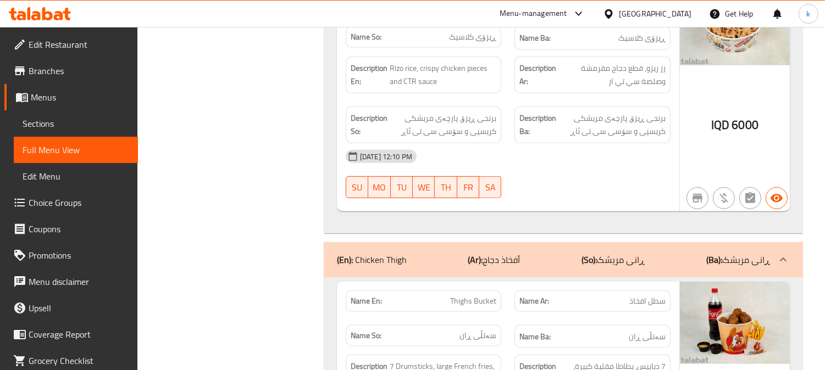
scroll to position [1273, 0]
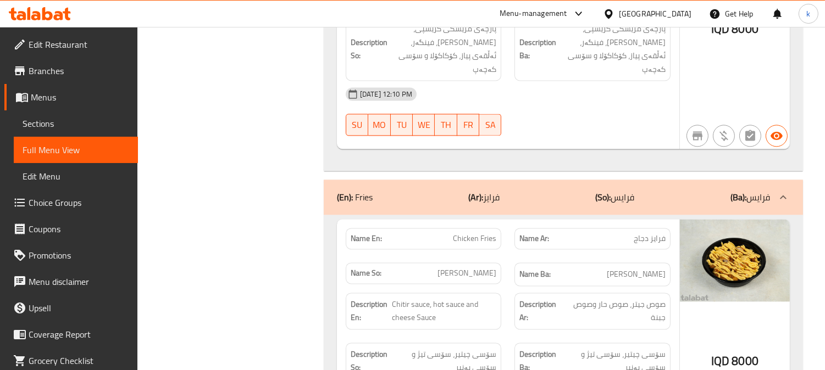
scroll to position [4225, 0]
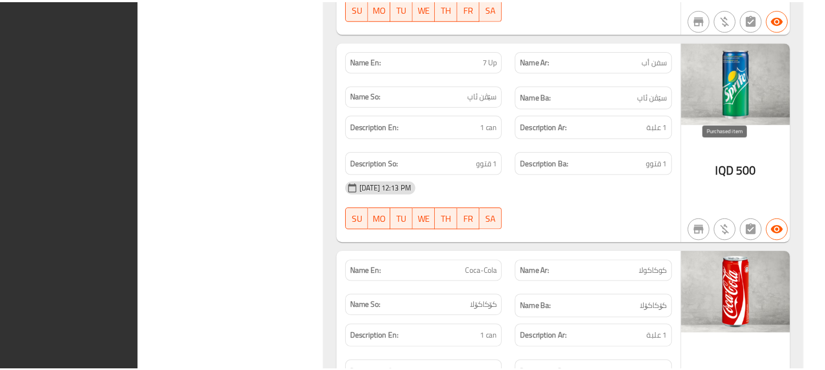
scroll to position [7240, 0]
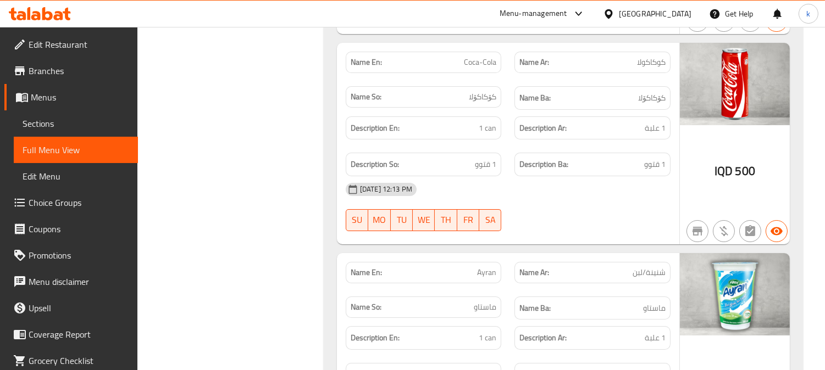
click at [40, 16] on icon at bounding box center [35, 15] width 9 height 9
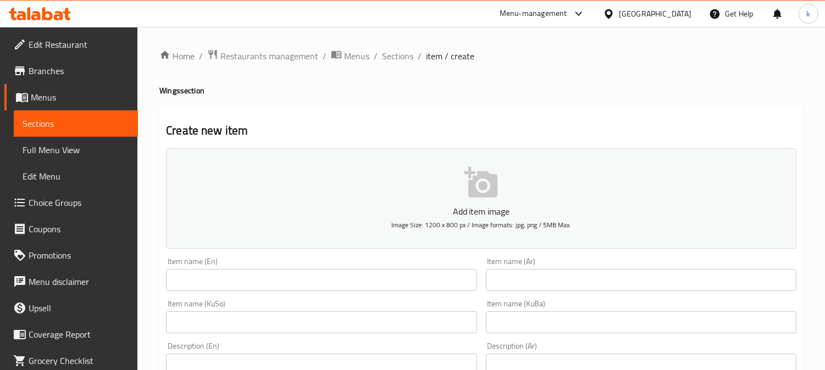
click at [409, 57] on span "Sections" at bounding box center [397, 55] width 31 height 13
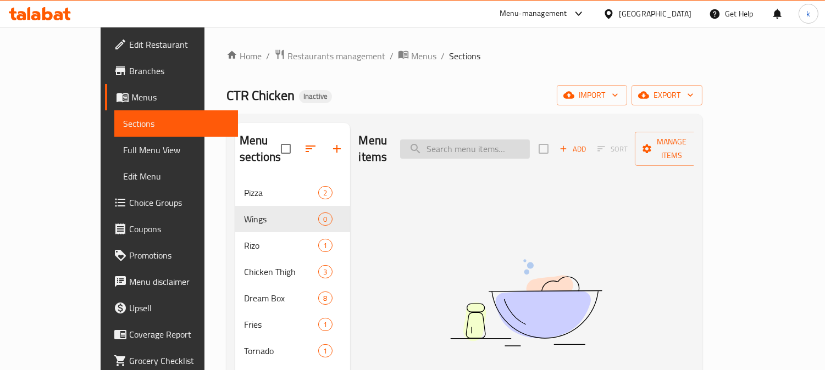
click at [495, 140] on input "search" at bounding box center [465, 149] width 130 height 19
paste input "Bucket"
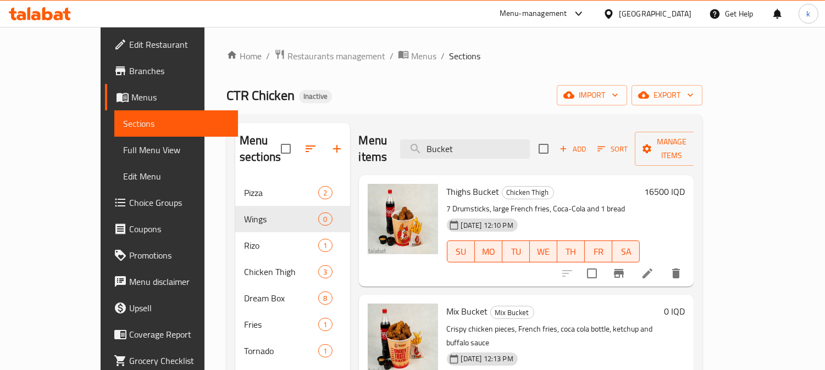
type input "Bucket"
click at [654, 267] on icon at bounding box center [647, 273] width 13 height 13
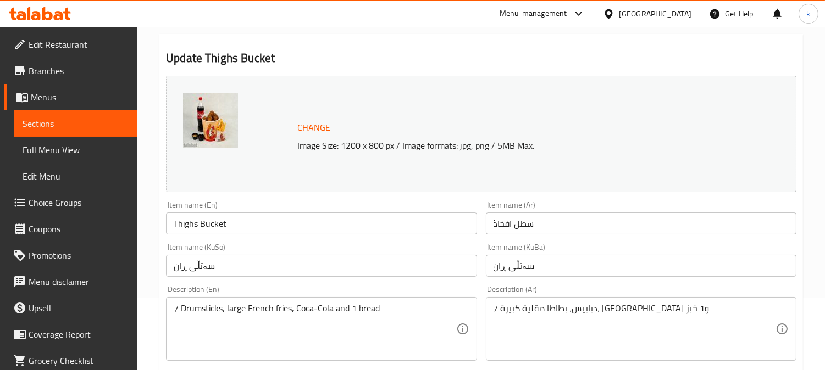
scroll to position [102, 0]
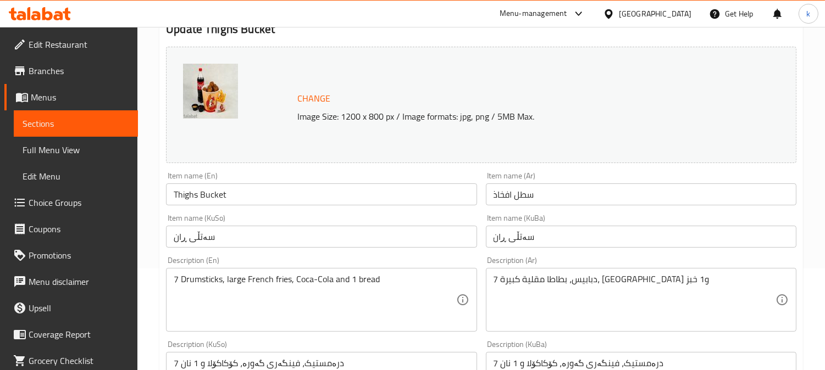
click at [529, 195] on input "سطل افخاذ" at bounding box center [641, 195] width 311 height 22
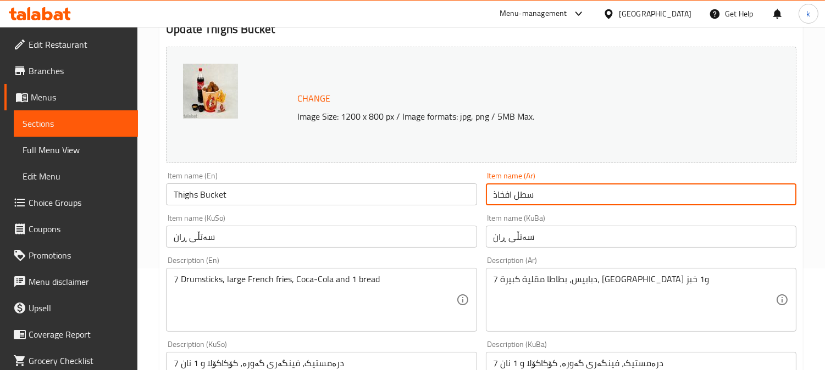
click at [529, 195] on input "سطل افخاذ" at bounding box center [641, 195] width 311 height 22
click at [519, 240] on input "سەتڵی ڕان" at bounding box center [641, 237] width 311 height 22
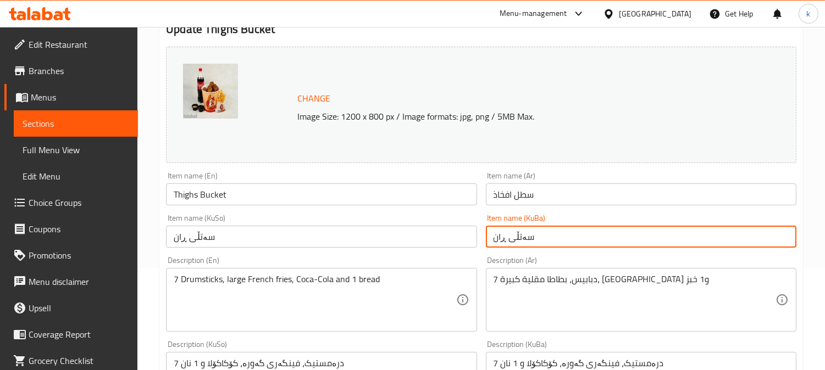
click at [519, 240] on input "سەتڵی ڕان" at bounding box center [641, 237] width 311 height 22
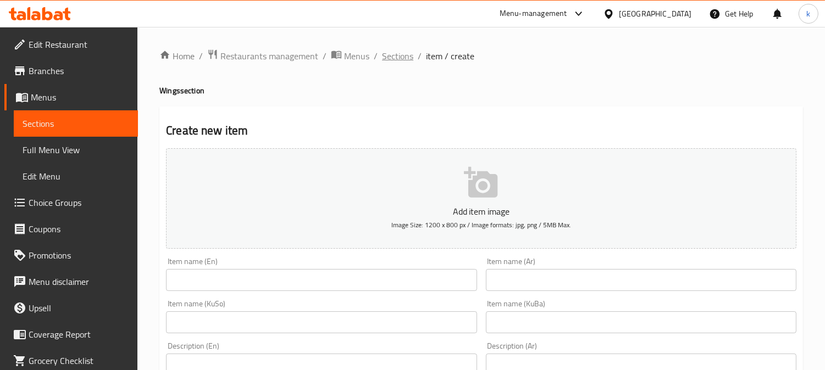
click at [396, 53] on span "Sections" at bounding box center [397, 55] width 31 height 13
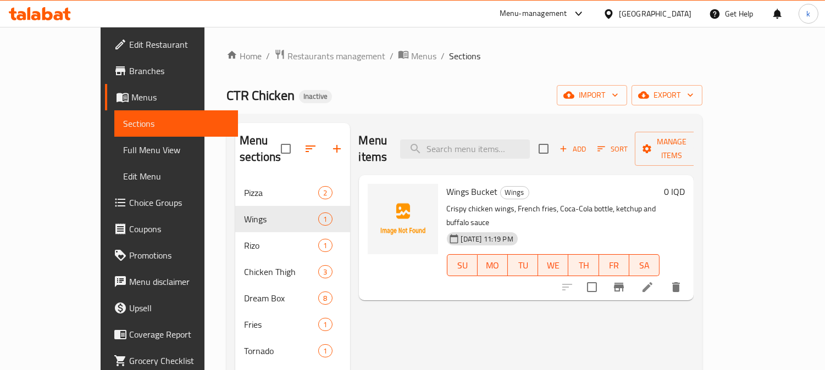
click at [663, 278] on li at bounding box center [647, 288] width 31 height 20
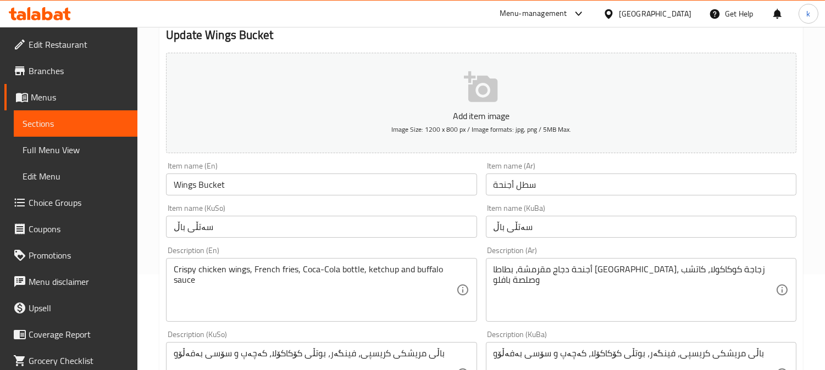
scroll to position [102, 0]
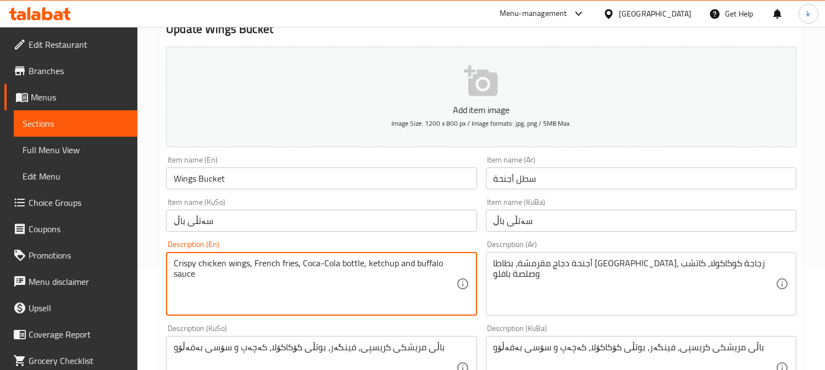
click at [241, 272] on textarea "Crispy chicken wings, French fries, Coca-Cola bottle, ketchup and buffalo sauce" at bounding box center [315, 284] width 282 height 52
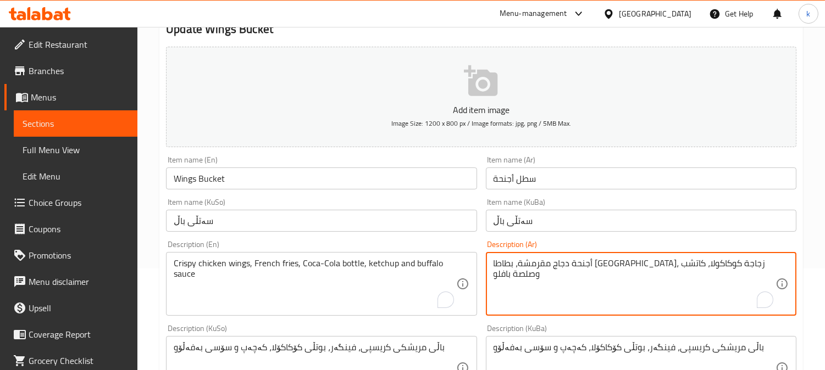
click at [572, 276] on textarea "أجنحة دجاج مقرمشة، بطاطا مقلية، زجاجة كوكاكولا، كاتشب وصلصة بافلو" at bounding box center [635, 284] width 282 height 52
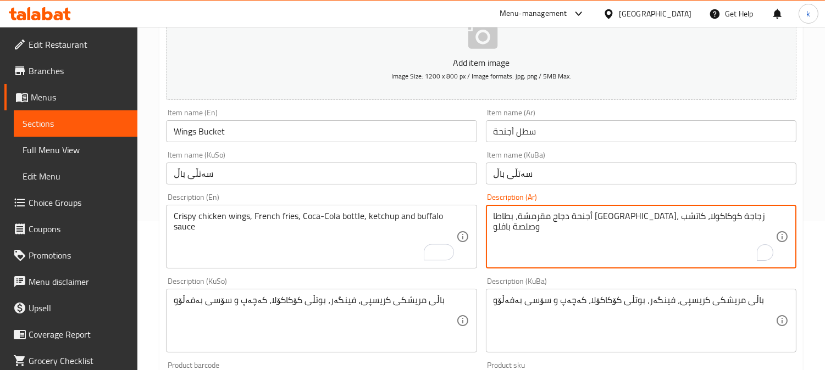
scroll to position [203, 0]
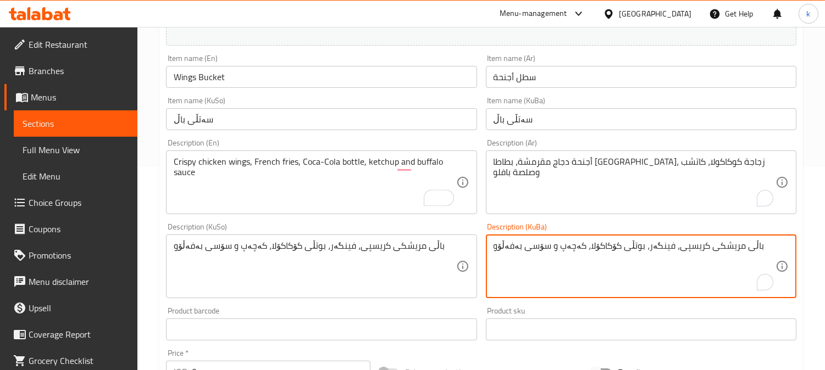
click at [568, 248] on textarea "باڵی مریشکی کریسپی، فینگەر، بوتڵی کۆکاکۆلا، کەچەپ و سۆسی بەفەڵۆو" at bounding box center [635, 267] width 282 height 52
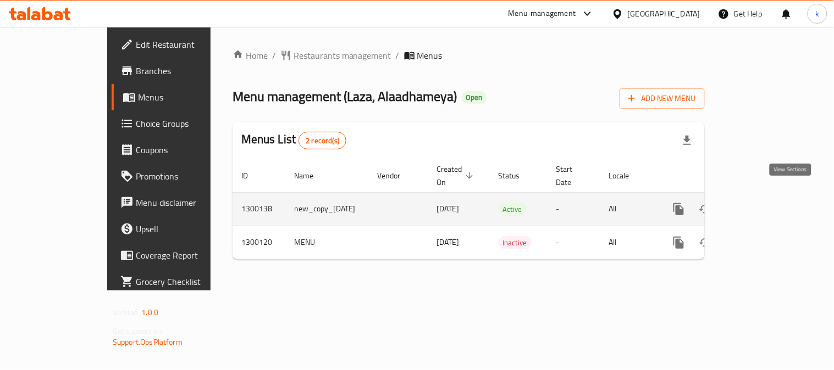
click at [763, 204] on icon "enhanced table" at bounding box center [758, 209] width 10 height 10
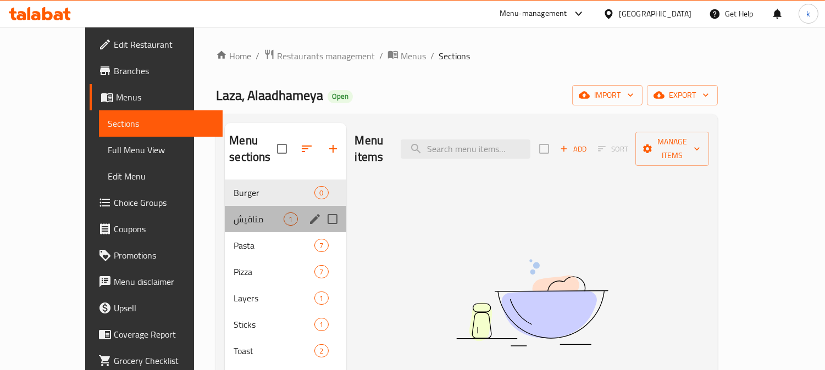
click at [242, 206] on div "مناقيش 1" at bounding box center [285, 219] width 121 height 26
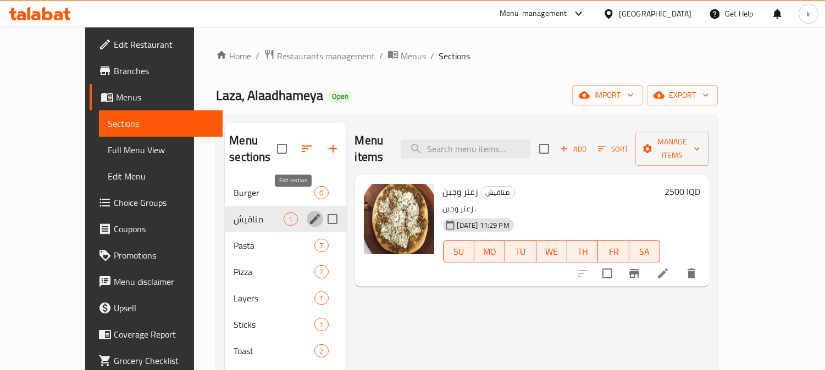
click at [308, 213] on icon "edit" at bounding box center [314, 219] width 13 height 13
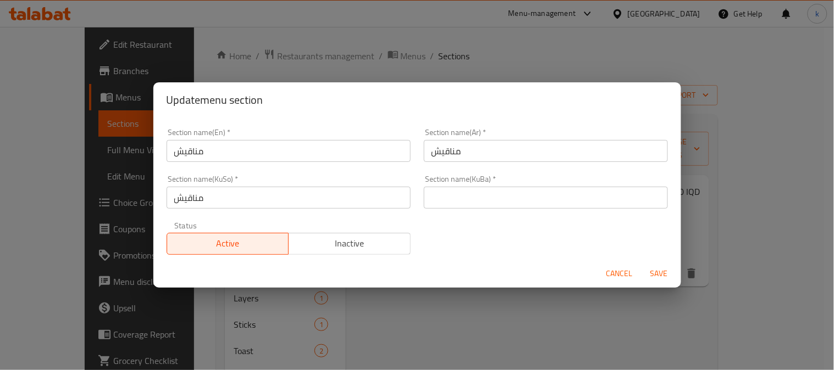
click at [251, 152] on input "مناقيش" at bounding box center [289, 151] width 244 height 22
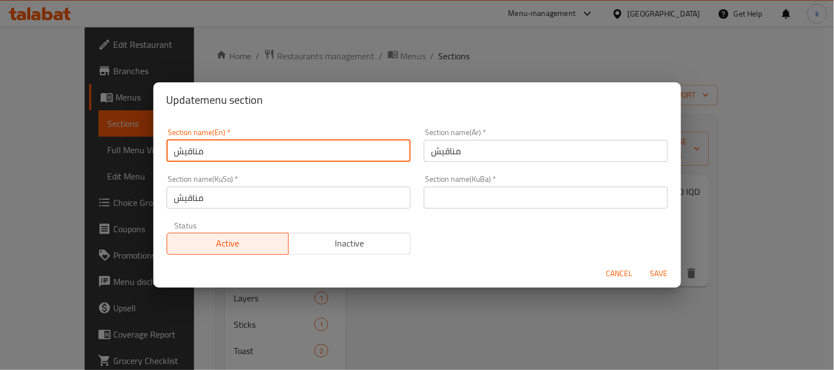
click at [251, 152] on input "مناقيش" at bounding box center [289, 151] width 244 height 22
click at [241, 147] on input "text" at bounding box center [289, 151] width 244 height 22
type input "mi"
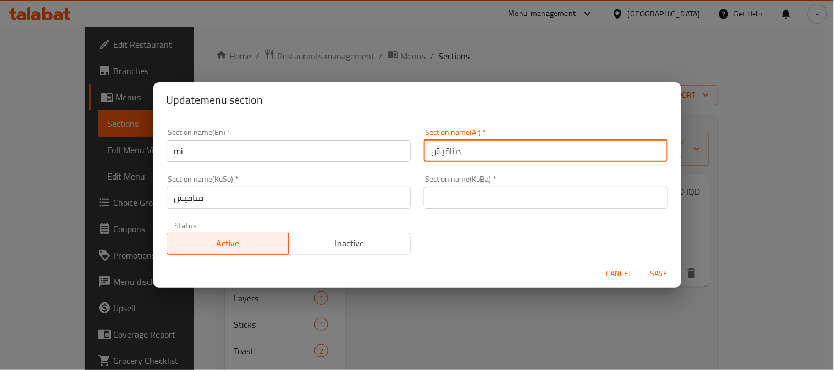
click at [457, 153] on input "مناقيش" at bounding box center [546, 151] width 244 height 22
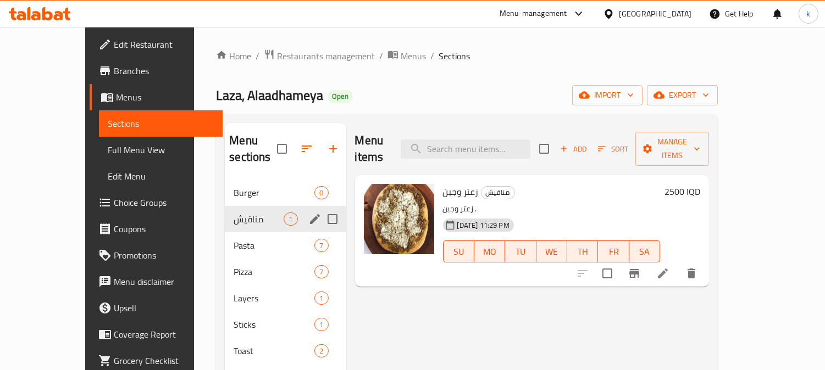
click at [321, 208] on input "Menu sections" at bounding box center [332, 219] width 23 height 23
checkbox input "true"
click at [310, 219] on icon "edit" at bounding box center [315, 219] width 10 height 10
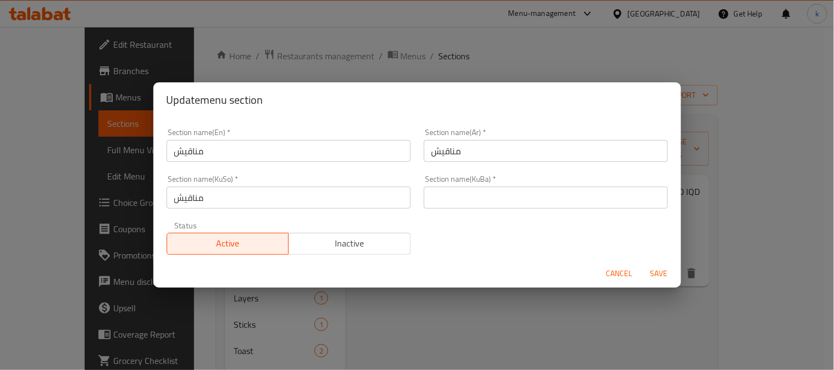
click at [467, 193] on input "text" at bounding box center [546, 198] width 244 height 22
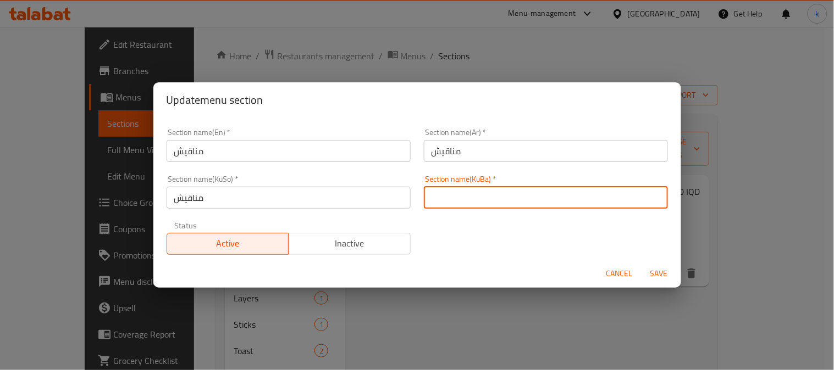
paste input "مەناقیش"
type input "مەناقیش"
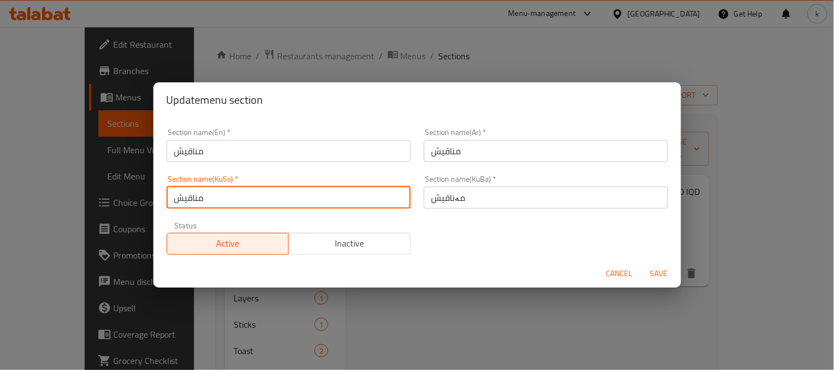
click at [350, 198] on input "مناقيش" at bounding box center [289, 198] width 244 height 22
paste input "ەناقی"
type input "مەناقیش"
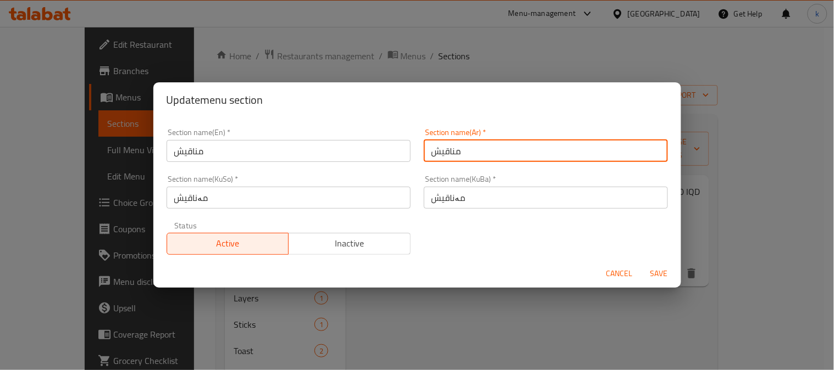
drag, startPoint x: 508, startPoint y: 156, endPoint x: 435, endPoint y: 152, distance: 73.2
click at [435, 152] on input "مناقيش" at bounding box center [546, 151] width 244 height 22
paste input "ال"
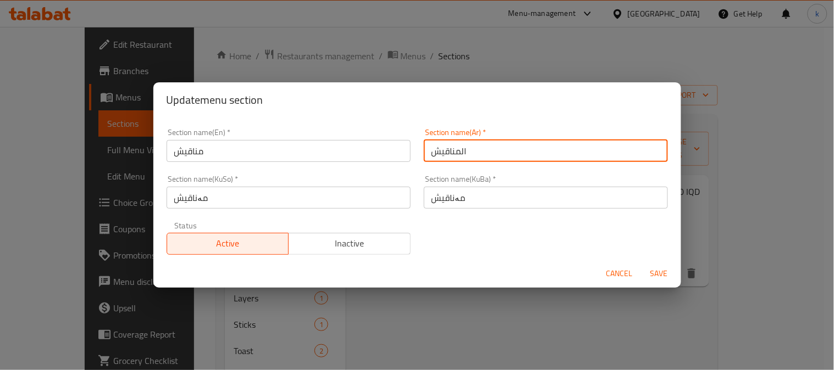
type input "المناقيش"
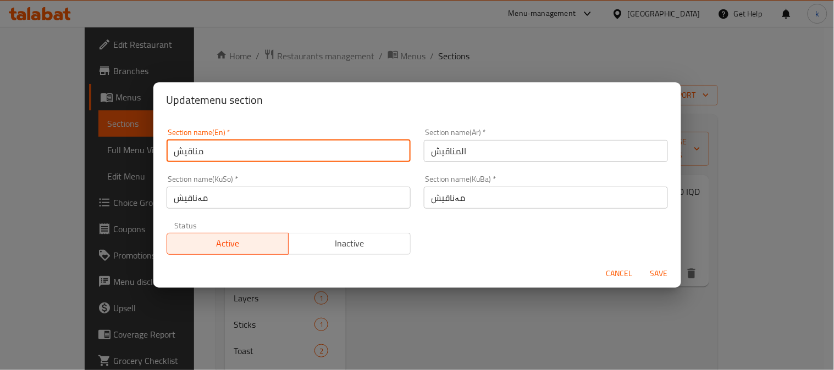
drag, startPoint x: 261, startPoint y: 151, endPoint x: 113, endPoint y: 150, distance: 147.8
click at [113, 150] on div "Update menu section Section name(En)   * مناقيش Section name(En) * Section name…" at bounding box center [417, 185] width 834 height 370
paste input "Manakish"
type input "Manakish"
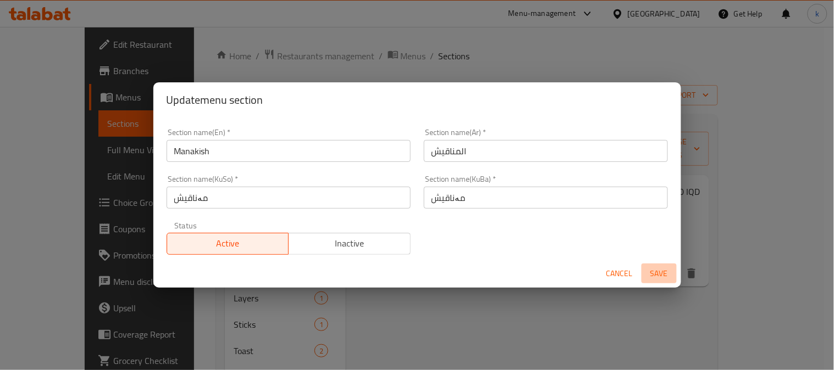
click at [654, 264] on button "Save" at bounding box center [658, 274] width 35 height 20
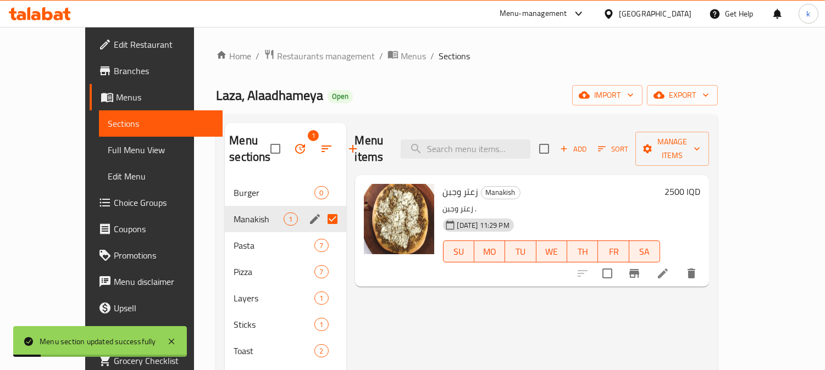
click at [669, 267] on icon at bounding box center [662, 273] width 13 height 13
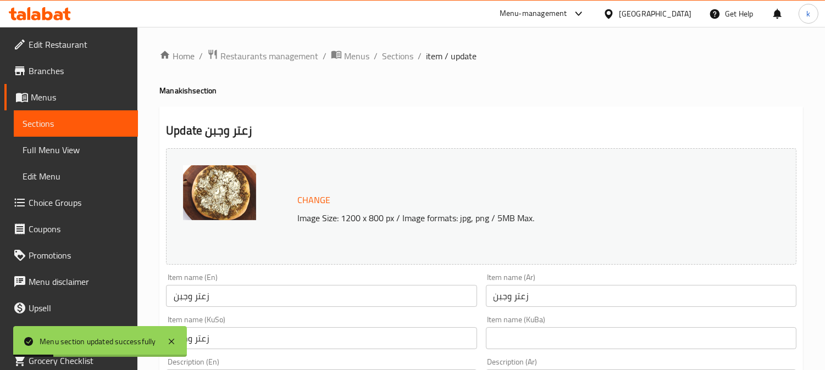
scroll to position [203, 0]
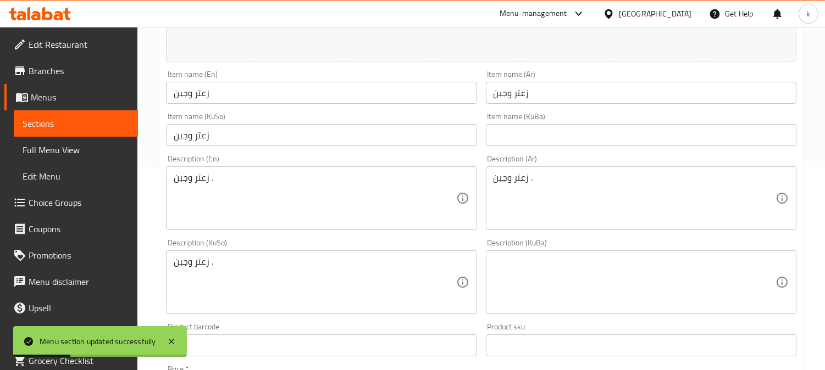
click at [235, 97] on input "زعتر وجبن" at bounding box center [321, 93] width 311 height 22
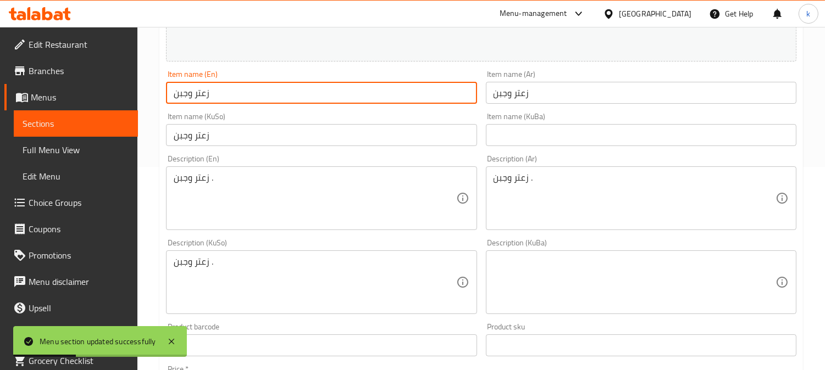
click at [235, 97] on input "زعتر وجبن" at bounding box center [321, 93] width 311 height 22
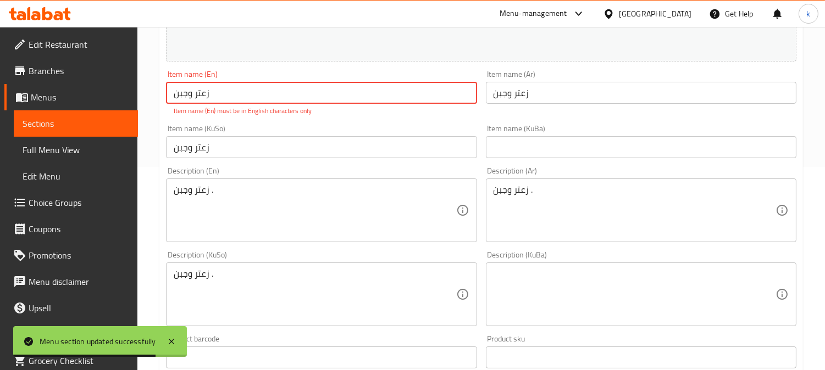
drag, startPoint x: 563, startPoint y: 154, endPoint x: 470, endPoint y: 154, distance: 92.9
click at [563, 154] on input "text" at bounding box center [641, 147] width 311 height 22
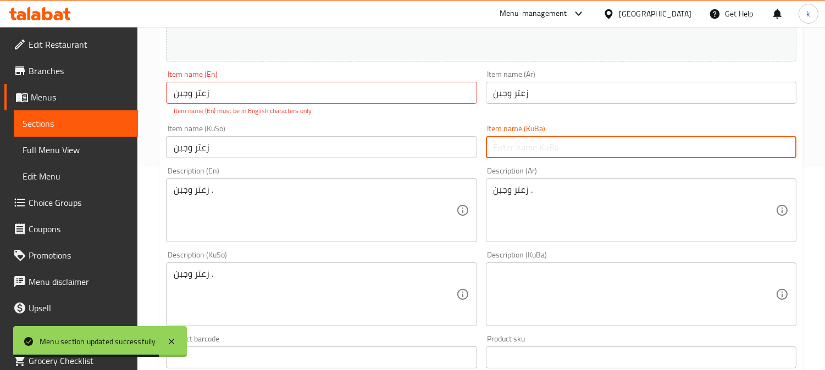
paste input "مەناقیشی زەعتەر و پەنیر"
type input "مەناقیشی زەعتەر و پەنیر"
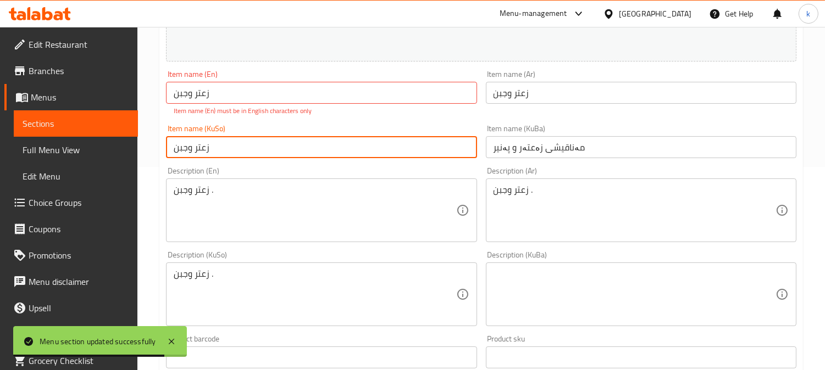
click at [413, 154] on input "زعتر وجبن" at bounding box center [321, 147] width 311 height 22
paste input "مەناقیشی زەعتەر و پەنیر"
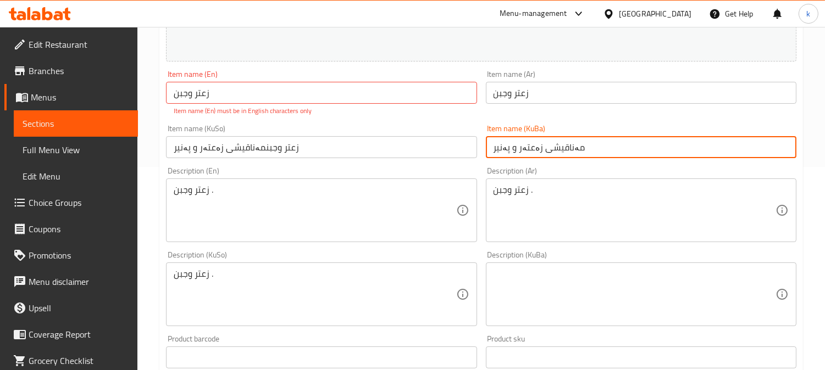
drag, startPoint x: 627, startPoint y: 151, endPoint x: 425, endPoint y: 149, distance: 201.2
click at [425, 149] on div "Change Image Size: 1200 x 800 px / Image formats: jpg, png / 5MB Max. Item name…" at bounding box center [481, 255] width 639 height 628
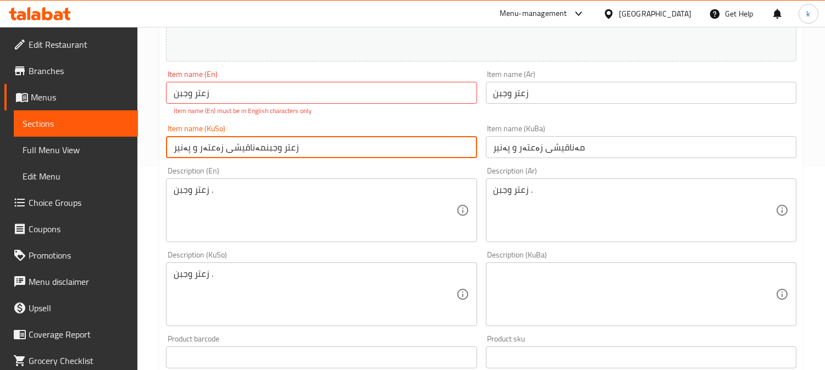
drag, startPoint x: 370, startPoint y: 147, endPoint x: 81, endPoint y: 143, distance: 289.7
click at [83, 143] on div "Edit Restaurant Branches Menus Sections Full Menu View Edit Menu Choice Groups …" at bounding box center [412, 276] width 825 height 904
paste input "text"
type input "مەناقیشی زەعتەر و پەنیر"
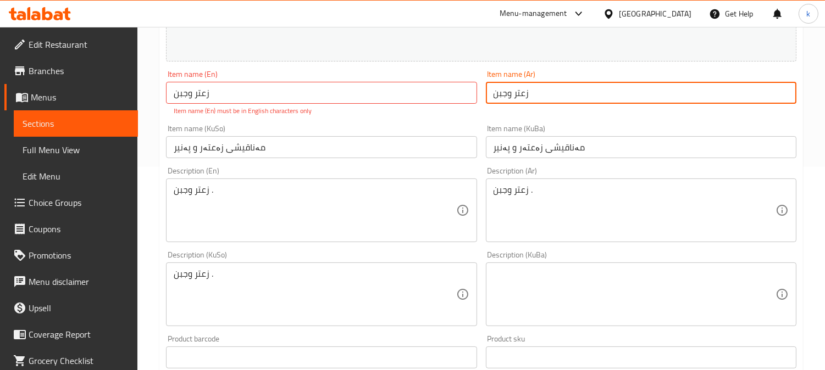
drag, startPoint x: 575, startPoint y: 94, endPoint x: 414, endPoint y: 93, distance: 161.0
click at [413, 93] on div "Change Image Size: 1200 x 800 px / Image formats: jpg, png / 5MB Max. Item name…" at bounding box center [481, 255] width 639 height 628
paste input "منقوشة زعتر و جبنة"
type input "منقوشة زعتر و جبنة"
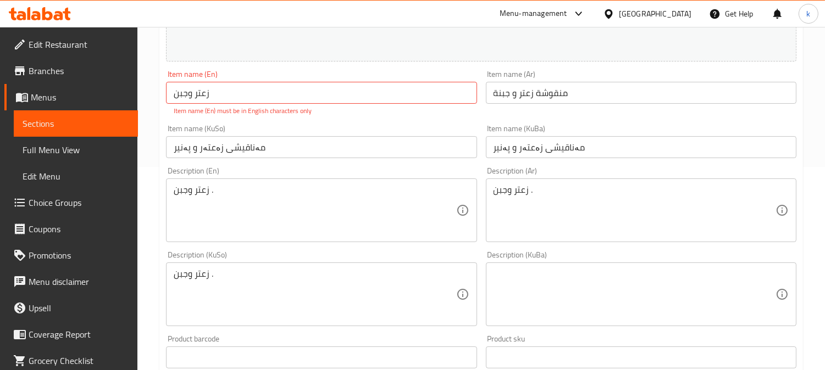
drag, startPoint x: 332, startPoint y: 83, endPoint x: 286, endPoint y: 89, distance: 46.6
click at [286, 89] on div "Item name (En) زعتر وجبن Item name (En) Item name (En) must be in English chara…" at bounding box center [321, 93] width 311 height 46
click at [231, 116] on p "Item name (En) must be in English characters only" at bounding box center [321, 111] width 295 height 10
click at [226, 95] on input "زعتر وجبن" at bounding box center [321, 93] width 311 height 22
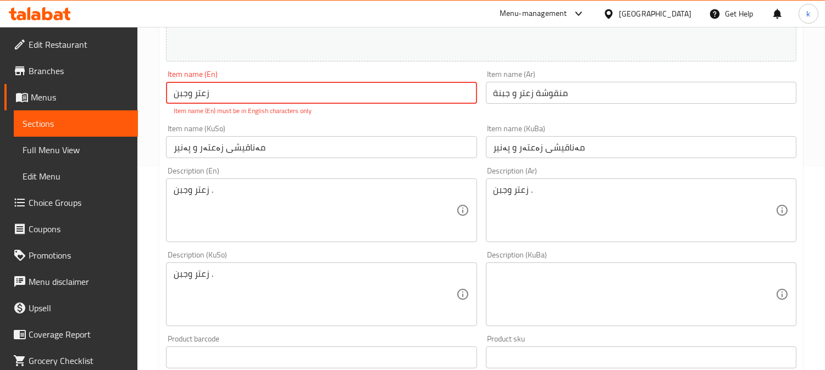
click at [226, 95] on input "زعتر وجبن" at bounding box center [321, 93] width 311 height 22
paste input "Thyme And Cheese Manoucheh"
type input "Thyme And Cheese Manoucheh"
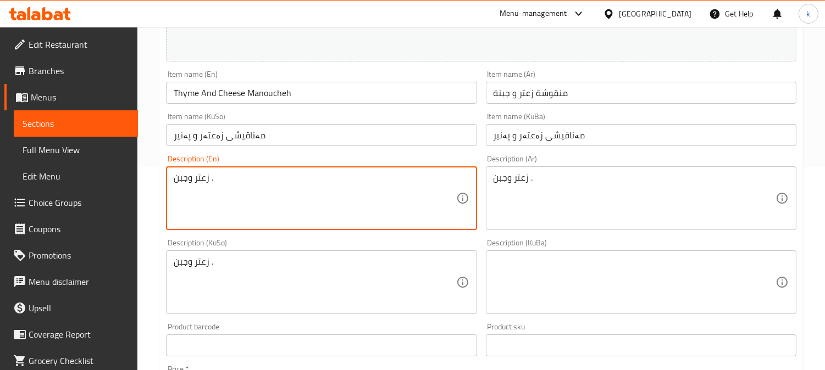
drag, startPoint x: 125, startPoint y: 193, endPoint x: 64, endPoint y: 193, distance: 61.0
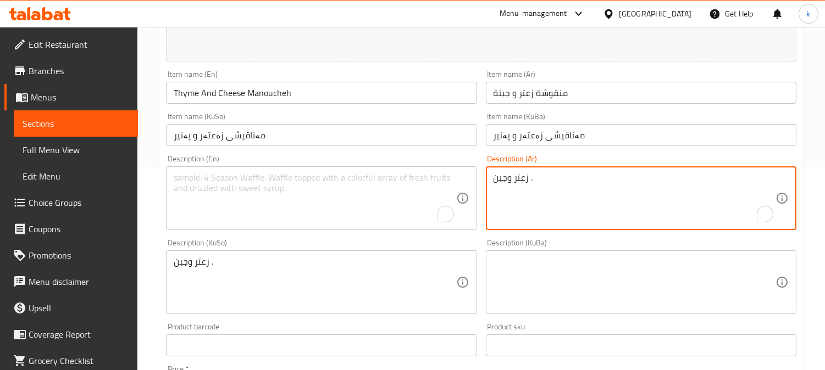
drag, startPoint x: 598, startPoint y: 181, endPoint x: 451, endPoint y: 189, distance: 146.9
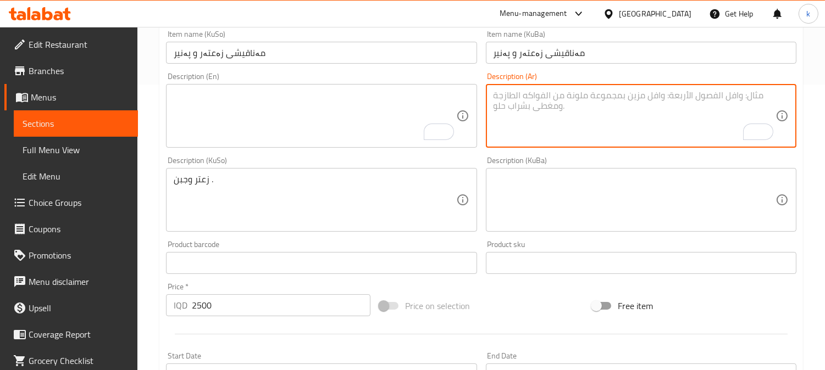
scroll to position [305, 0]
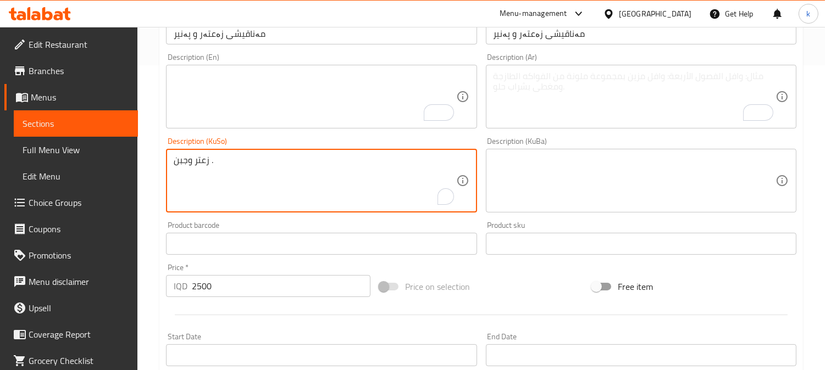
drag, startPoint x: 254, startPoint y: 167, endPoint x: 99, endPoint y: 169, distance: 155.0
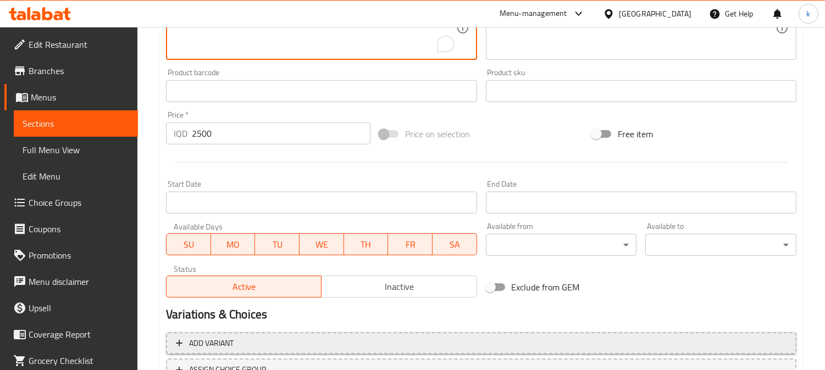
scroll to position [546, 0]
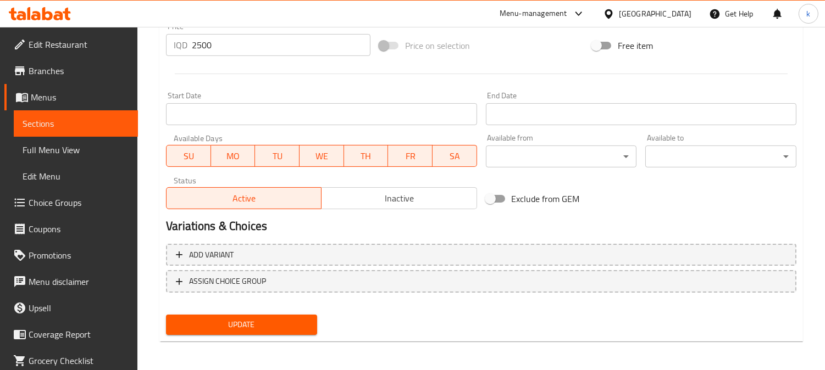
click at [261, 318] on span "Update" at bounding box center [242, 325] width 134 height 14
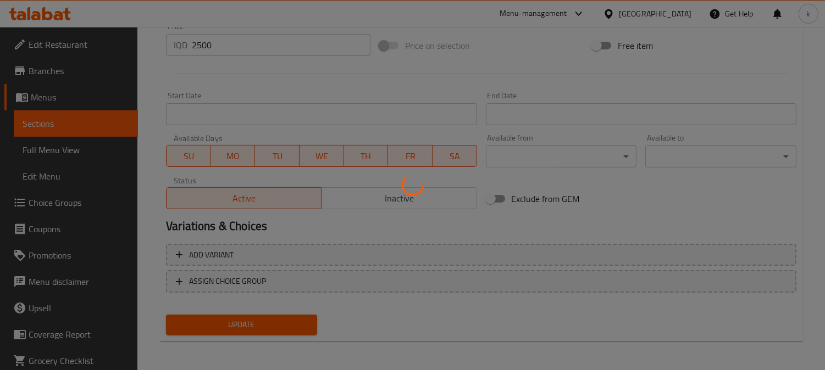
scroll to position [139, 0]
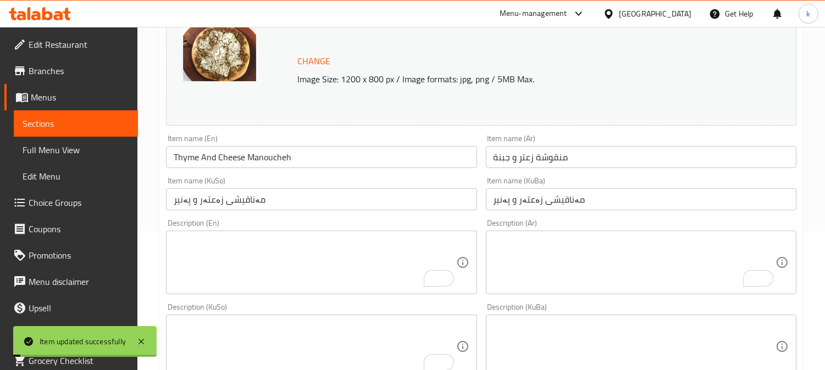
click at [298, 157] on input "Thyme And Cheese Manoucheh" at bounding box center [321, 157] width 311 height 22
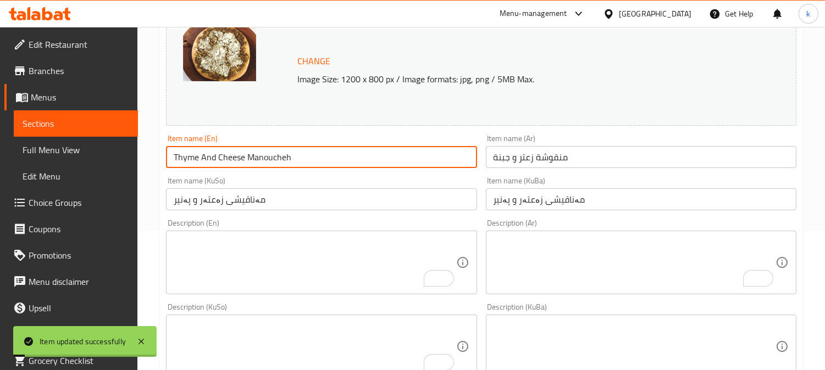
click at [298, 157] on input "Thyme And Cheese Manoucheh" at bounding box center [321, 157] width 311 height 22
click at [77, 141] on link "Full Menu View" at bounding box center [76, 150] width 124 height 26
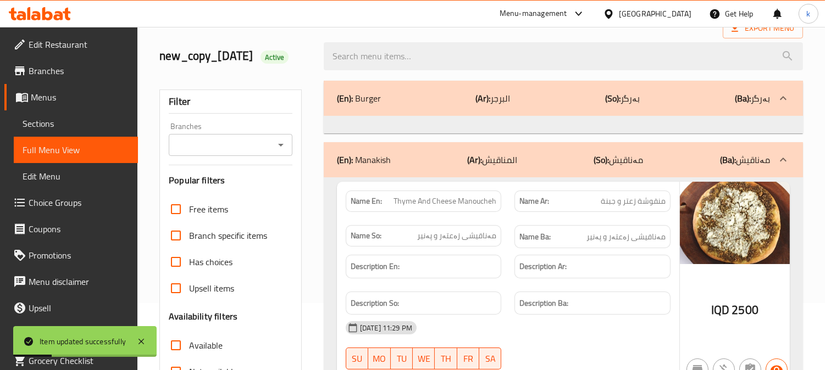
scroll to position [37, 0]
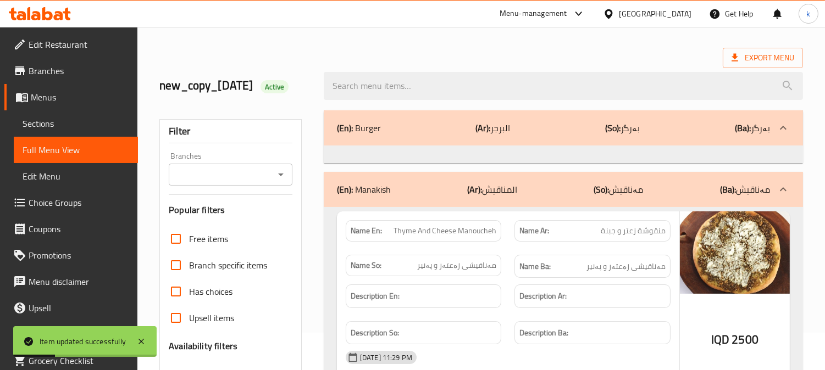
click at [241, 182] on input "Branches" at bounding box center [221, 174] width 99 height 15
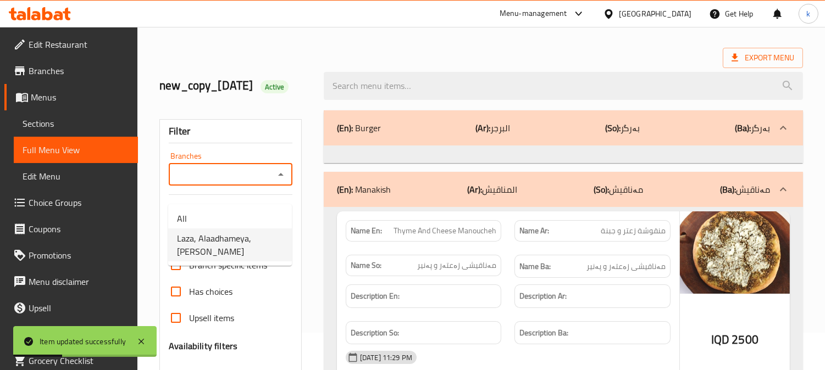
click at [244, 247] on span "Laza, Alaadhameya, [PERSON_NAME]" at bounding box center [230, 245] width 106 height 26
type input "Laza, Alaadhameya, [PERSON_NAME]"
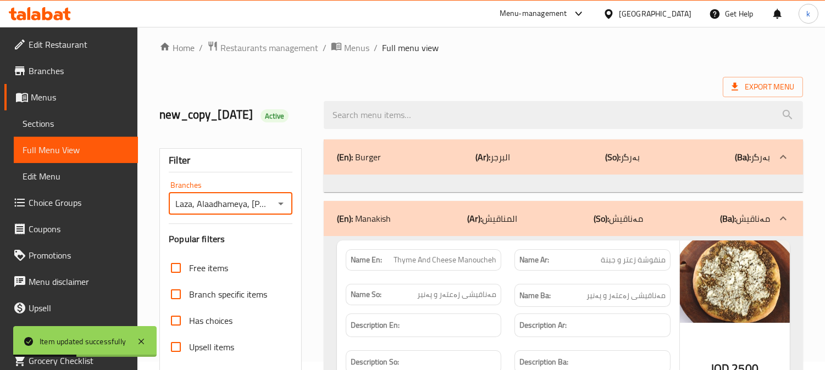
scroll to position [0, 0]
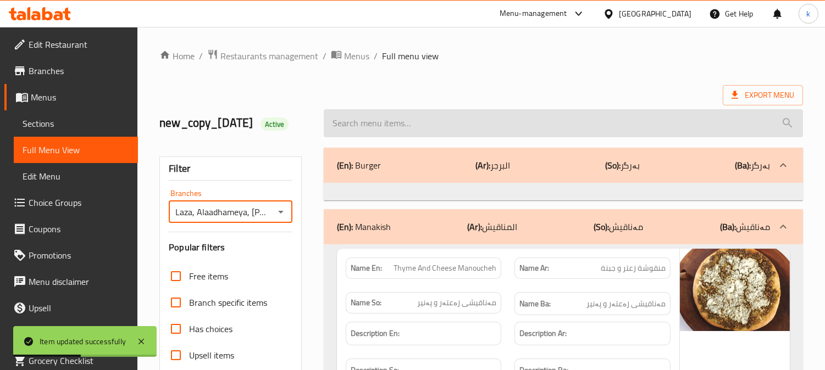
click at [405, 131] on input "search" at bounding box center [563, 123] width 479 height 28
paste input "Thyme And Cheese Manoucheh"
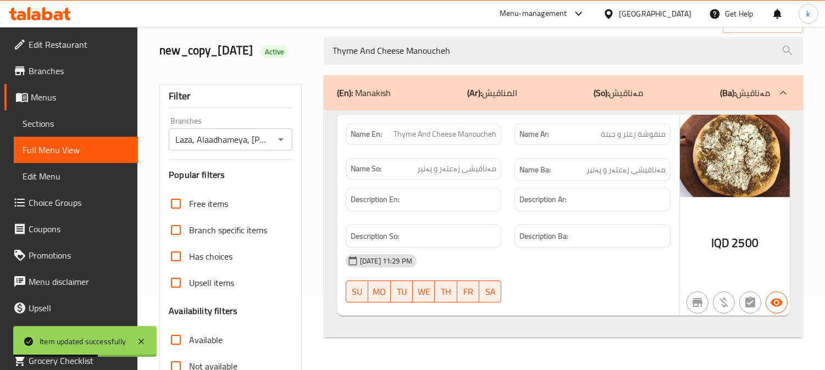
scroll to position [102, 0]
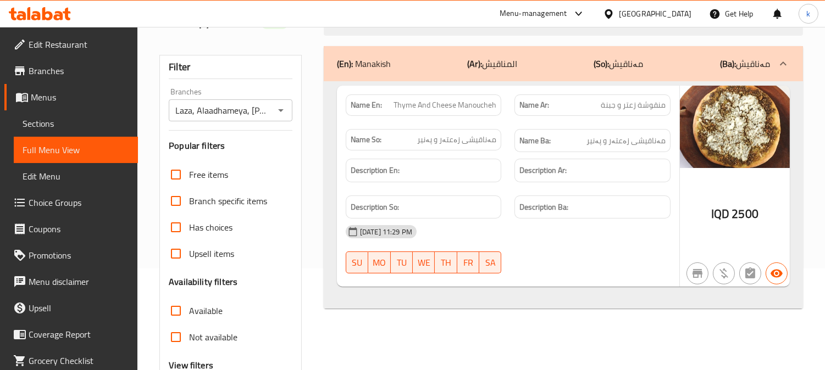
type input "Thyme And Cheese Manoucheh"
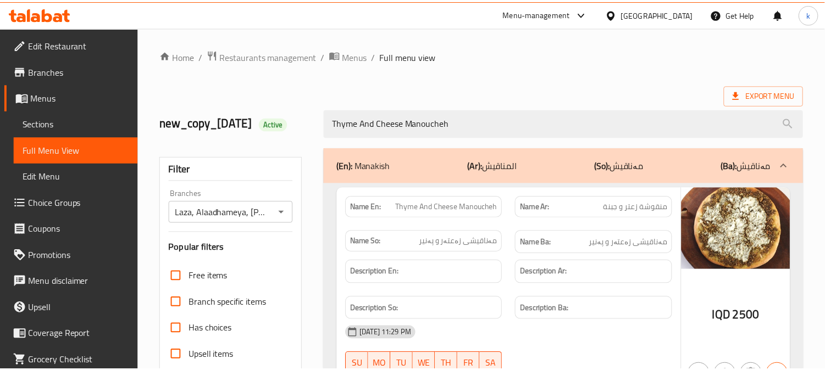
scroll to position [231, 0]
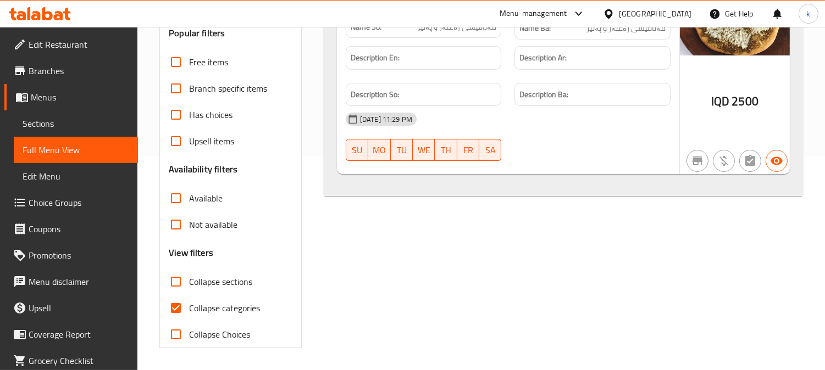
click at [52, 128] on span "Sections" at bounding box center [76, 123] width 107 height 13
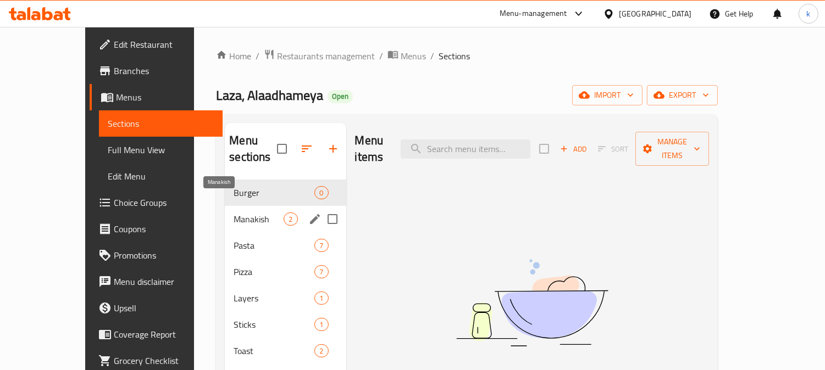
click at [239, 213] on span "Manakish" at bounding box center [259, 219] width 50 height 13
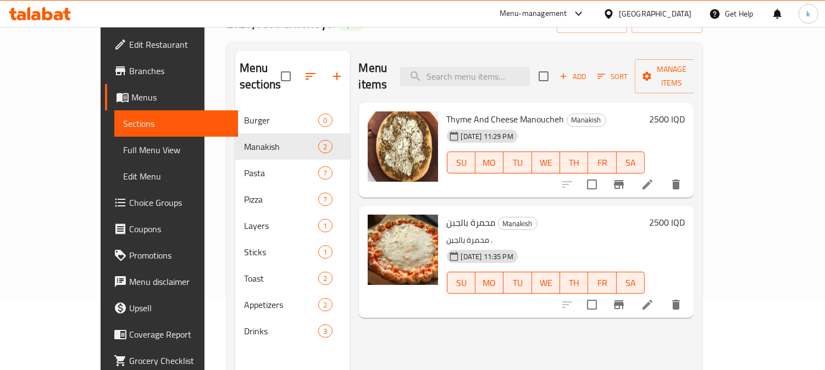
scroll to position [102, 0]
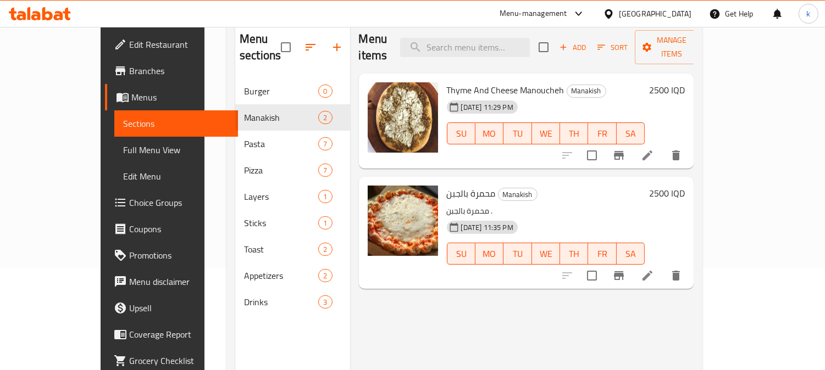
click at [654, 269] on icon at bounding box center [647, 275] width 13 height 13
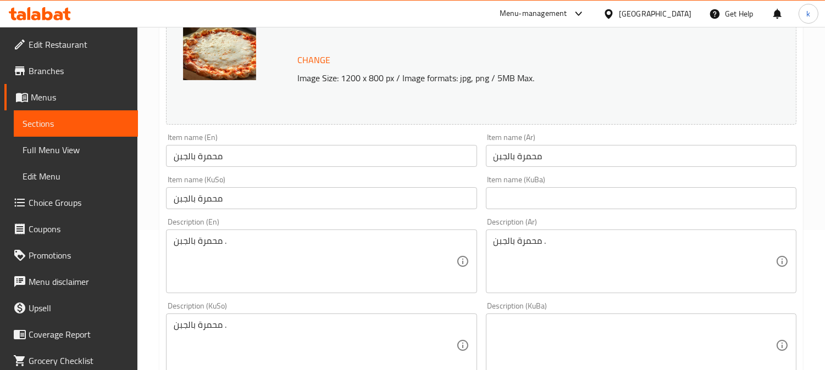
scroll to position [203, 0]
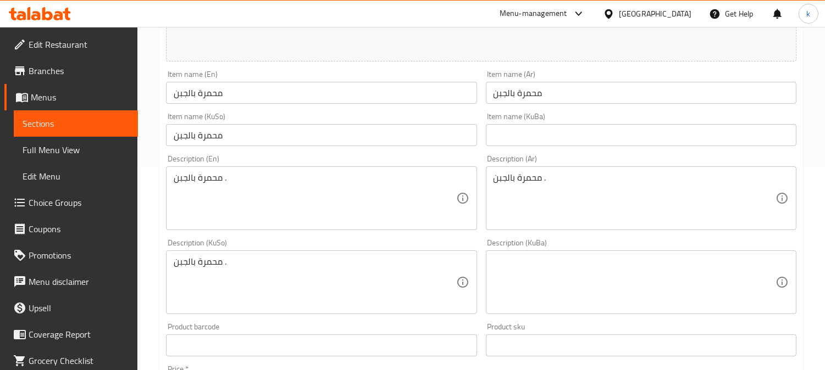
click at [240, 95] on input "محمرة بالجبن" at bounding box center [321, 93] width 311 height 22
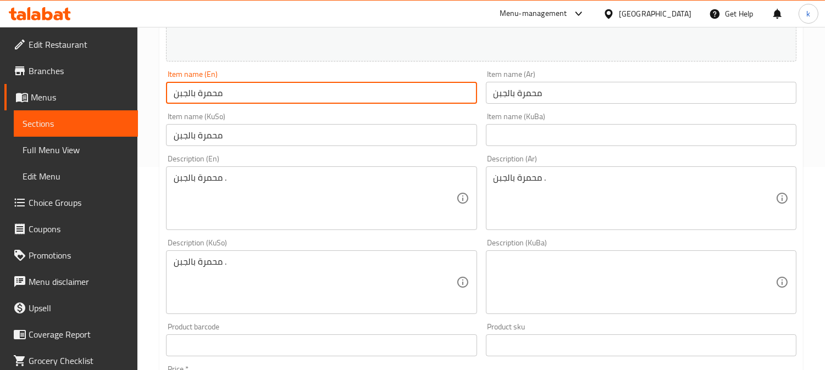
click at [240, 95] on input "محمرة بالجبن" at bounding box center [321, 93] width 311 height 22
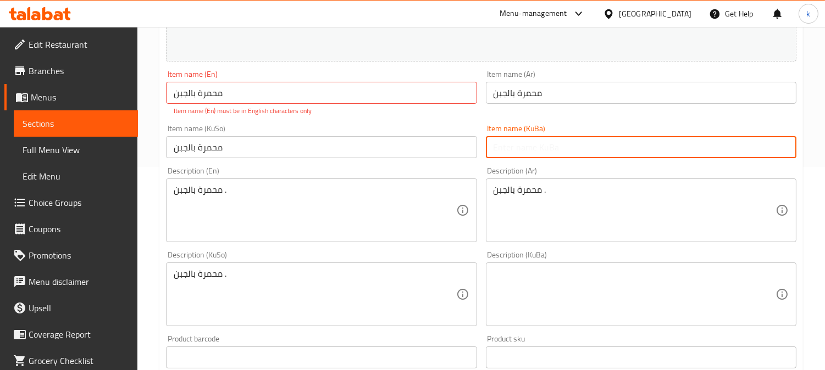
drag, startPoint x: 552, startPoint y: 147, endPoint x: 414, endPoint y: 147, distance: 137.4
click at [552, 147] on input "text" at bounding box center [641, 147] width 311 height 22
paste input "مەناقیشی موحەمەرە بە پەنیر"
type input "مەناقیشی موحەمەرە بە پەنیر"
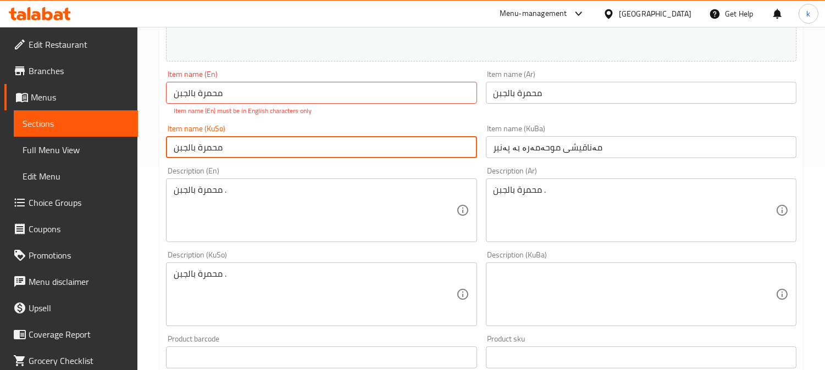
drag, startPoint x: 337, startPoint y: 143, endPoint x: 148, endPoint y: 143, distance: 189.1
click at [148, 143] on div "Home / Restaurants management / Menus / Sections / item / update Manakish secti…" at bounding box center [481, 276] width 688 height 904
paste input "ەناقیشی موحەمەرە بە پەنیر"
type input "مەناقیشی موحەمەرە بە پەنیر"
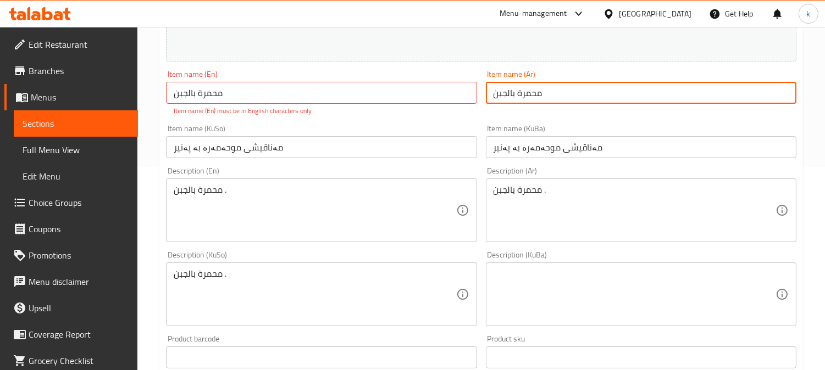
drag, startPoint x: 662, startPoint y: 91, endPoint x: 400, endPoint y: 91, distance: 262.7
click at [400, 91] on div "Change Image Size: 1200 x 800 px / Image formats: jpg, png / 5MB Max. Item name…" at bounding box center [481, 255] width 639 height 628
paste input "نقوشة محمرة بالجبنة"
type input "منقوشة محمرة بالجبنة"
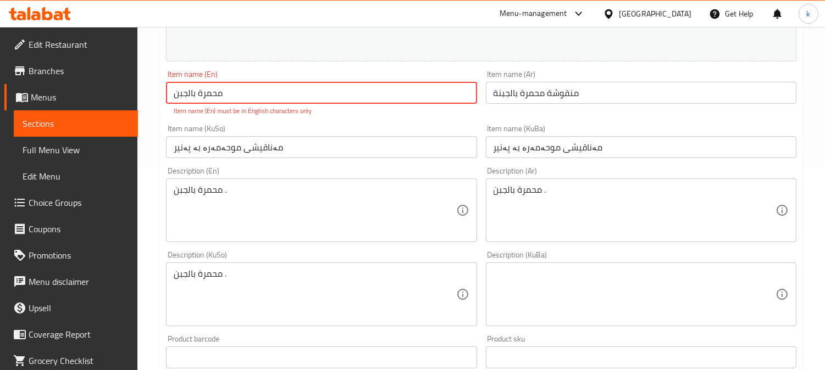
drag, startPoint x: 323, startPoint y: 86, endPoint x: 144, endPoint y: 86, distance: 178.6
click at [144, 86] on div "Home / Restaurants management / Menus / Sections / item / update Manakish secti…" at bounding box center [481, 276] width 688 height 904
paste input "Muhammara with [PERSON_NAME]"
click at [246, 90] on input "Muhammara with [PERSON_NAME]" at bounding box center [321, 93] width 311 height 22
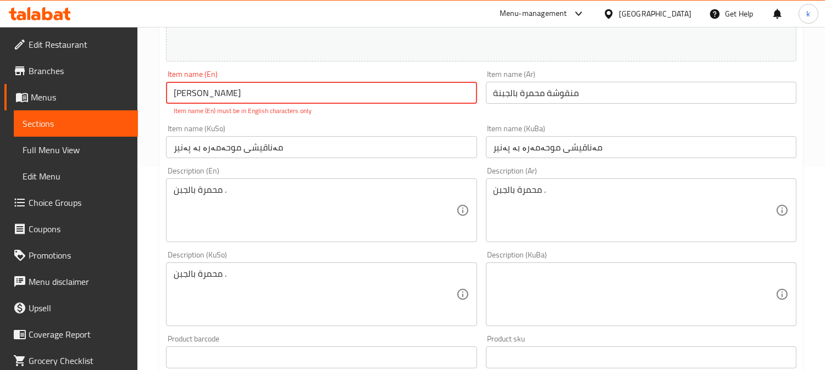
paste input "Cheese"
type input "Cheese [PERSON_NAME]"
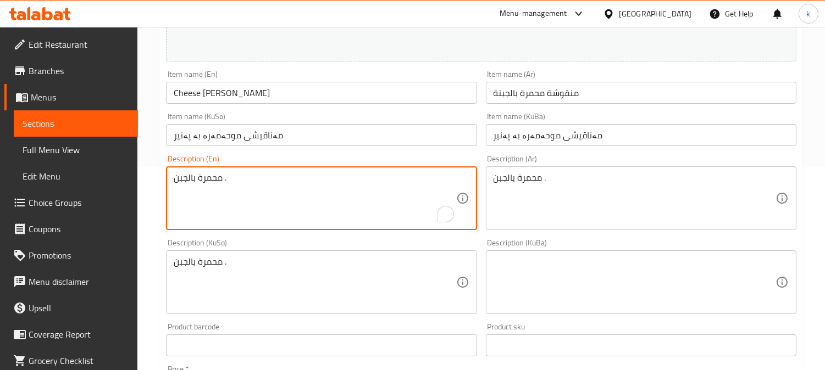
drag, startPoint x: 287, startPoint y: 192, endPoint x: 46, endPoint y: 192, distance: 241.8
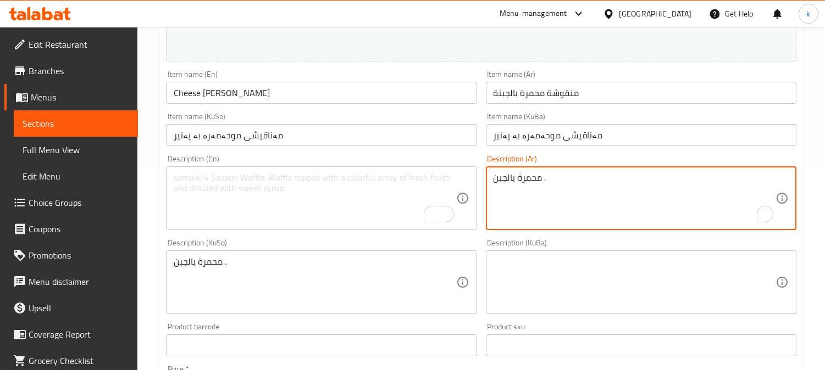
drag, startPoint x: 573, startPoint y: 176, endPoint x: 364, endPoint y: 179, distance: 208.9
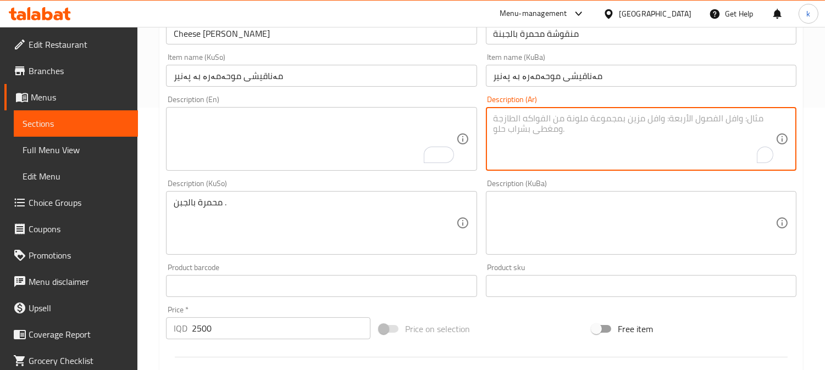
scroll to position [305, 0]
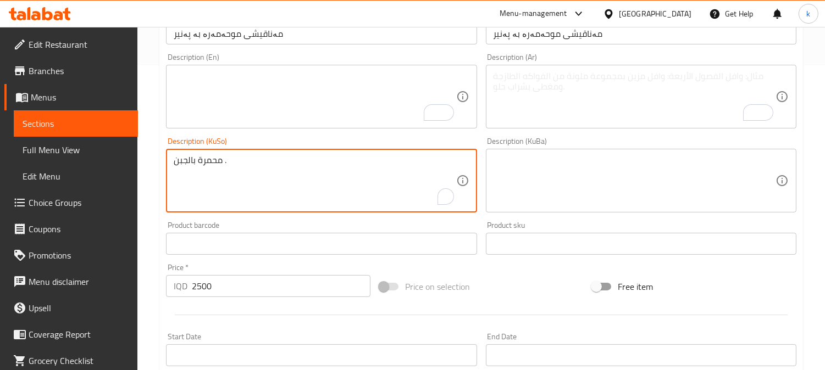
drag, startPoint x: 138, startPoint y: 155, endPoint x: 103, endPoint y: 155, distance: 35.7
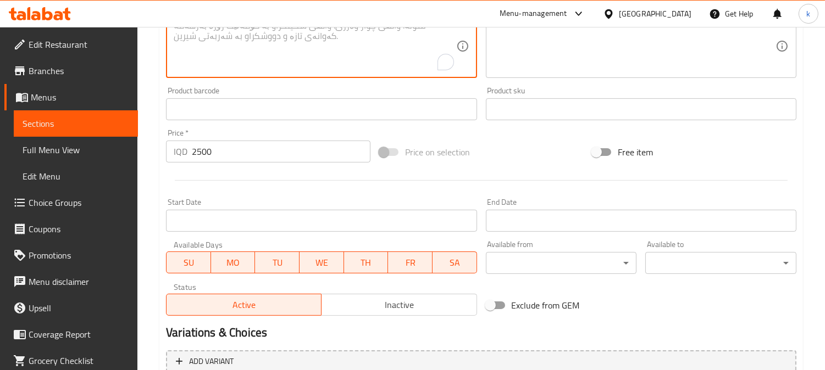
scroll to position [546, 0]
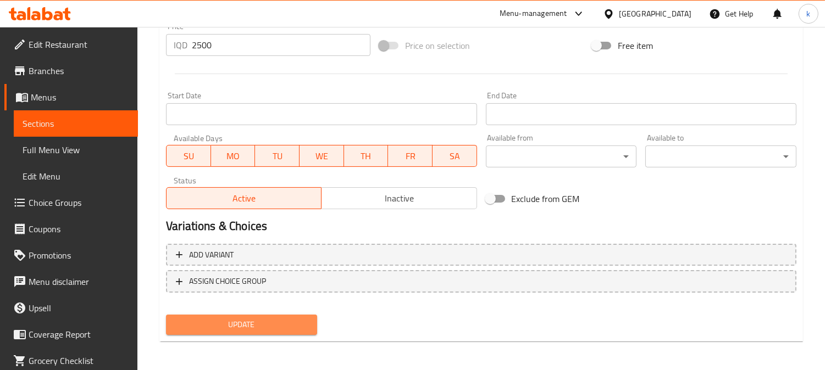
click at [249, 318] on span "Update" at bounding box center [242, 325] width 134 height 14
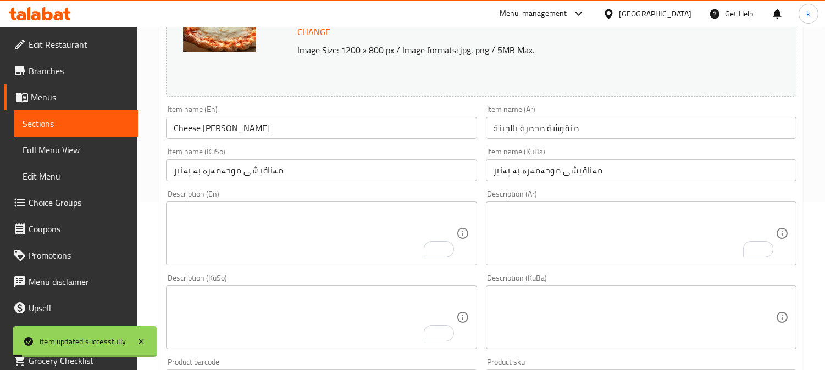
scroll to position [139, 0]
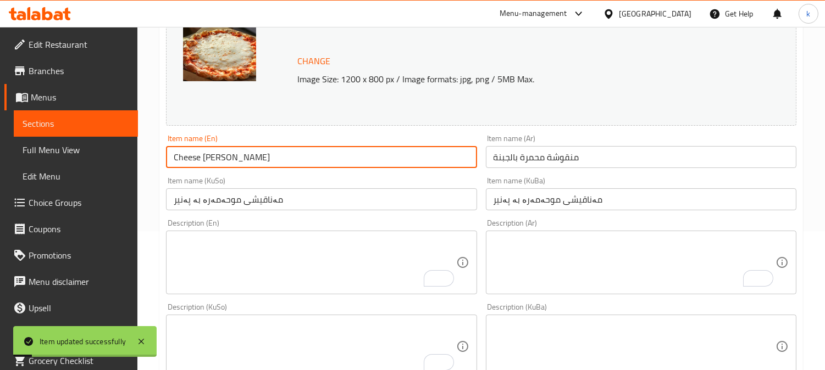
click at [312, 154] on input "Cheese [PERSON_NAME]" at bounding box center [321, 157] width 311 height 22
click at [65, 150] on span "Full Menu View" at bounding box center [76, 149] width 107 height 13
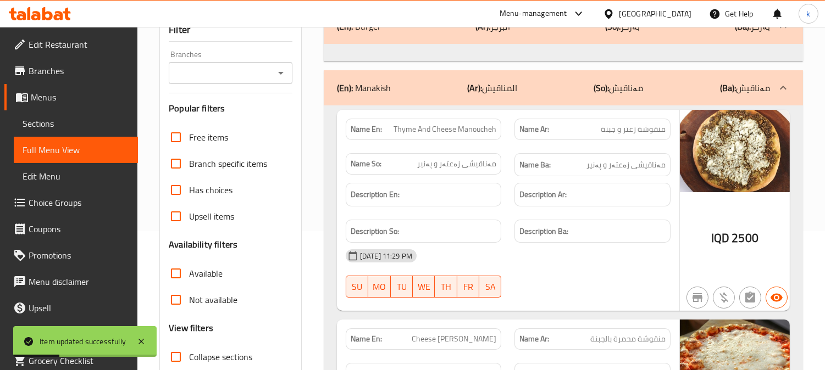
click at [223, 81] on input "Branches" at bounding box center [221, 72] width 99 height 15
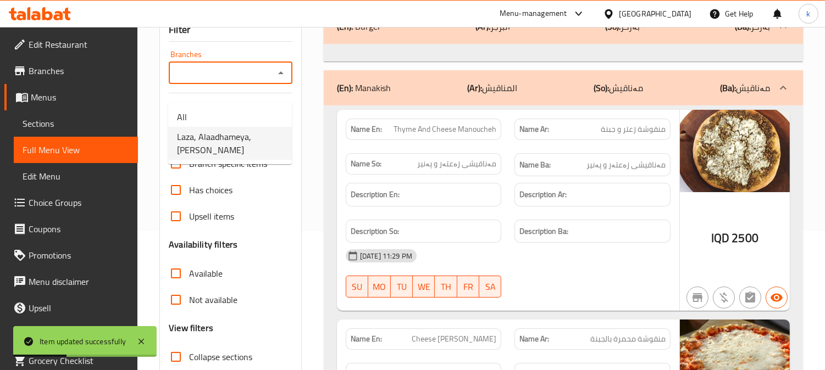
click at [234, 137] on span "Laza, Alaadhameya, [PERSON_NAME]" at bounding box center [230, 143] width 106 height 26
type input "Laza, Alaadhameya, [PERSON_NAME]"
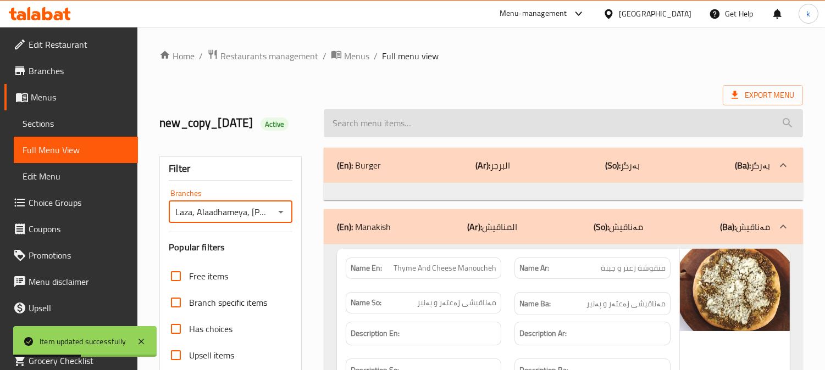
click at [403, 134] on input "search" at bounding box center [563, 123] width 479 height 28
paste input "Cheese [PERSON_NAME]"
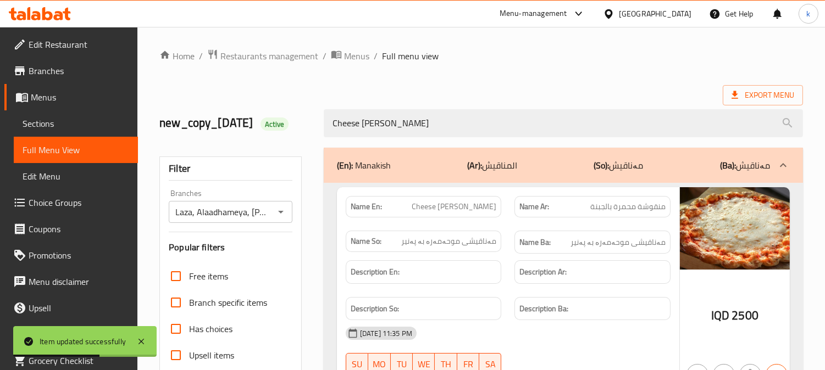
scroll to position [102, 0]
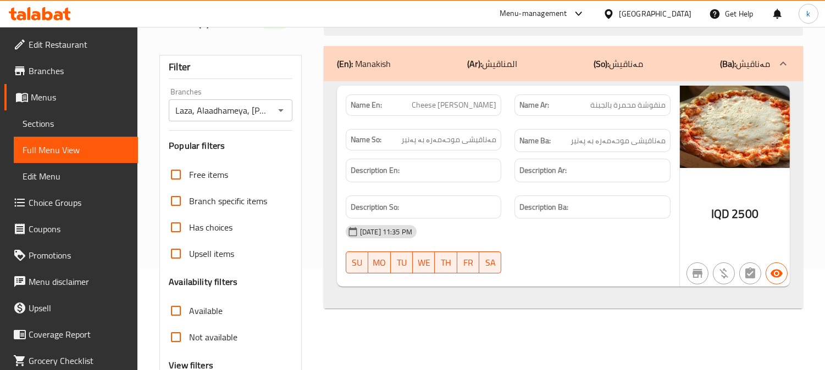
type input "Cheese [PERSON_NAME]"
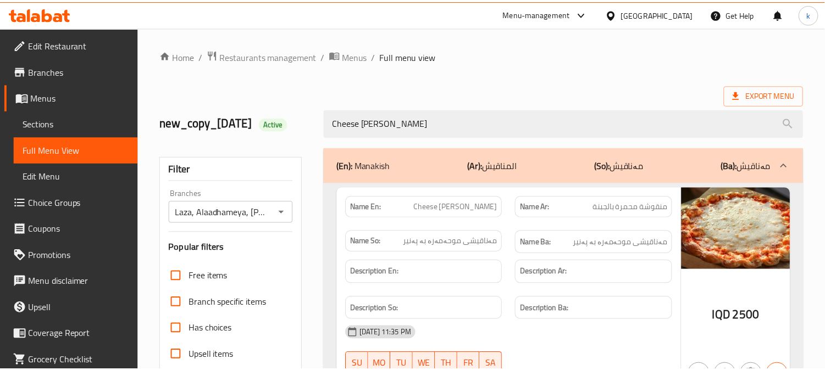
scroll to position [231, 0]
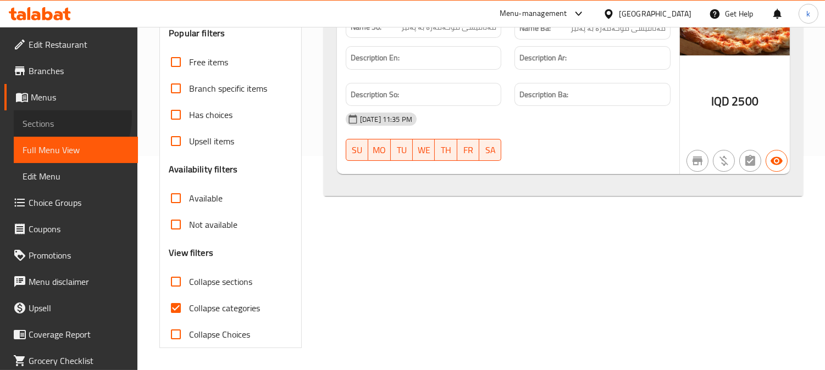
click at [53, 117] on span "Sections" at bounding box center [76, 123] width 107 height 13
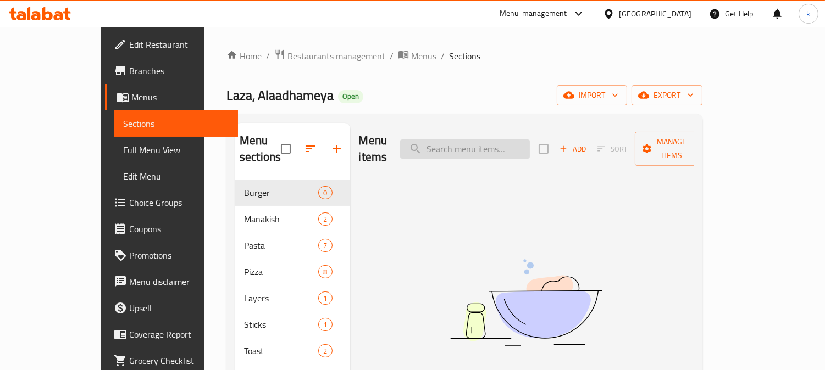
click at [524, 140] on input "search" at bounding box center [465, 149] width 130 height 19
paste input "[PERSON_NAME]"
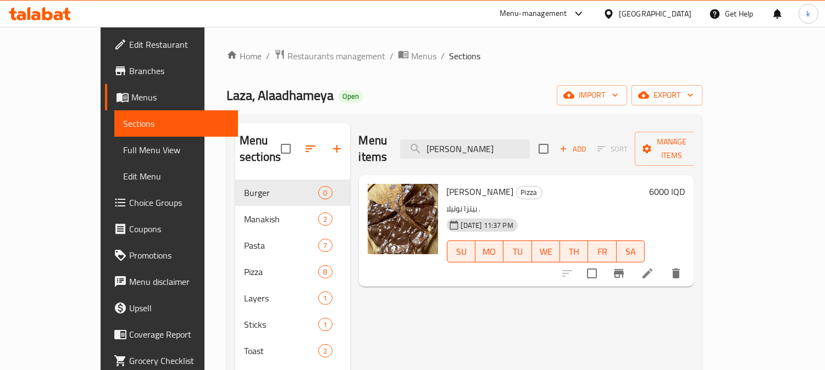
type input "[PERSON_NAME]"
click at [663, 264] on li at bounding box center [647, 274] width 31 height 20
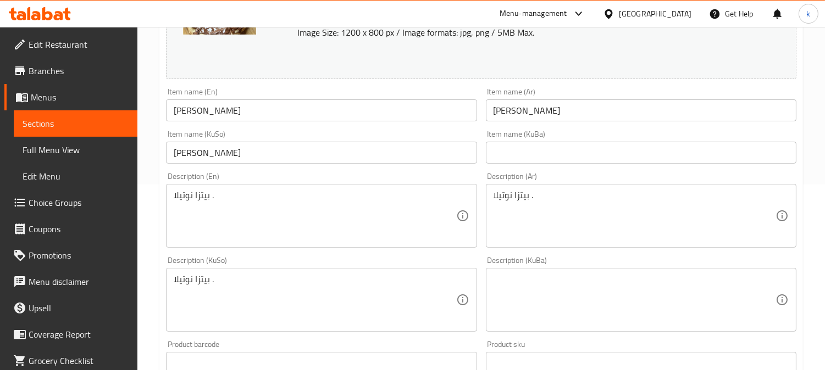
scroll to position [203, 0]
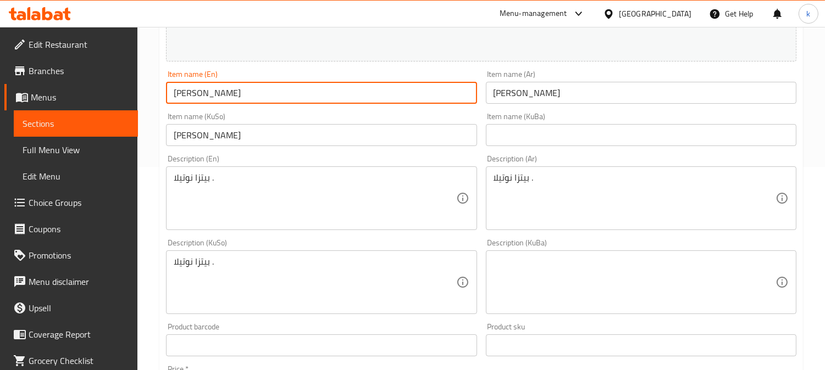
click at [219, 91] on input "[PERSON_NAME]" at bounding box center [321, 93] width 311 height 22
paste input "Nutella pizza"
type input "Nutella Pizza"
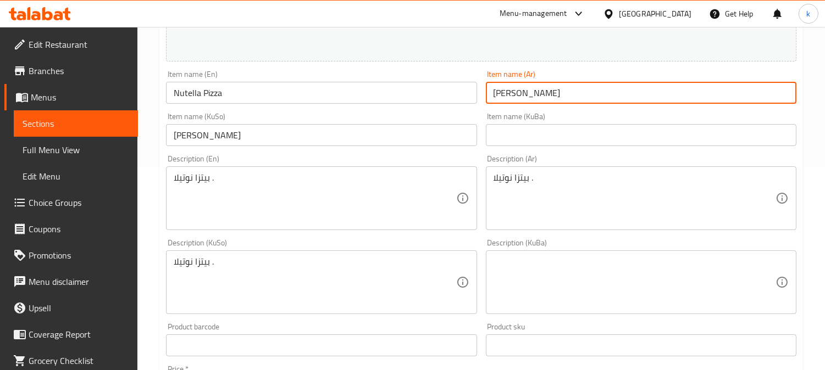
click at [589, 91] on input "[PERSON_NAME]" at bounding box center [641, 93] width 311 height 22
click at [309, 134] on input "[PERSON_NAME]" at bounding box center [321, 135] width 311 height 22
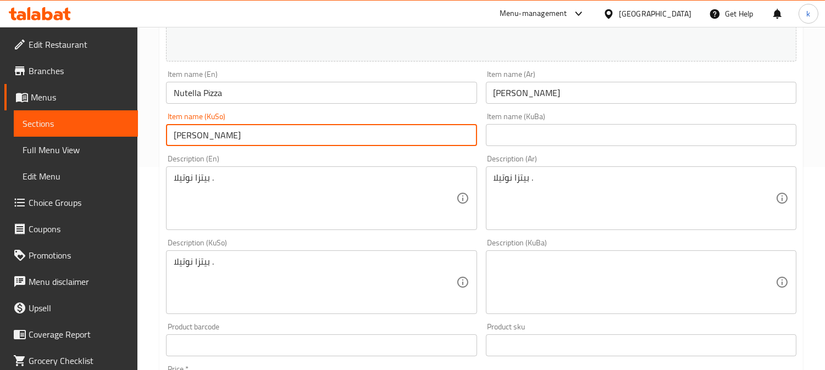
click at [309, 134] on input "[PERSON_NAME]" at bounding box center [321, 135] width 311 height 22
paste input "پیتزای نوتێ"
type input "پیتزای نوتێلا"
click at [535, 126] on input "text" at bounding box center [641, 135] width 311 height 22
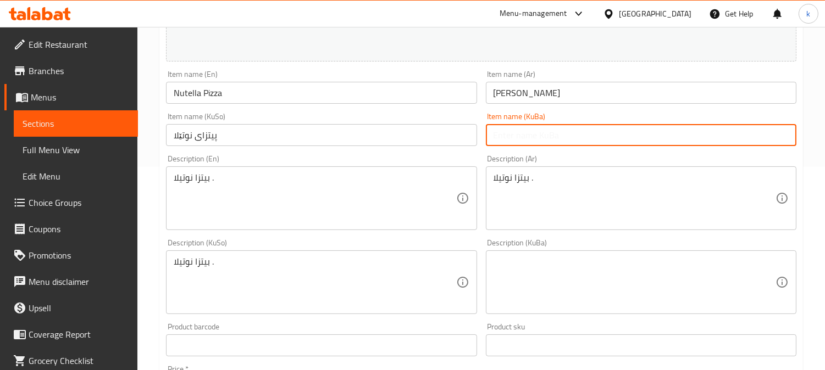
paste input "پیتزای نوتێلا"
type input "پیتزای نوتێلا"
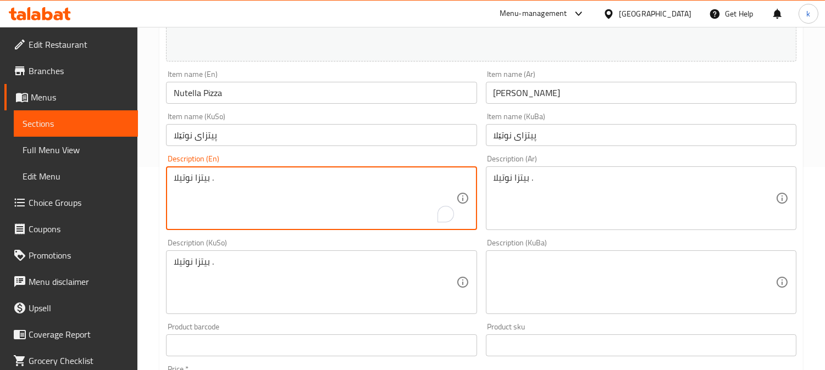
drag, startPoint x: 190, startPoint y: 178, endPoint x: 144, endPoint y: 178, distance: 45.6
drag, startPoint x: 594, startPoint y: 182, endPoint x: 383, endPoint y: 185, distance: 211.1
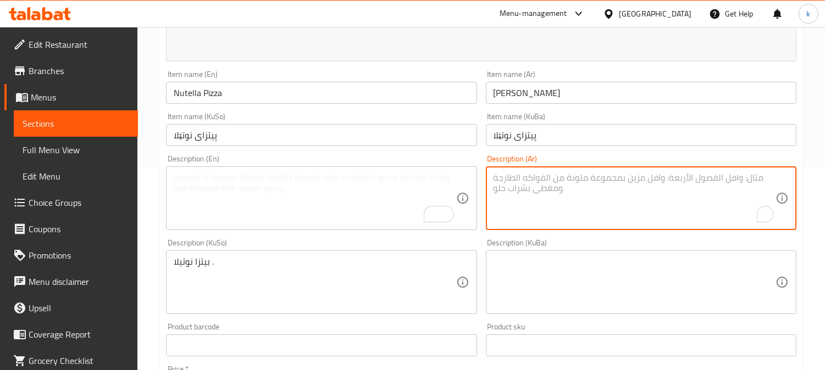
scroll to position [305, 0]
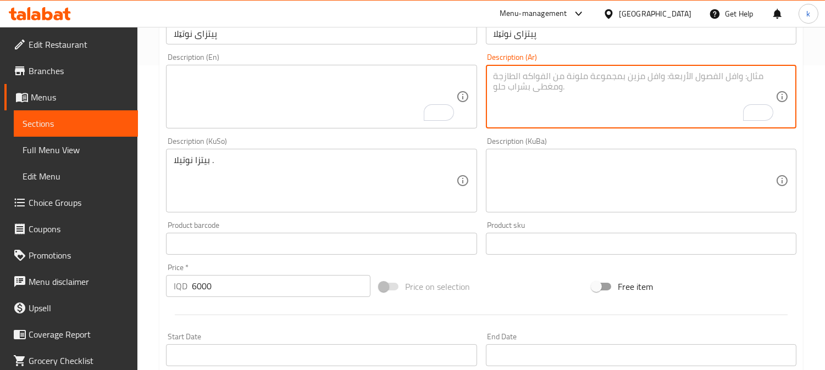
drag, startPoint x: 189, startPoint y: 161, endPoint x: 110, endPoint y: 161, distance: 78.6
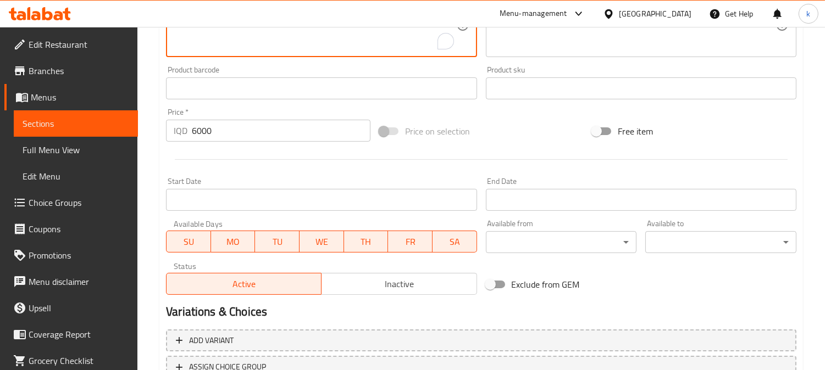
scroll to position [546, 0]
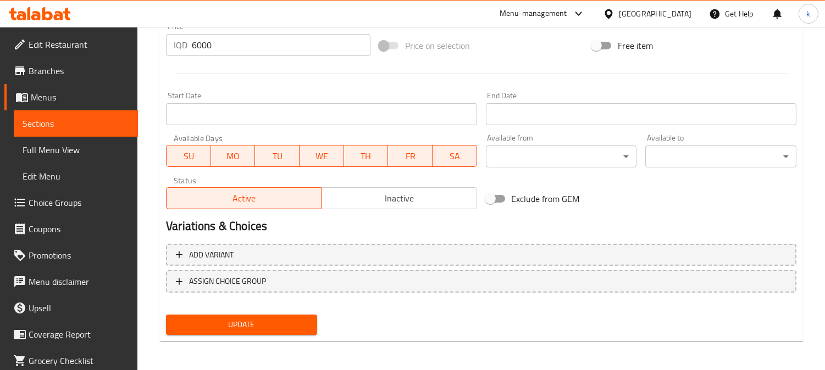
click at [265, 318] on span "Update" at bounding box center [242, 325] width 134 height 14
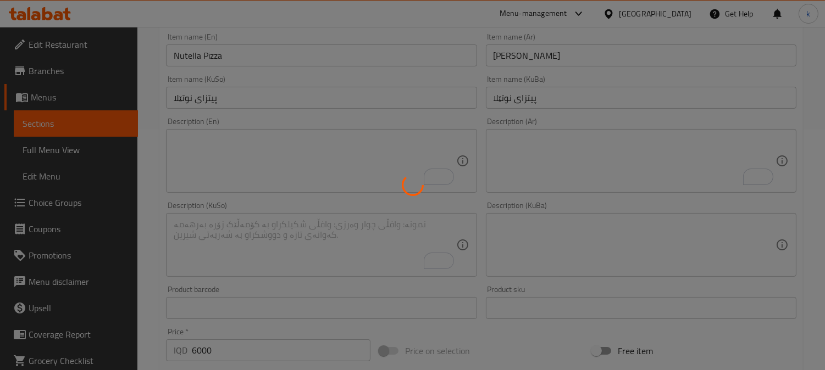
scroll to position [139, 0]
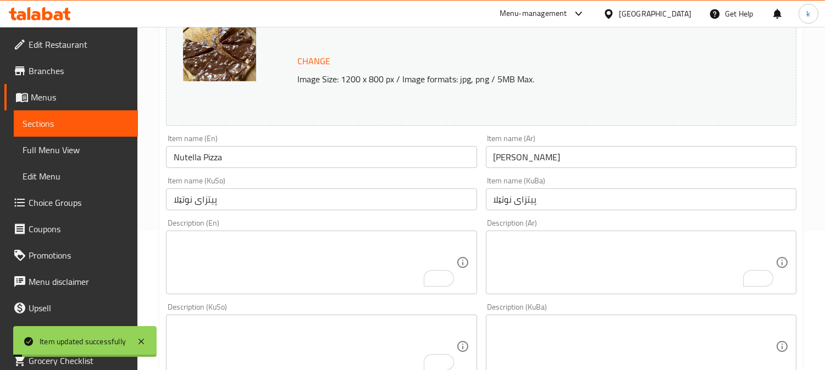
click at [251, 158] on input "Nutella Pizza" at bounding box center [321, 157] width 311 height 22
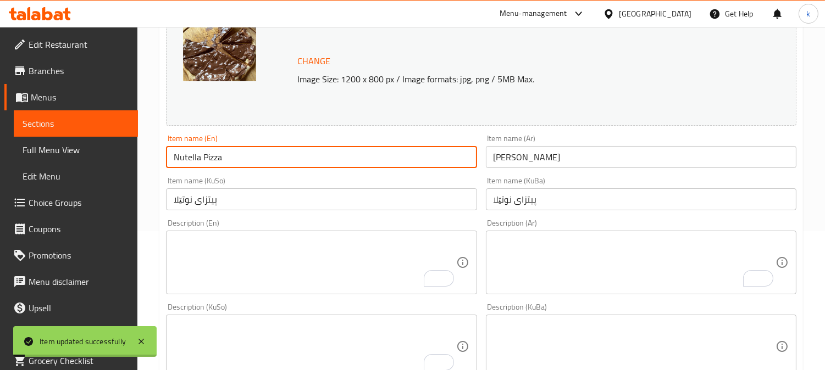
click at [251, 158] on input "Nutella Pizza" at bounding box center [321, 157] width 311 height 22
click at [52, 143] on span "Full Menu View" at bounding box center [76, 149] width 107 height 13
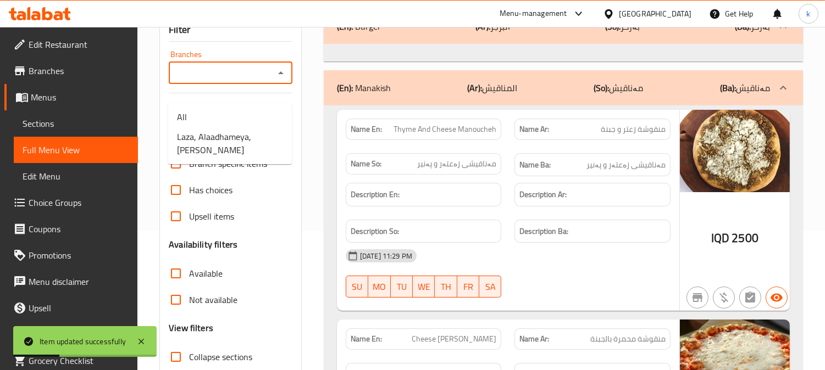
click at [241, 81] on input "Branches" at bounding box center [221, 72] width 99 height 15
click at [244, 135] on span "Laza, Alaadhameya, [PERSON_NAME]" at bounding box center [230, 143] width 106 height 26
type input "Laza, Alaadhameya, [PERSON_NAME]"
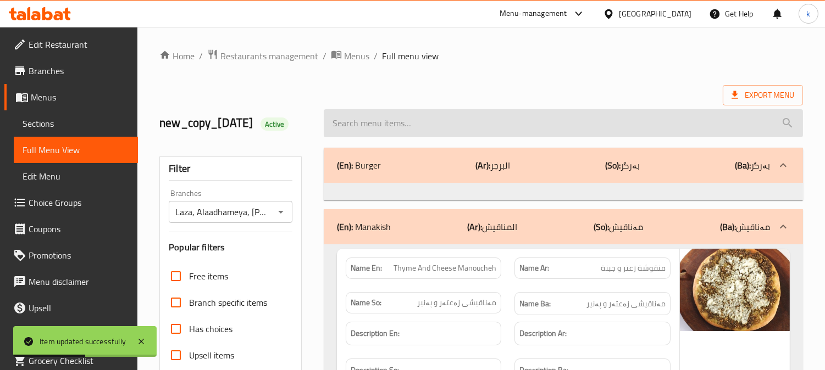
click at [370, 132] on input "search" at bounding box center [563, 123] width 479 height 28
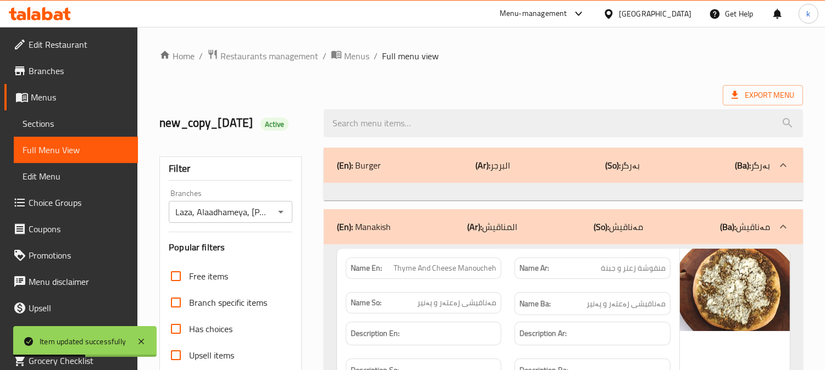
paste input "Nutella Pizza"
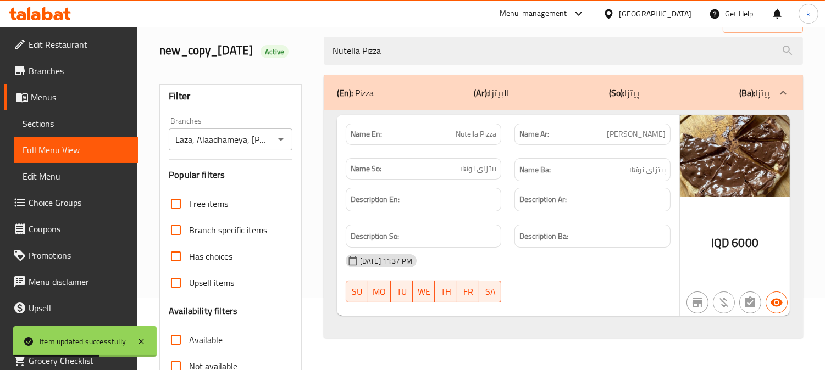
scroll to position [102, 0]
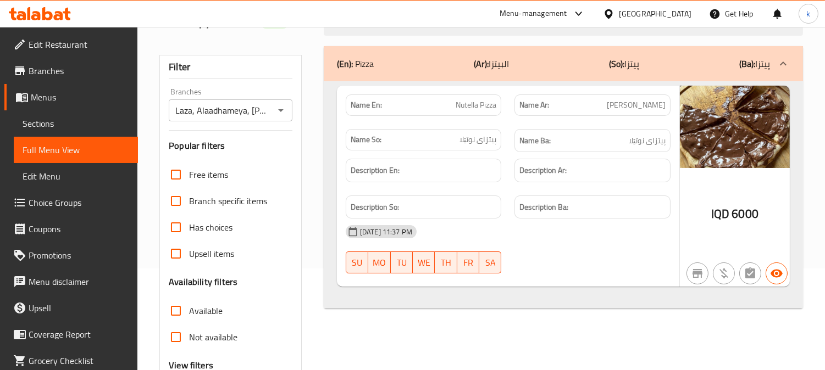
type input "Nutella Pizza"
click at [56, 124] on span "Sections" at bounding box center [76, 123] width 107 height 13
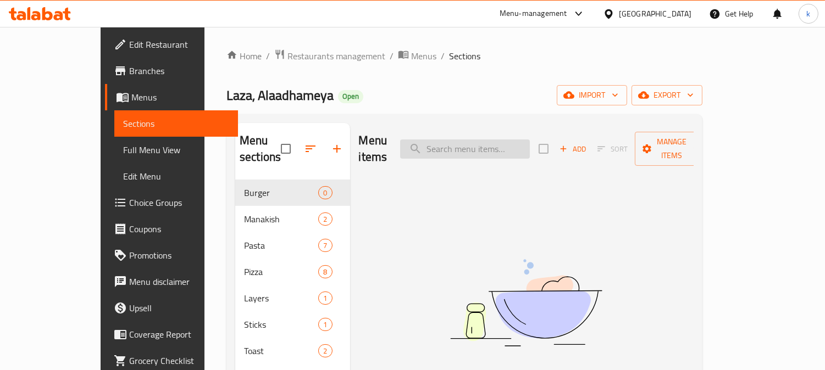
click at [493, 143] on input "search" at bounding box center [465, 149] width 130 height 19
paste input "Nutella Pizza"
type input "Nutella Pizza"
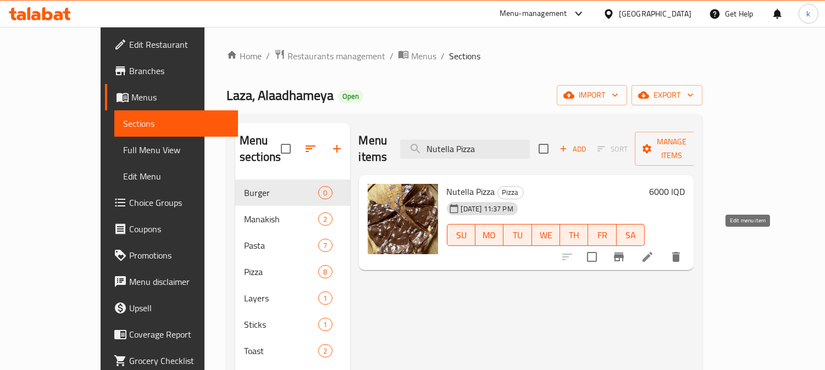
click at [654, 251] on icon at bounding box center [647, 257] width 13 height 13
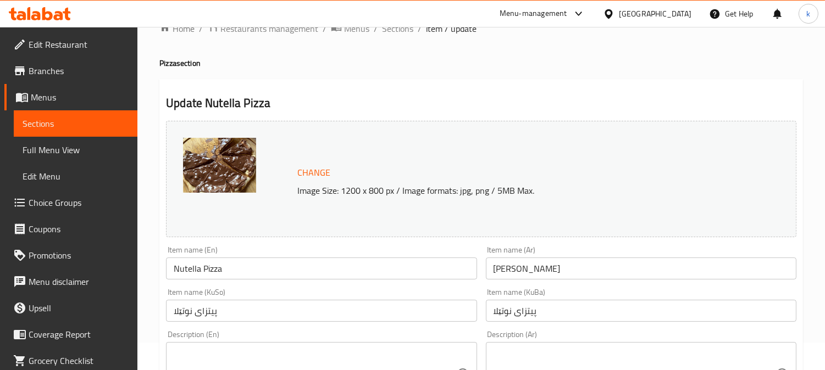
scroll to position [102, 0]
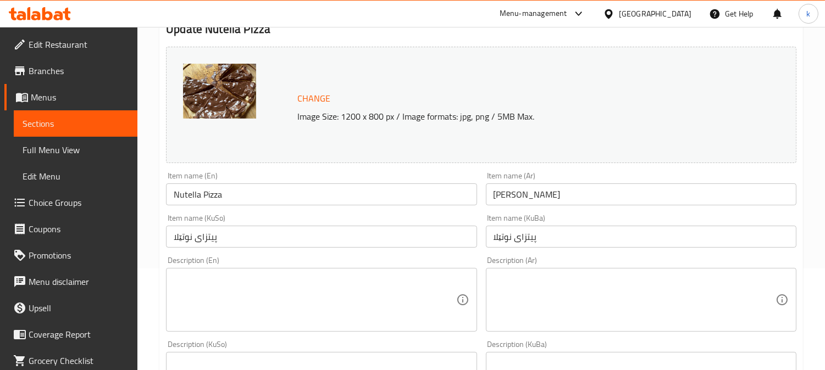
click at [503, 238] on input "پیتزای نوتێلا" at bounding box center [641, 237] width 311 height 22
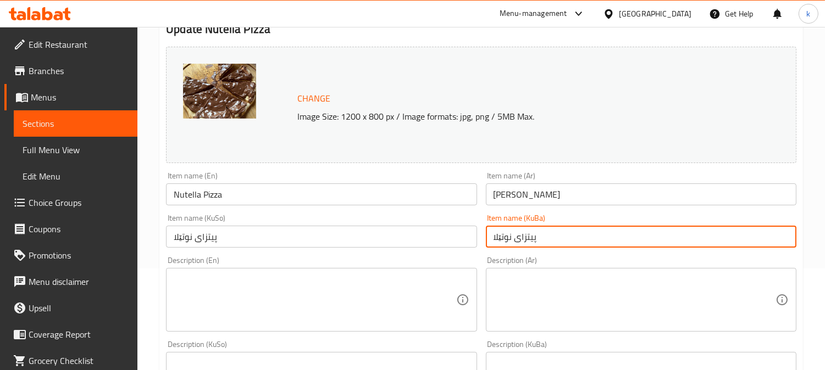
click at [503, 238] on input "پیتزای نوتێلا" at bounding box center [641, 237] width 311 height 22
paste input "ۆ"
click at [508, 241] on input "پیتزای نۆتێلا" at bounding box center [641, 237] width 311 height 22
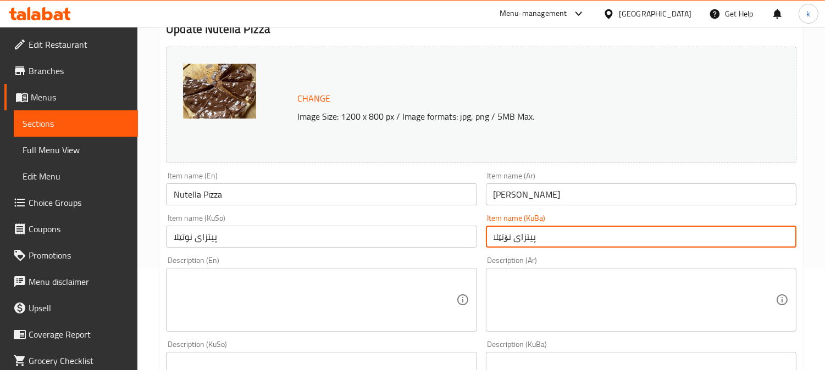
type input "پیتزای نۆتێلا"
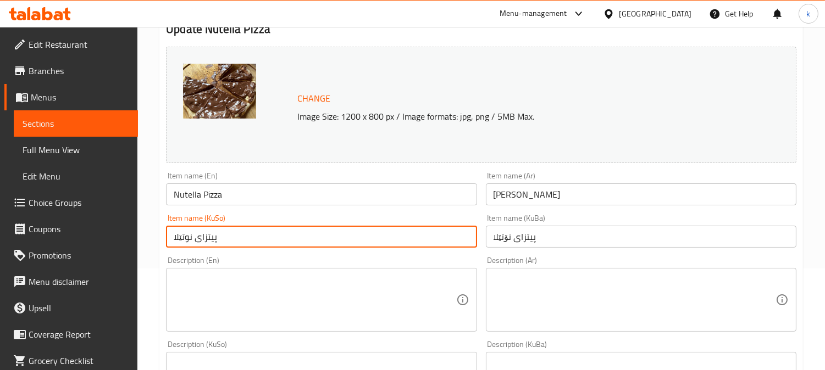
click at [237, 245] on input "پیتزای نوتێلا" at bounding box center [321, 237] width 311 height 22
paste input "ۆ"
type input "پیتزای نۆتێلا"
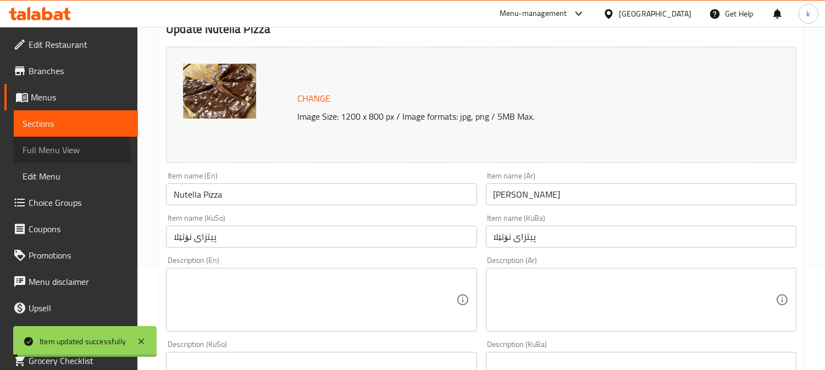
click at [43, 154] on span "Full Menu View" at bounding box center [76, 149] width 107 height 13
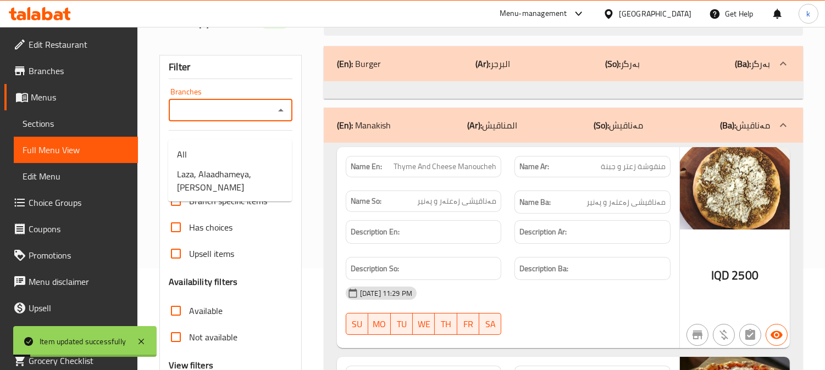
click at [226, 118] on input "Branches" at bounding box center [221, 110] width 99 height 15
click at [228, 171] on span "Laza, Alaadhameya, [PERSON_NAME]" at bounding box center [230, 181] width 106 height 26
type input "Laza, Alaadhameya, [PERSON_NAME]"
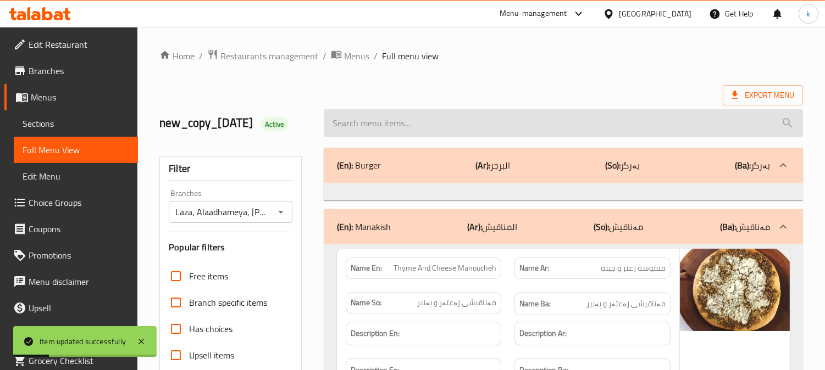
click at [408, 134] on input "search" at bounding box center [563, 123] width 479 height 28
paste input "Nutella Pizza"
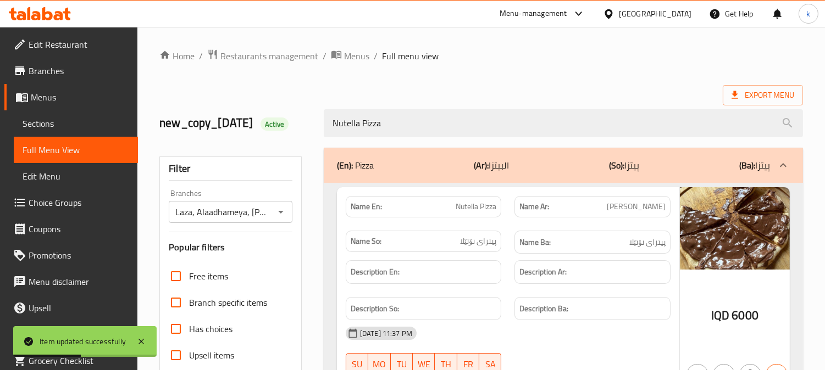
scroll to position [102, 0]
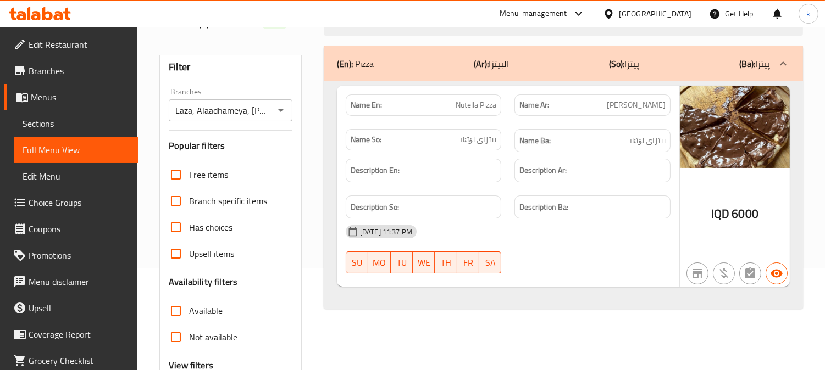
type input "Nutella Pizza"
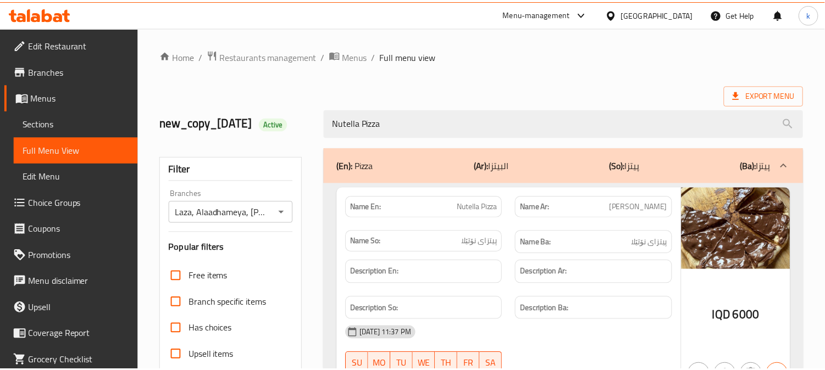
scroll to position [231, 0]
